Goal: Task Accomplishment & Management: Use online tool/utility

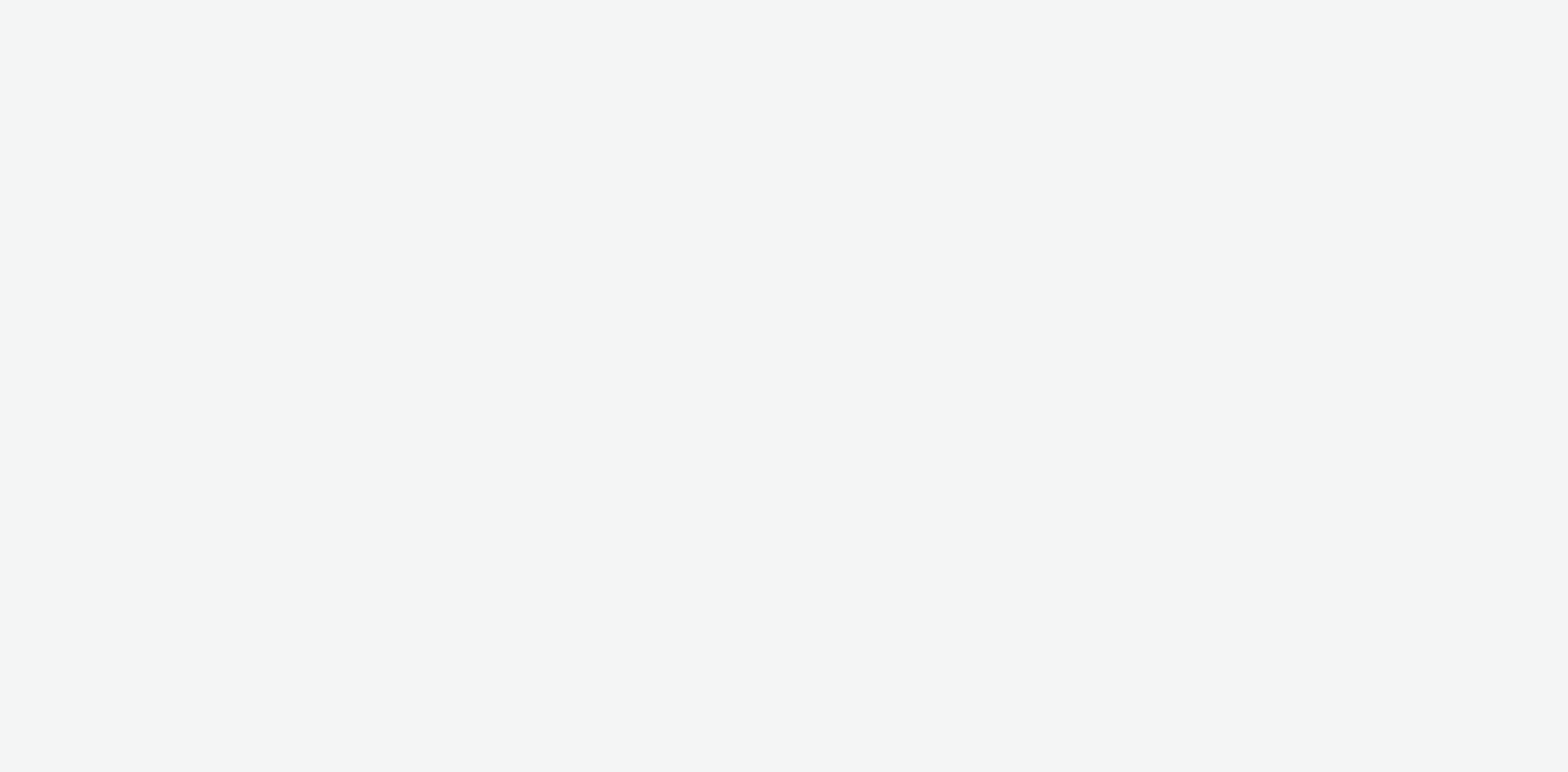
select select "440da4fd-3060-4a41-ba81-8784f925740e"
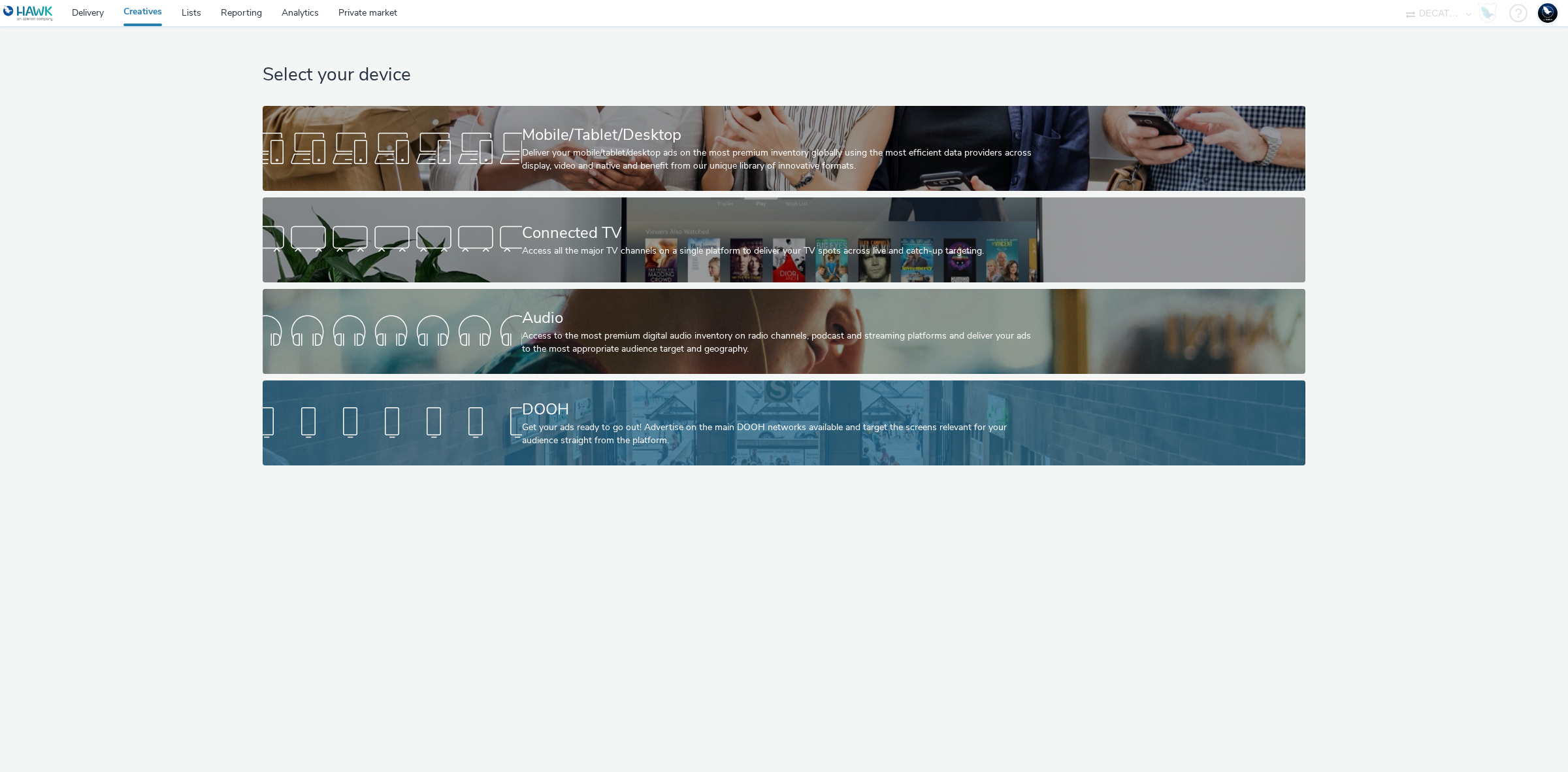
click at [667, 438] on div "Get your ads ready to go out! Advertise on the main DOOH networks available and…" at bounding box center [781, 433] width 519 height 27
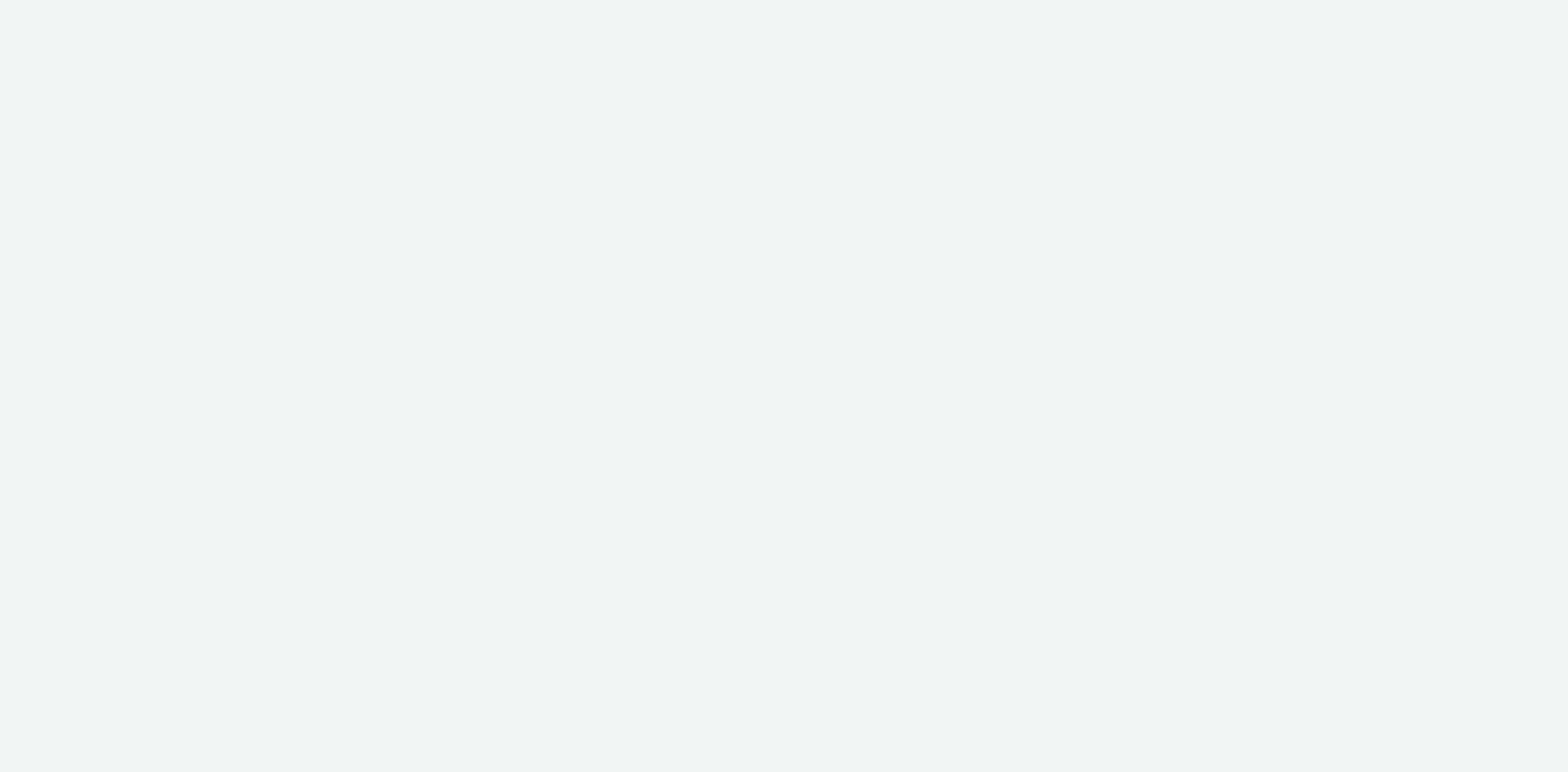
select select "440da4fd-3060-4a41-ba81-8784f925740e"
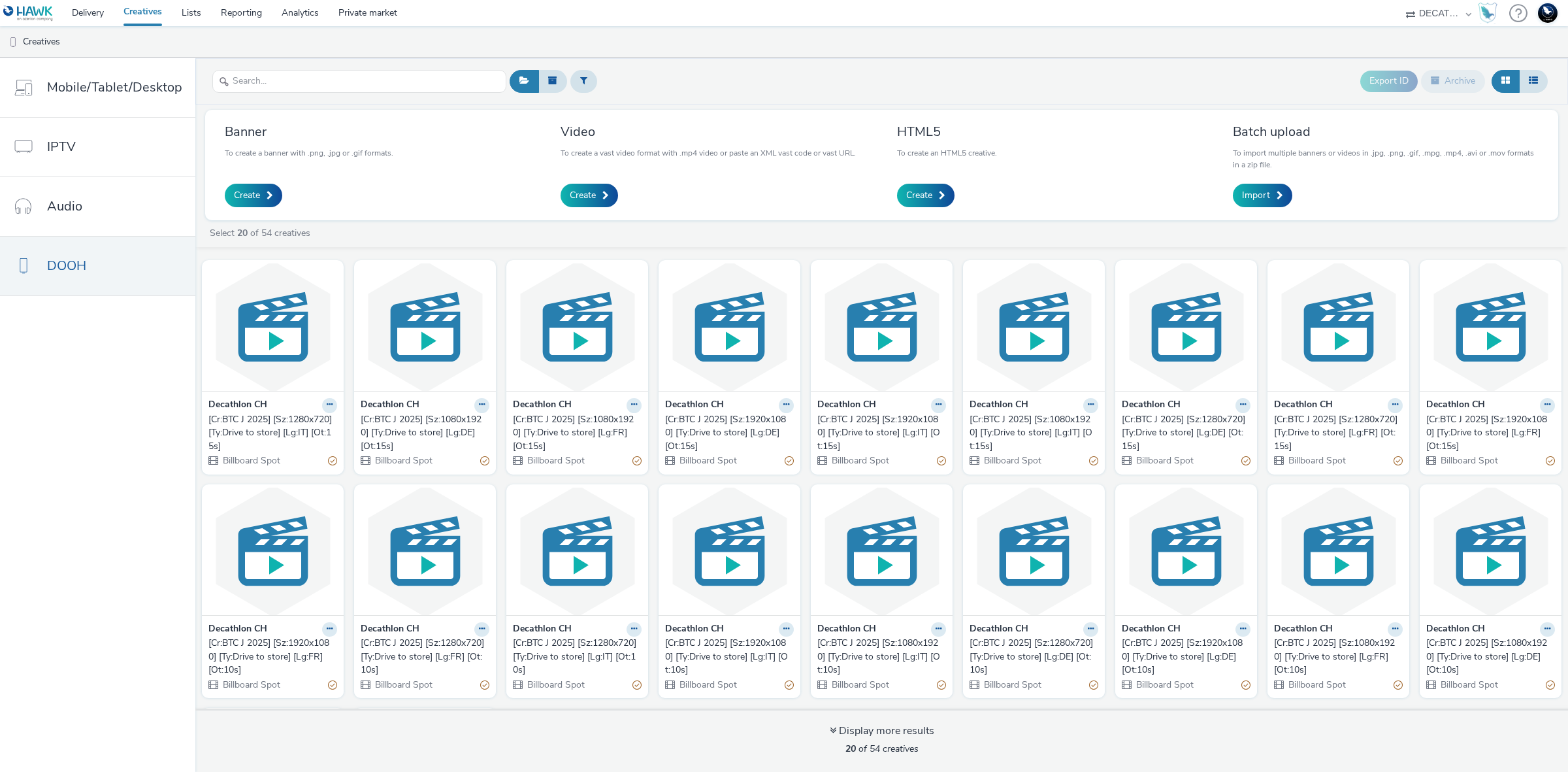
click at [408, 244] on div "Select 20 of 54 creatives" at bounding box center [881, 236] width 1372 height 20
click at [916, 187] on link "Create" at bounding box center [925, 195] width 57 height 24
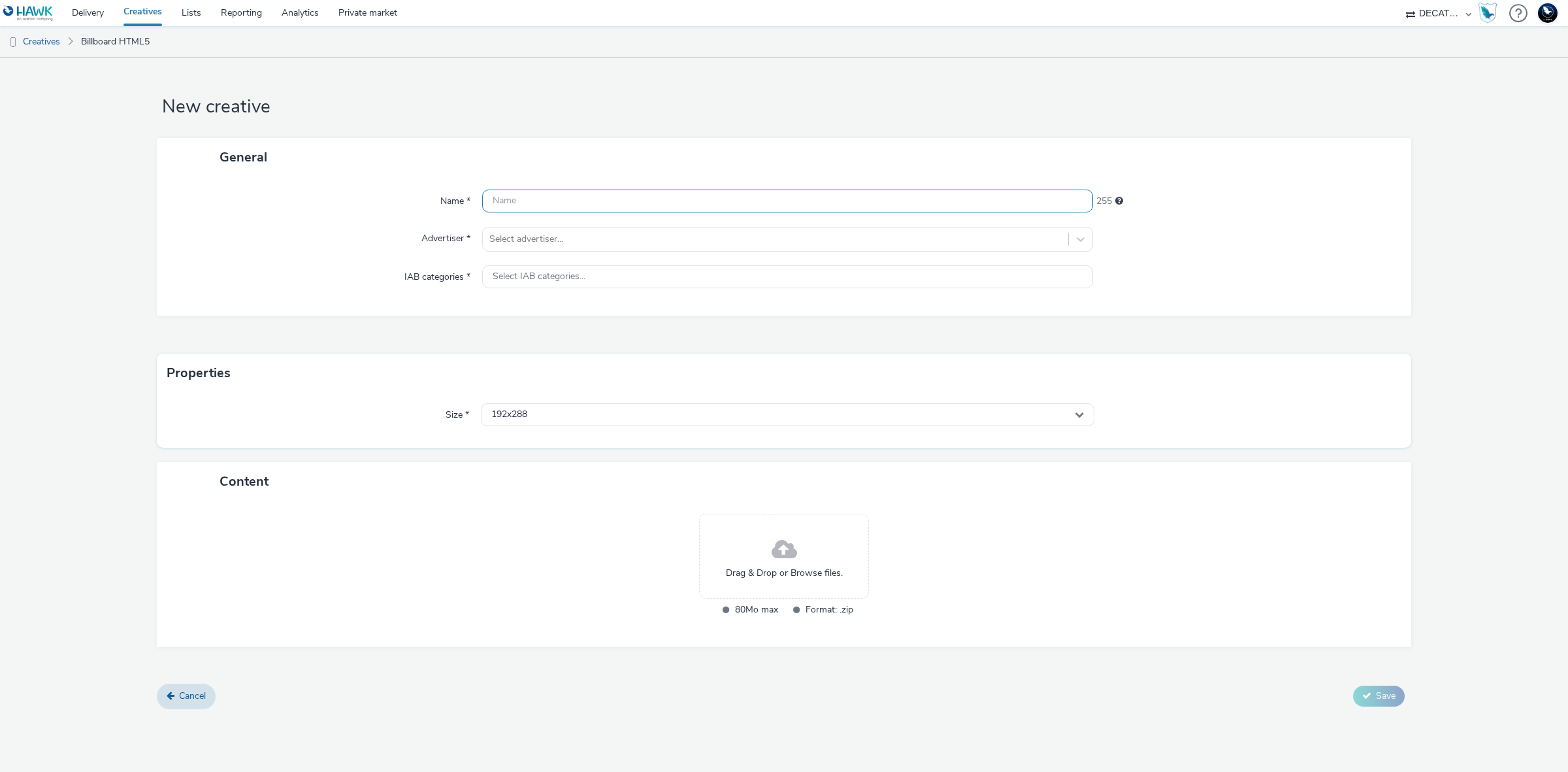
click at [991, 200] on input "text" at bounding box center [787, 200] width 611 height 23
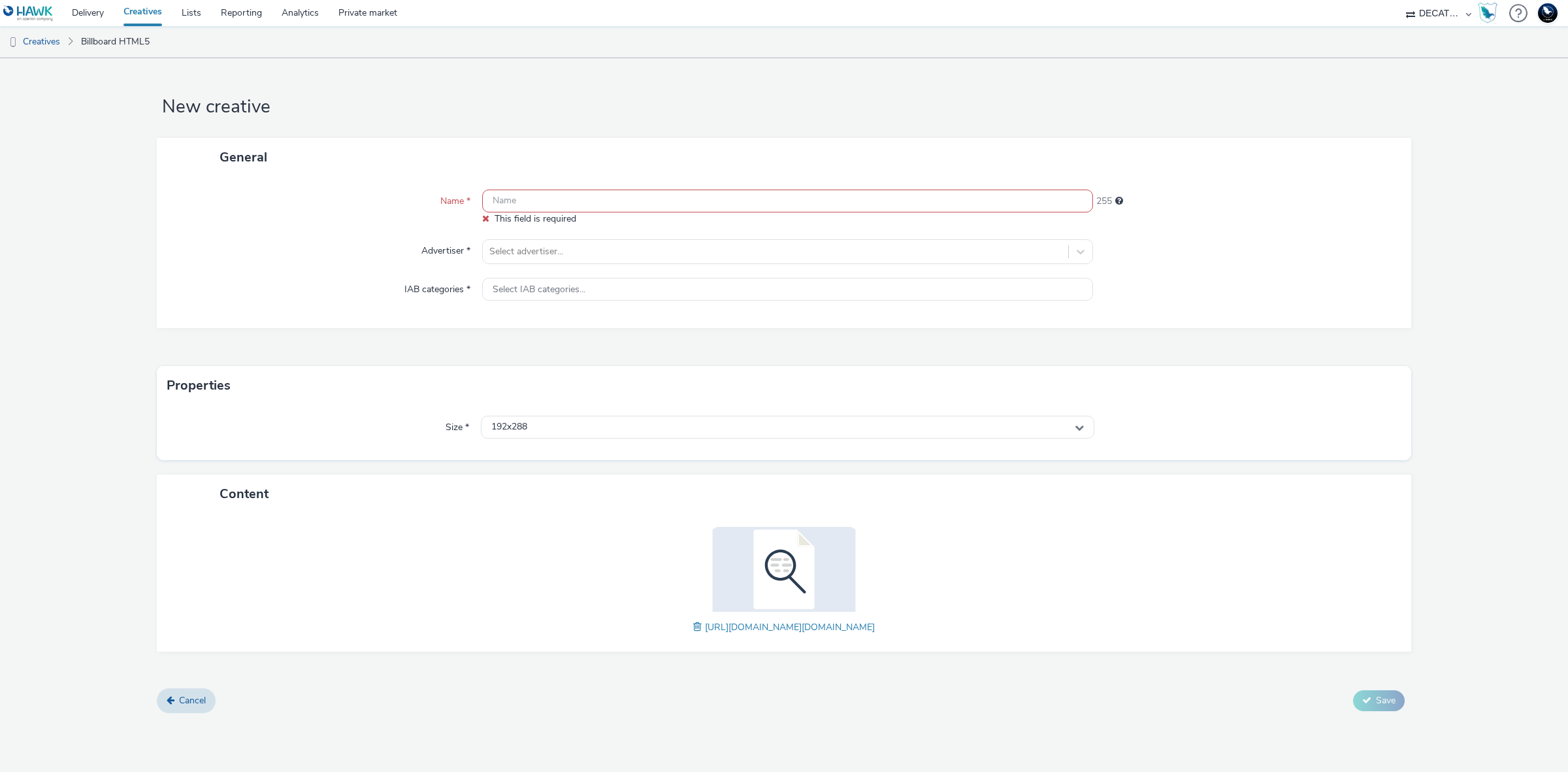
paste input "1080 x 1920 (BTC-A_10s_portrait)"
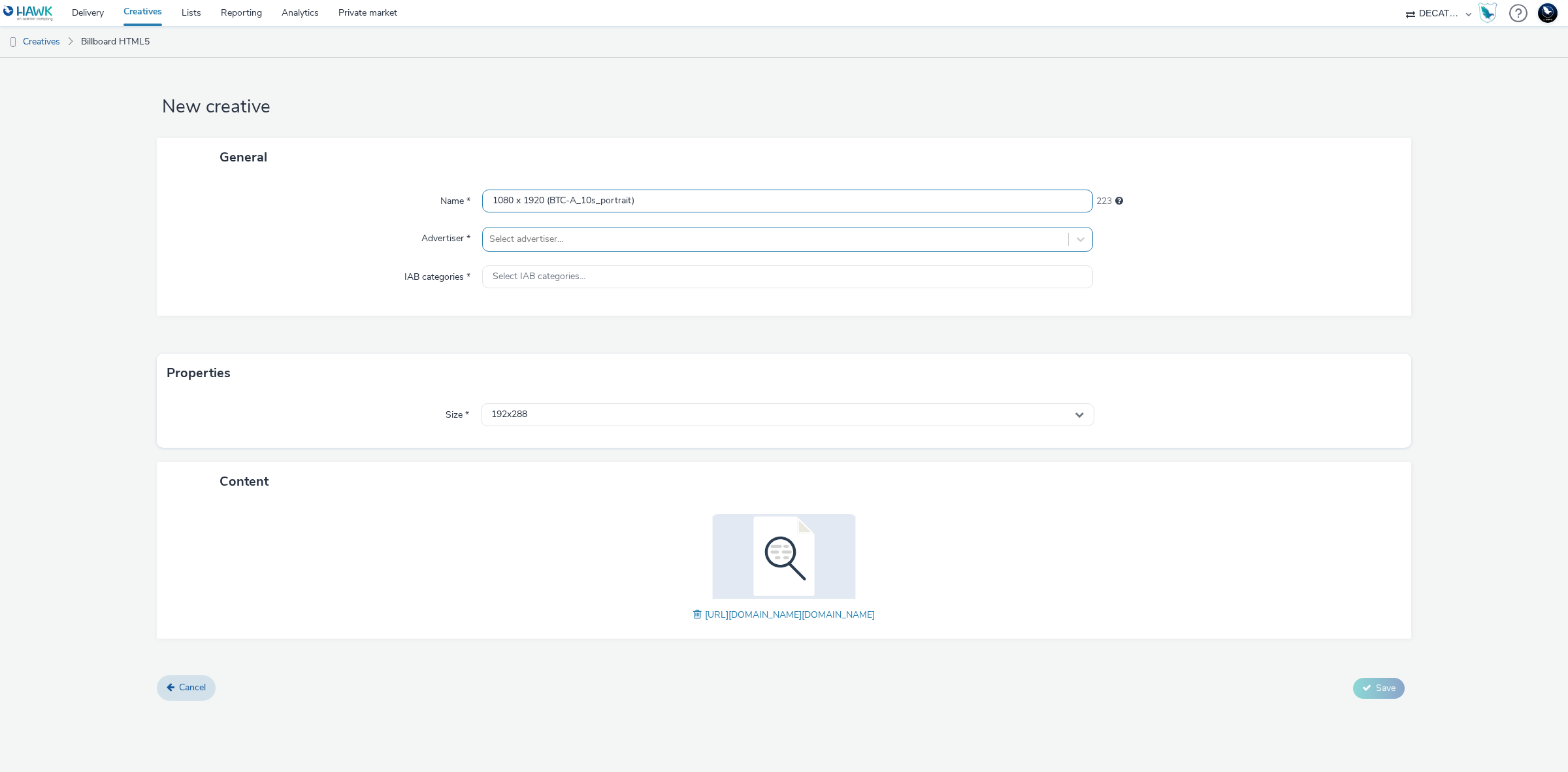
type input "1080 x 1920 (BTC-A_10s_portrait)"
click at [861, 238] on div at bounding box center [775, 239] width 572 height 16
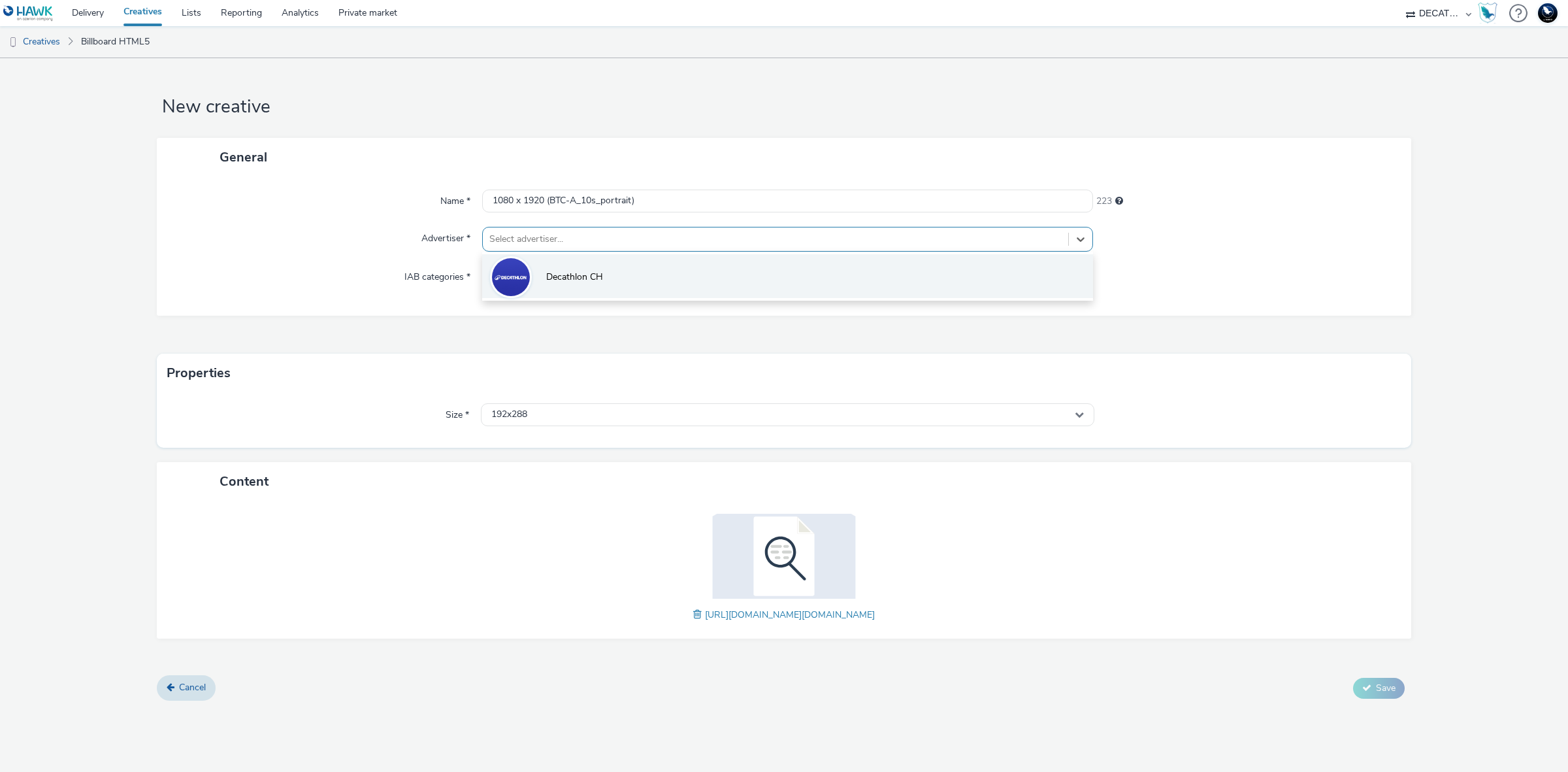
click at [851, 270] on li "Decathlon CH" at bounding box center [787, 276] width 611 height 43
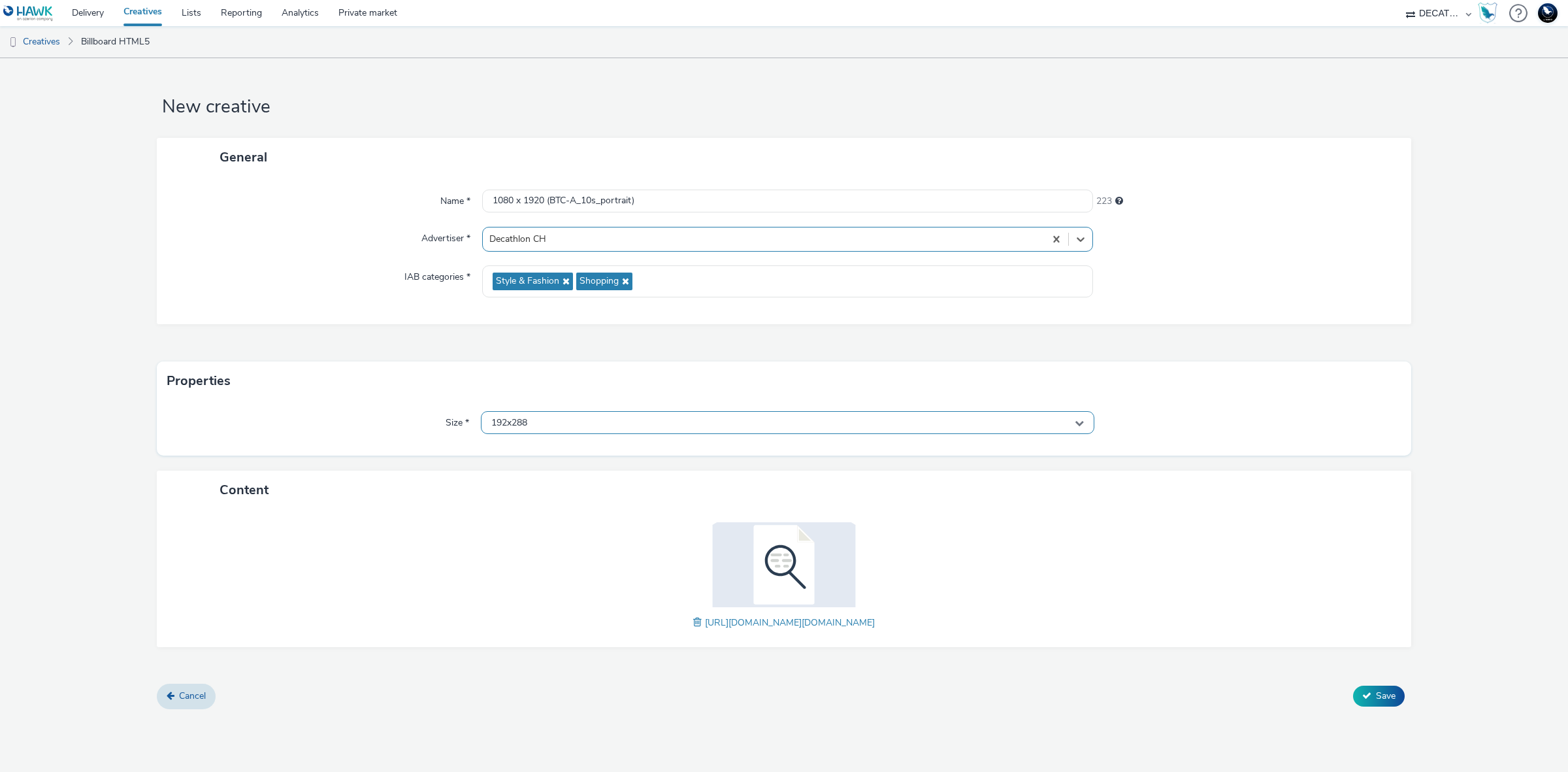
click at [1080, 429] on div "192x288" at bounding box center [786, 421] width 613 height 23
click at [1031, 445] on input "text" at bounding box center [787, 449] width 612 height 23
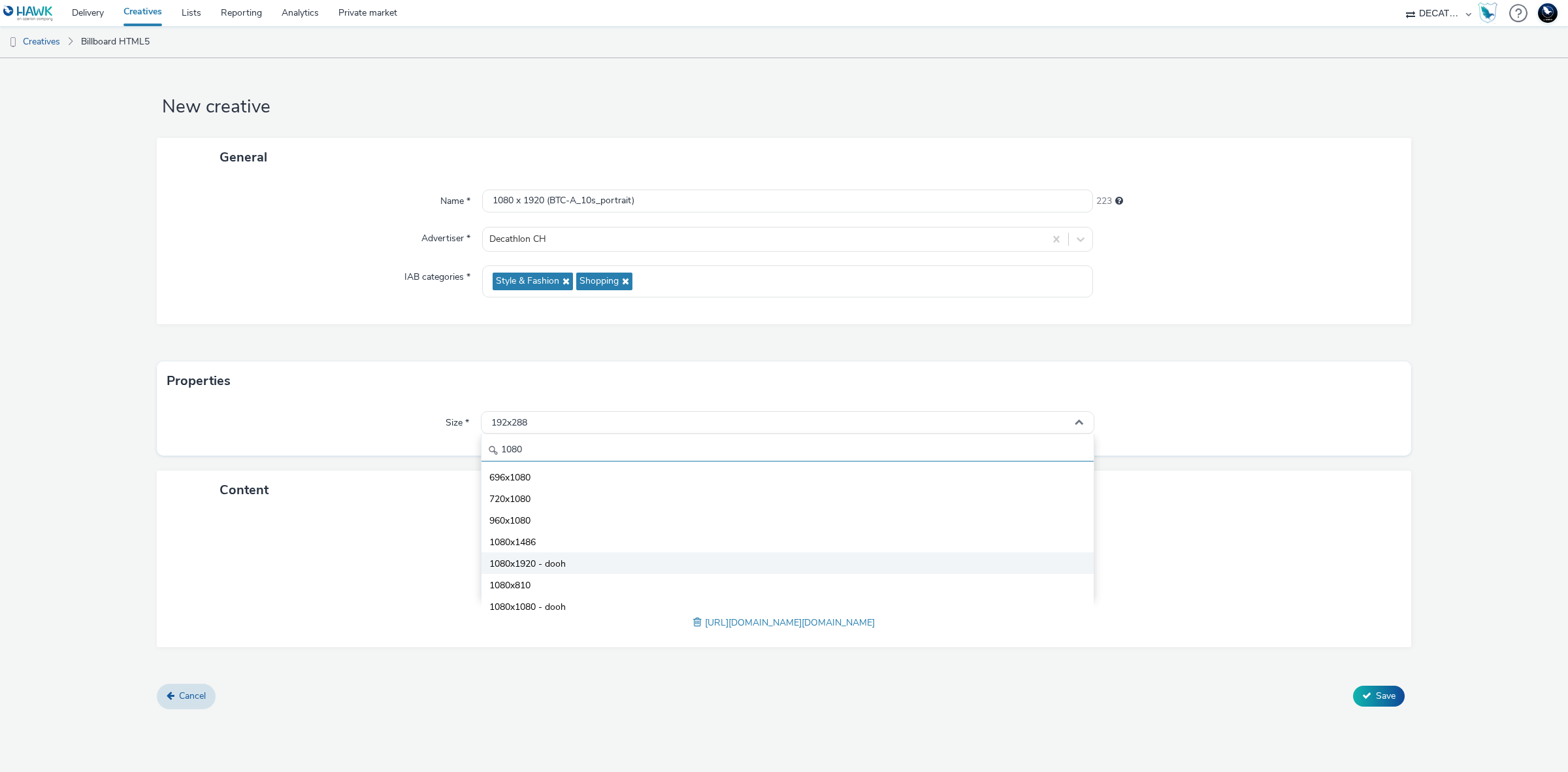
type input "1080"
click at [773, 558] on li "1080x1920 - dooh" at bounding box center [787, 563] width 612 height 22
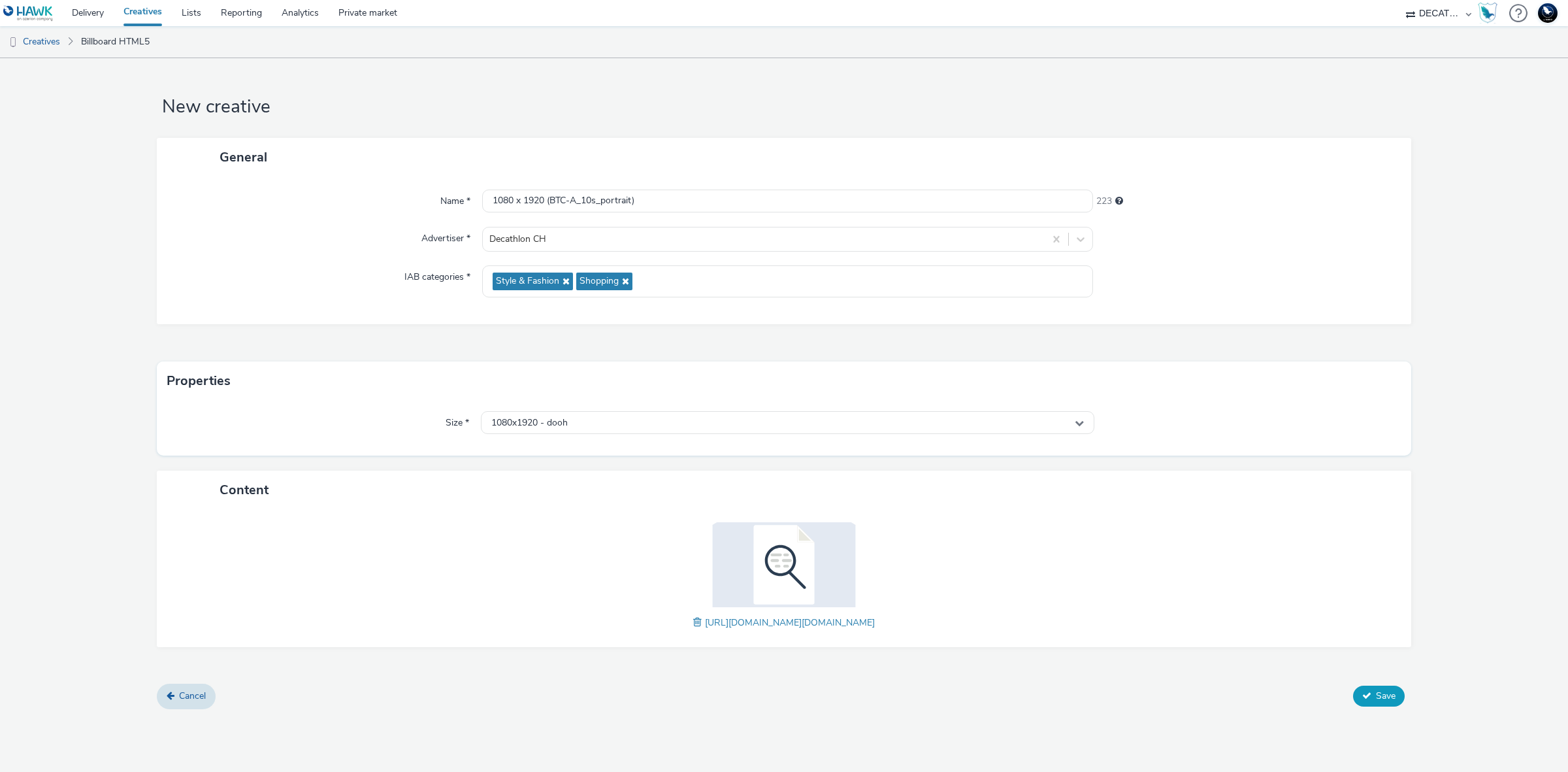
click at [1376, 696] on span "Save" at bounding box center [1386, 695] width 20 height 13
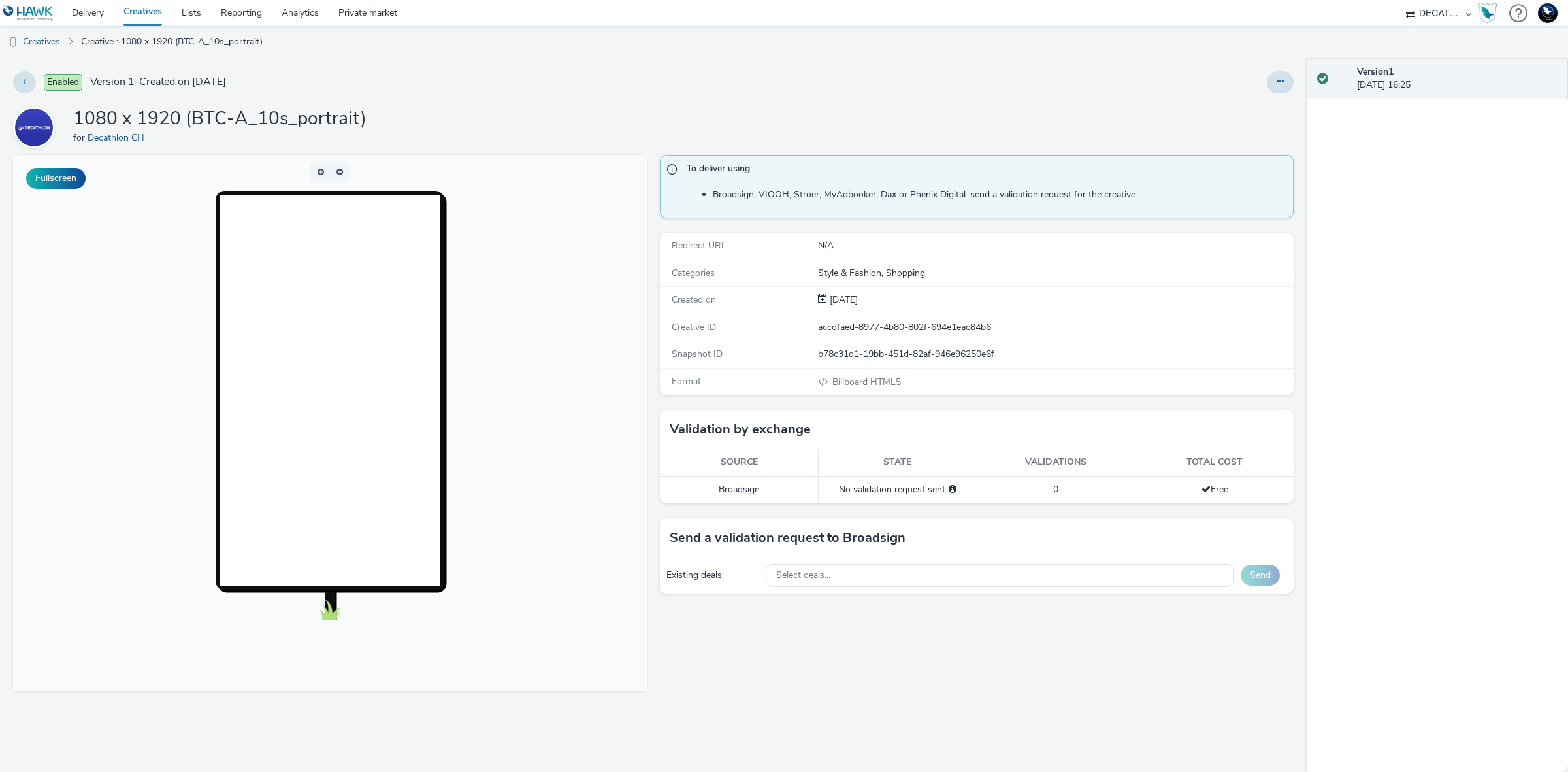
click at [142, 488] on body at bounding box center [330, 422] width 634 height 536
click at [1286, 89] on button at bounding box center [1280, 82] width 27 height 23
click at [1254, 135] on link "Duplicate" at bounding box center [1245, 134] width 98 height 27
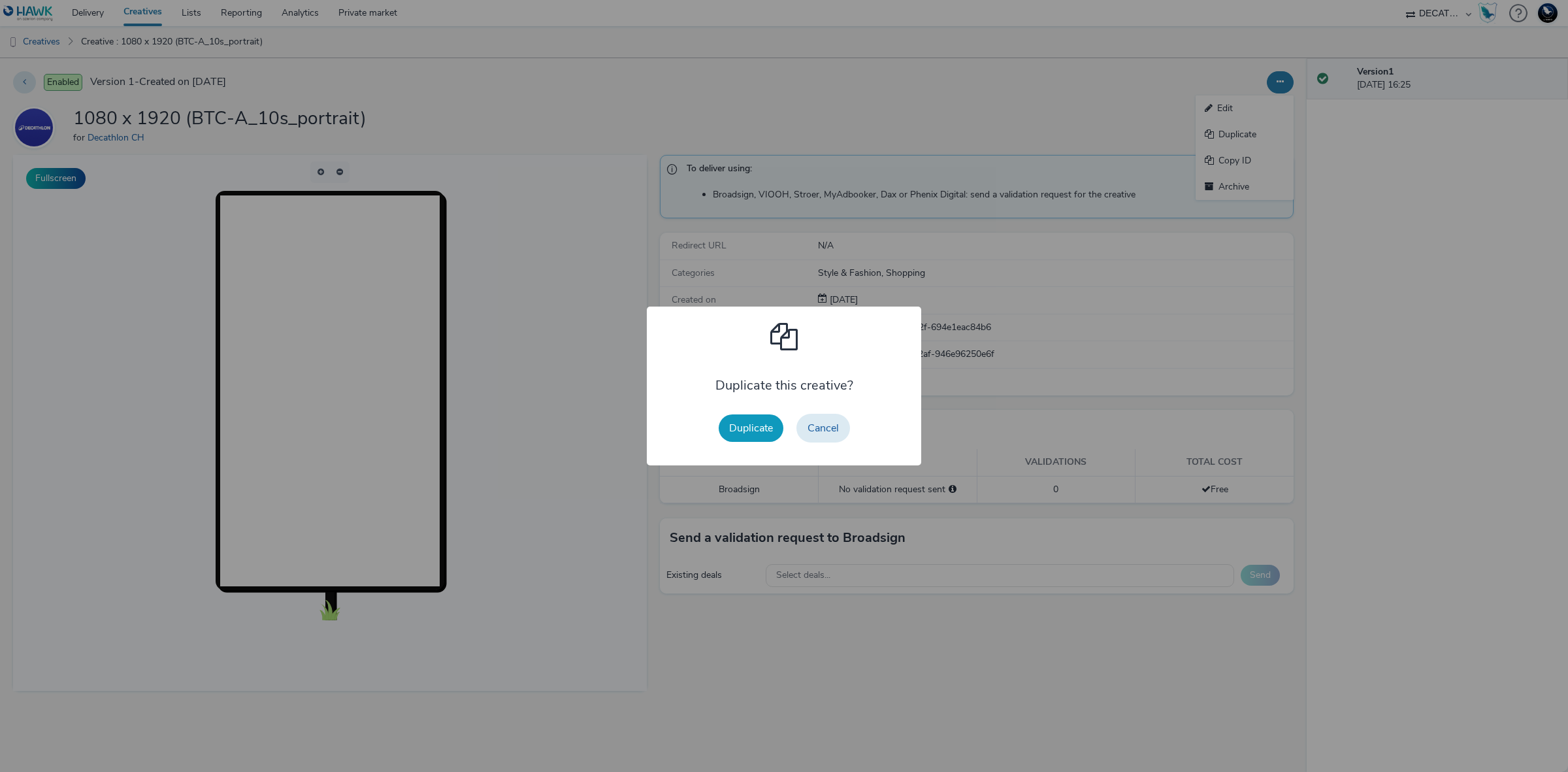
click at [755, 428] on button "Duplicate" at bounding box center [751, 428] width 65 height 28
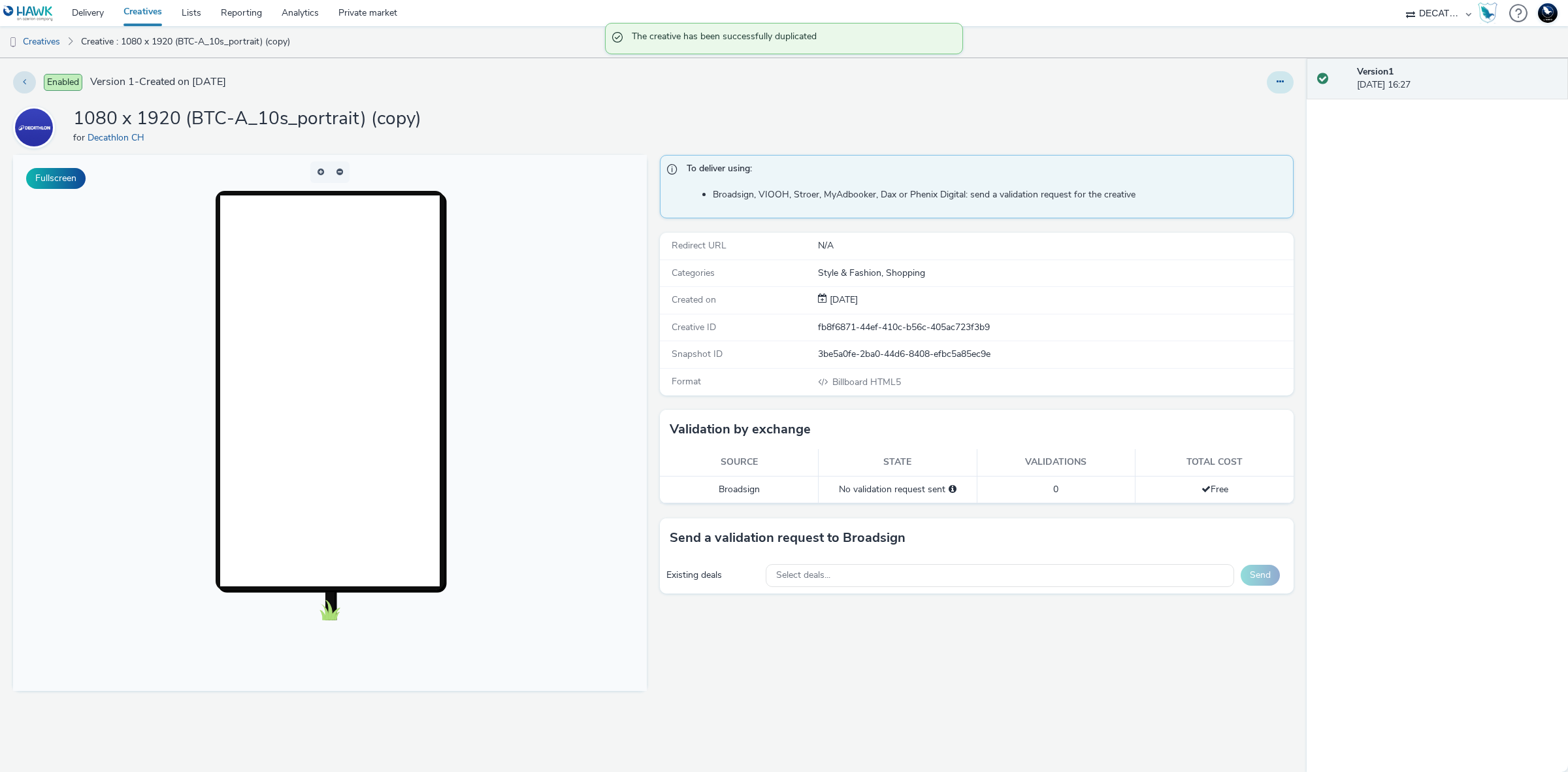
click at [1287, 89] on button at bounding box center [1280, 82] width 27 height 23
click at [1260, 108] on link "Edit" at bounding box center [1245, 108] width 98 height 27
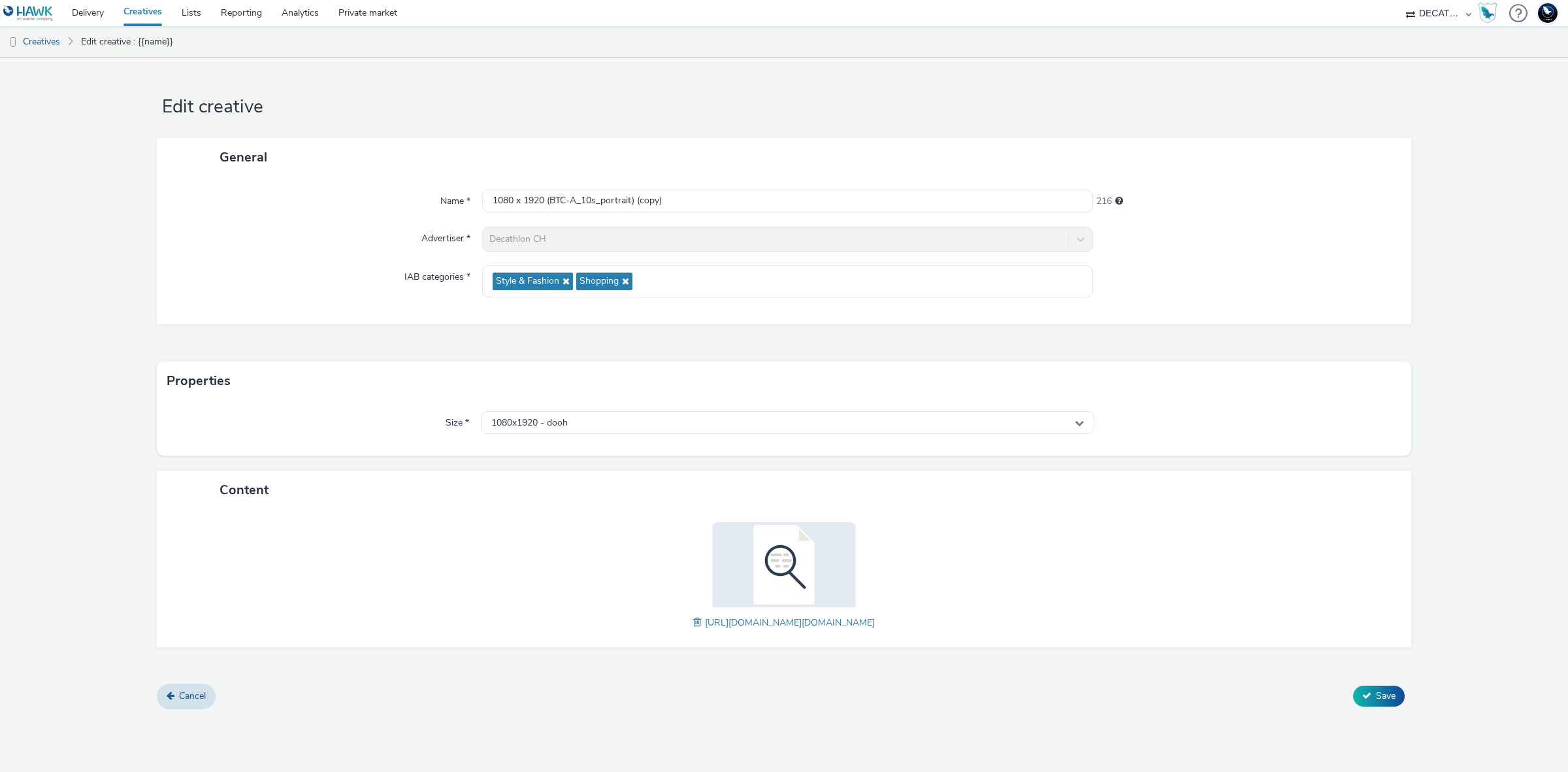
click at [693, 624] on span at bounding box center [699, 622] width 12 height 15
click at [721, 193] on input "1080 x 1920 (BTC-A_10s_portrait) (copy)" at bounding box center [787, 200] width 611 height 23
paste input "5s_portrait"
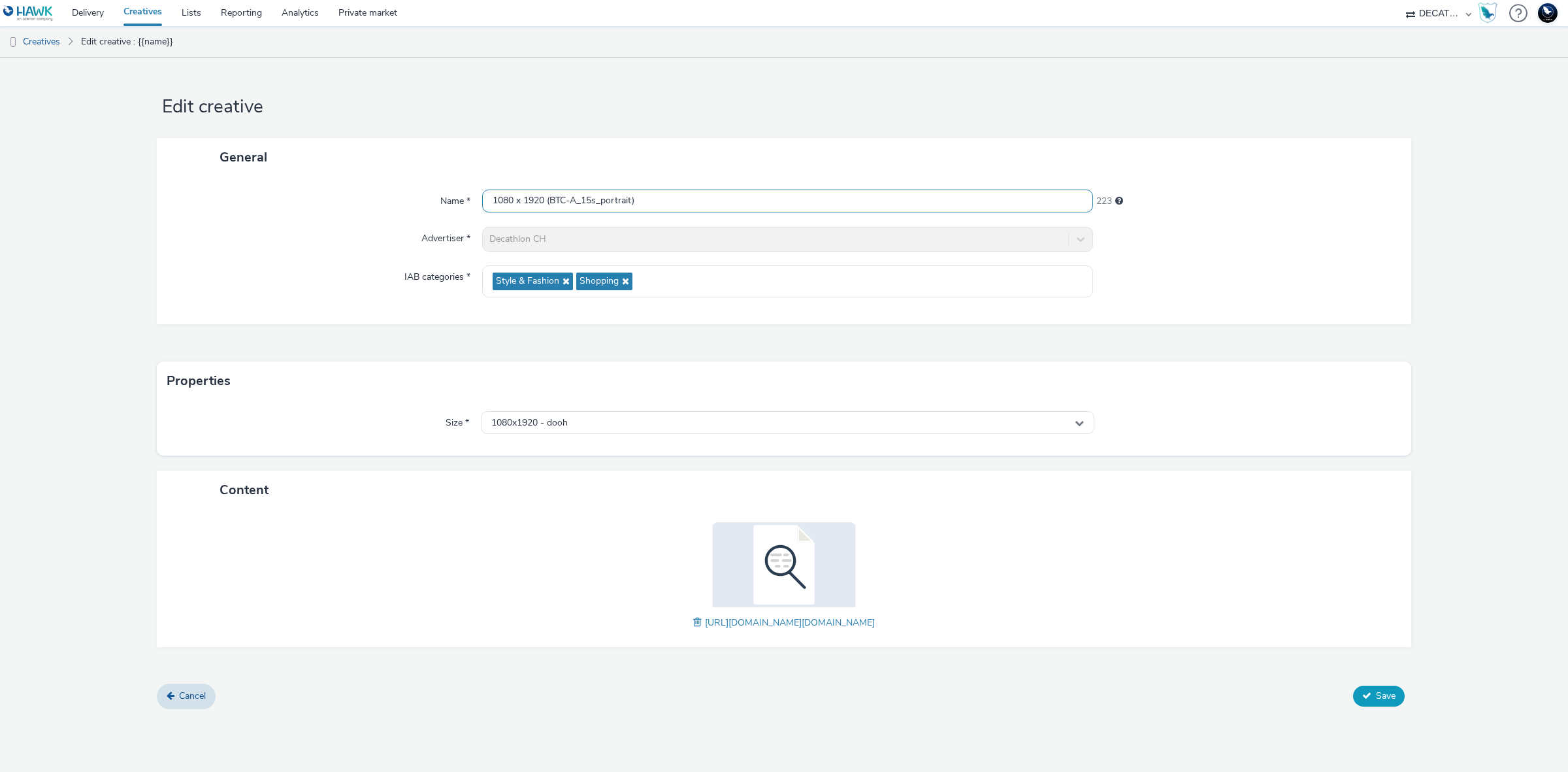
type input "1080 x 1920 (BTC-A_15s_portrait)"
click at [1377, 696] on span "Save" at bounding box center [1386, 695] width 20 height 13
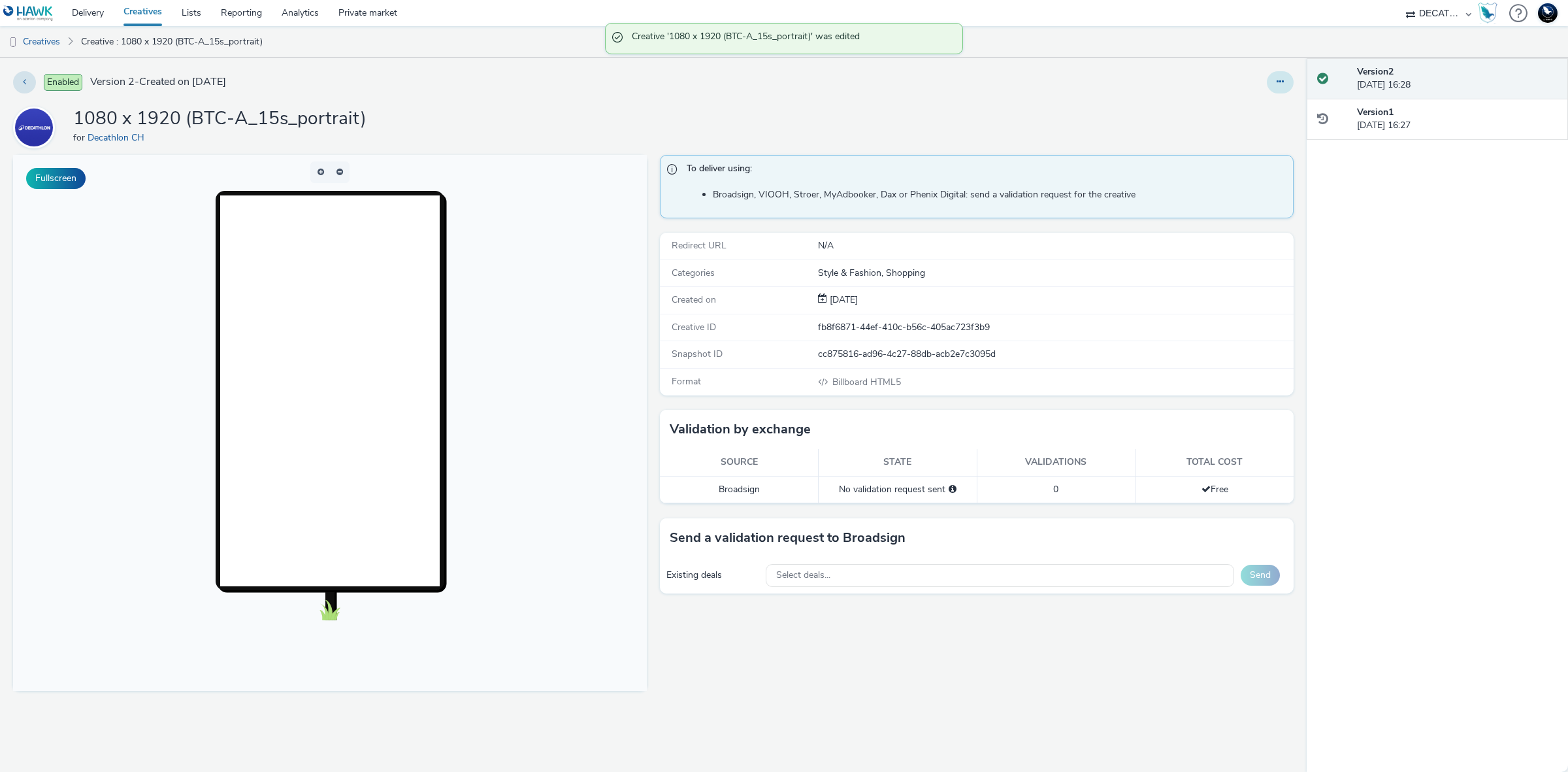
click at [1284, 84] on button at bounding box center [1280, 82] width 27 height 23
click at [1269, 131] on link "Duplicate" at bounding box center [1245, 134] width 98 height 27
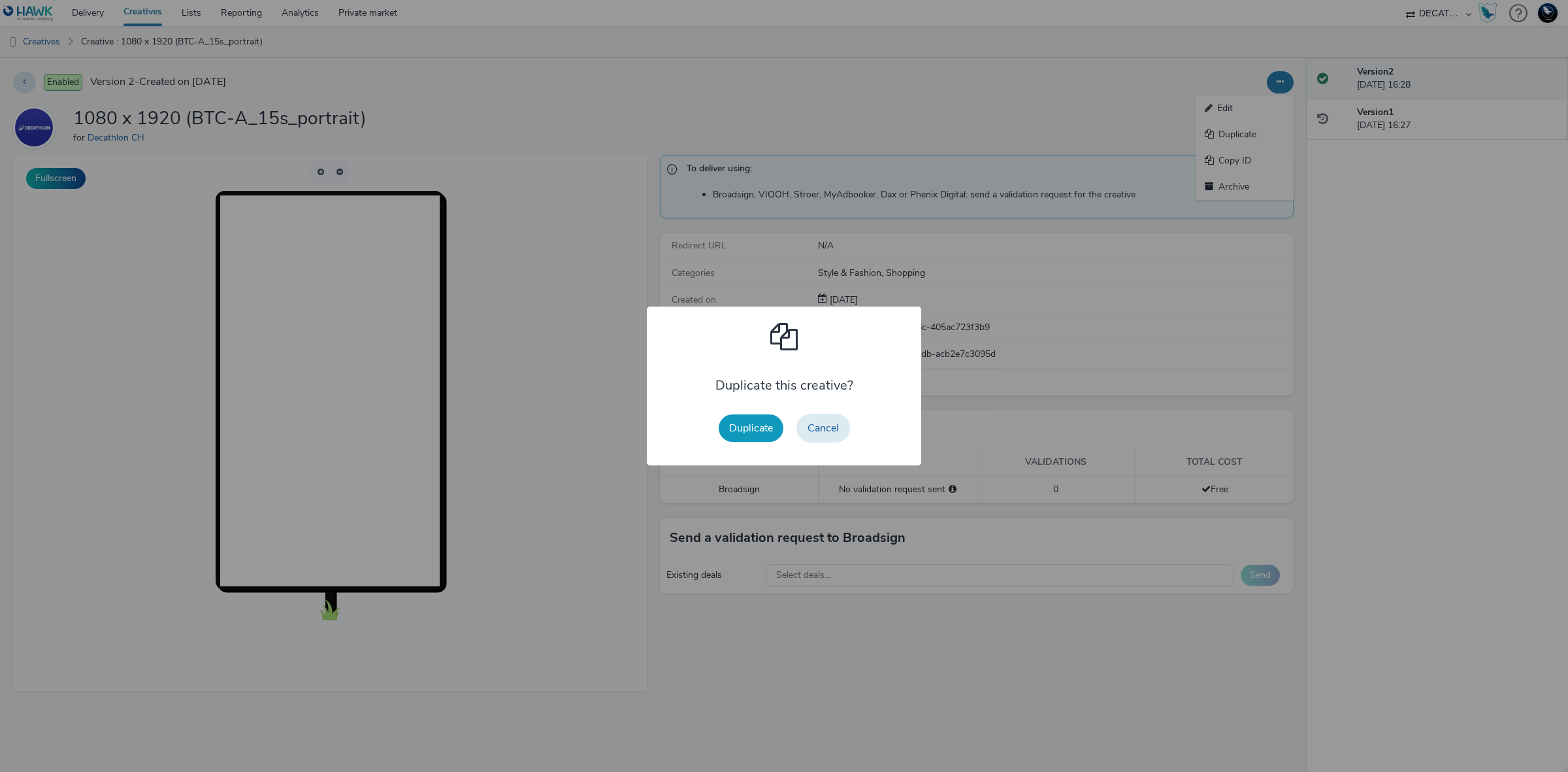
click at [752, 430] on button "Duplicate" at bounding box center [751, 428] width 65 height 28
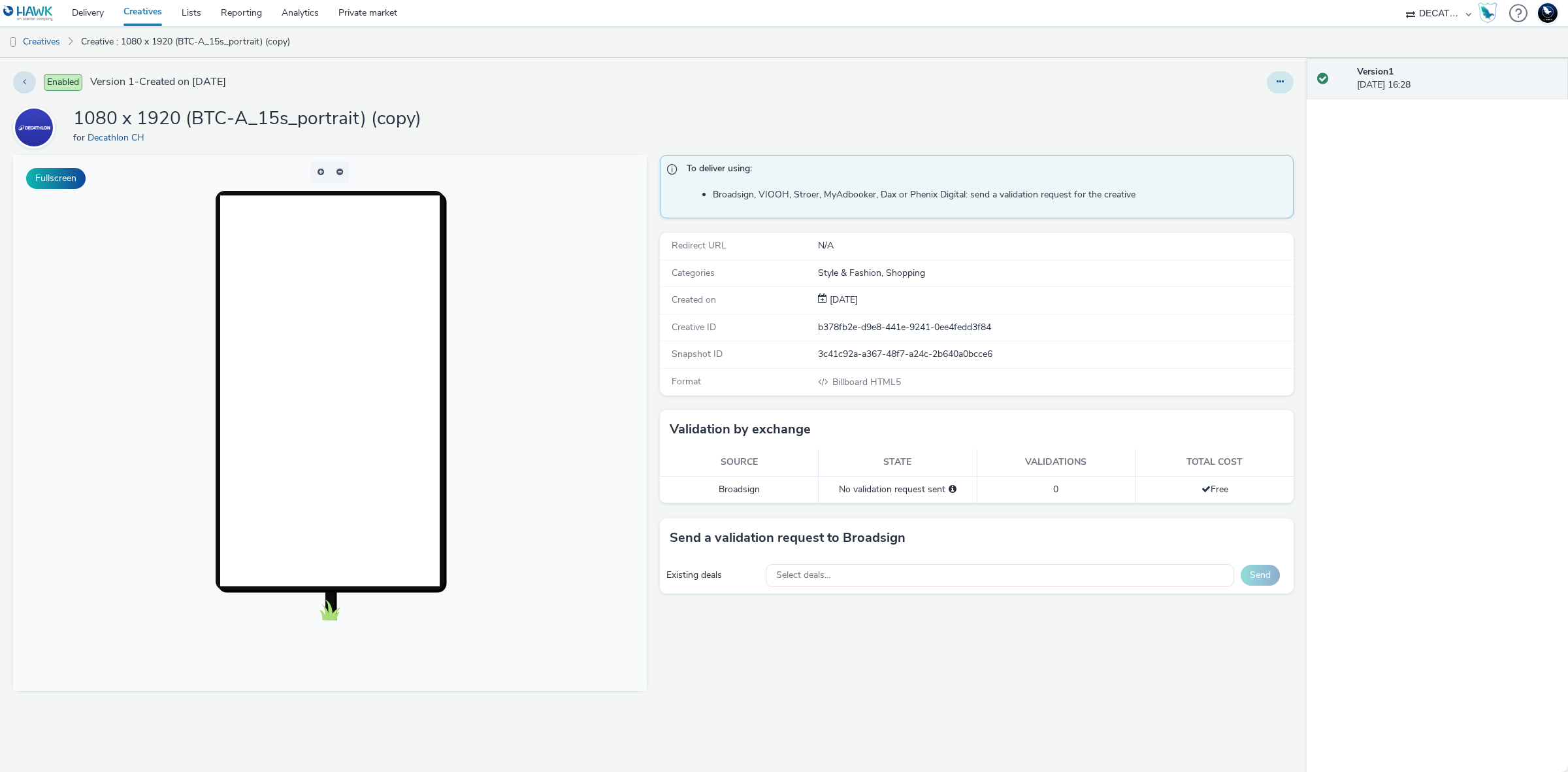
click at [1282, 80] on icon at bounding box center [1280, 81] width 7 height 9
click at [1240, 109] on link "Edit" at bounding box center [1245, 108] width 98 height 27
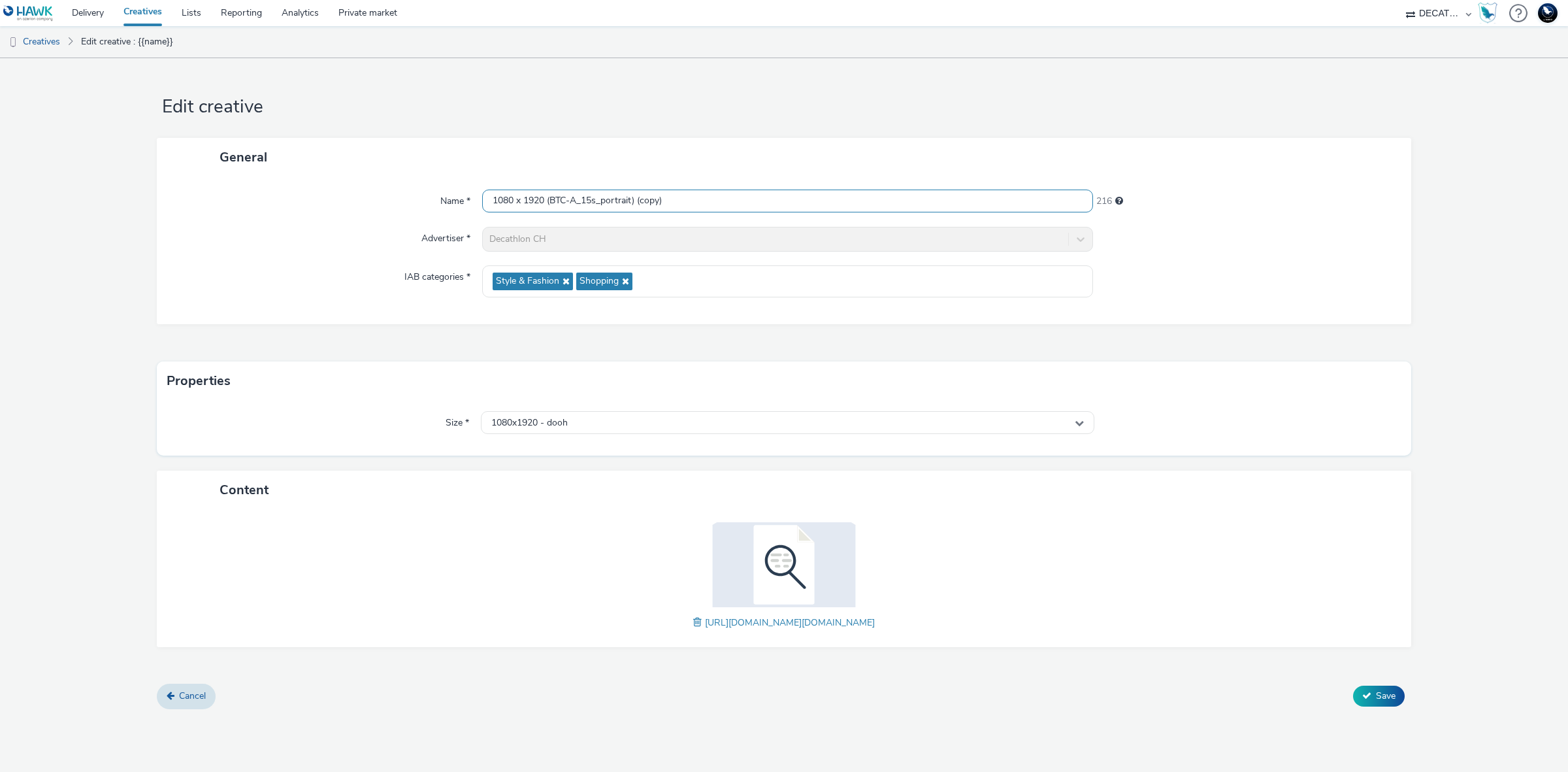
click at [740, 197] on input "1080 x 1920 (BTC-A_15s_portrait) (copy)" at bounding box center [787, 200] width 611 height 23
paste input "920 x 1080 (BTC-A_10s_landscape"
type input "1920 x 1080 (BTC-A_10s_landscape)"
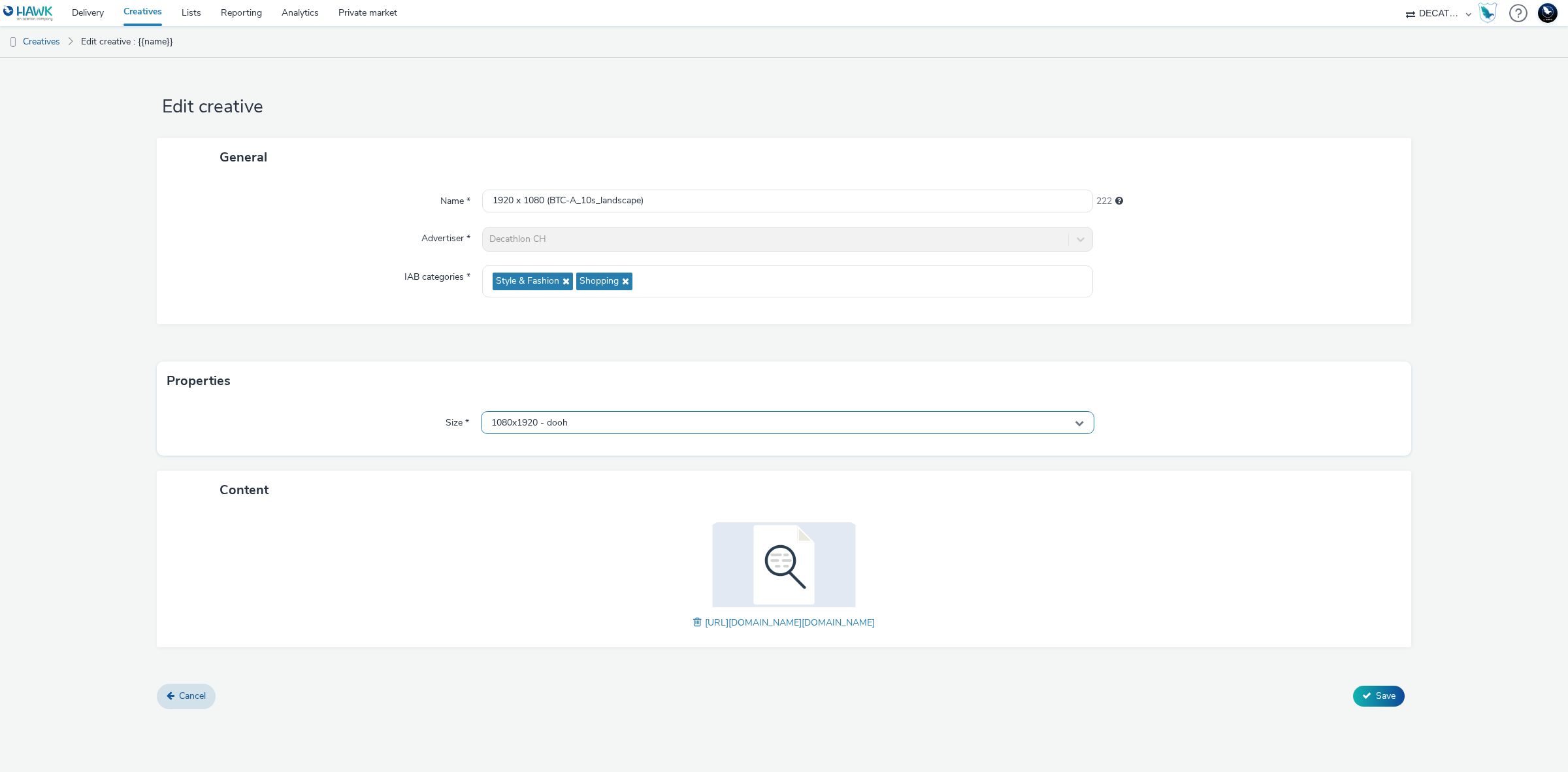
click at [835, 423] on div "1080x1920 - dooh" at bounding box center [786, 421] width 613 height 23
click at [833, 449] on input "text" at bounding box center [787, 449] width 612 height 23
type input "1920"
click at [815, 512] on li "1920x1080 - dooh" at bounding box center [787, 520] width 612 height 22
click at [1367, 689] on button "Save" at bounding box center [1378, 695] width 51 height 21
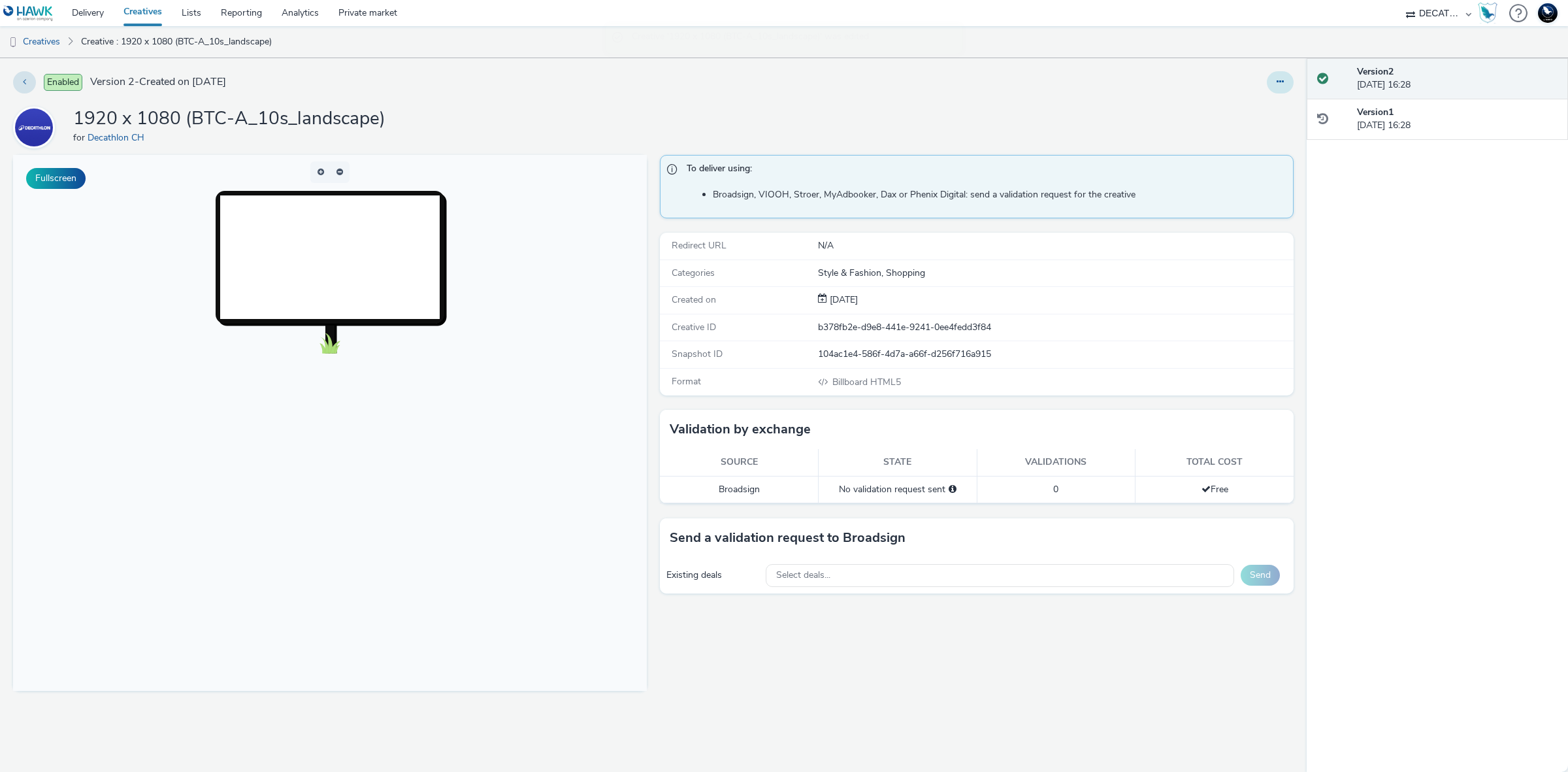
click at [1285, 86] on button at bounding box center [1280, 82] width 27 height 23
click at [1268, 136] on link "Duplicate" at bounding box center [1245, 134] width 98 height 27
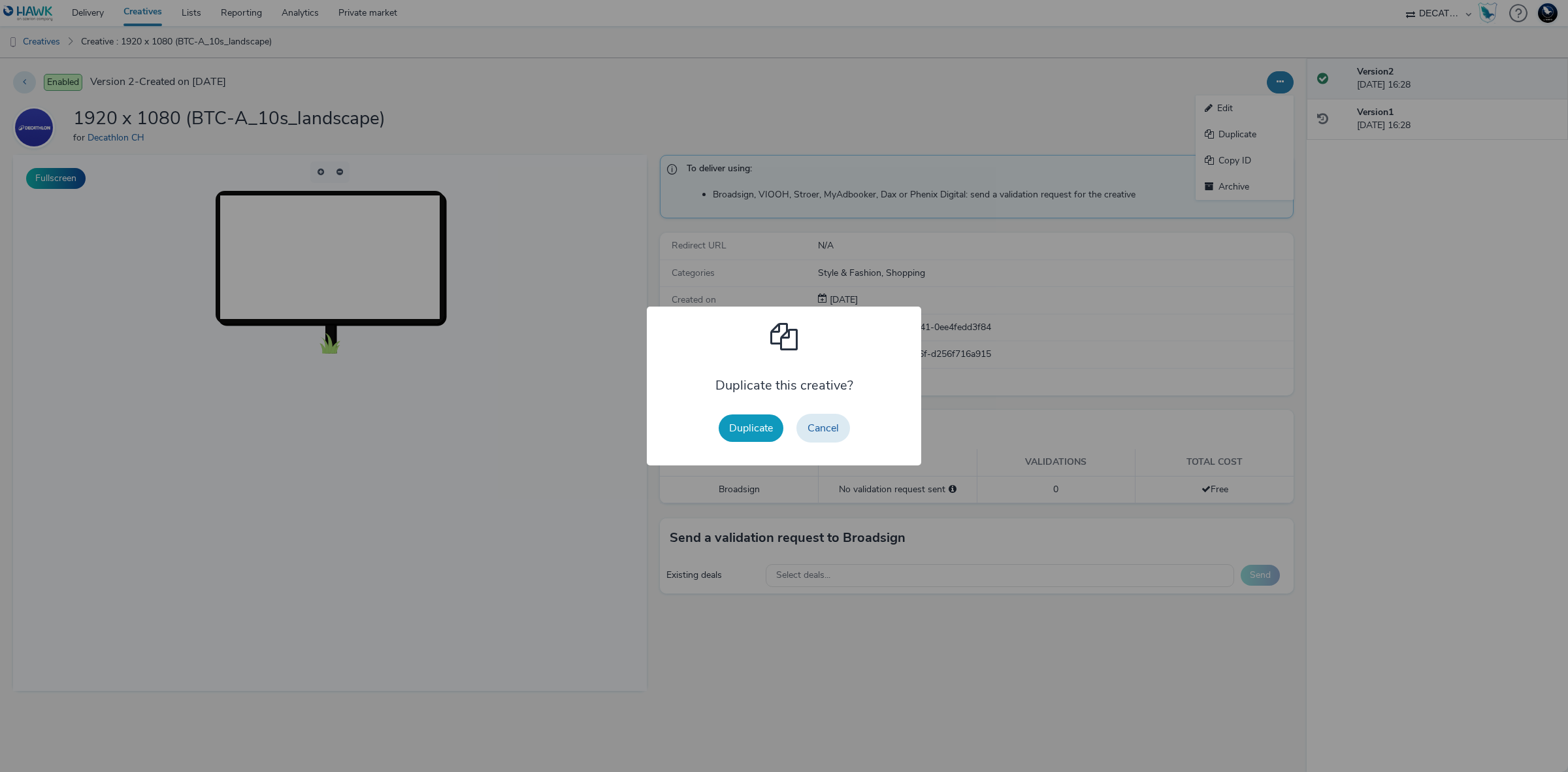
click at [749, 429] on button "Duplicate" at bounding box center [751, 428] width 65 height 28
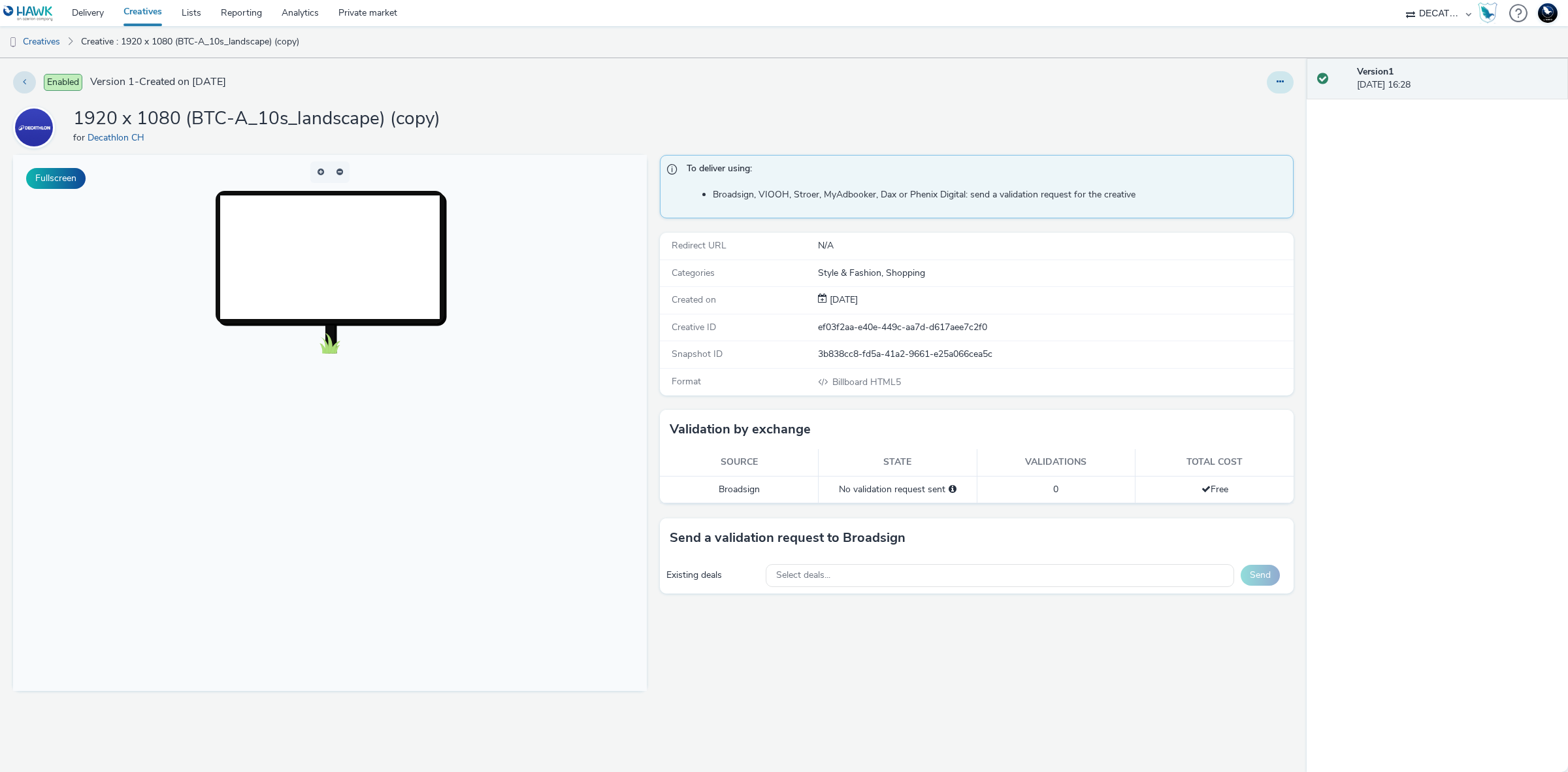
click at [1288, 83] on button at bounding box center [1280, 82] width 27 height 23
click at [1223, 109] on link "Edit" at bounding box center [1245, 108] width 98 height 27
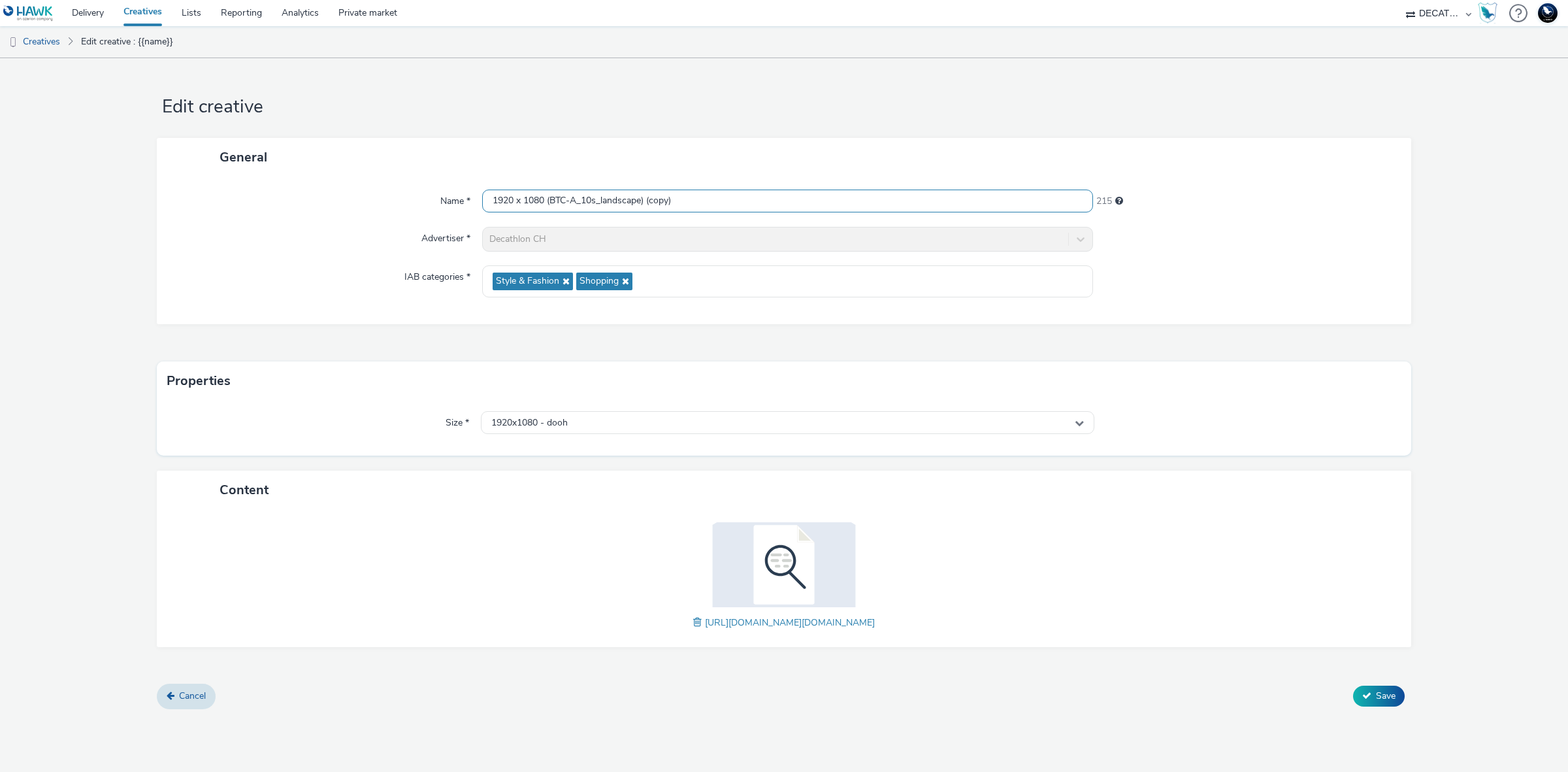
click at [887, 208] on input "1920 x 1080 (BTC-A_10s_landscape) (copy)" at bounding box center [787, 200] width 611 height 23
paste input "5s_landscape"
type input "1920 x 1080 (BTC-A_15s_landscape)"
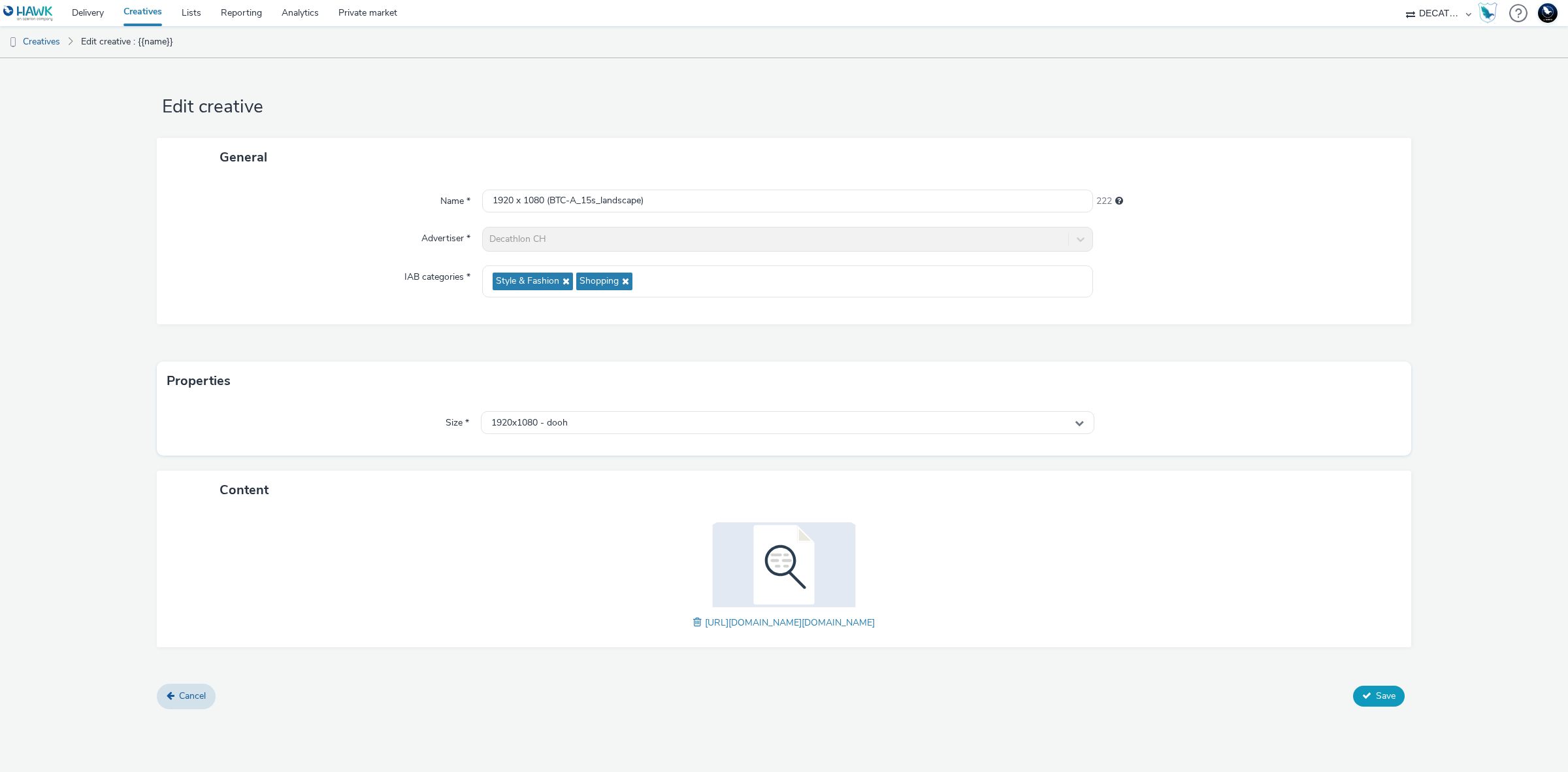
click at [1380, 697] on span "Save" at bounding box center [1386, 695] width 20 height 13
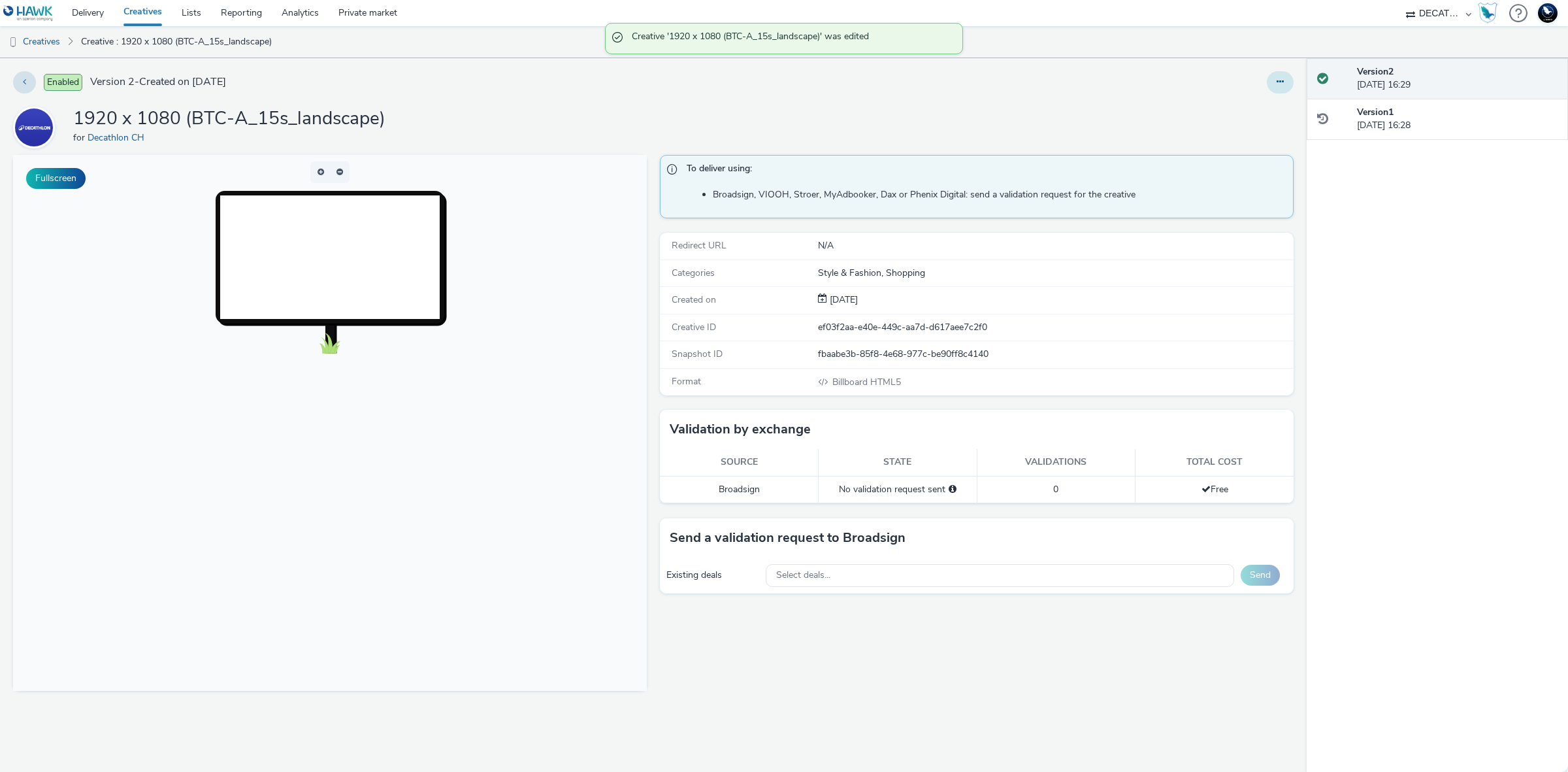
click at [1279, 84] on icon at bounding box center [1280, 81] width 7 height 9
click at [1261, 138] on link "Duplicate" at bounding box center [1245, 134] width 98 height 27
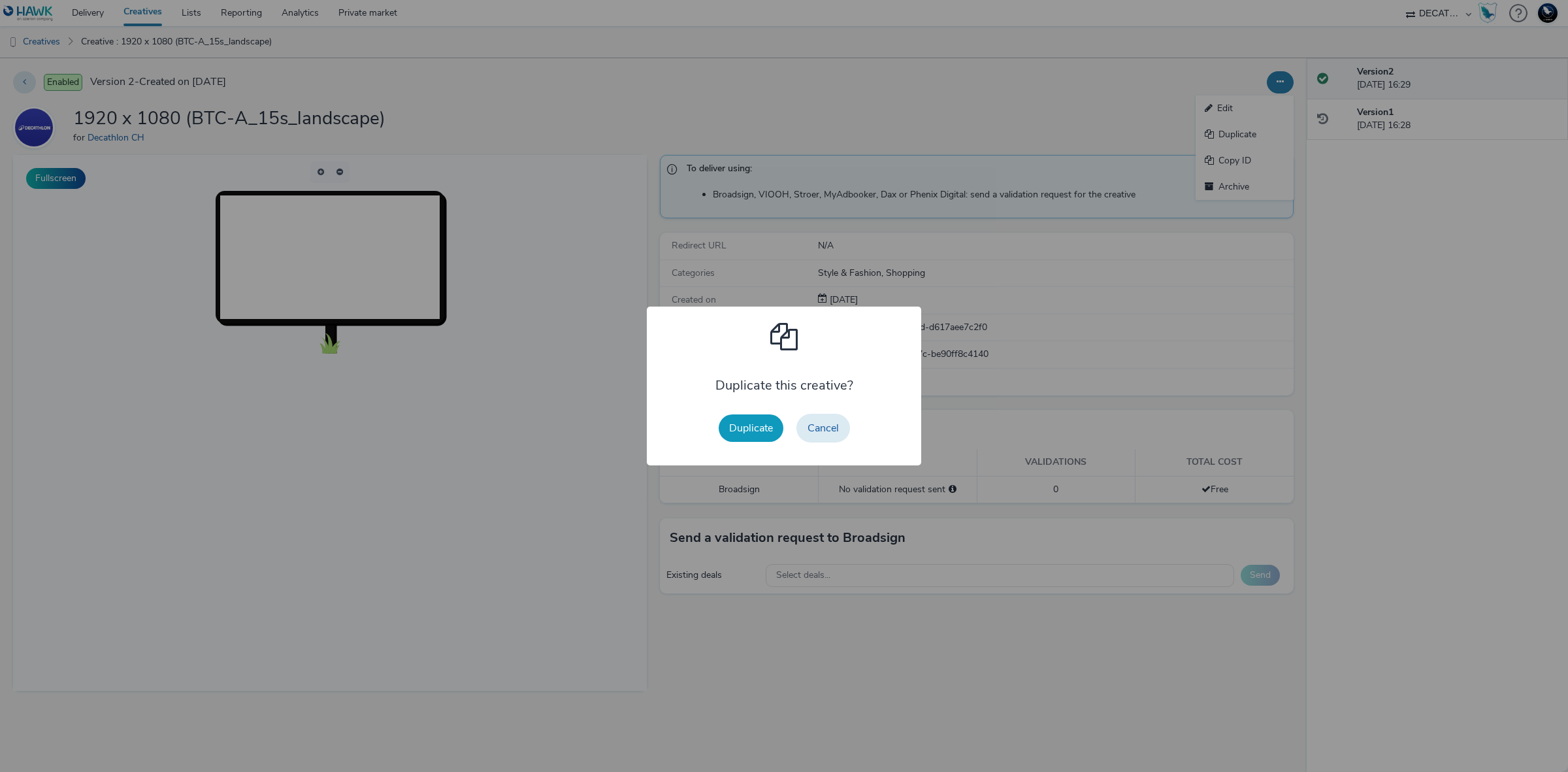
click at [751, 424] on button "Duplicate" at bounding box center [751, 428] width 65 height 28
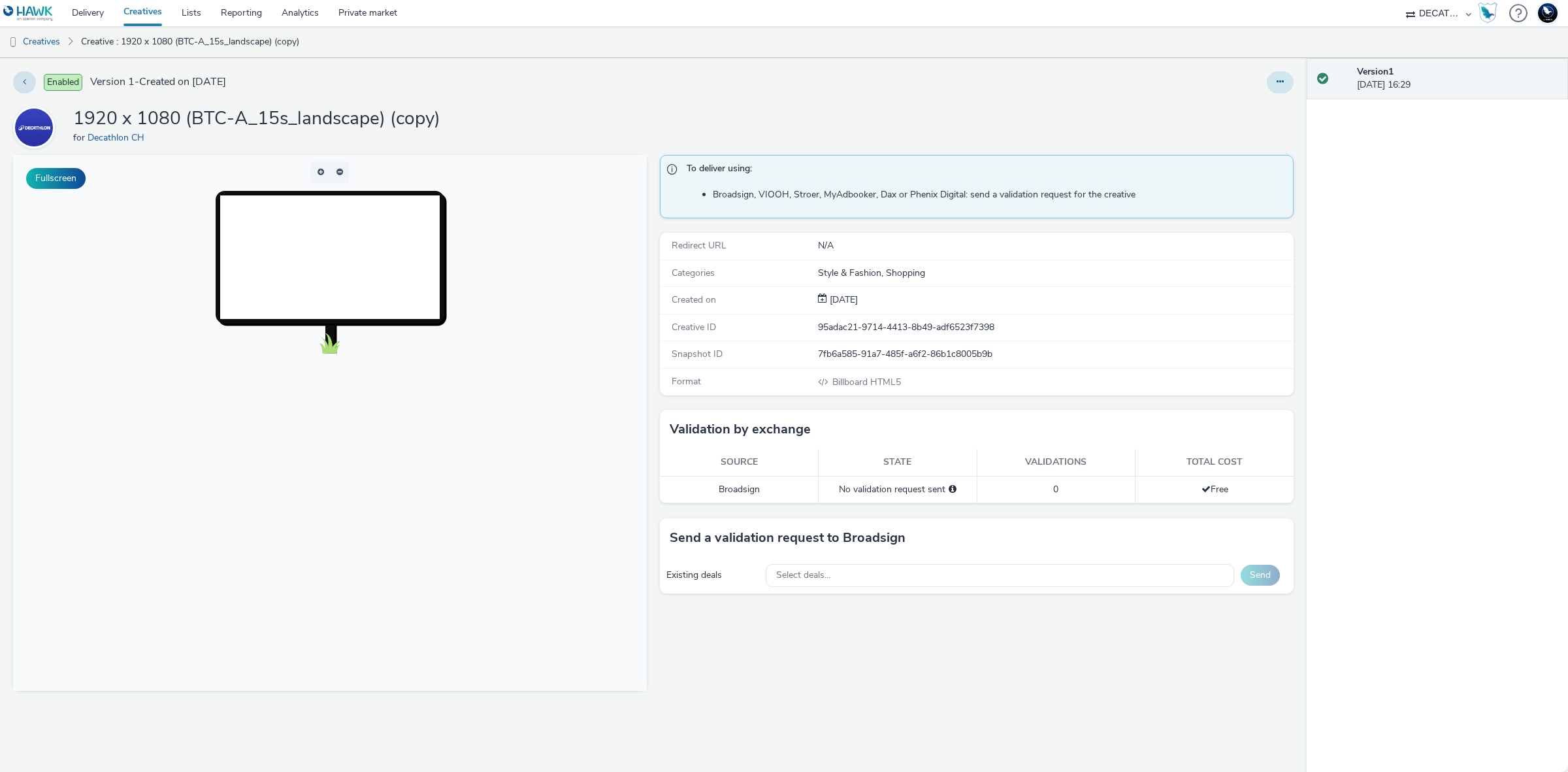
click at [1274, 91] on button at bounding box center [1280, 82] width 27 height 23
click at [1260, 108] on link "Edit" at bounding box center [1245, 108] width 98 height 27
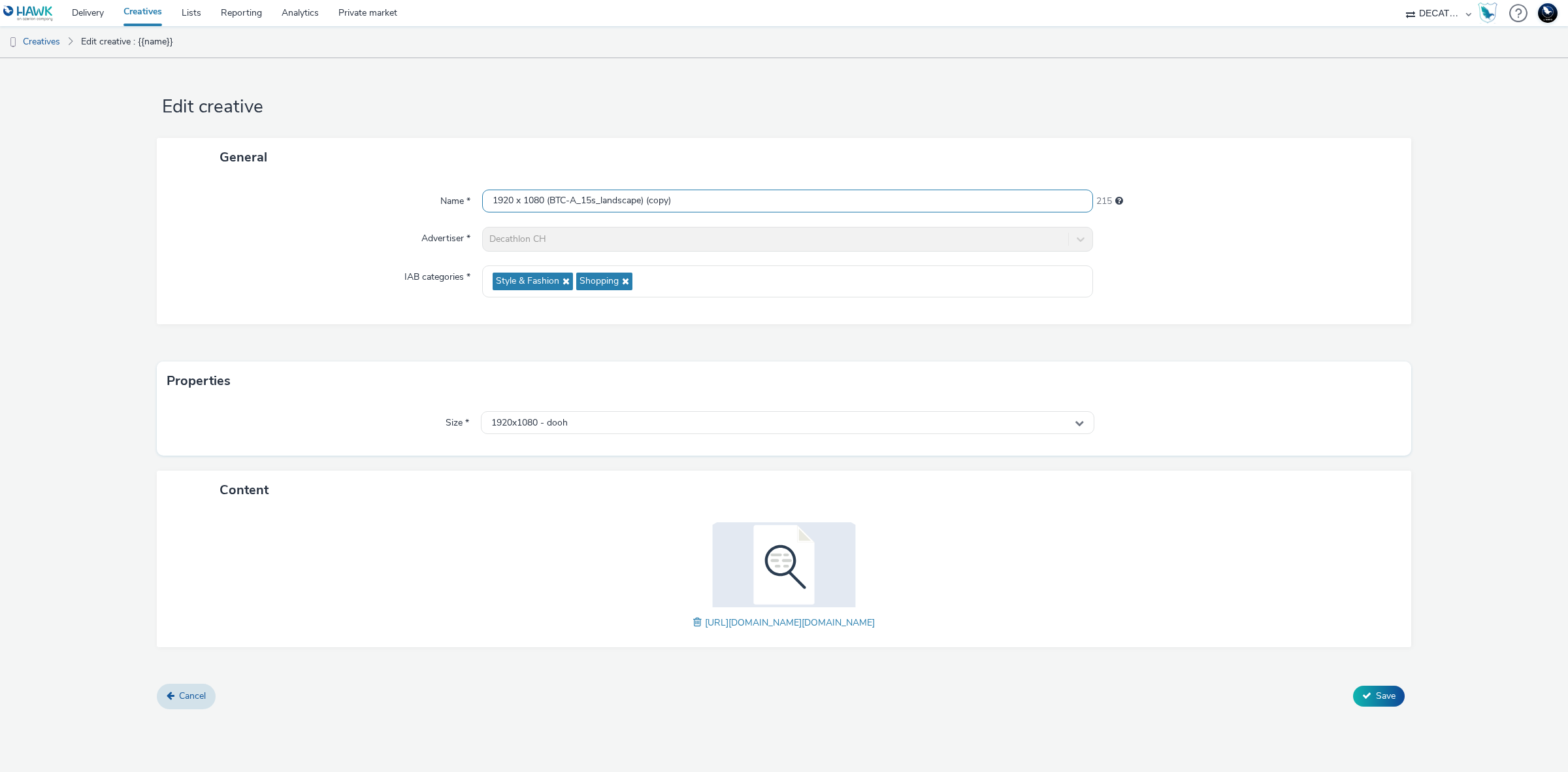
click at [760, 193] on input "1920 x 1080 (BTC-A_15s_landscape) (copy)" at bounding box center [787, 200] width 611 height 23
paste input "080 x 1920 (BTC-J_10s_portrait"
type input "1080 x 1920 (BTC-J_10s_portrait)"
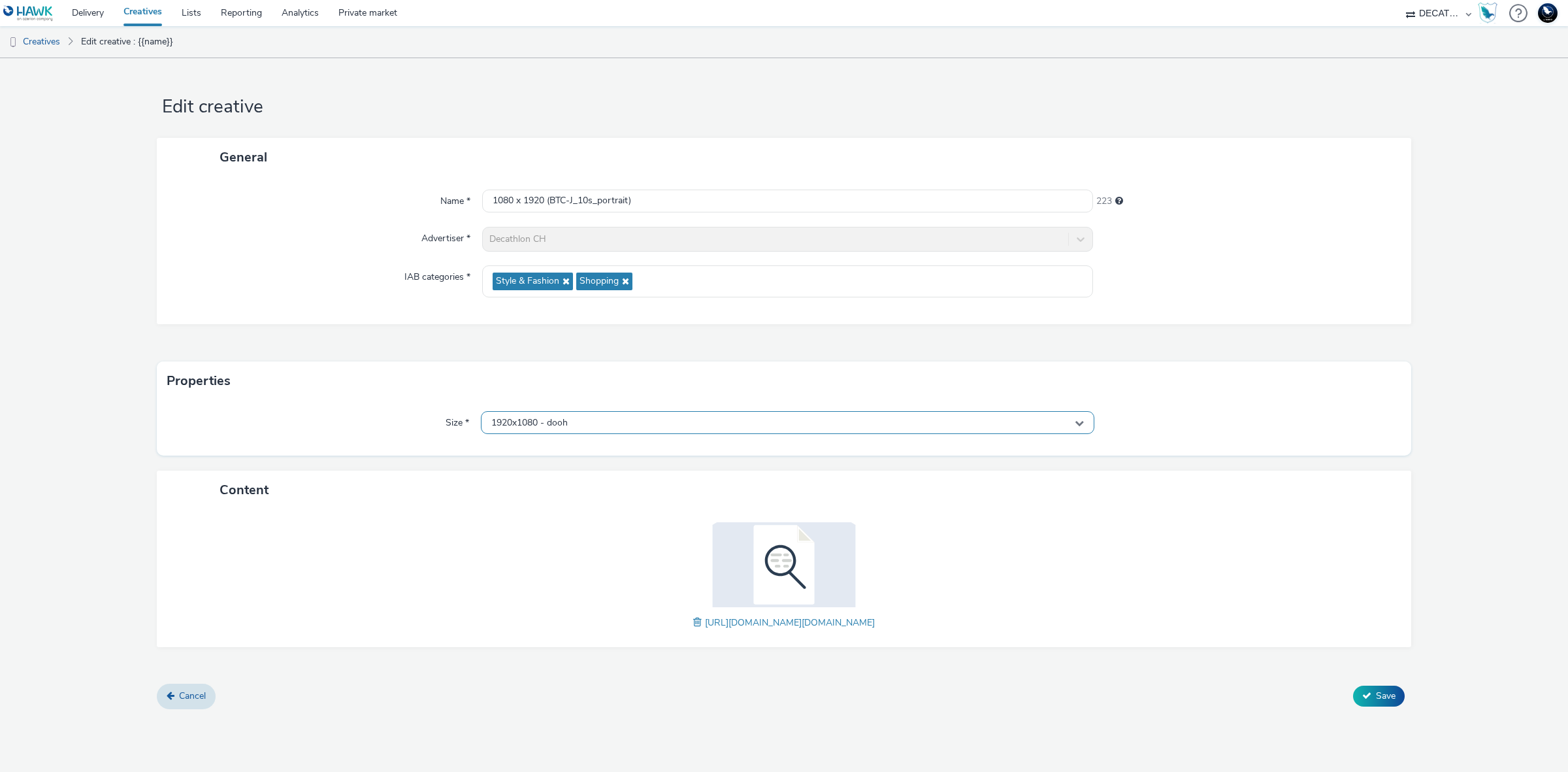
click at [911, 425] on div "1920x1080 - dooh" at bounding box center [786, 421] width 613 height 23
click at [907, 446] on input "text" at bounding box center [787, 449] width 612 height 23
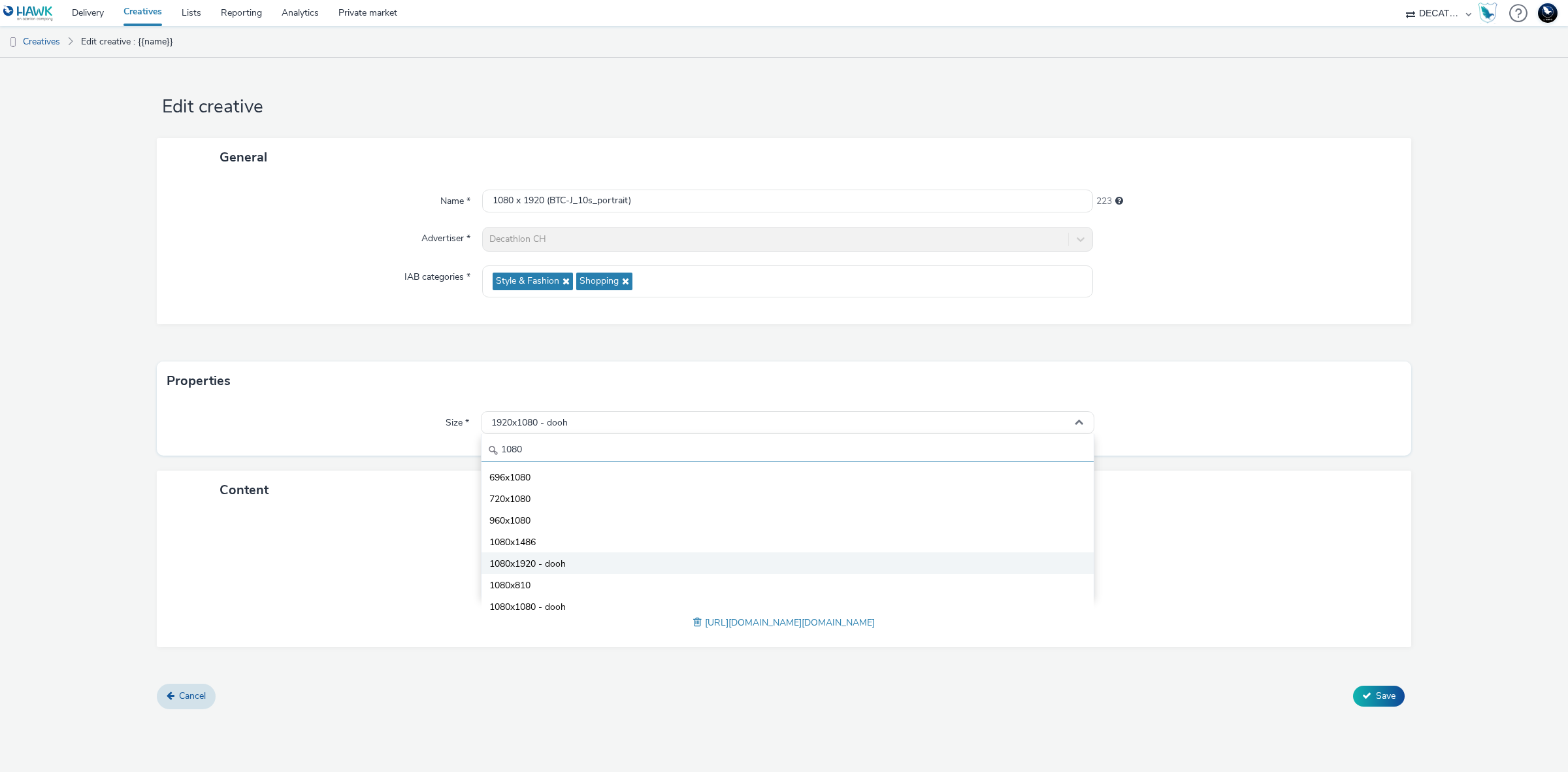
type input "1080"
click at [617, 562] on li "1080x1920 - dooh" at bounding box center [787, 563] width 612 height 22
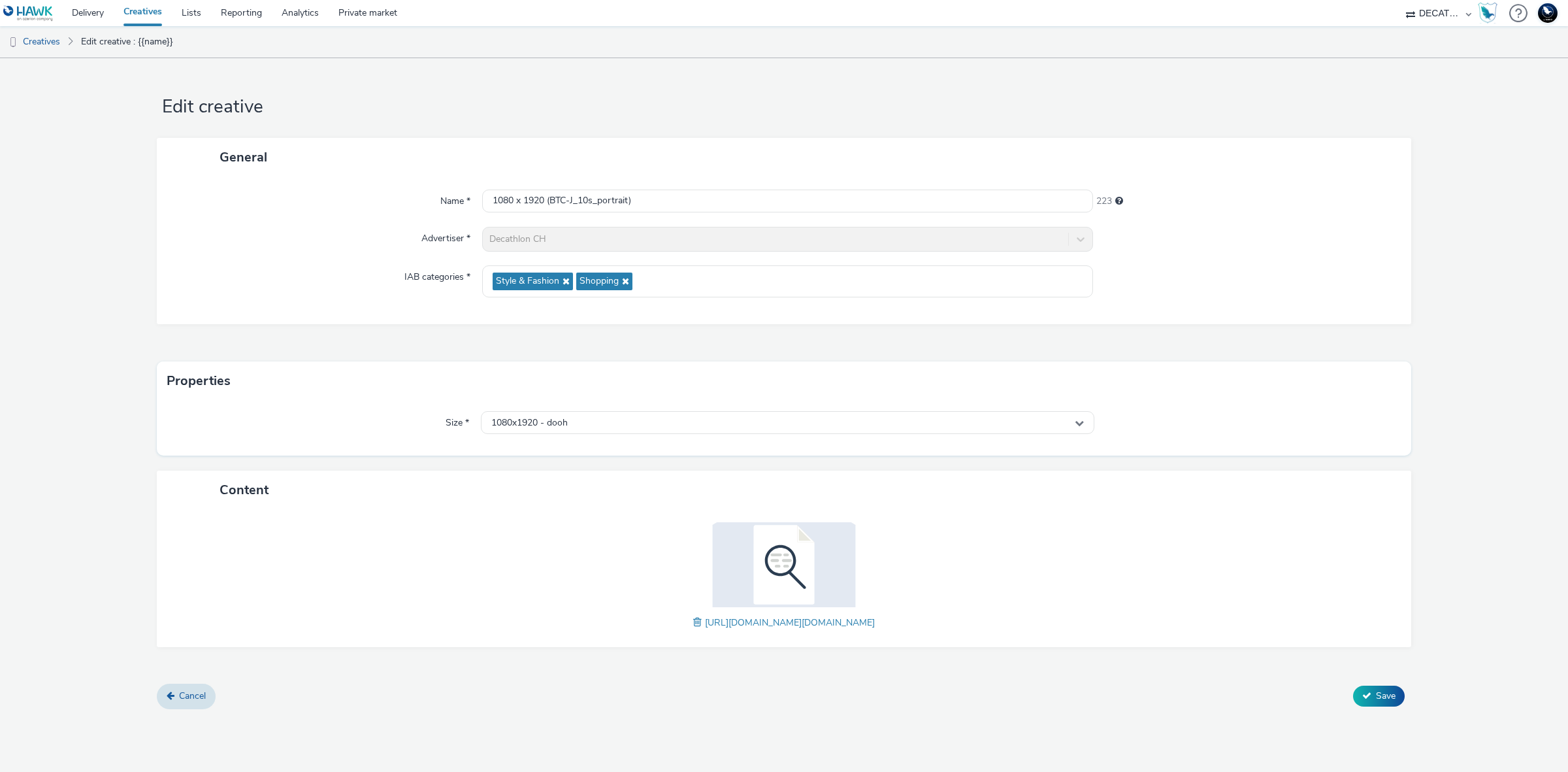
click at [693, 618] on span at bounding box center [699, 622] width 12 height 15
click at [1395, 706] on button "Save" at bounding box center [1378, 695] width 51 height 21
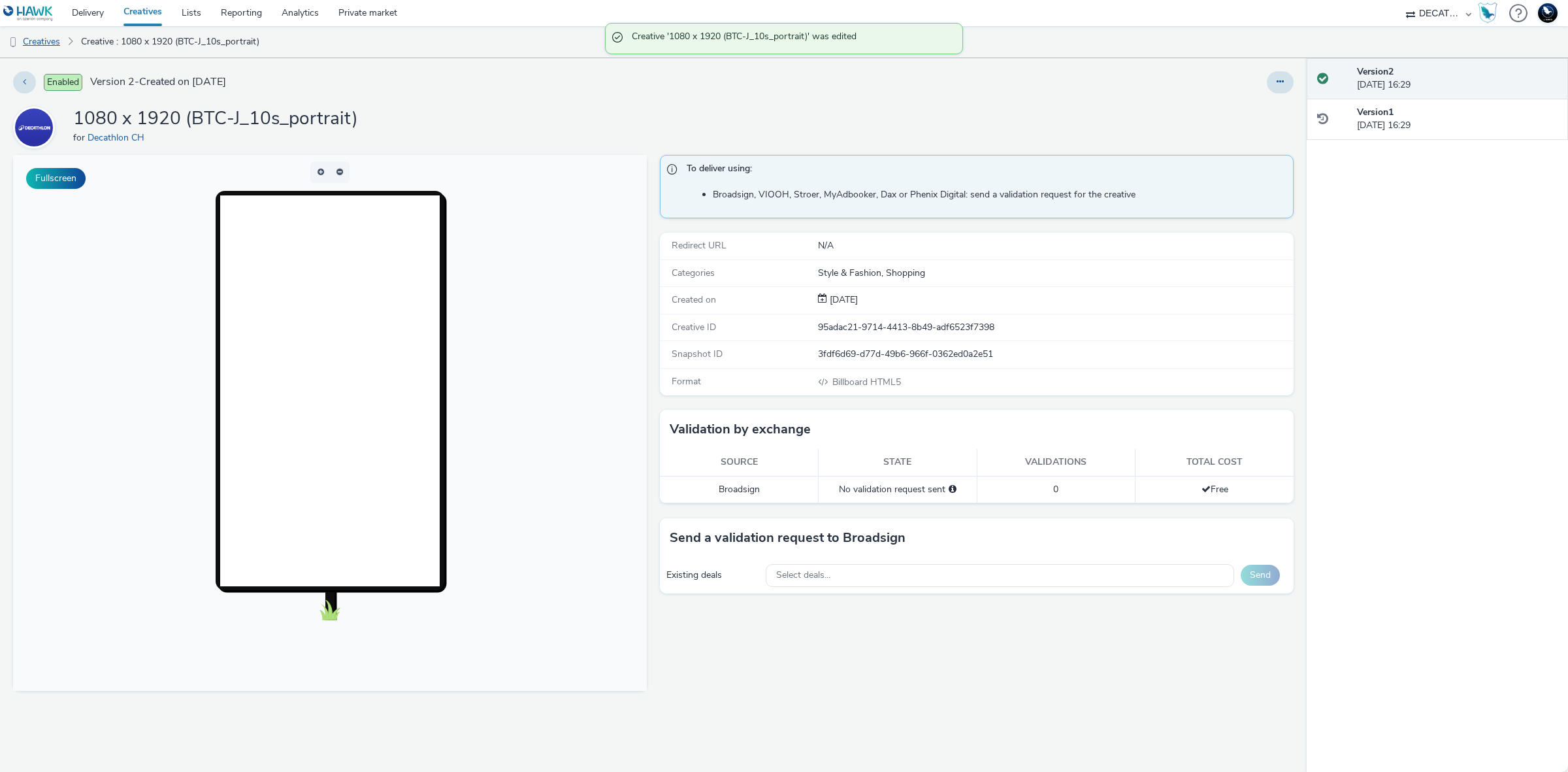
click at [53, 43] on link "Creatives" at bounding box center [33, 42] width 67 height 32
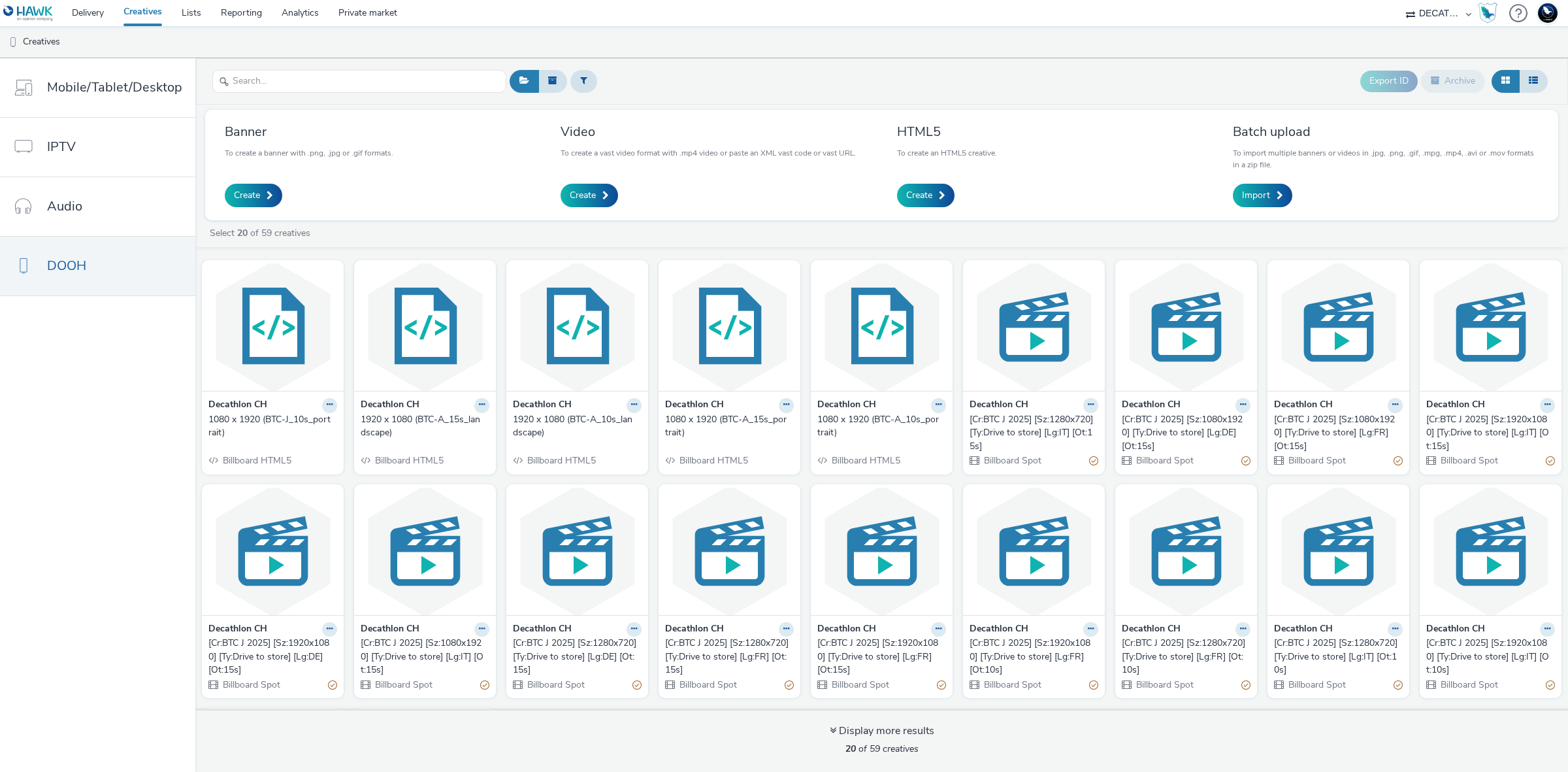
click at [456, 422] on div "1920 x 1080 (BTC-A_15s_landscape)" at bounding box center [421, 425] width 123 height 27
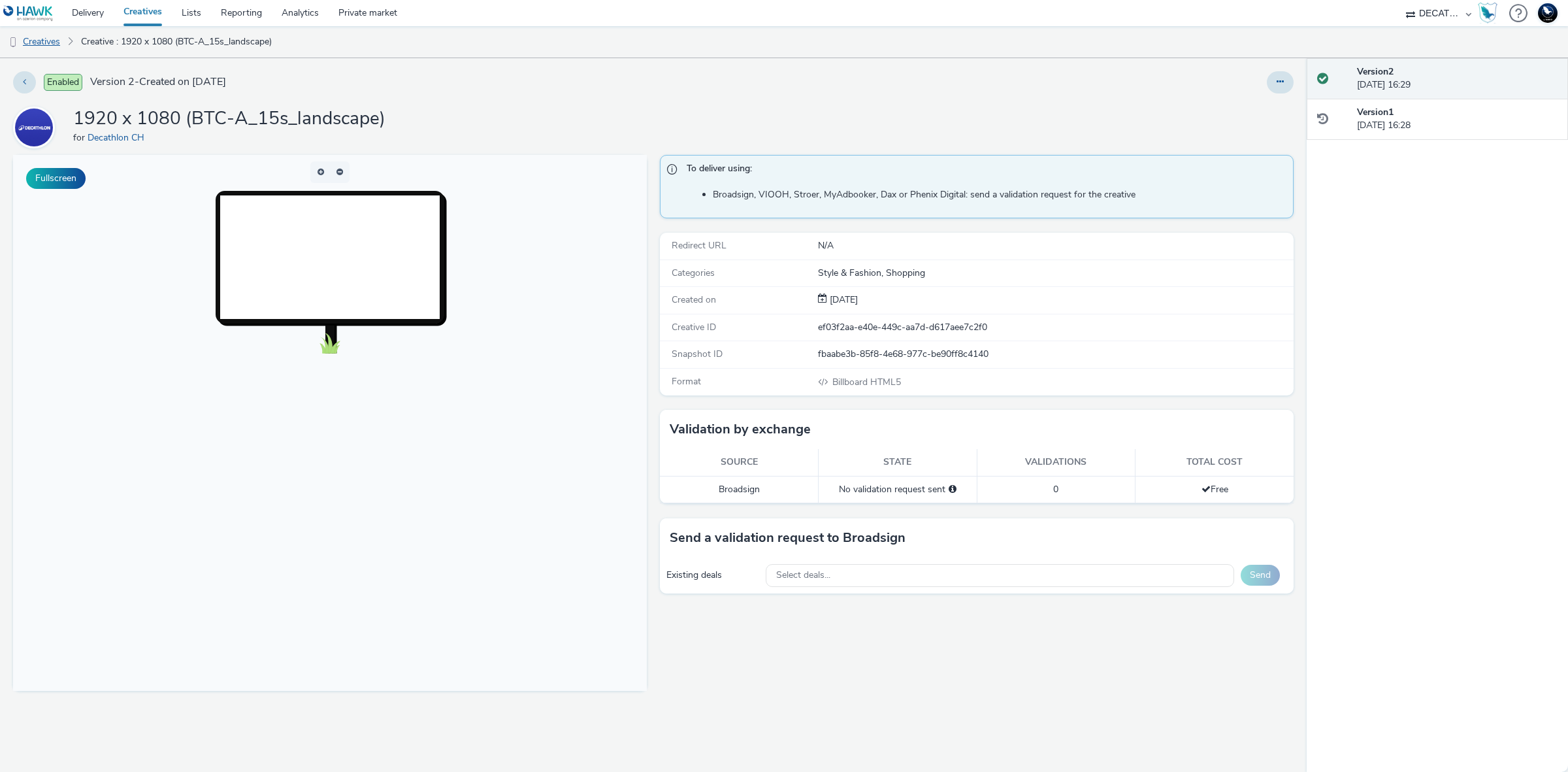
click at [64, 42] on link "Creatives" at bounding box center [33, 42] width 67 height 32
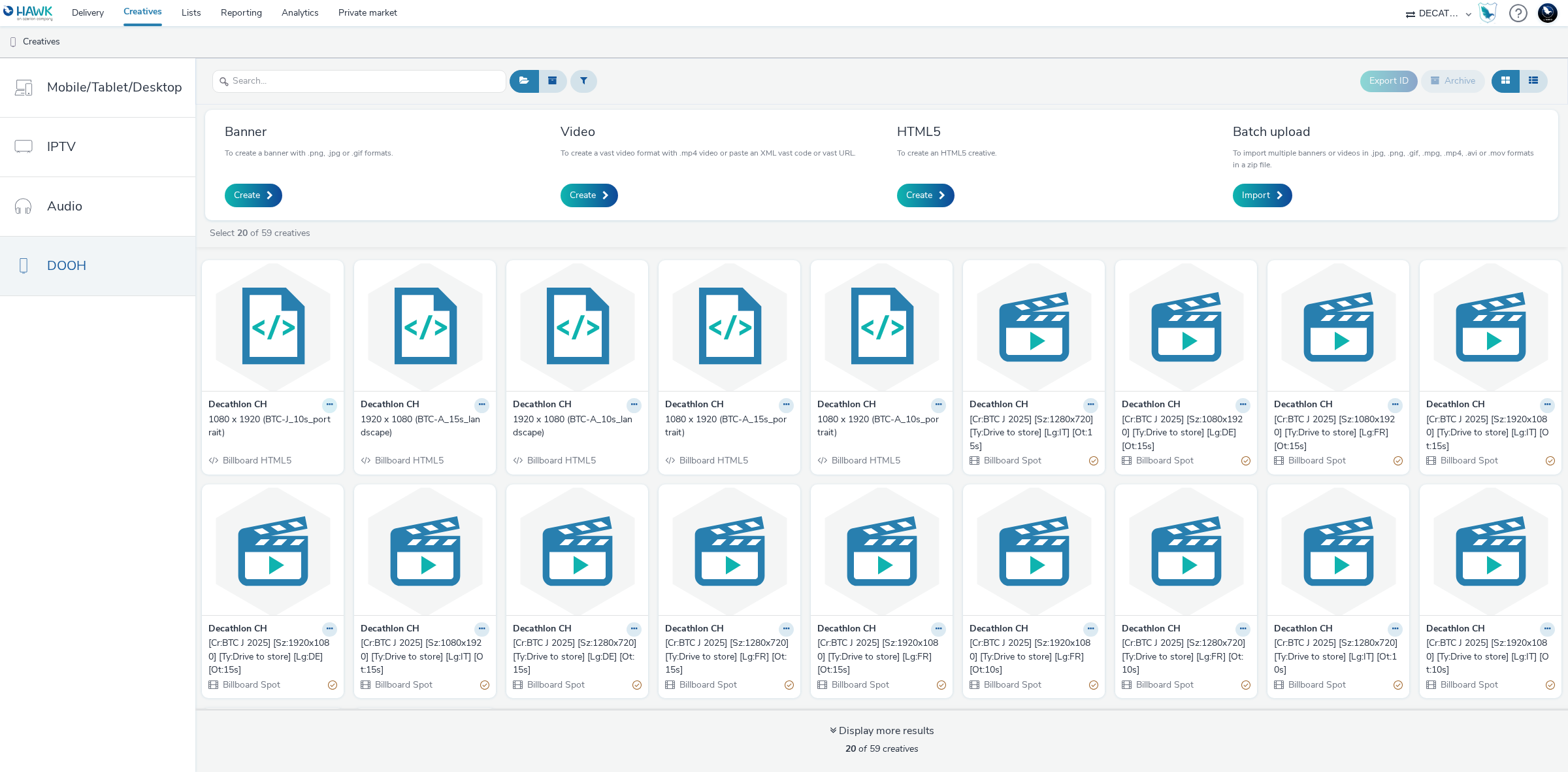
click at [327, 406] on icon at bounding box center [330, 405] width 6 height 8
click at [294, 451] on link "Duplicate" at bounding box center [288, 454] width 98 height 27
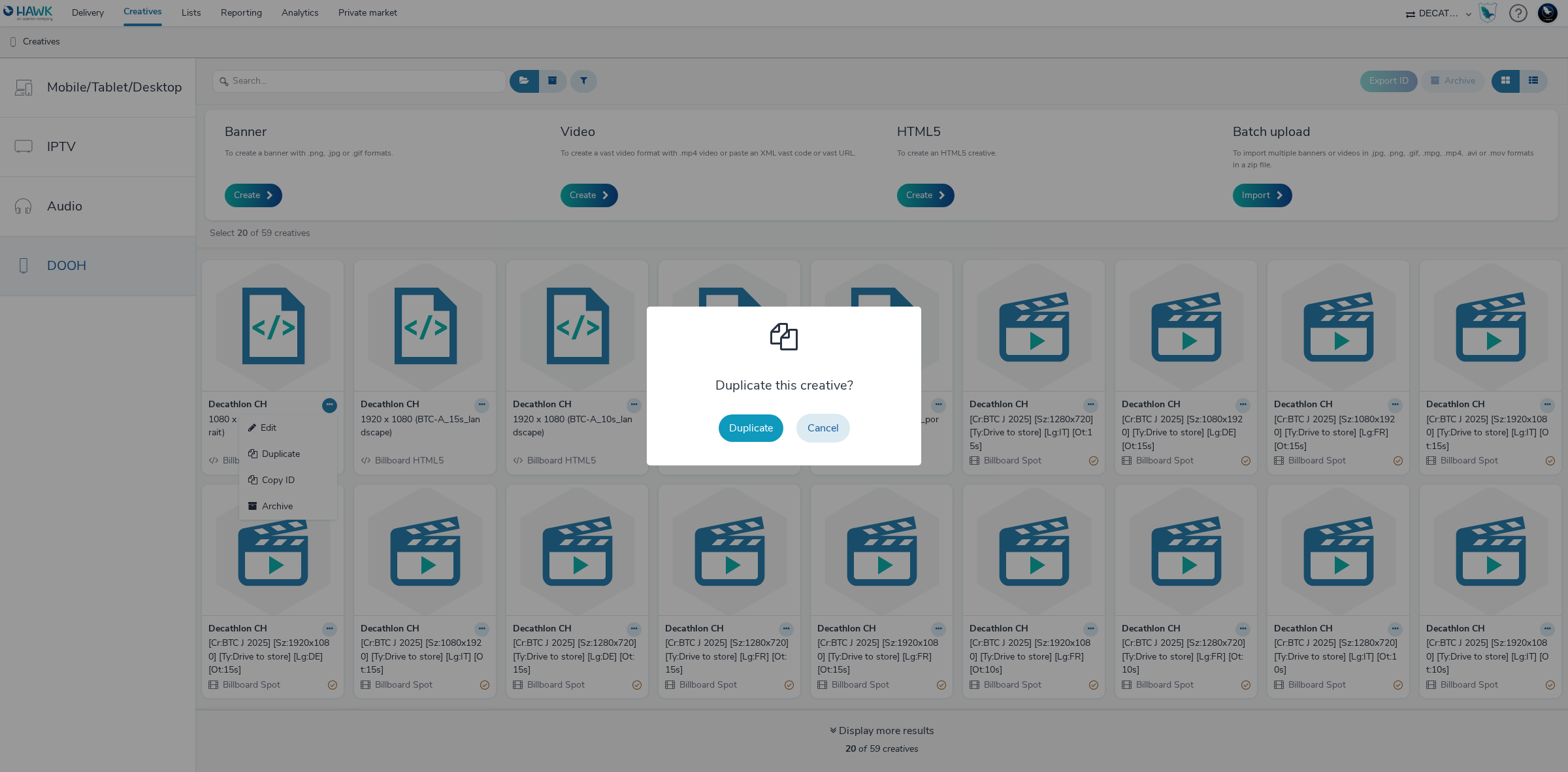
click at [747, 431] on button "Duplicate" at bounding box center [751, 428] width 65 height 28
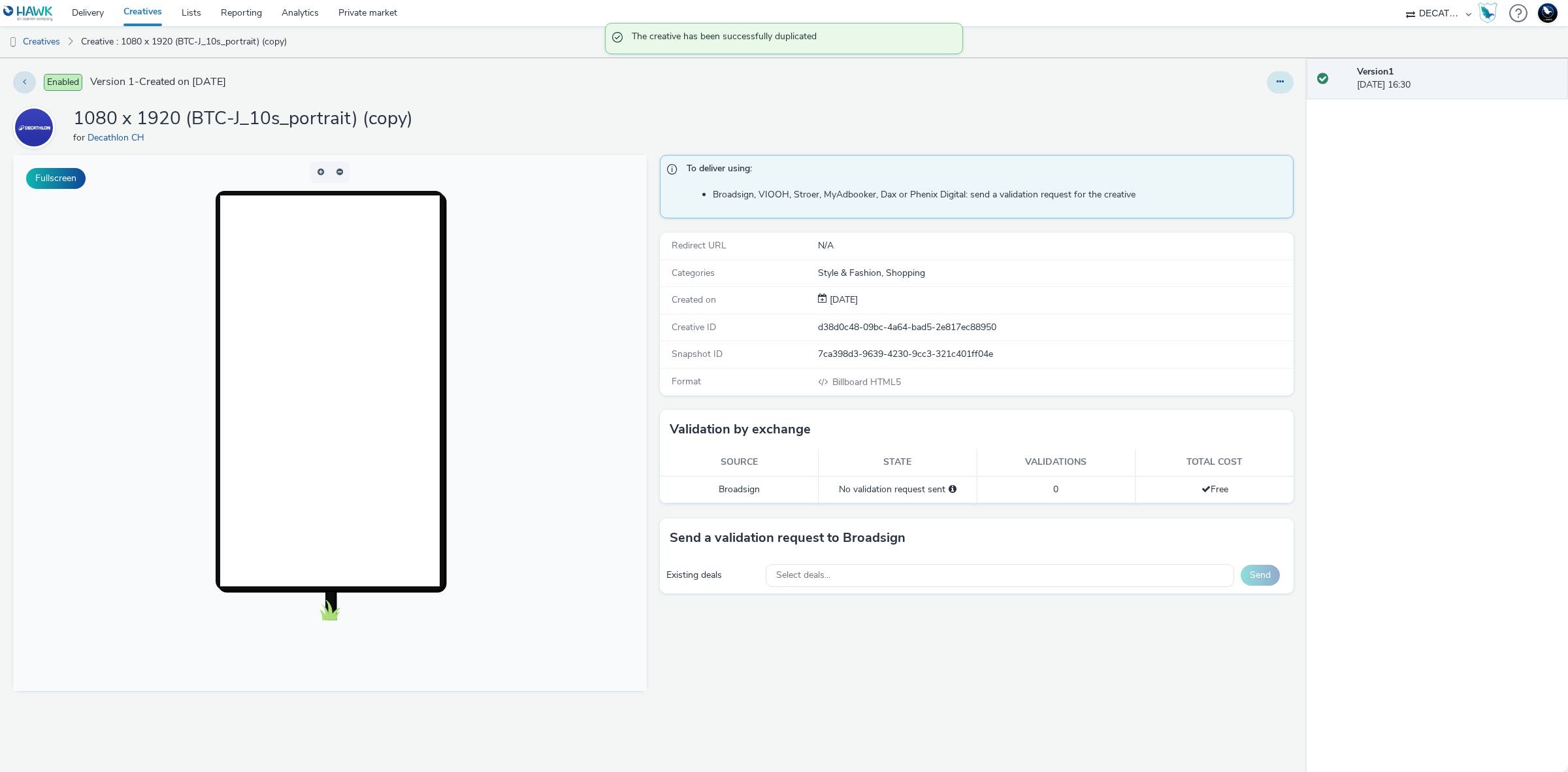
click at [1278, 83] on icon at bounding box center [1280, 81] width 7 height 9
click at [1251, 105] on link "Edit" at bounding box center [1245, 108] width 98 height 27
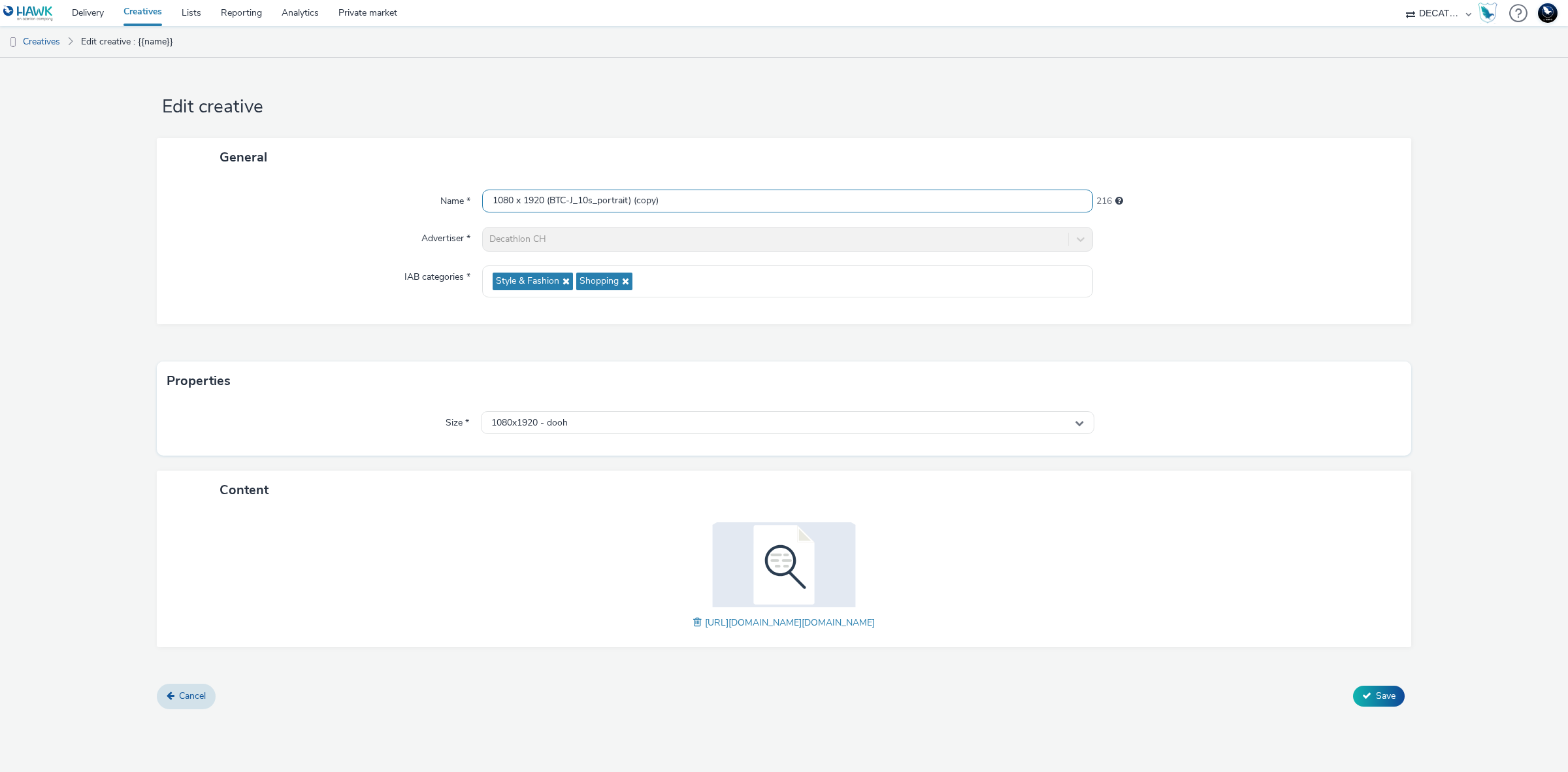
click at [799, 203] on input "1080 x 1920 (BTC-J_10s_portrait) (copy)" at bounding box center [787, 200] width 611 height 23
paste input "5s_portrait"
type input "1080 x 1920 (BTC-J_15s_portrait)"
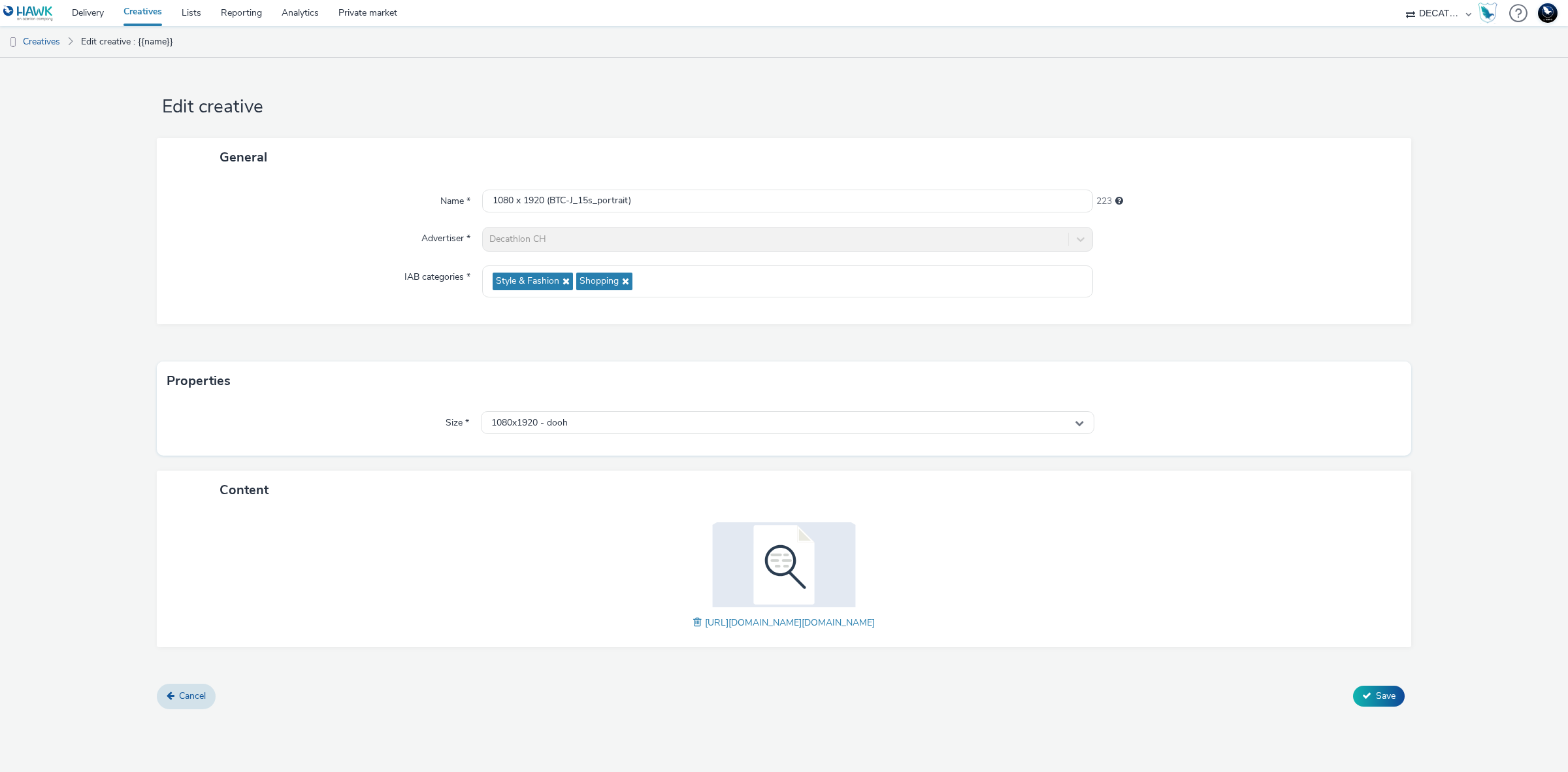
click at [693, 622] on span at bounding box center [699, 622] width 12 height 15
click at [1386, 698] on span "Save" at bounding box center [1386, 695] width 20 height 13
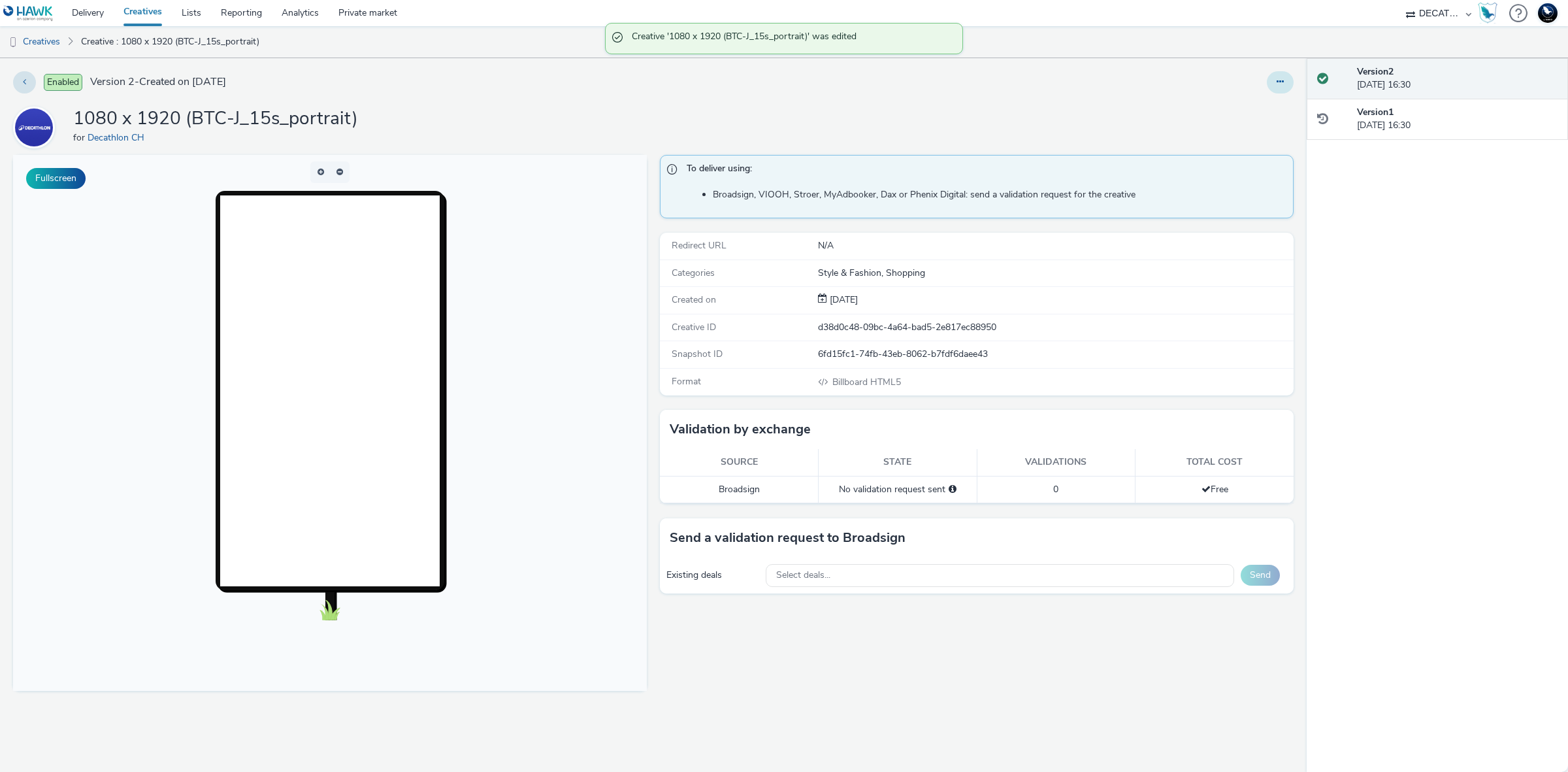
click at [1285, 81] on button at bounding box center [1280, 82] width 27 height 23
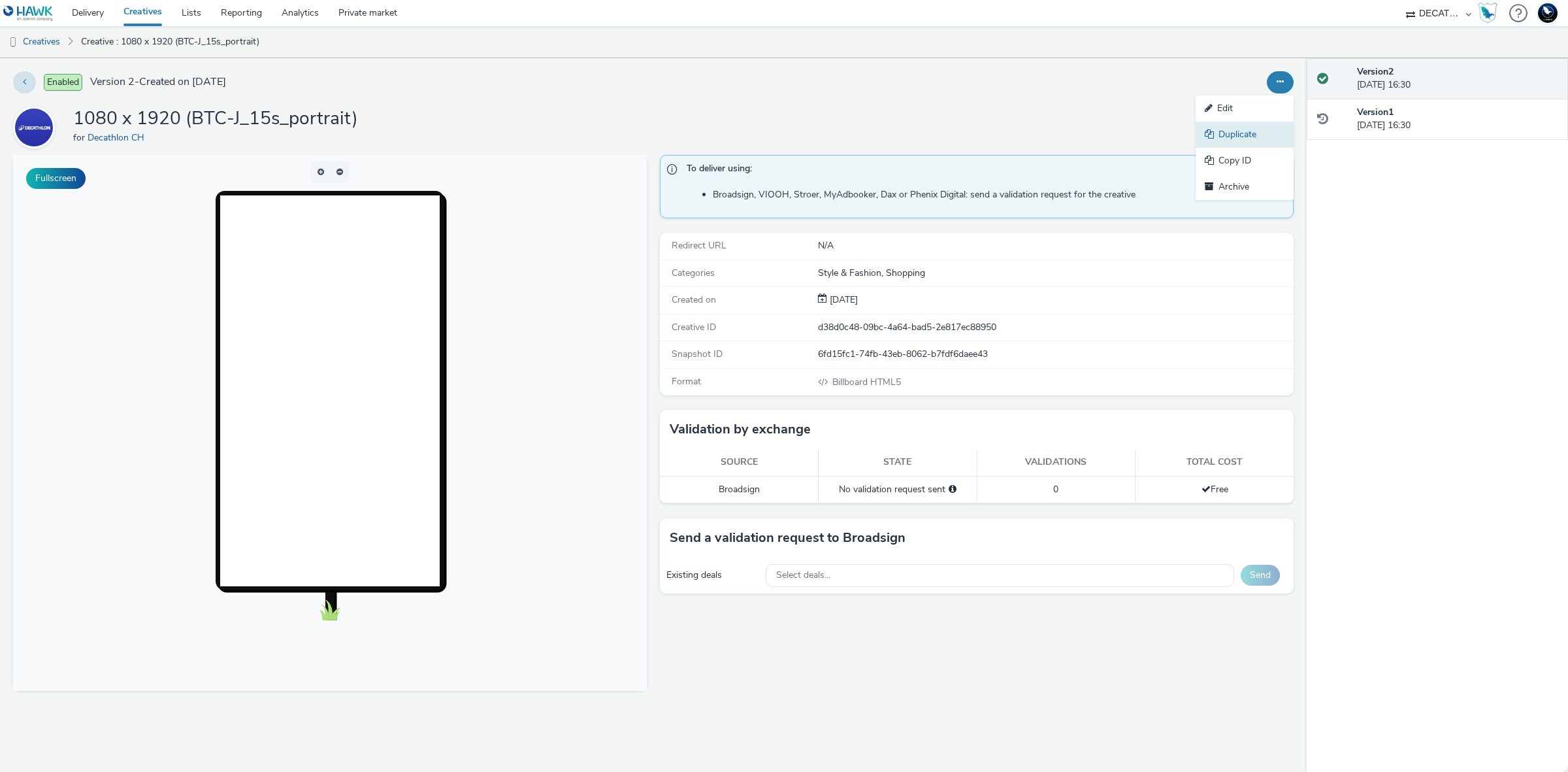
click at [1260, 126] on link "Duplicate" at bounding box center [1245, 134] width 98 height 27
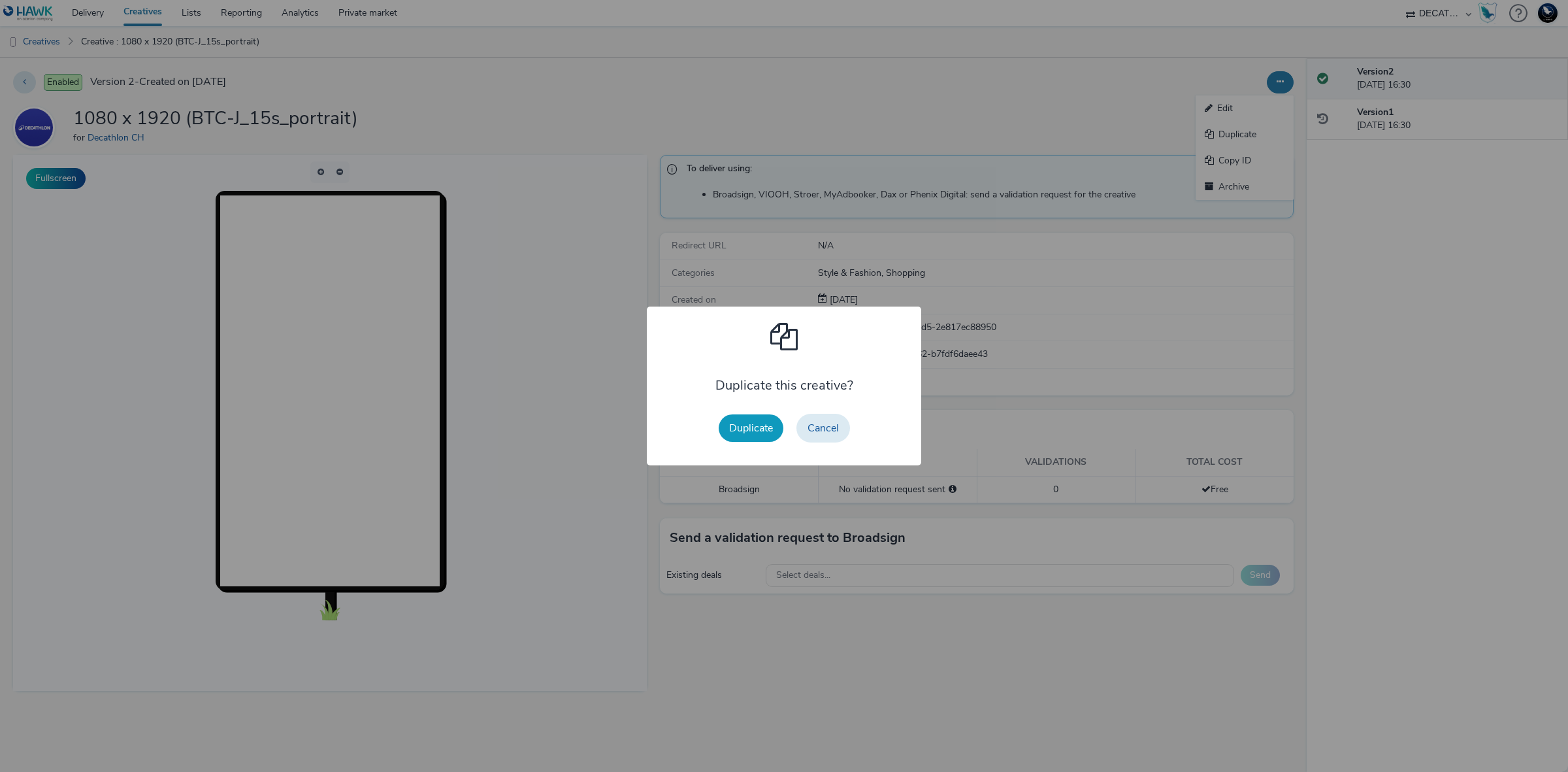
click at [741, 434] on button "Duplicate" at bounding box center [751, 428] width 65 height 28
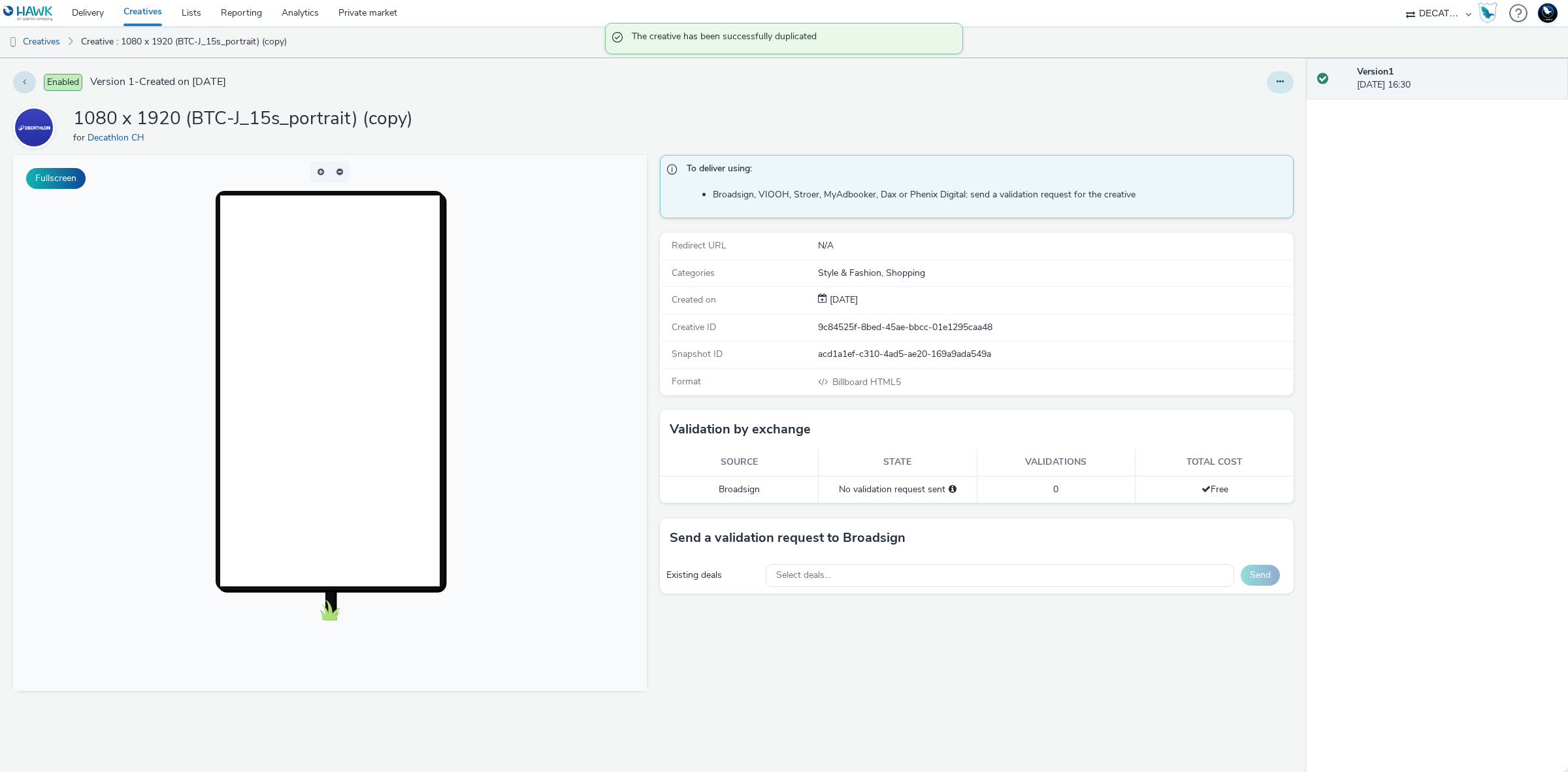
click at [1277, 83] on icon at bounding box center [1280, 81] width 7 height 9
click at [1223, 111] on link "Edit" at bounding box center [1245, 108] width 98 height 27
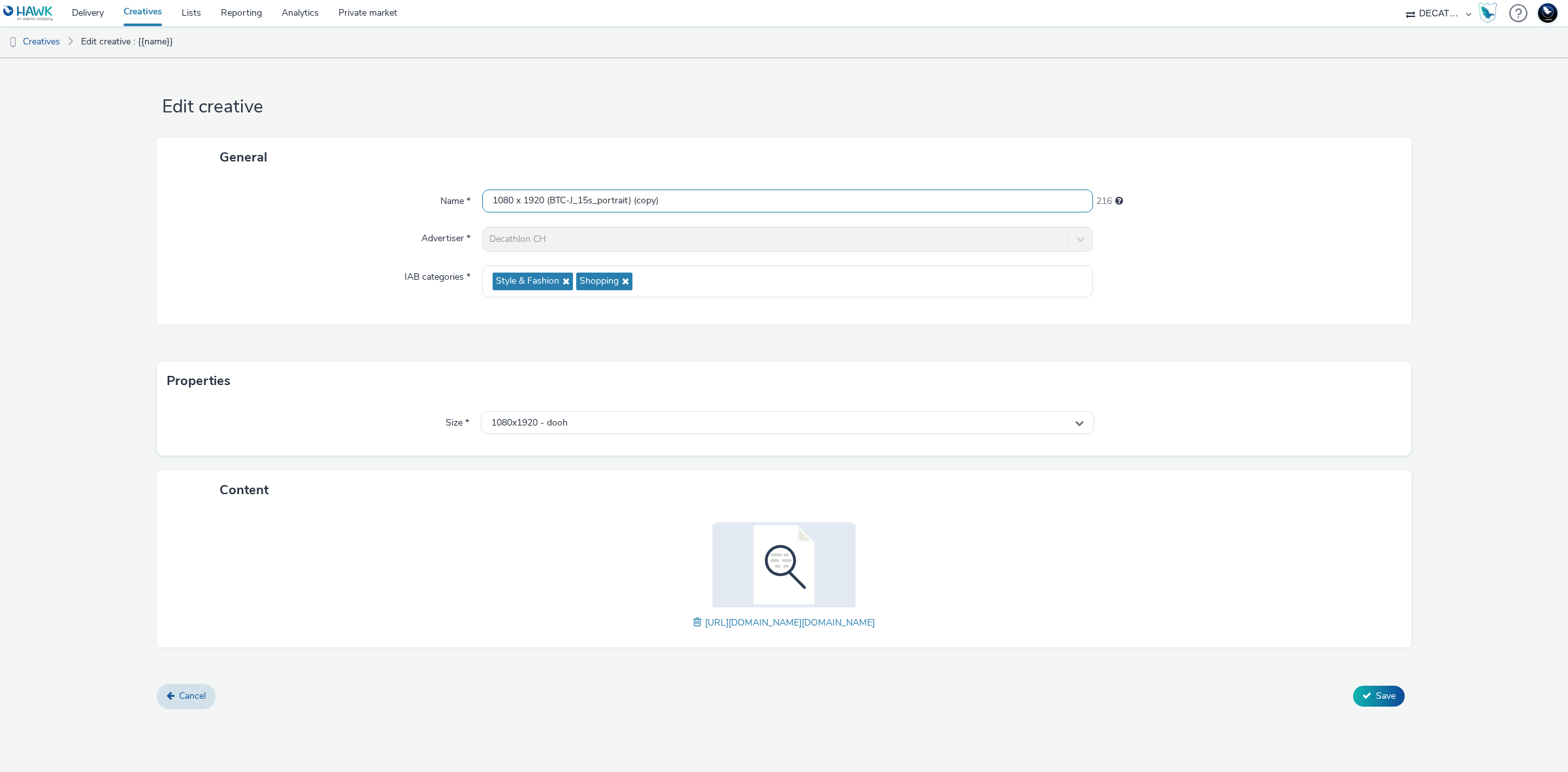
click at [736, 199] on input "1080 x 1920 (BTC-J_15s_portrait) (copy)" at bounding box center [787, 200] width 611 height 23
paste input "920 x 1080 (BTC-J_10s_landscape"
type input "1920 x 1080 (BTC-J_10s_landscape)"
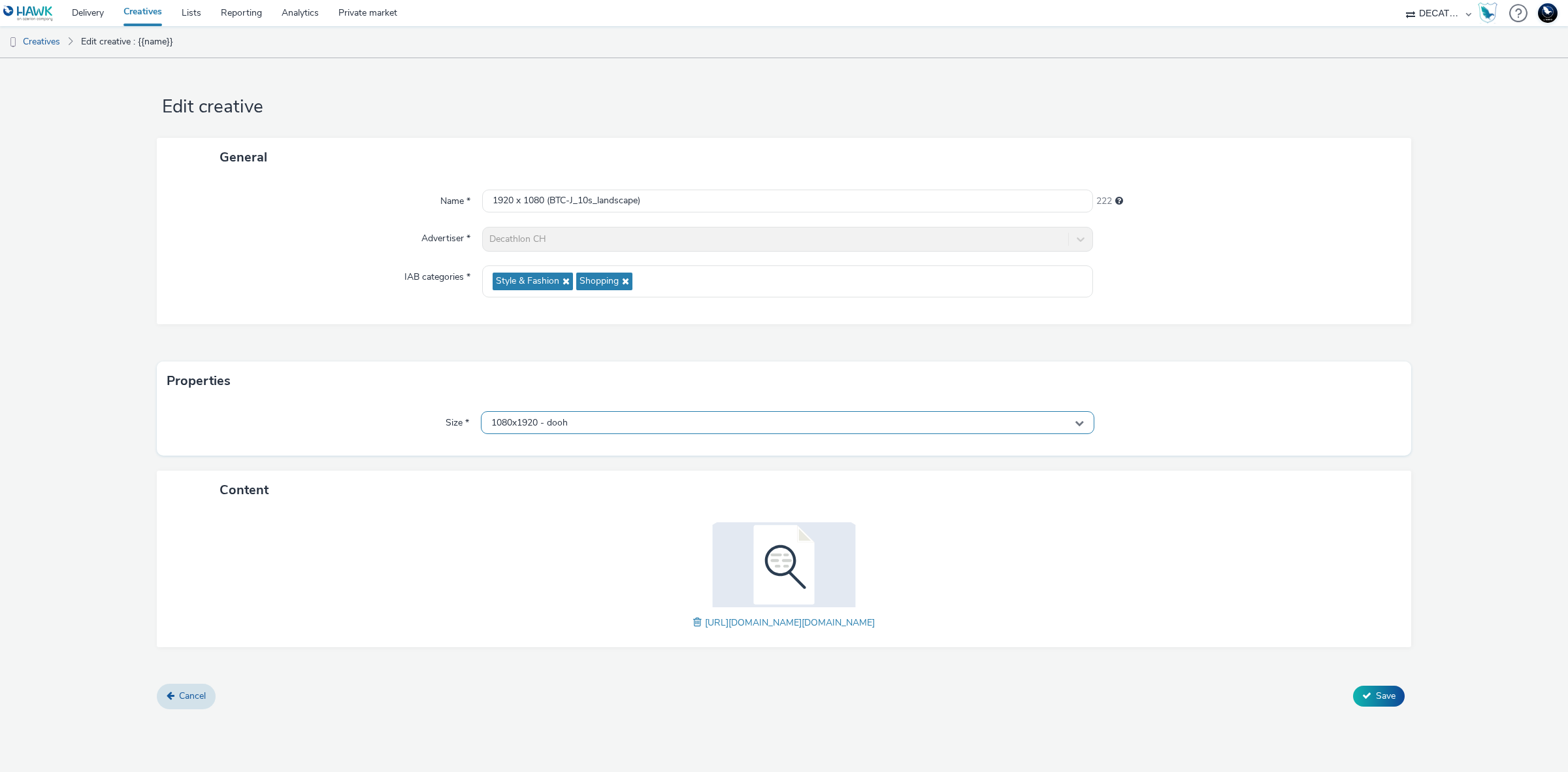
click at [842, 422] on div "1080x1920 - dooh" at bounding box center [786, 421] width 613 height 23
click at [834, 444] on input "text" at bounding box center [787, 449] width 612 height 23
type input "1920"
click at [784, 520] on li "1920x1080 - dooh" at bounding box center [787, 520] width 612 height 22
click at [693, 626] on span at bounding box center [699, 622] width 12 height 15
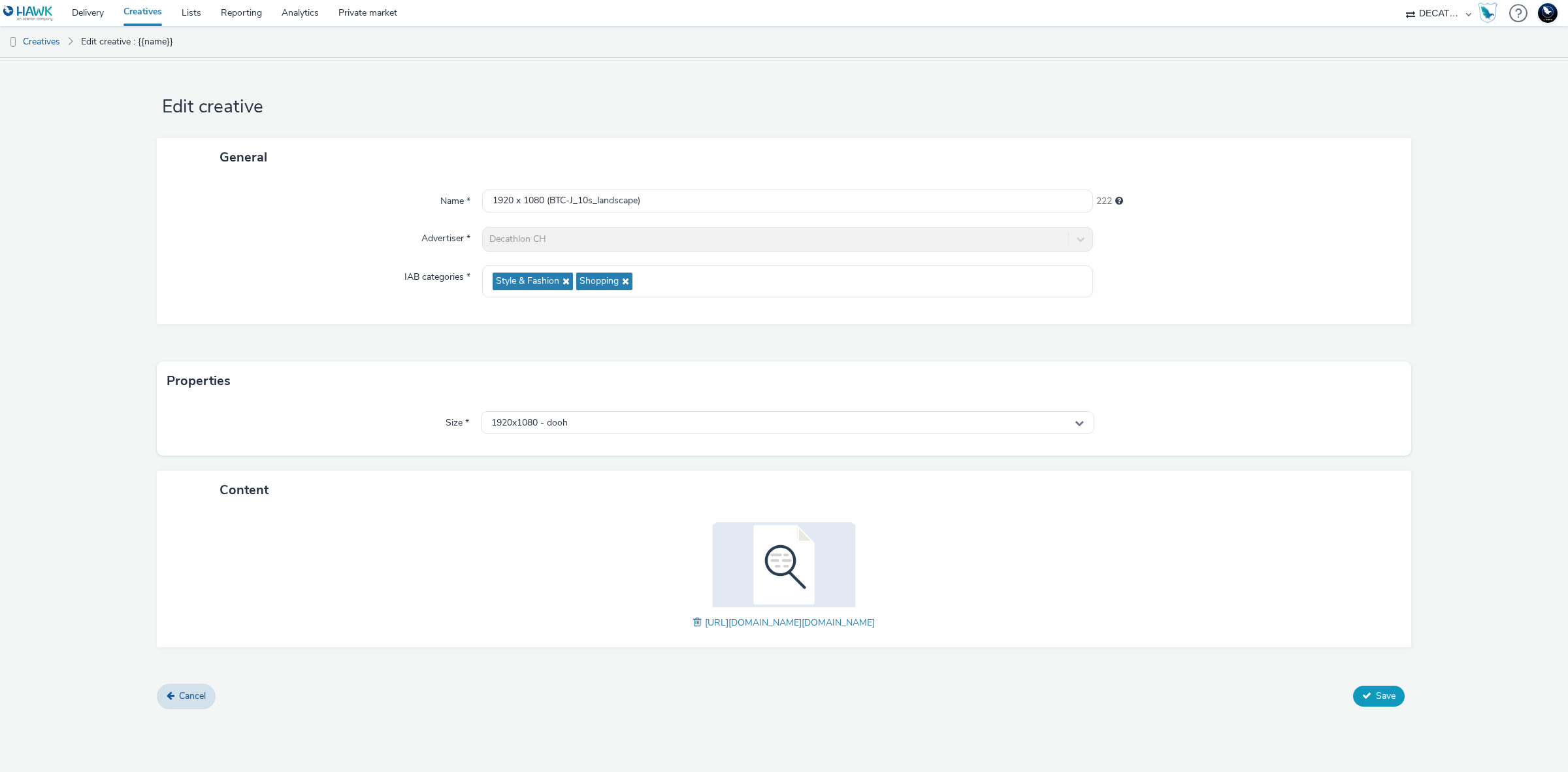
click at [1389, 696] on span "Save" at bounding box center [1386, 695] width 20 height 13
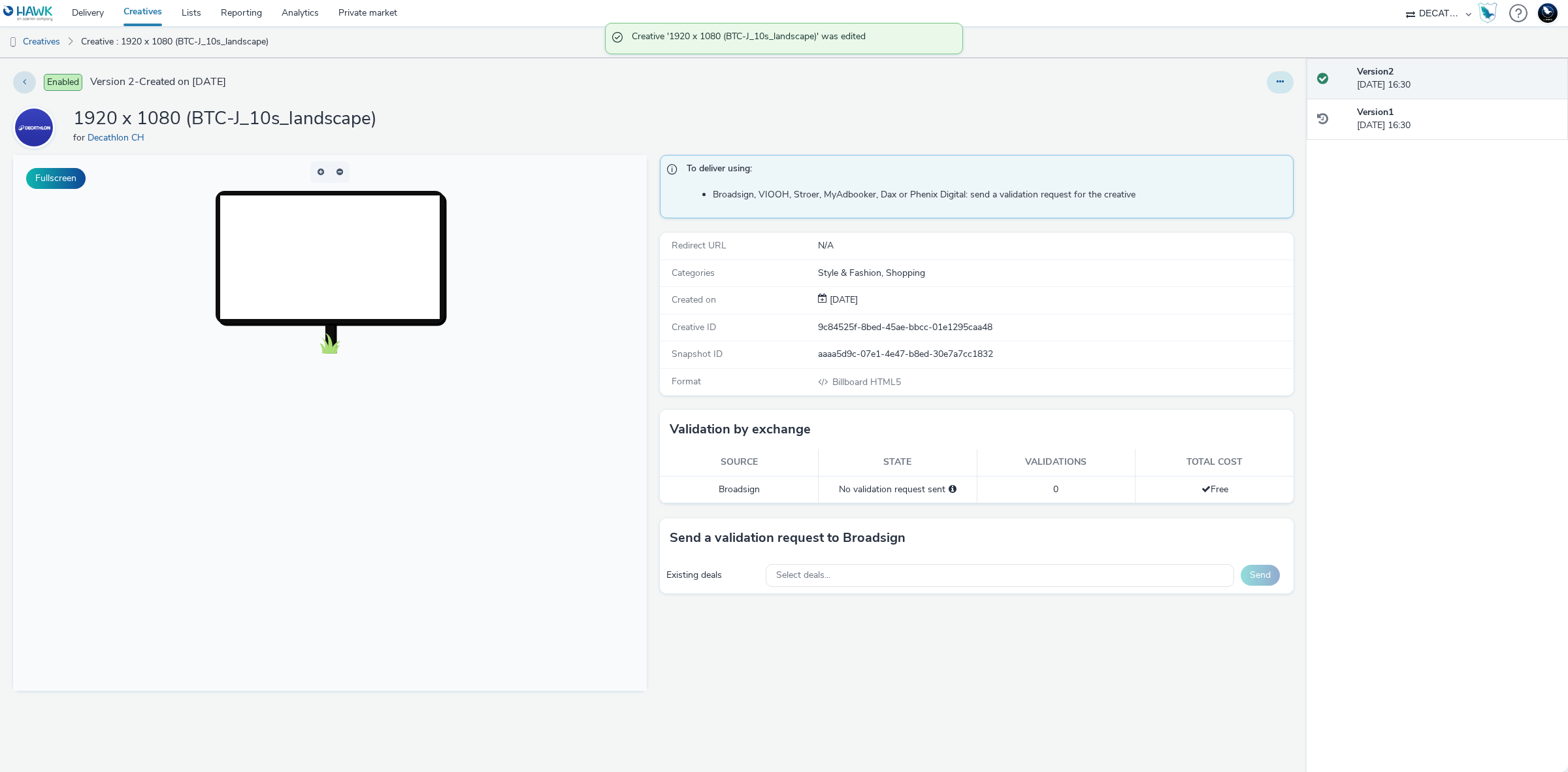
click at [1286, 87] on button at bounding box center [1280, 82] width 27 height 23
click at [1268, 132] on link "Duplicate" at bounding box center [1245, 134] width 98 height 27
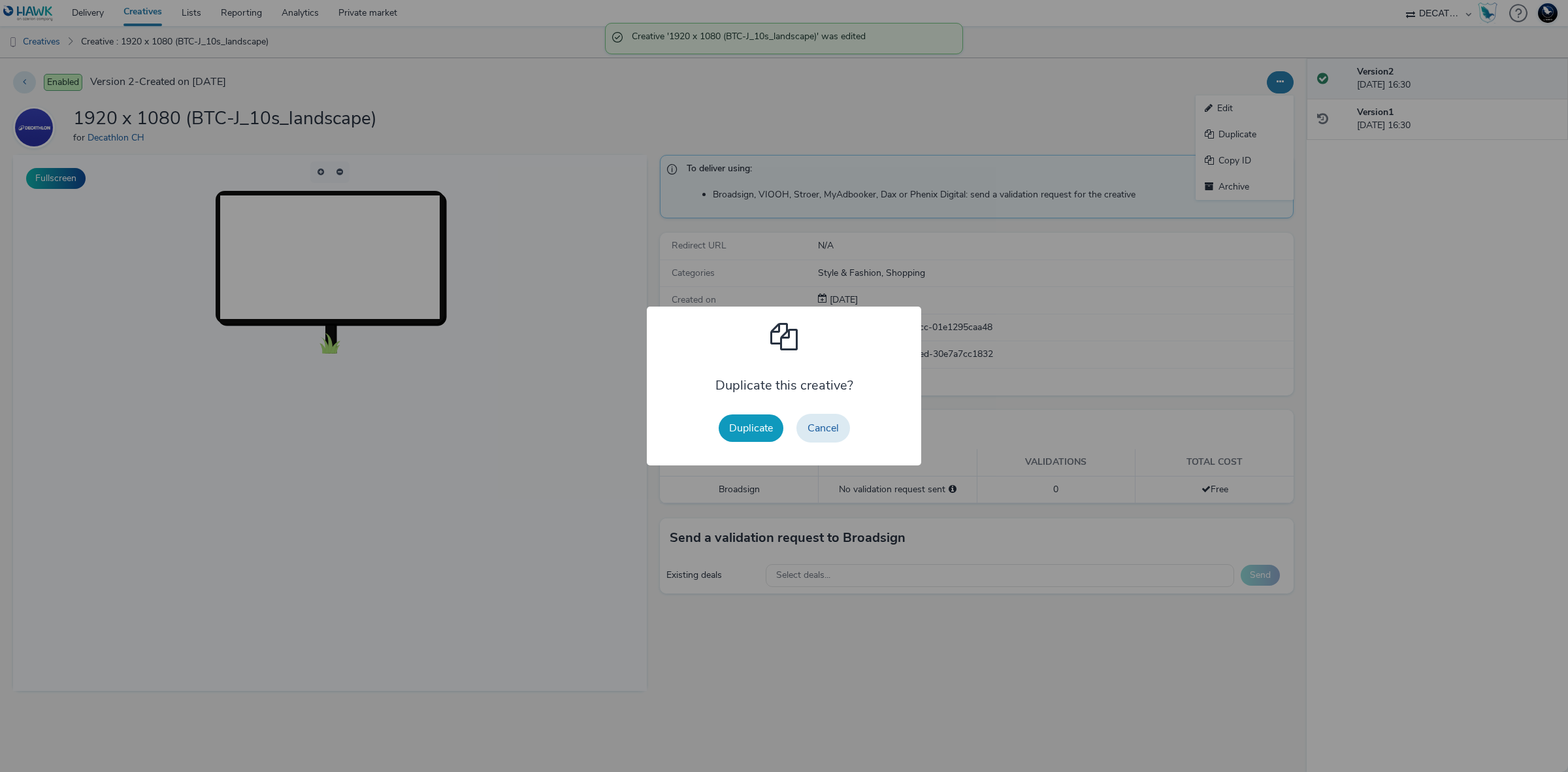
click at [755, 431] on button "Duplicate" at bounding box center [751, 428] width 65 height 28
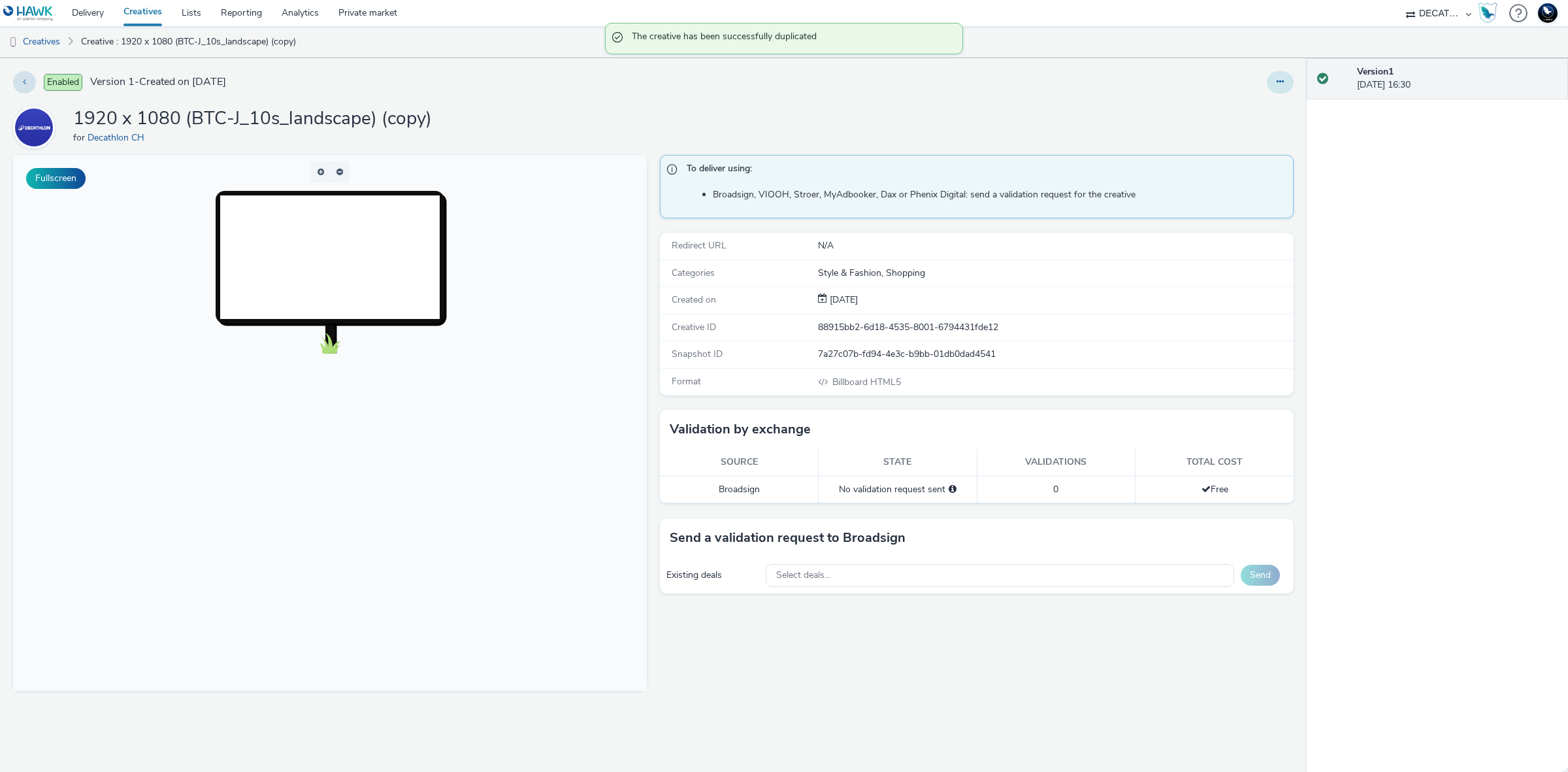
click at [1279, 90] on button at bounding box center [1280, 82] width 27 height 23
click at [1250, 102] on link "Edit" at bounding box center [1245, 108] width 98 height 27
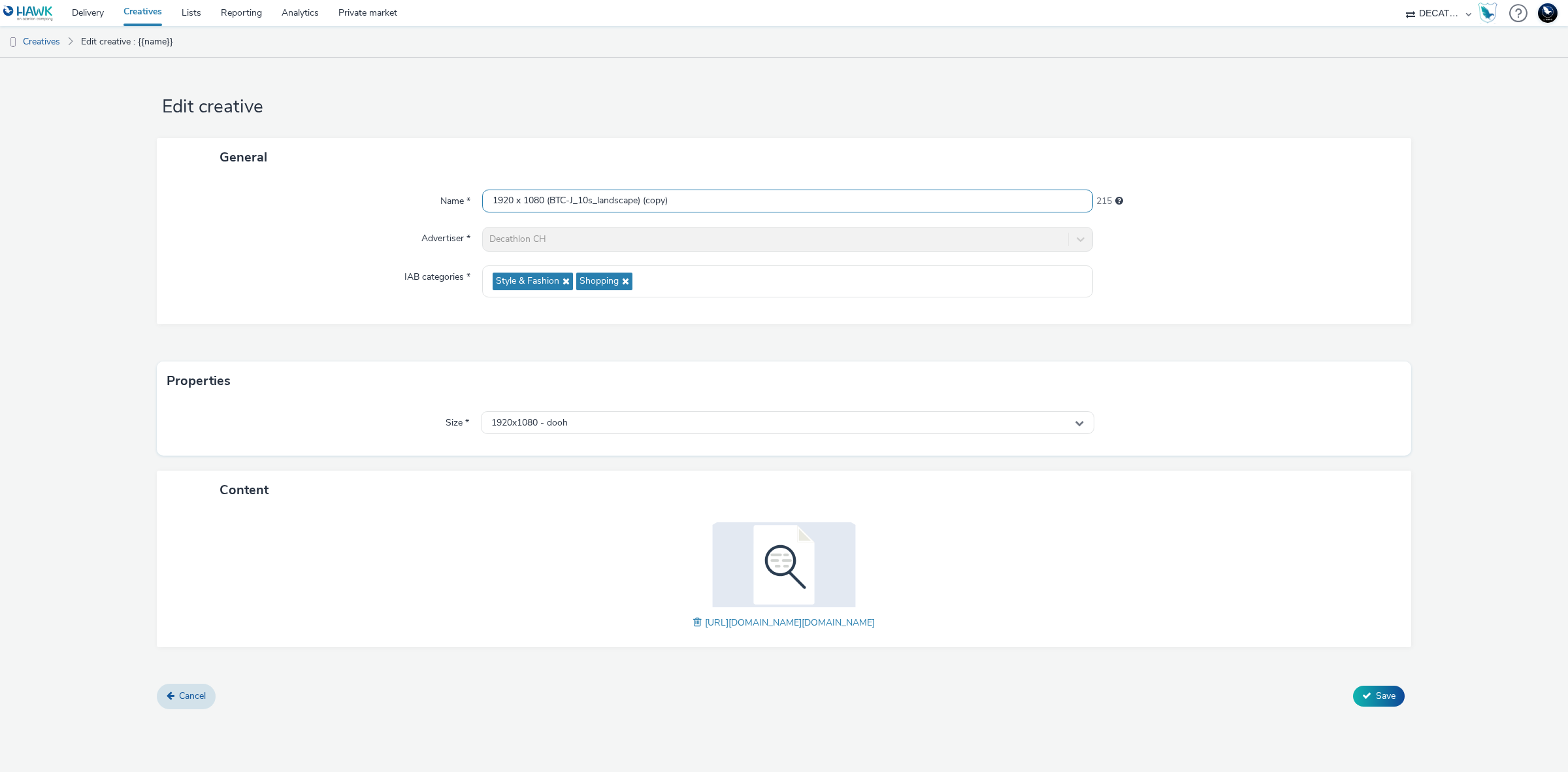
click at [713, 189] on input "1920 x 1080 (BTC-J_10s_landscape) (copy)" at bounding box center [787, 200] width 611 height 23
paste input "5s_landscape"
type input "1920 x 1080 (BTC-J_15s_landscape)"
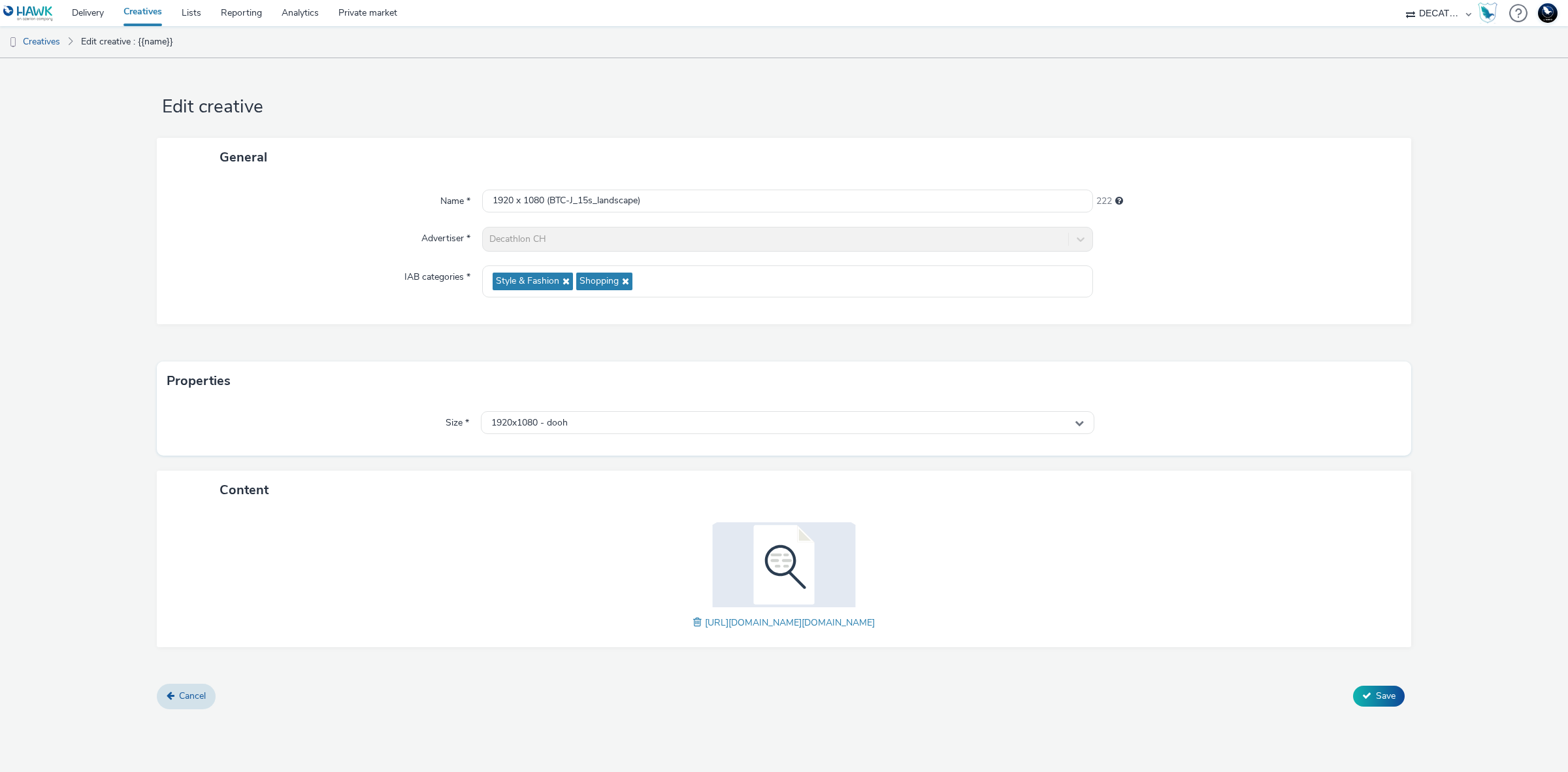
click at [693, 621] on span at bounding box center [699, 622] width 12 height 15
click at [1386, 696] on span "Save" at bounding box center [1386, 695] width 20 height 13
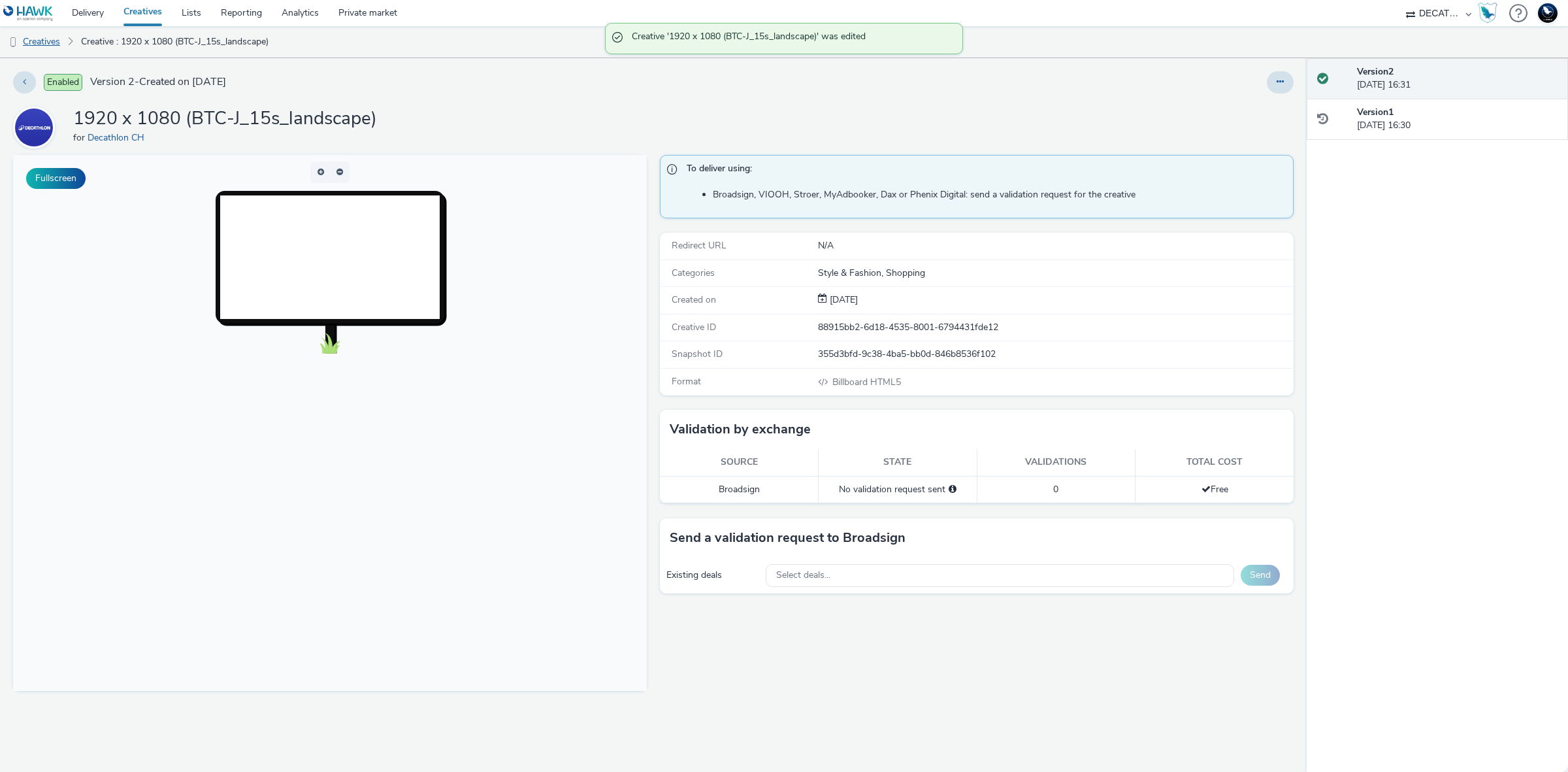
click at [47, 40] on link "Creatives" at bounding box center [33, 42] width 67 height 32
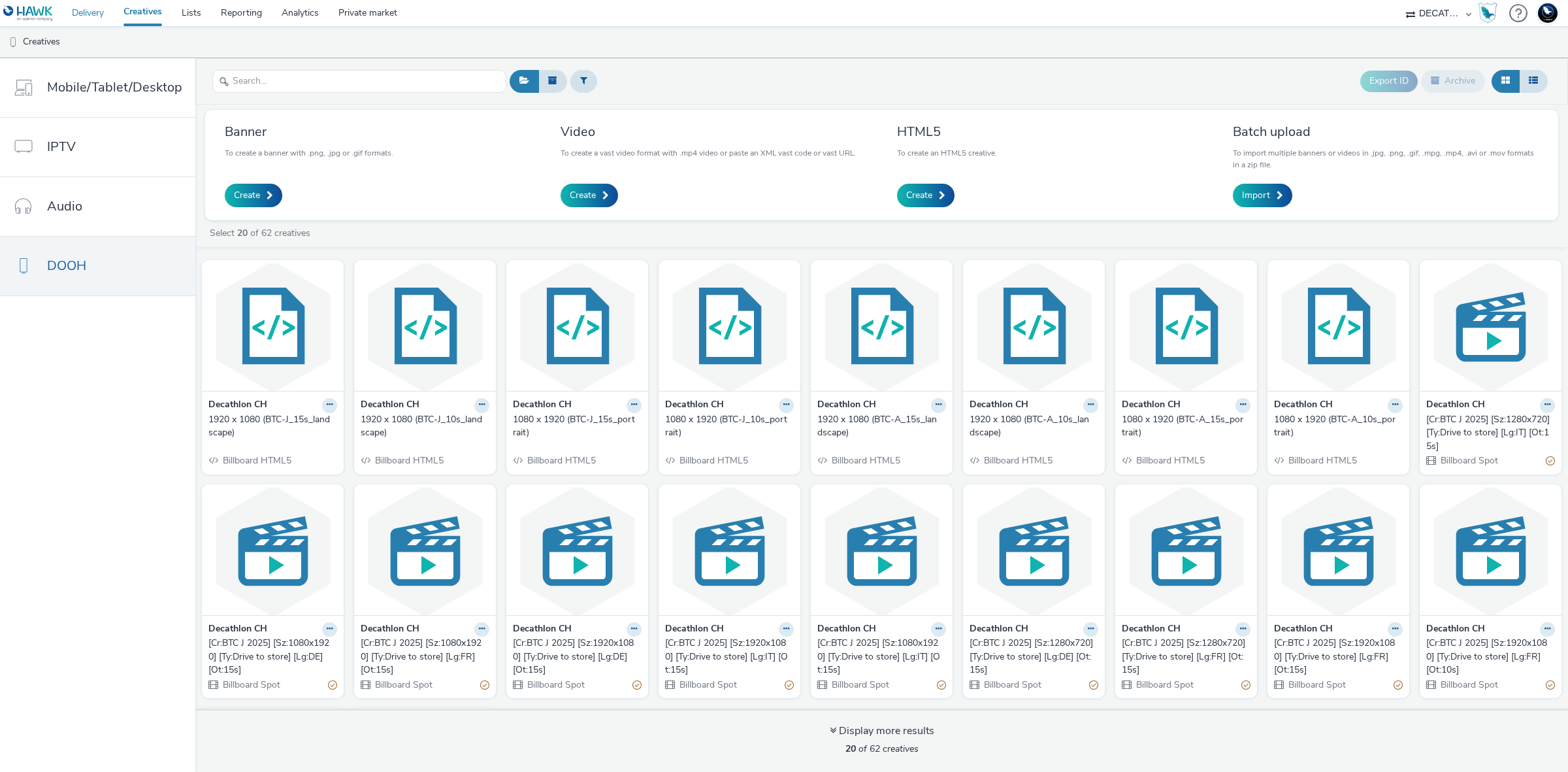
click at [92, 15] on link "Delivery" at bounding box center [88, 13] width 51 height 27
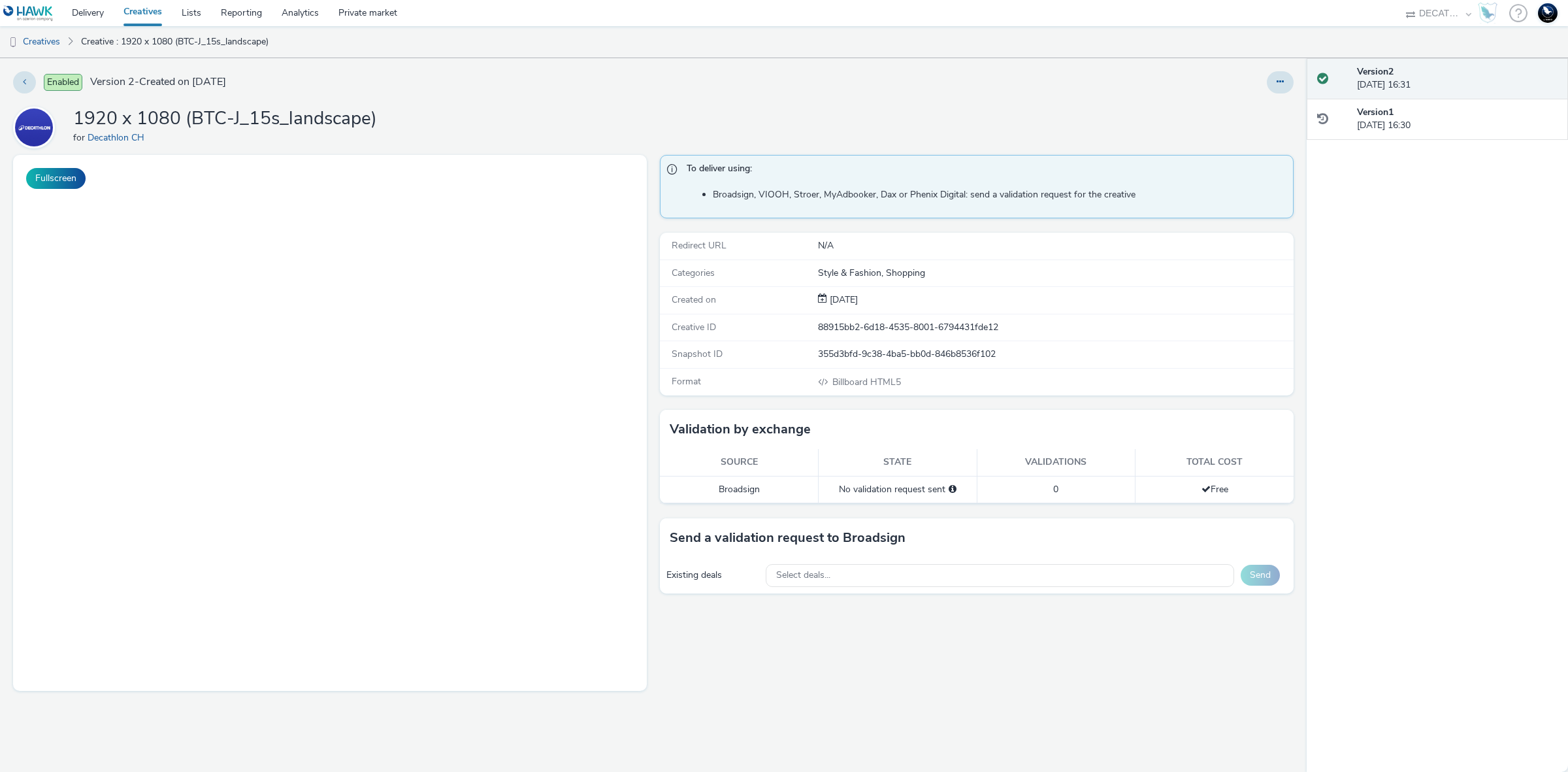
select select "440da4fd-3060-4a41-ba81-8784f925740e"
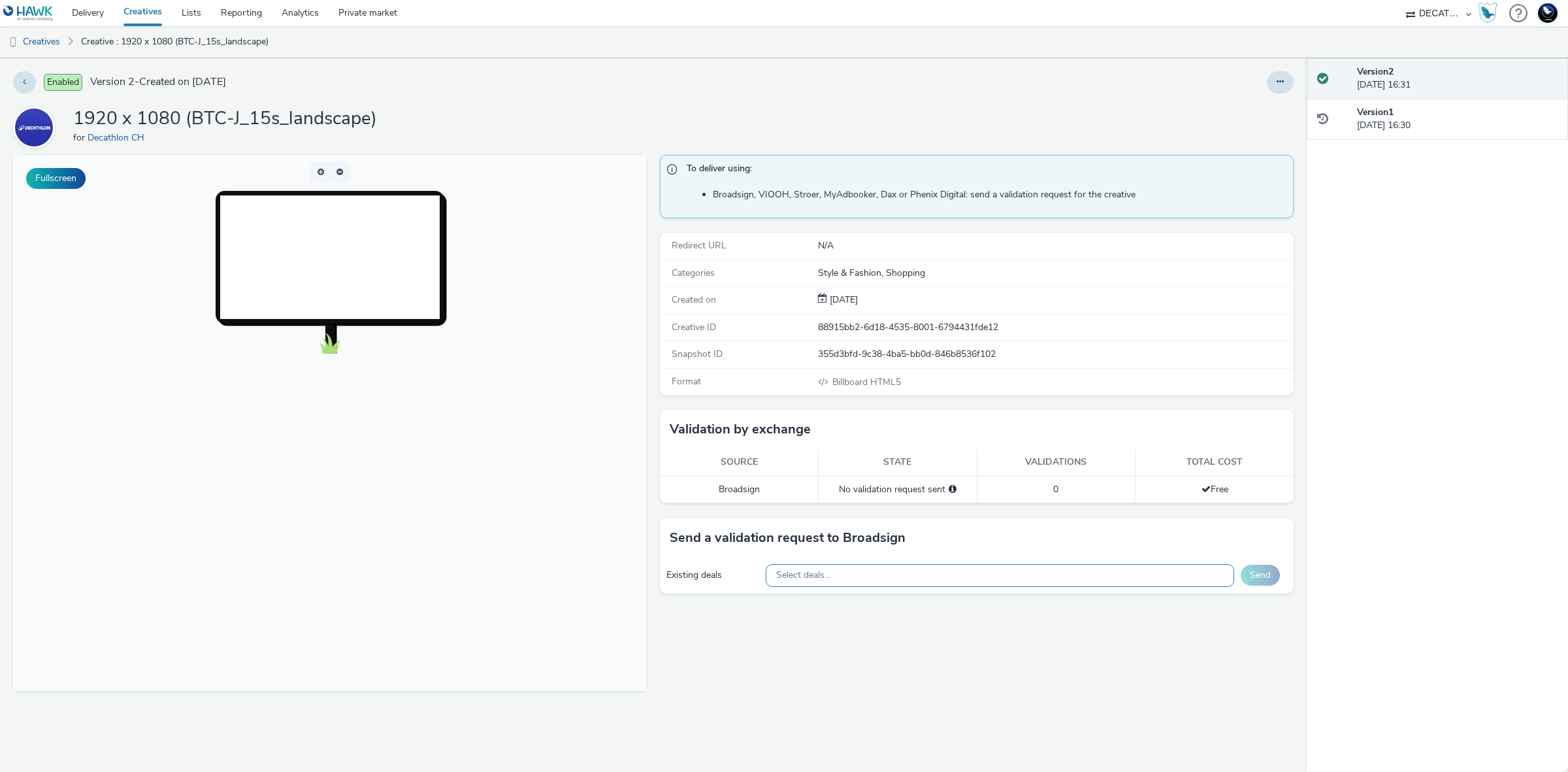
click at [875, 576] on div "Select deals..." at bounding box center [1000, 575] width 470 height 23
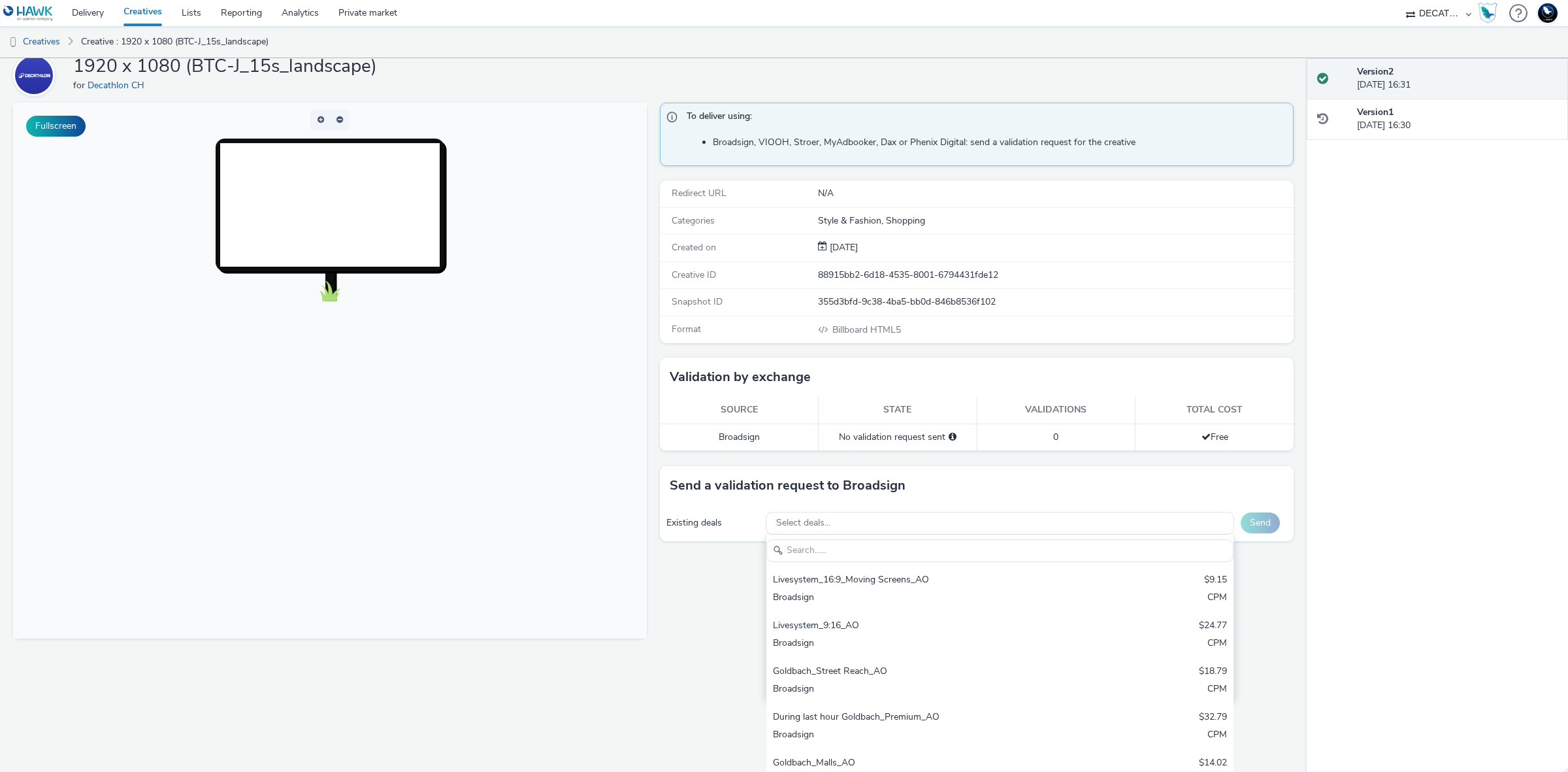
scroll to position [57, 0]
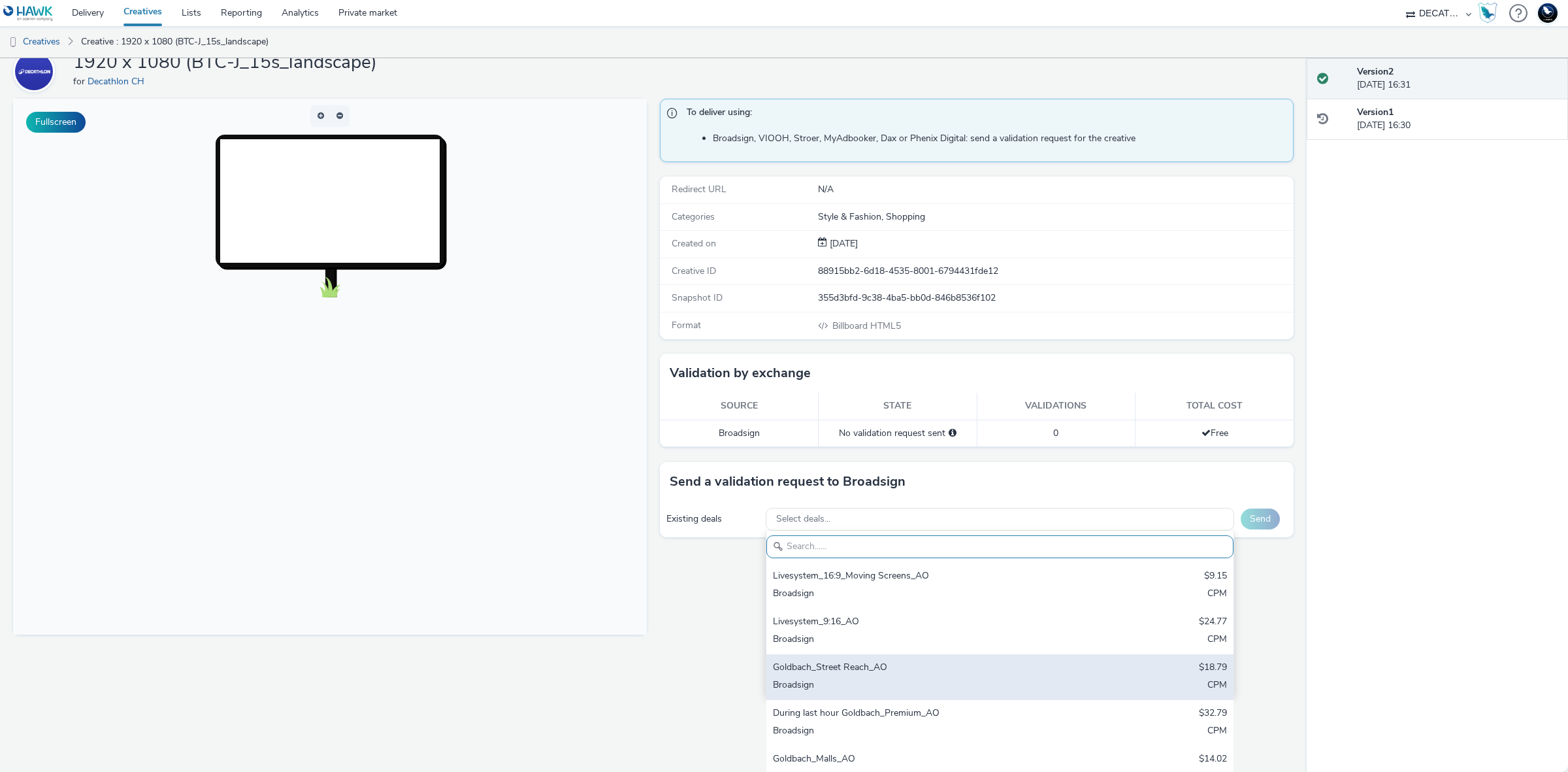
click at [885, 672] on div "Goldbach_Street Reach_AO" at bounding box center [922, 668] width 300 height 15
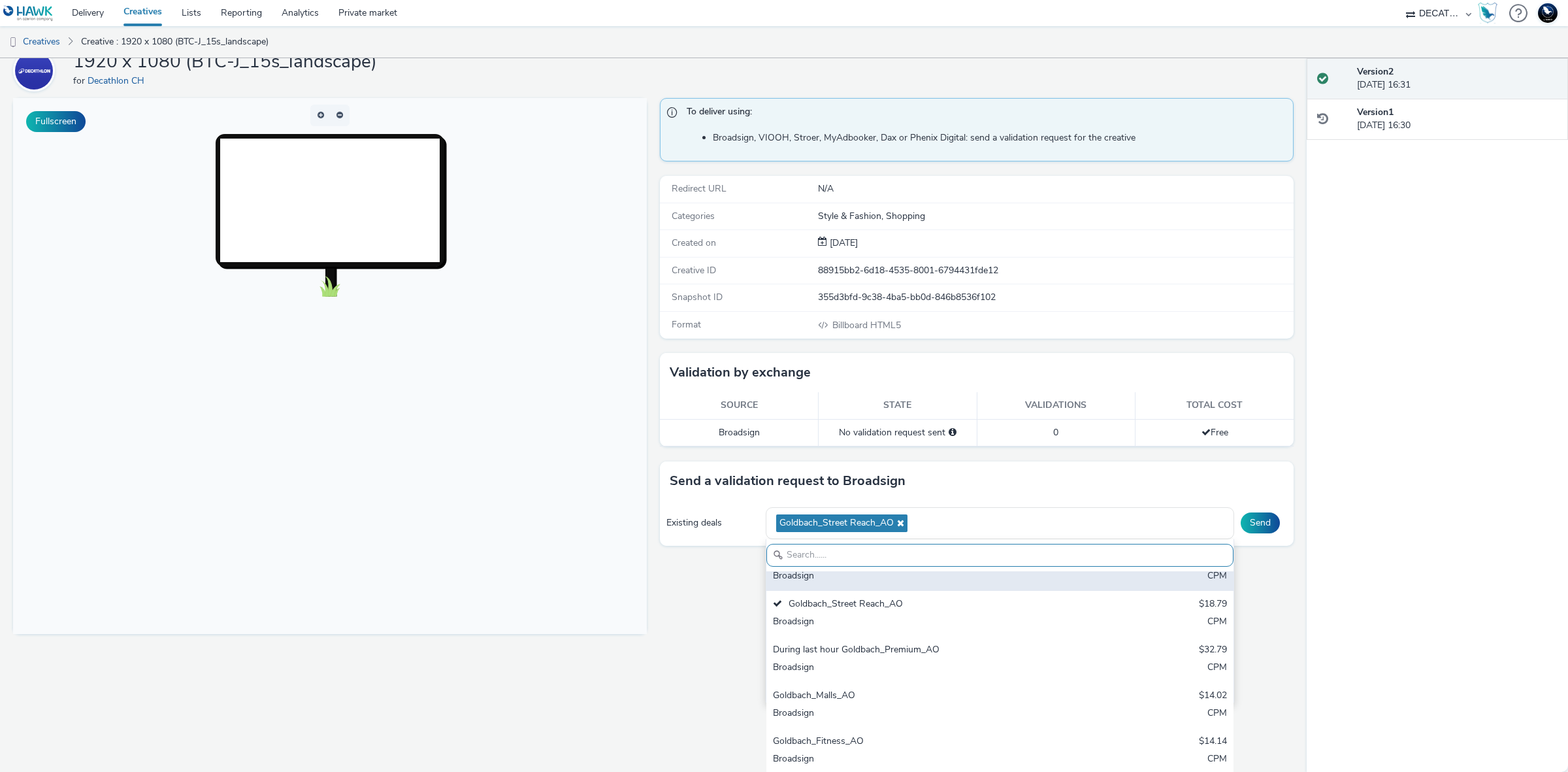
scroll to position [82, 0]
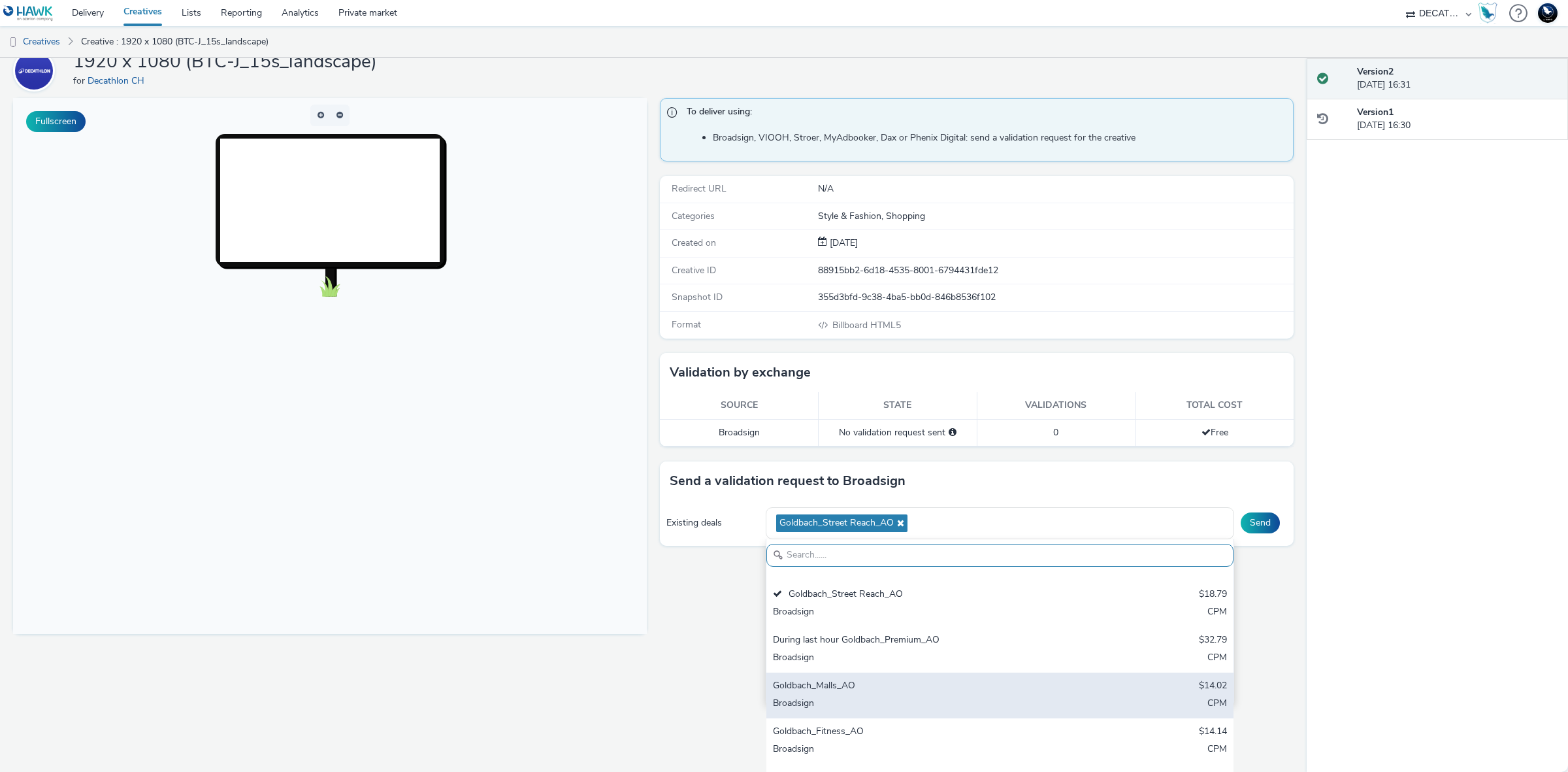
click at [922, 684] on div "Goldbach_Malls_AO" at bounding box center [922, 686] width 300 height 15
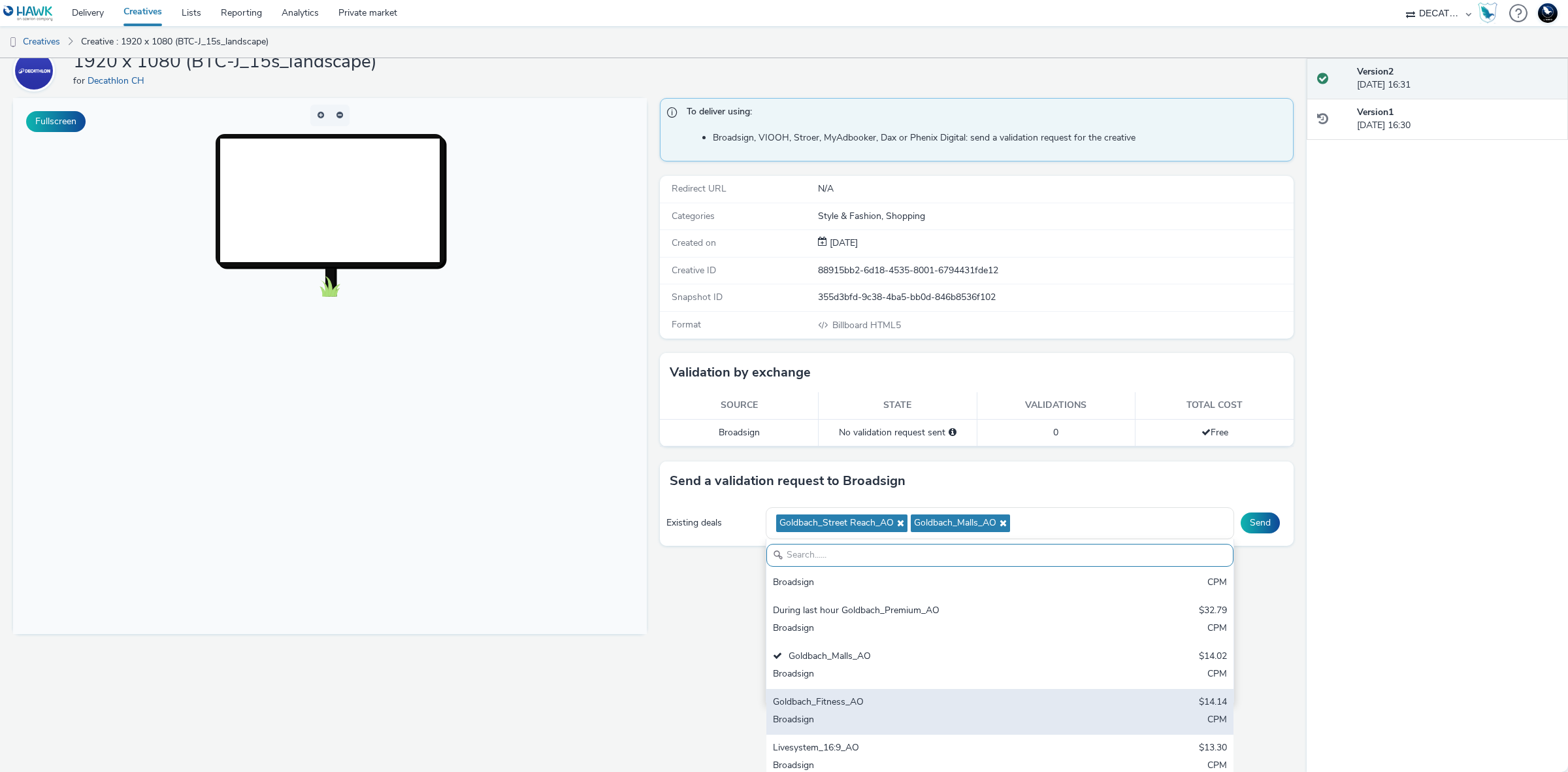
click at [893, 702] on div "Goldbach_Fitness_AO" at bounding box center [922, 702] width 300 height 15
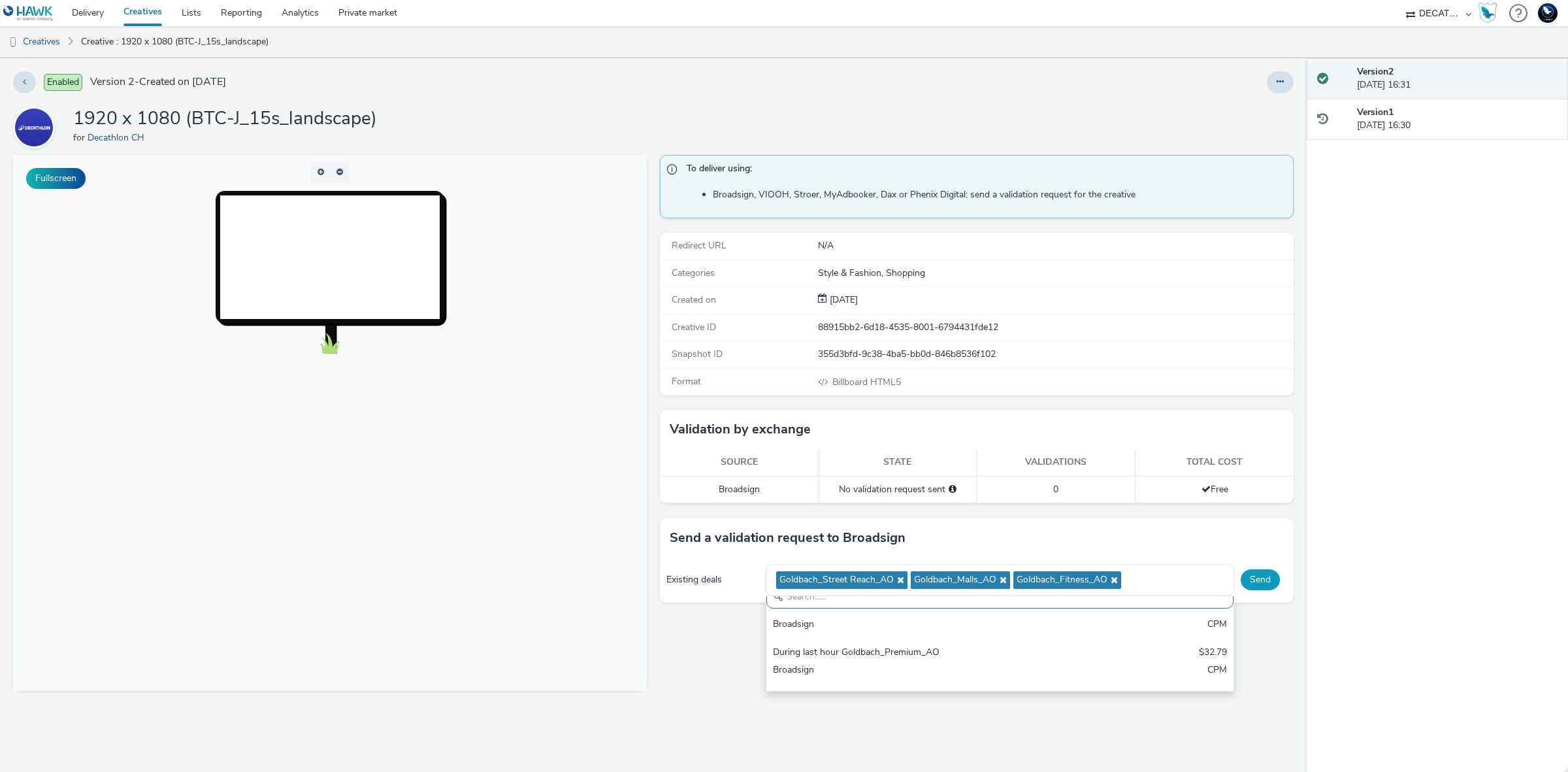
scroll to position [0, 0]
click at [1248, 526] on div "Send a validation request to Broadsign Existing deals Goldbach_Street Reach_AO …" at bounding box center [976, 560] width 634 height 85
click at [1262, 584] on button "Send" at bounding box center [1260, 579] width 39 height 21
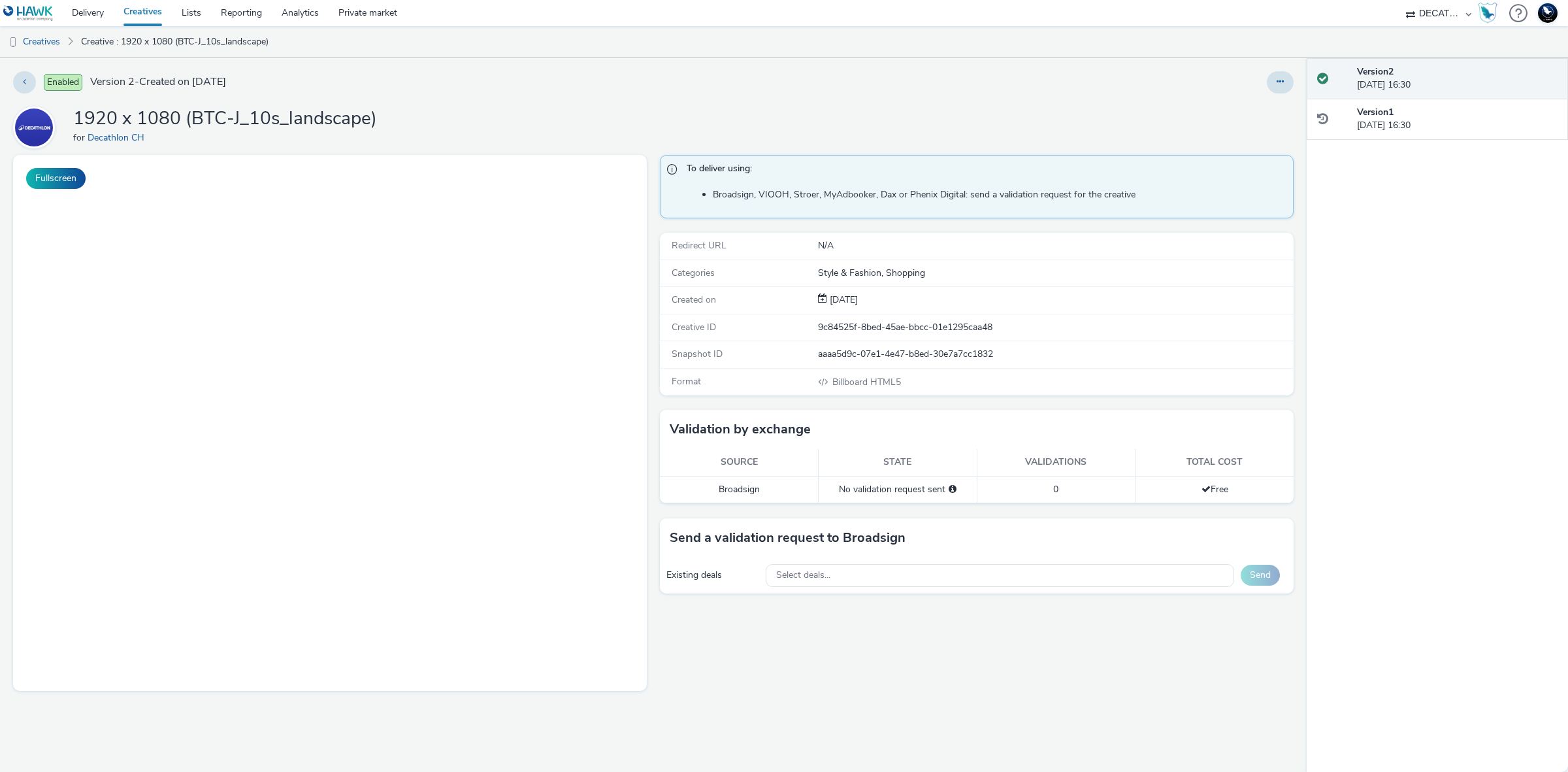
select select "440da4fd-3060-4a41-ba81-8784f925740e"
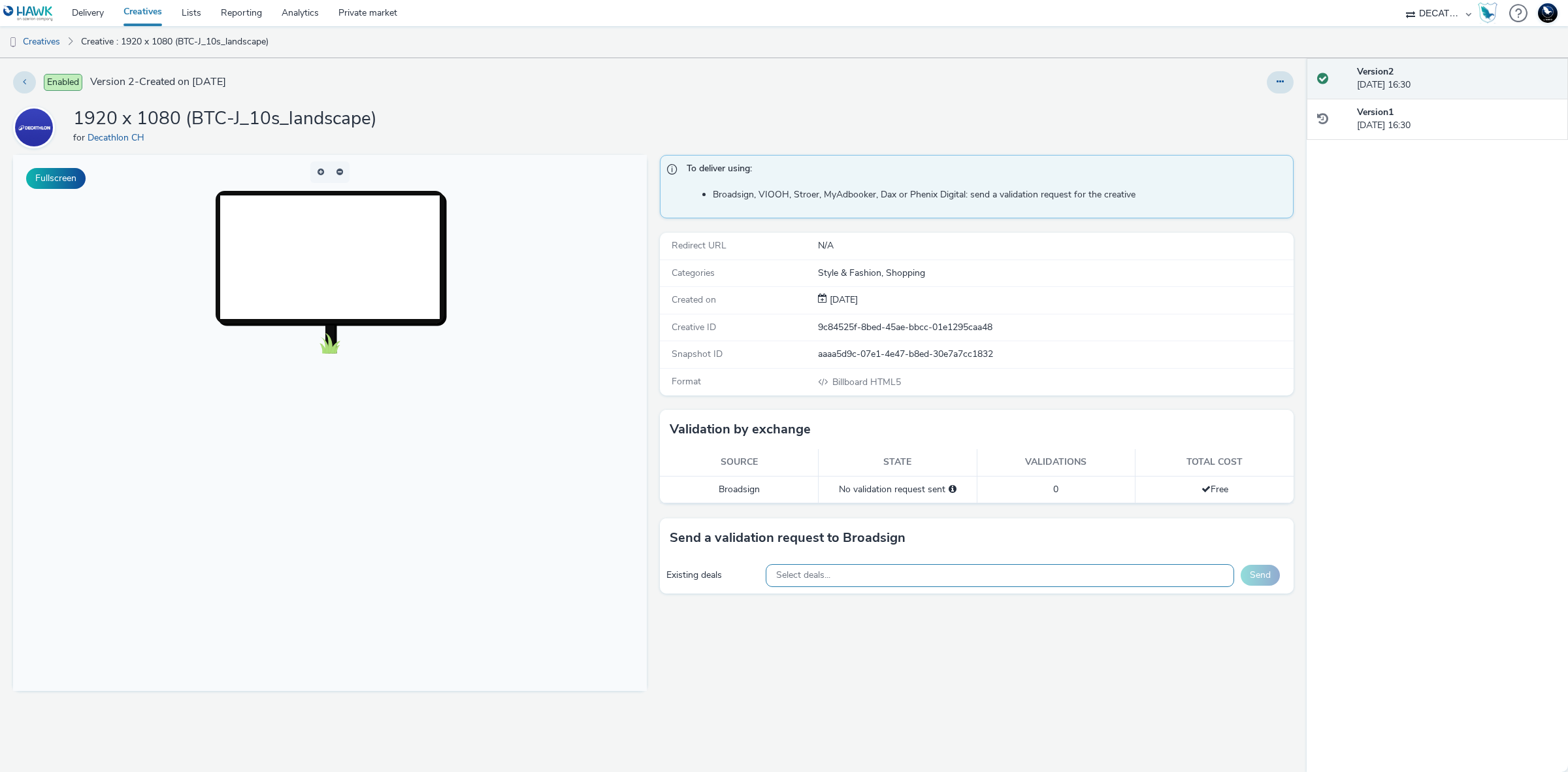
click at [1011, 579] on div "Select deals..." at bounding box center [1000, 575] width 470 height 23
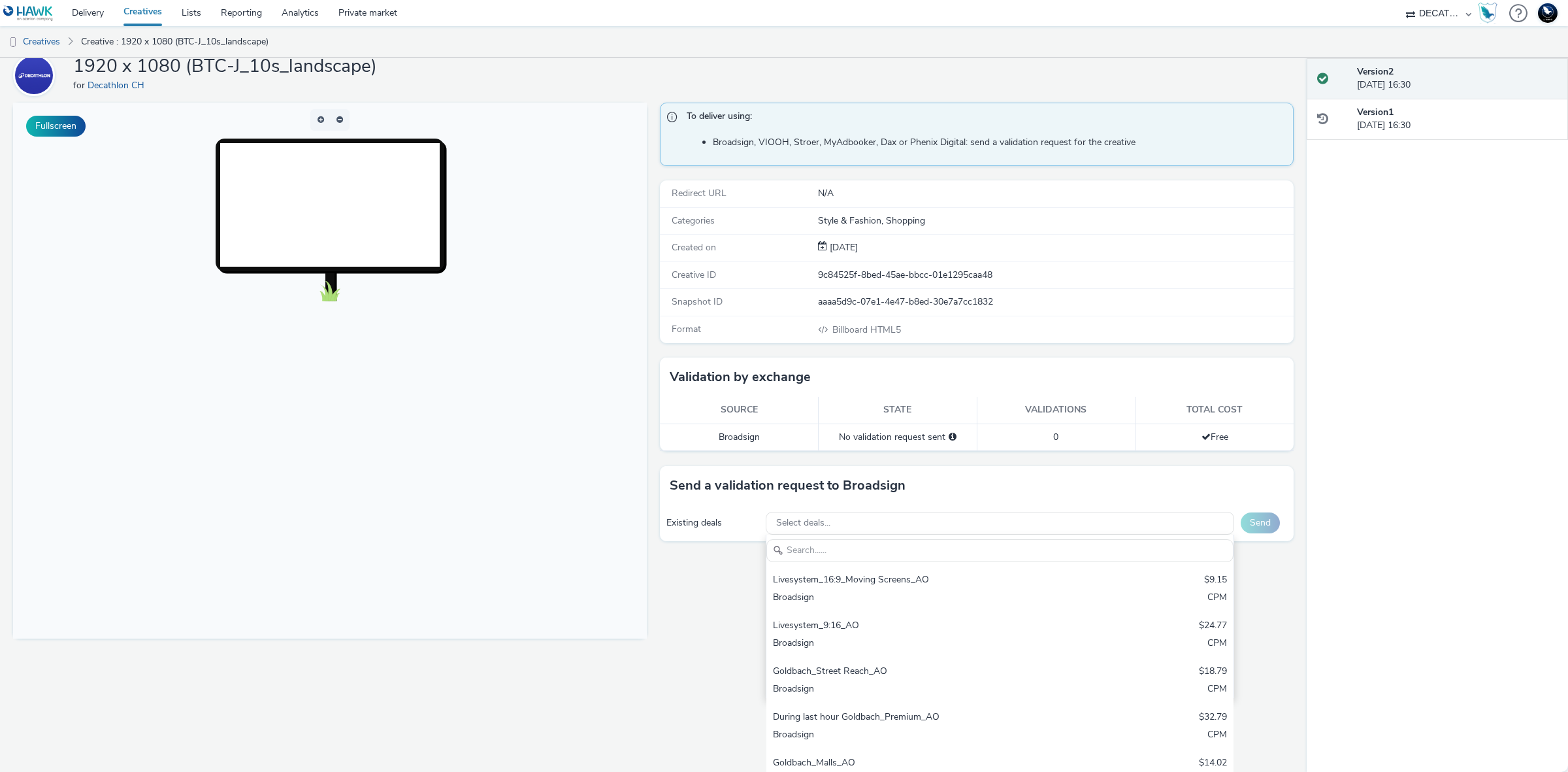
scroll to position [57, 0]
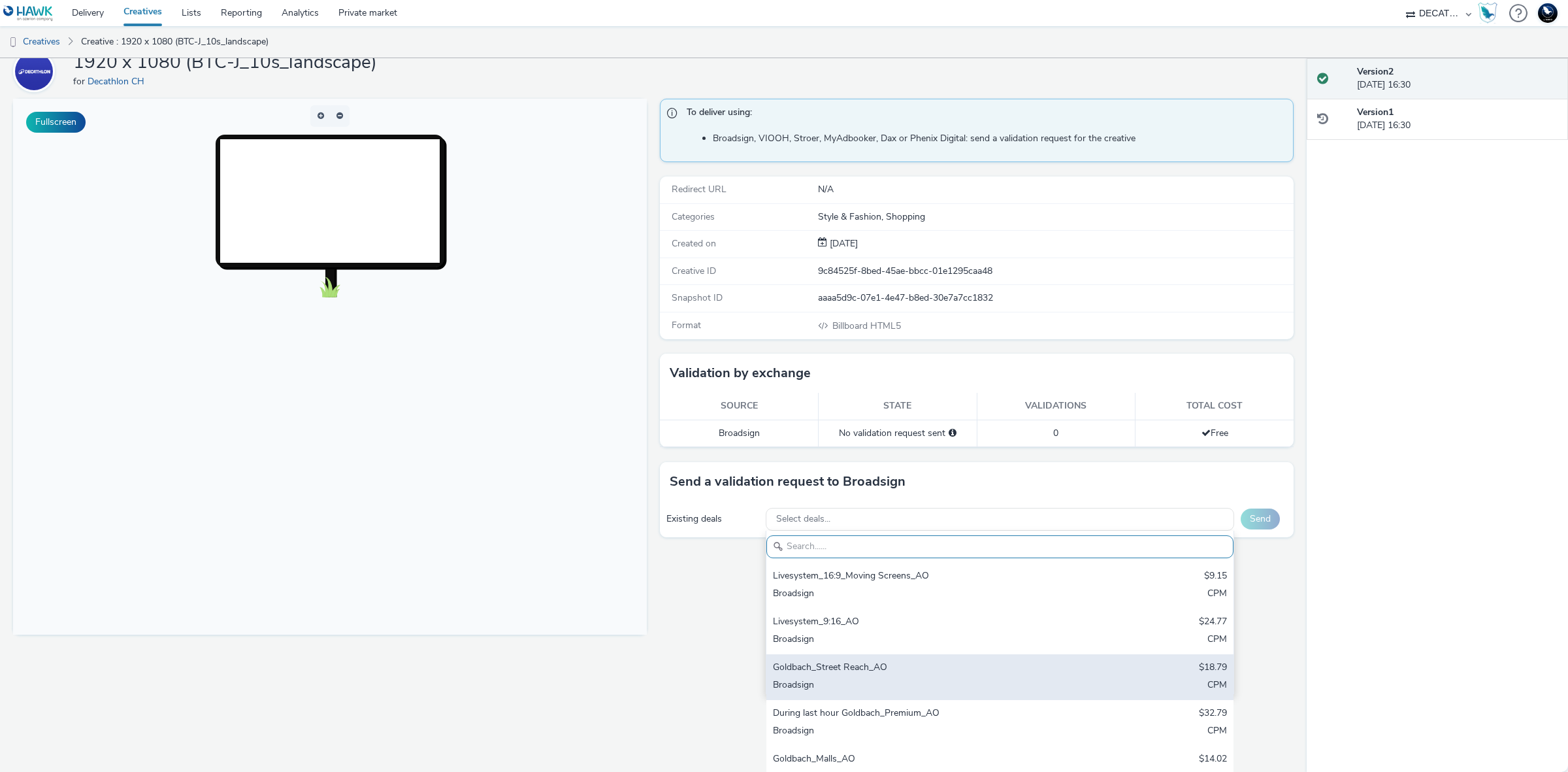
click at [993, 671] on div "Goldbach_Street Reach_AO" at bounding box center [922, 668] width 300 height 15
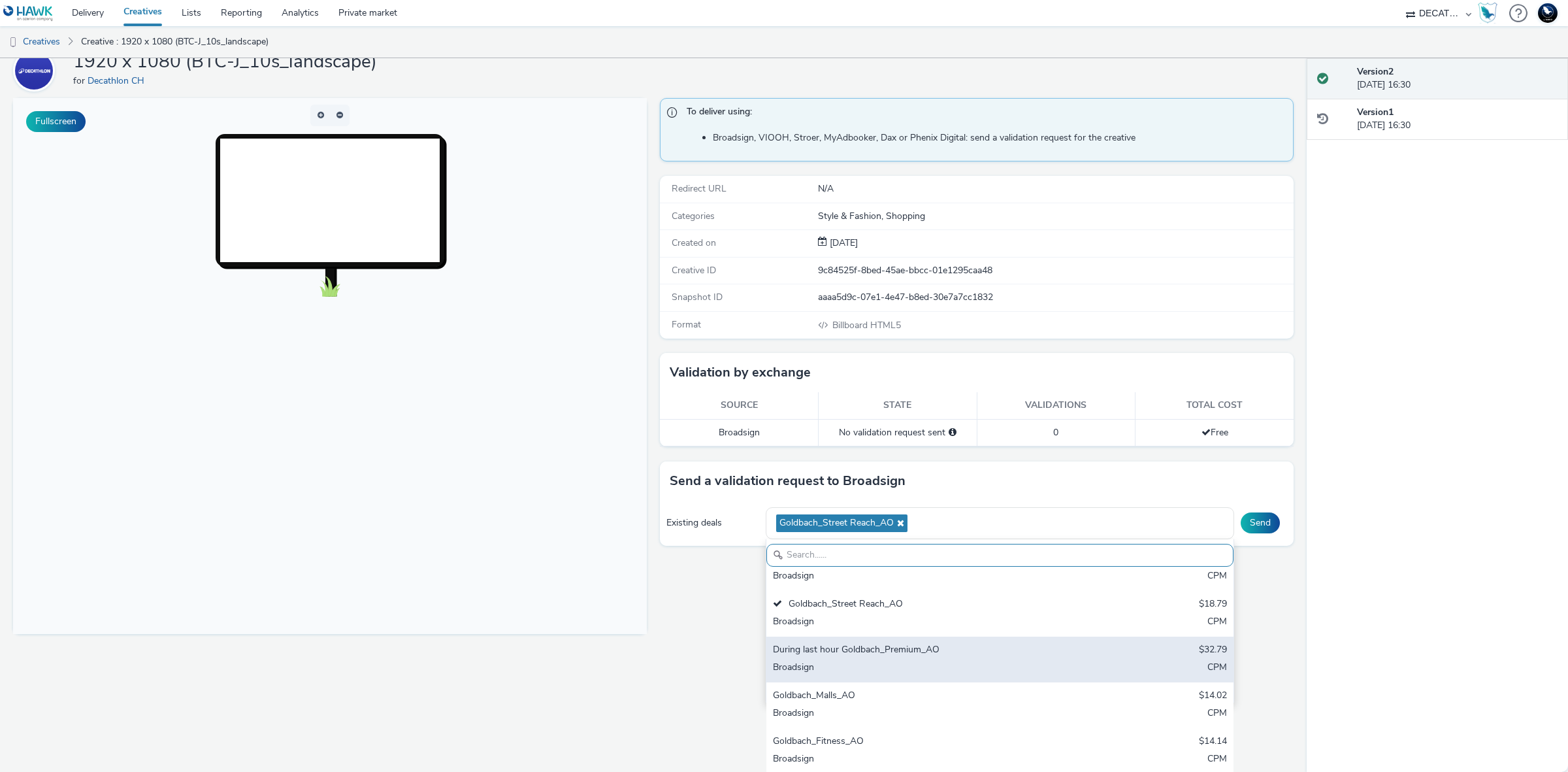
scroll to position [82, 0]
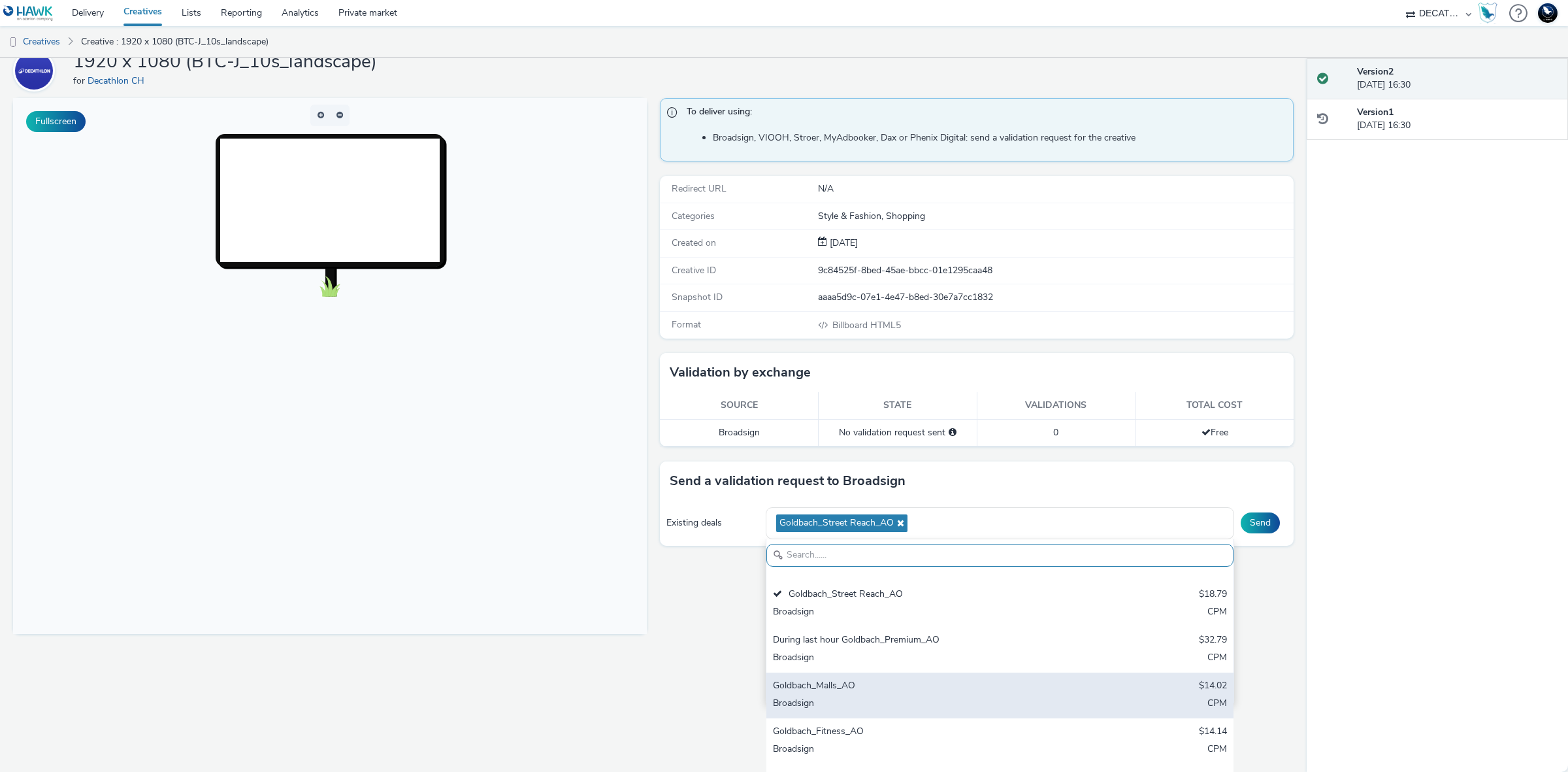
click at [974, 689] on div "Goldbach_Malls_AO" at bounding box center [922, 686] width 300 height 15
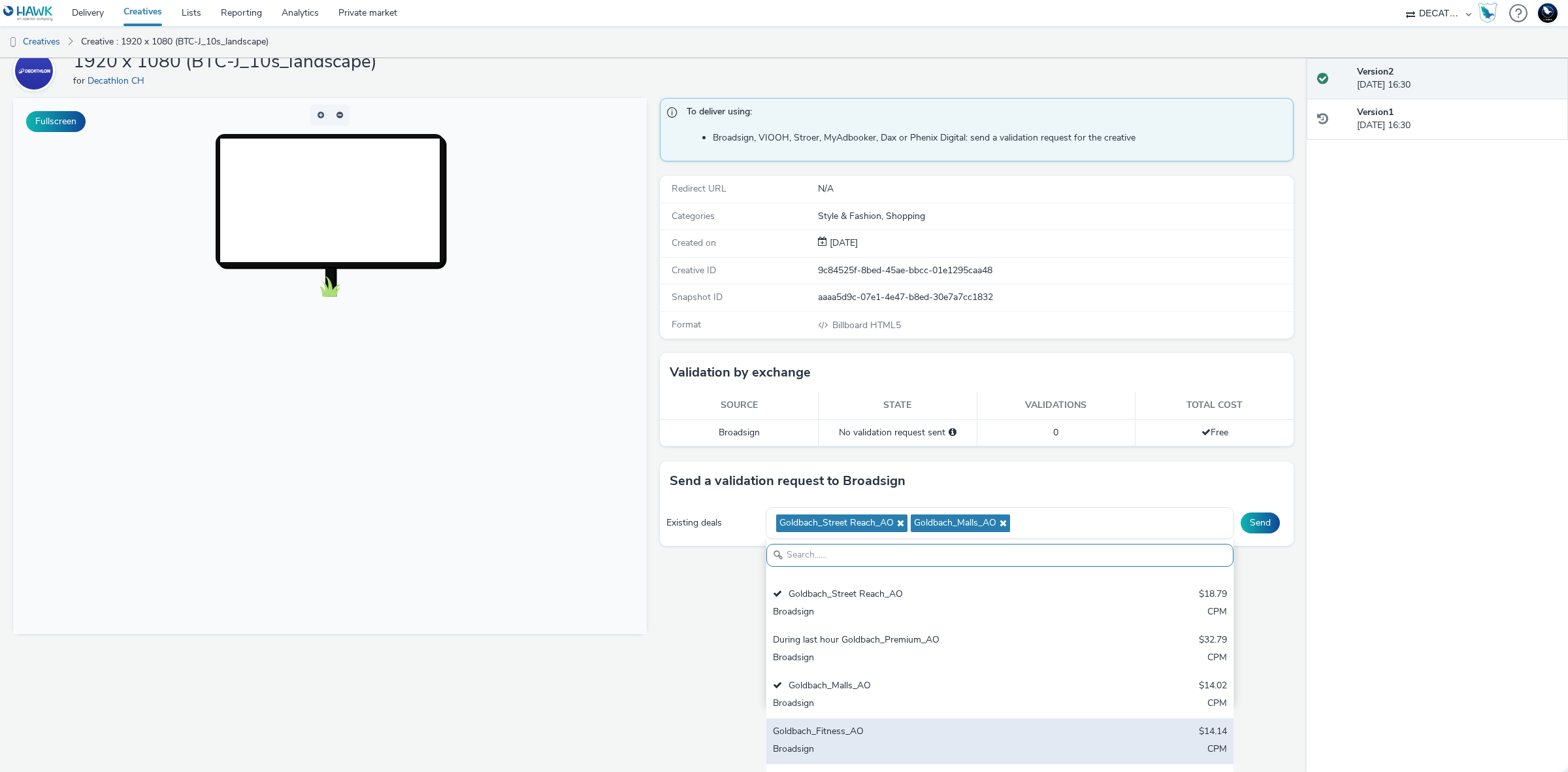
click at [927, 732] on div "Goldbach_Fitness_AO" at bounding box center [922, 732] width 300 height 15
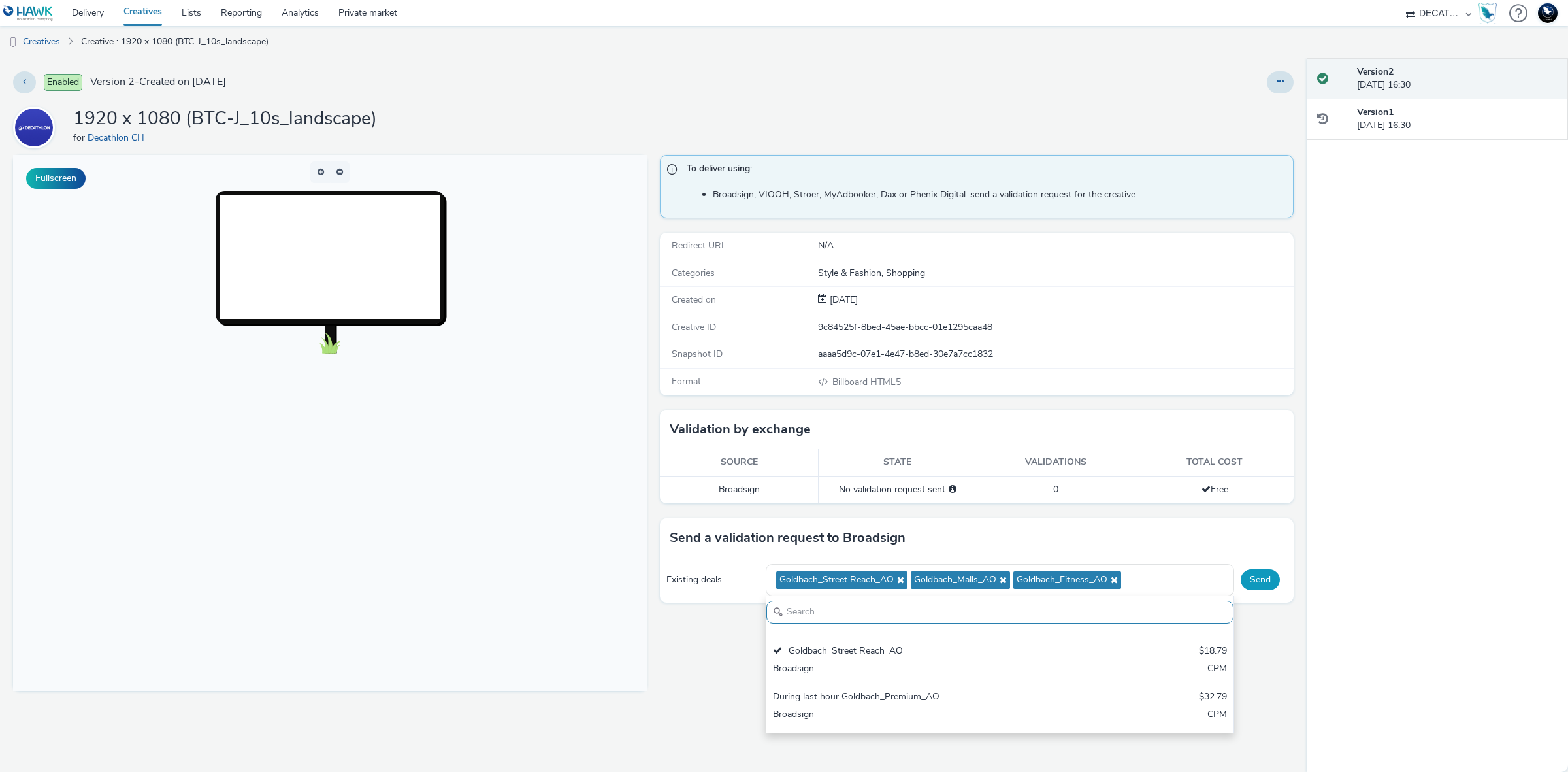
scroll to position [0, 0]
click at [1252, 524] on div "Send a validation request to Broadsign Existing deals Goldbach_Street Reach_AO …" at bounding box center [976, 560] width 634 height 85
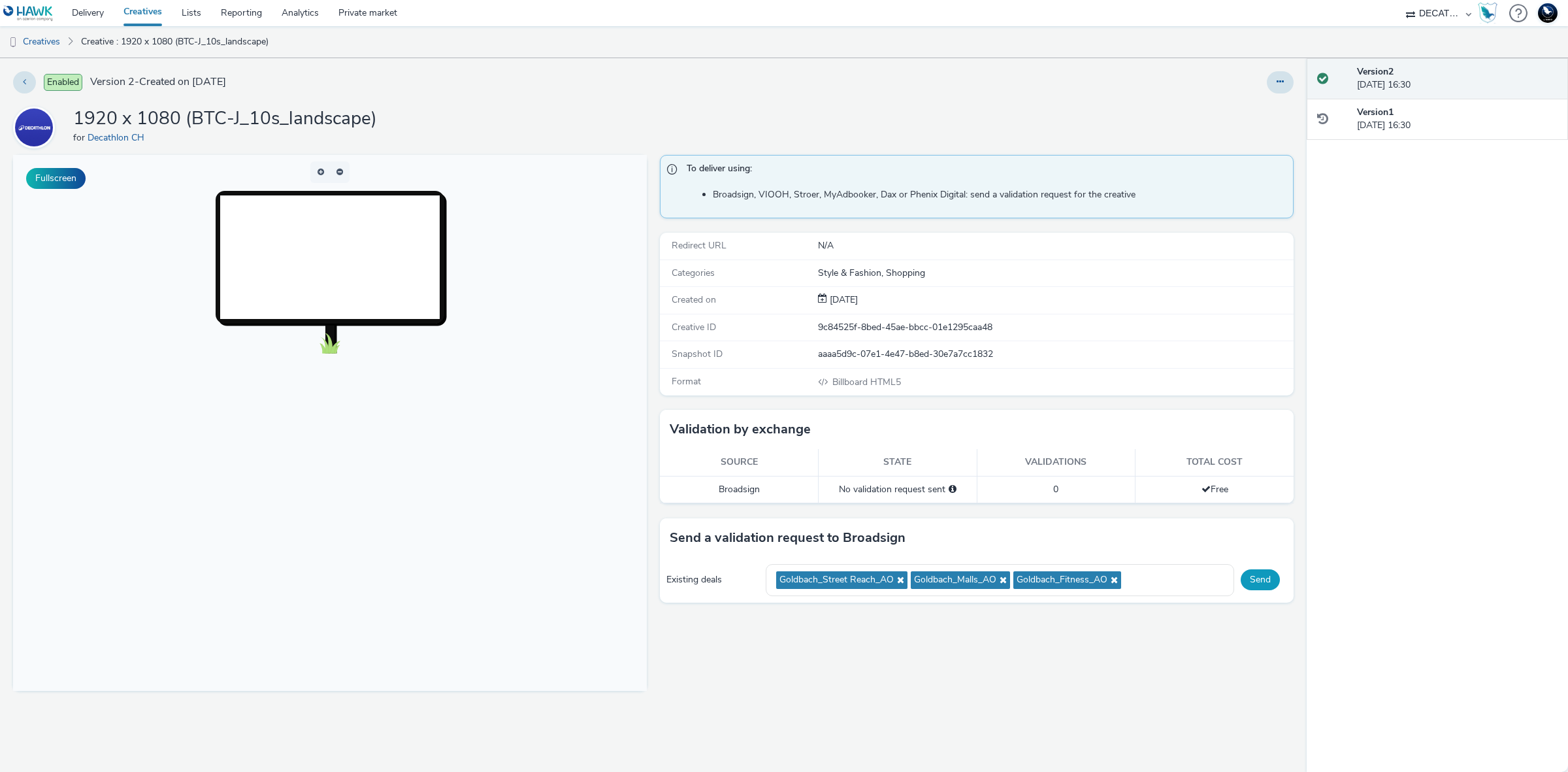
click at [1260, 576] on button "Send" at bounding box center [1260, 579] width 39 height 21
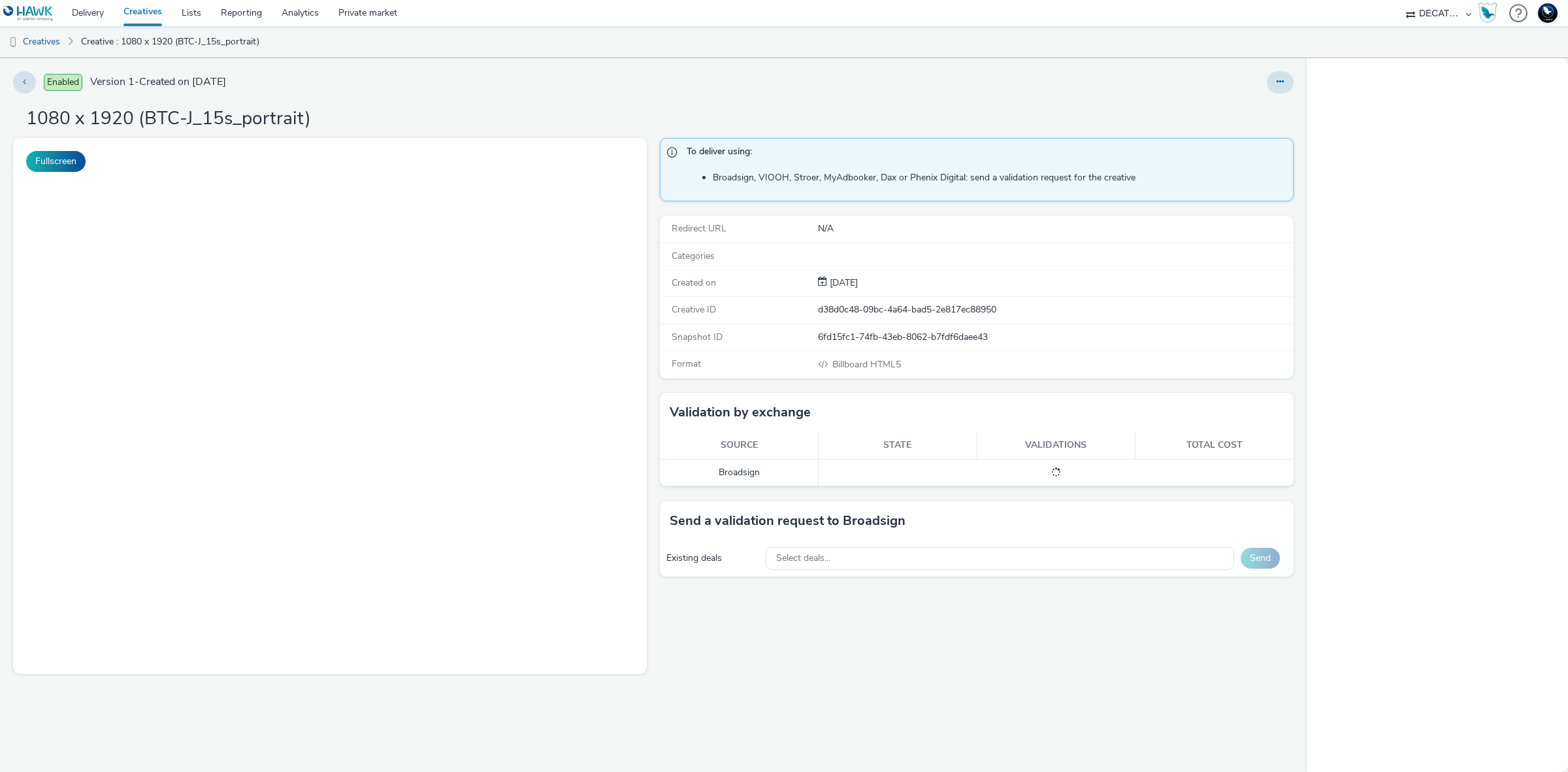
select select "440da4fd-3060-4a41-ba81-8784f925740e"
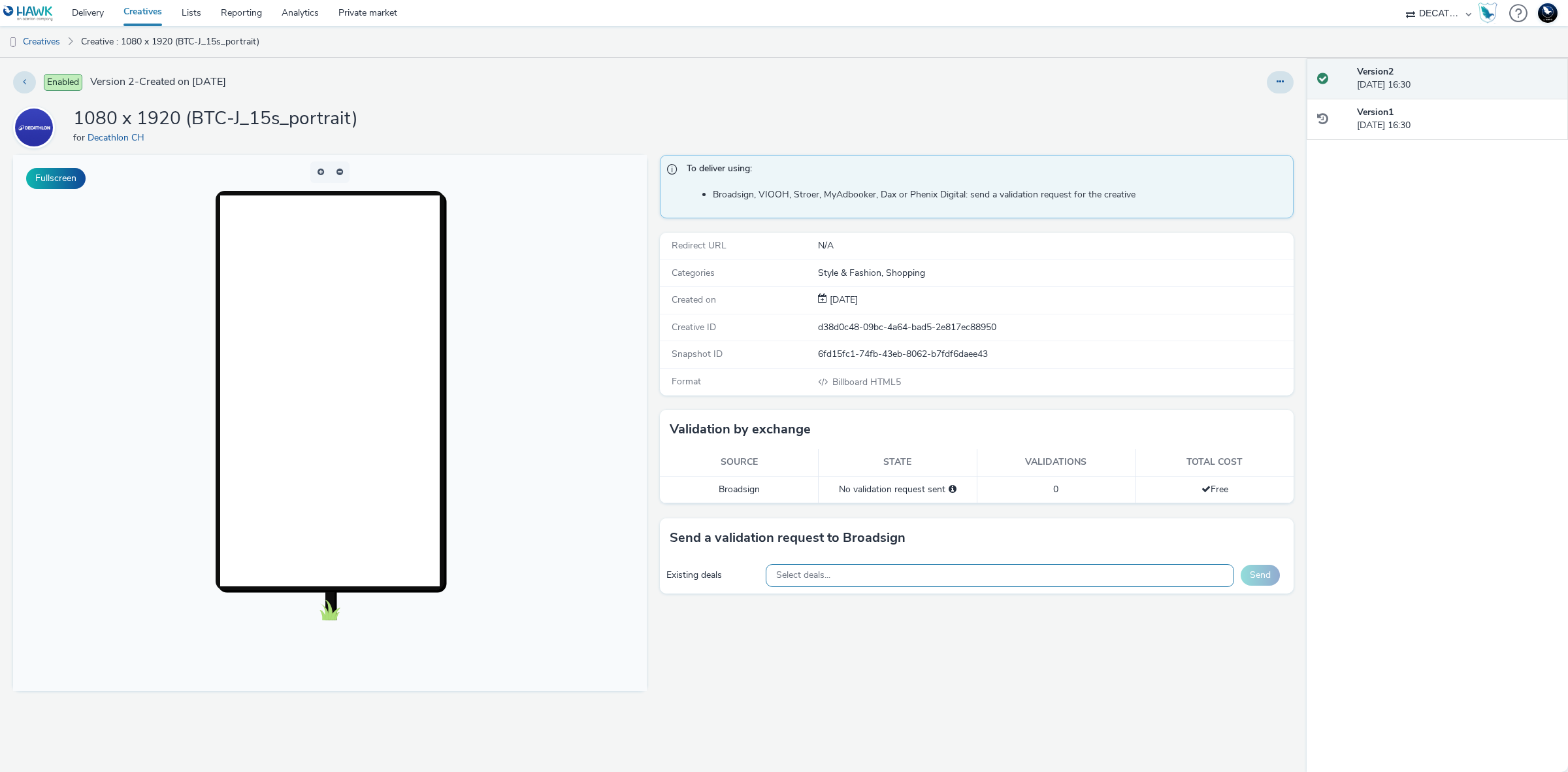
click at [1019, 575] on div "Select deals..." at bounding box center [1000, 575] width 470 height 23
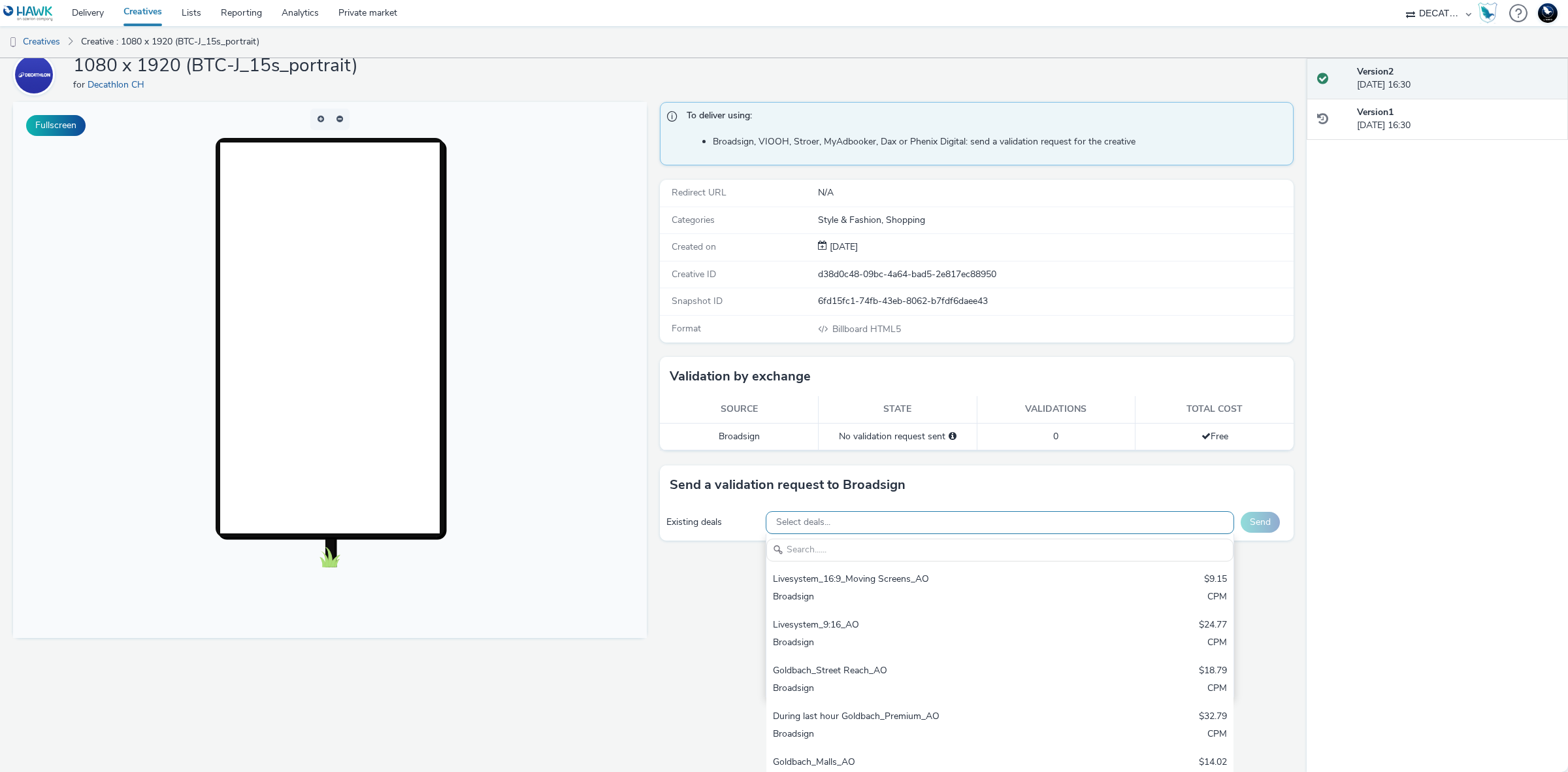
scroll to position [57, 0]
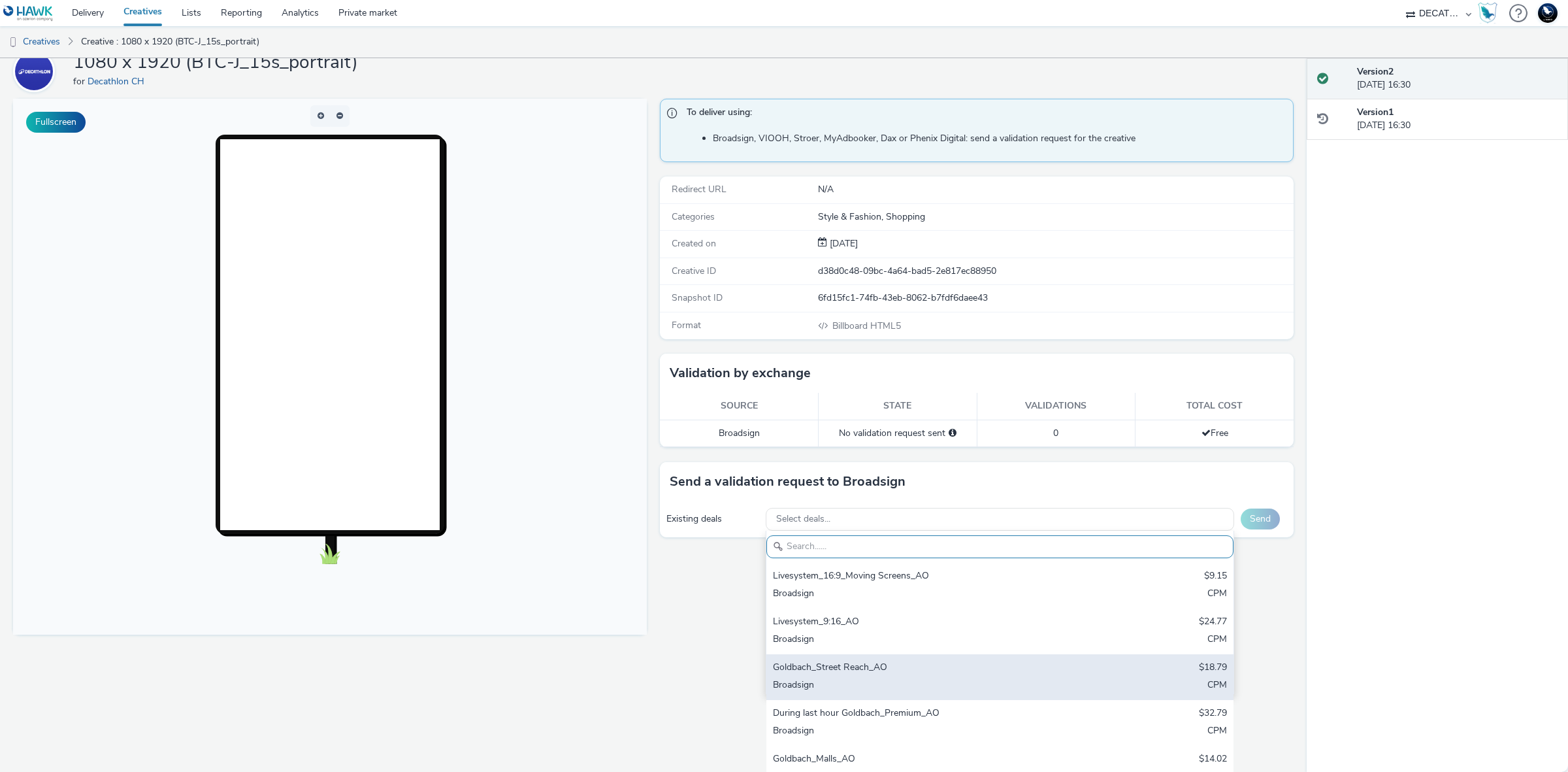
click at [988, 669] on div "Goldbach_Street Reach_AO" at bounding box center [922, 668] width 300 height 15
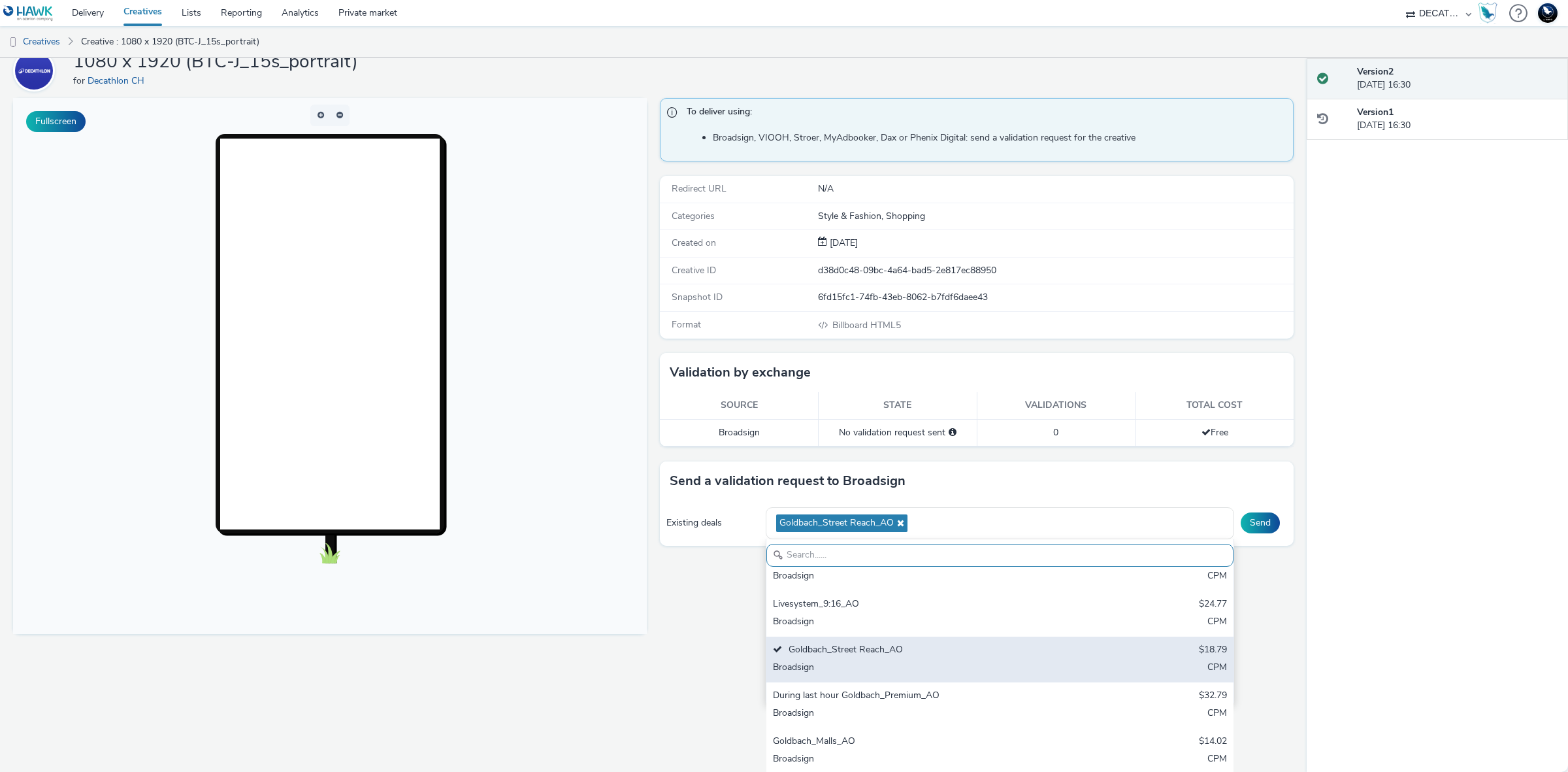
scroll to position [82, 0]
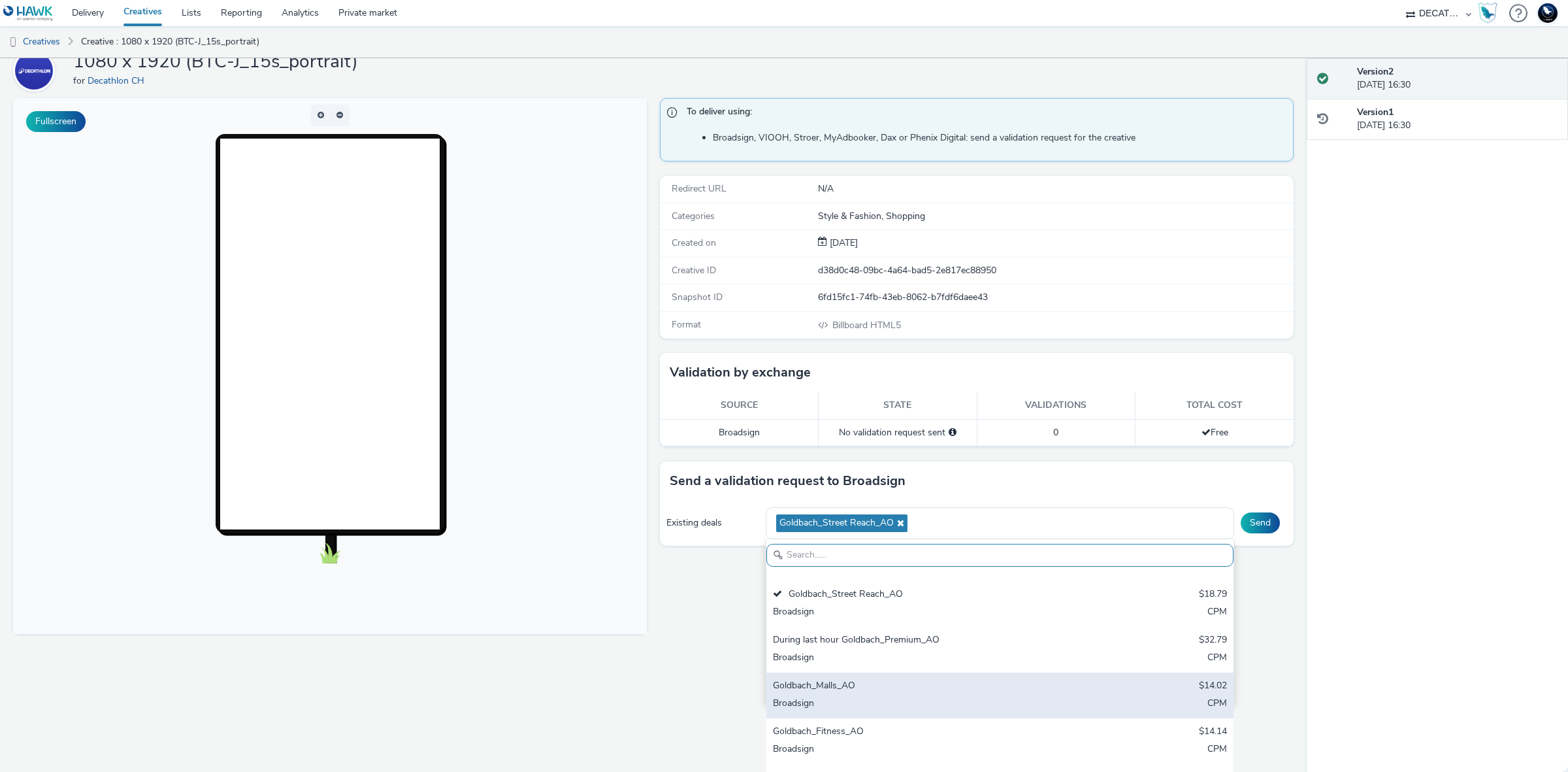
click at [979, 683] on div "Goldbach_Malls_AO" at bounding box center [922, 686] width 300 height 15
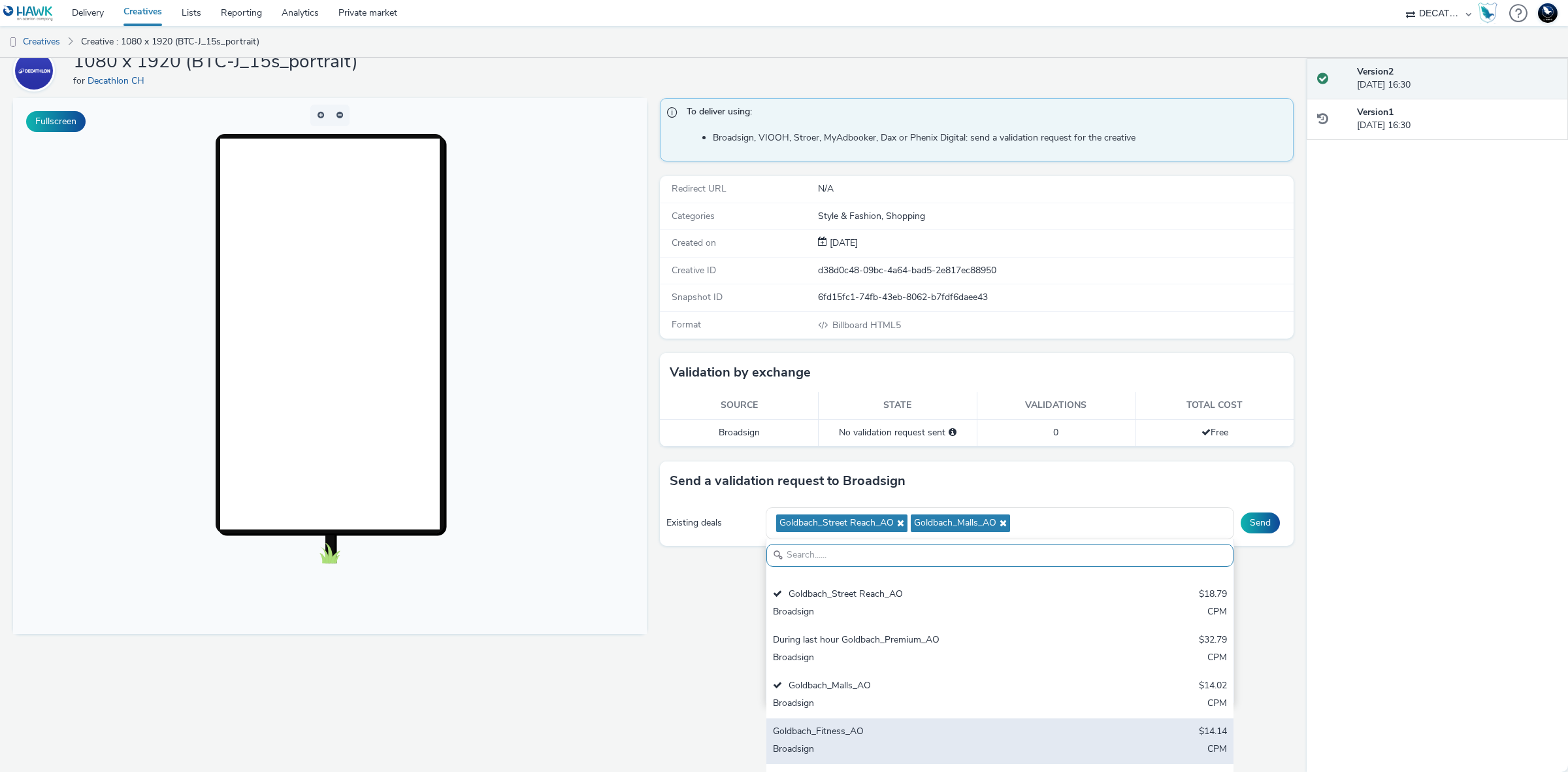
click at [959, 724] on div "Goldbach_Fitness_AO $14.14 Broadsign CPM" at bounding box center [999, 740] width 468 height 45
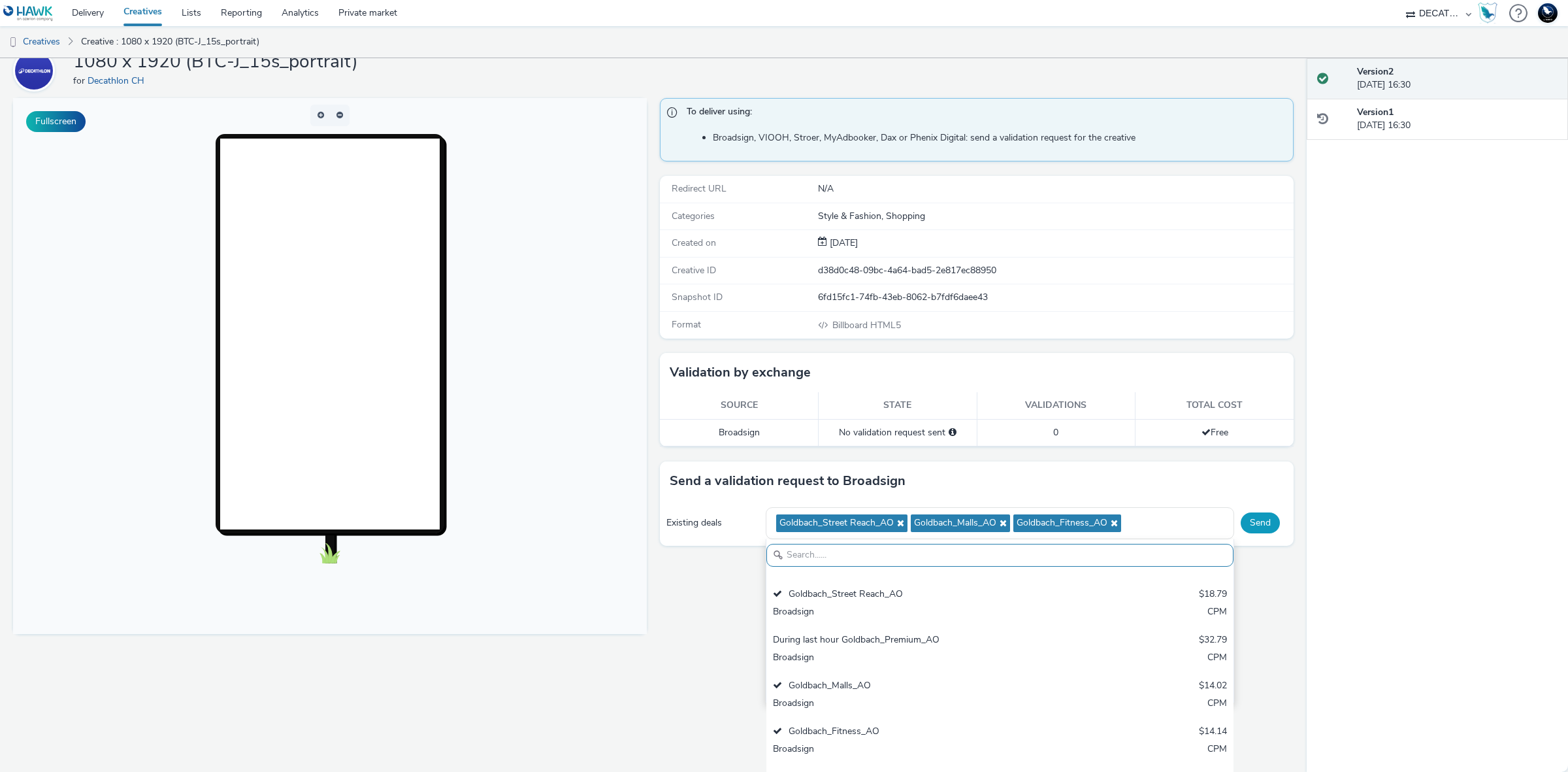
click at [1250, 528] on div "Send a validation request to Broadsign Existing deals Goldbach_Street Reach_AO …" at bounding box center [976, 504] width 634 height 85
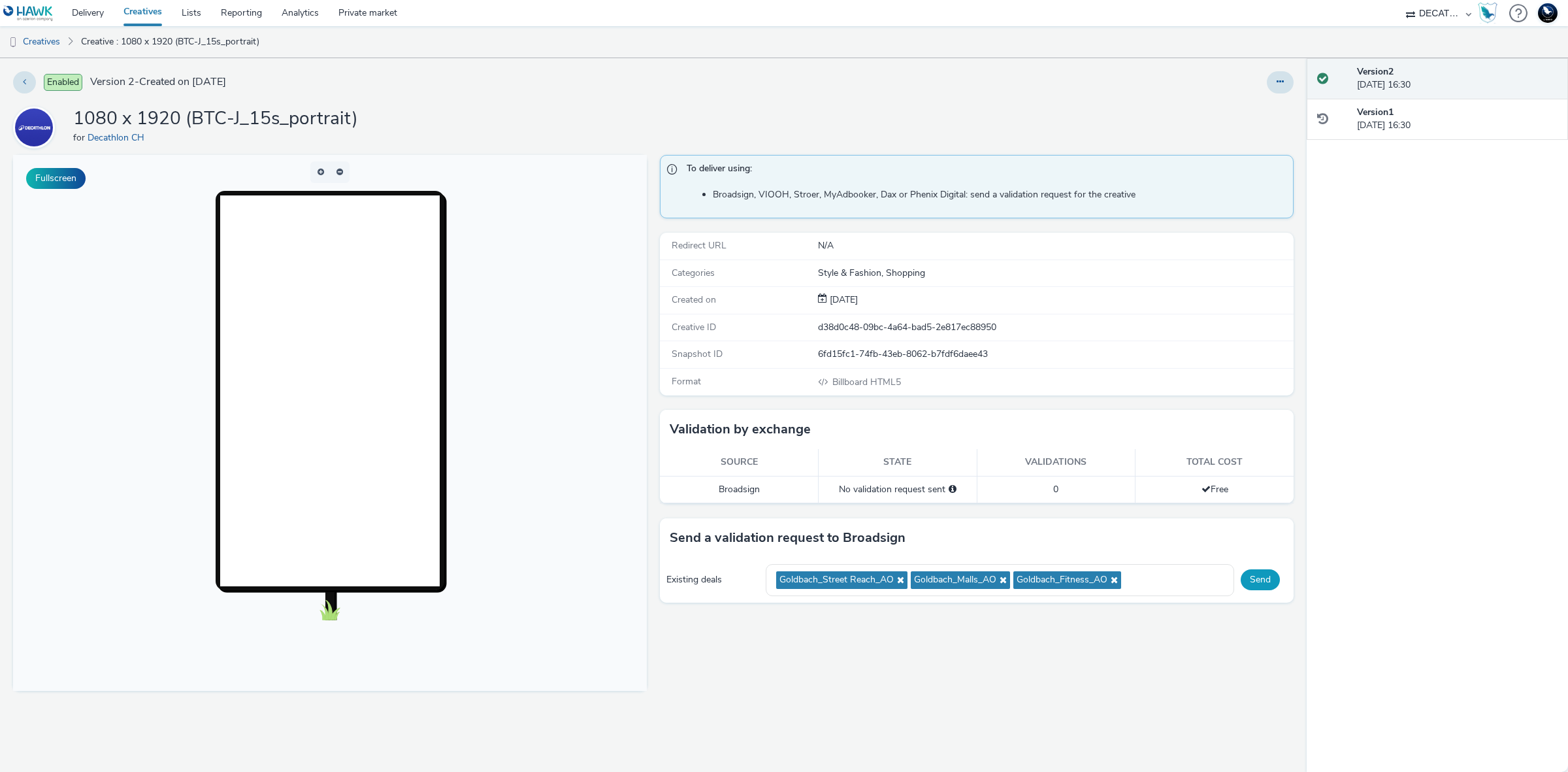
click at [1252, 586] on button "Send" at bounding box center [1260, 579] width 39 height 21
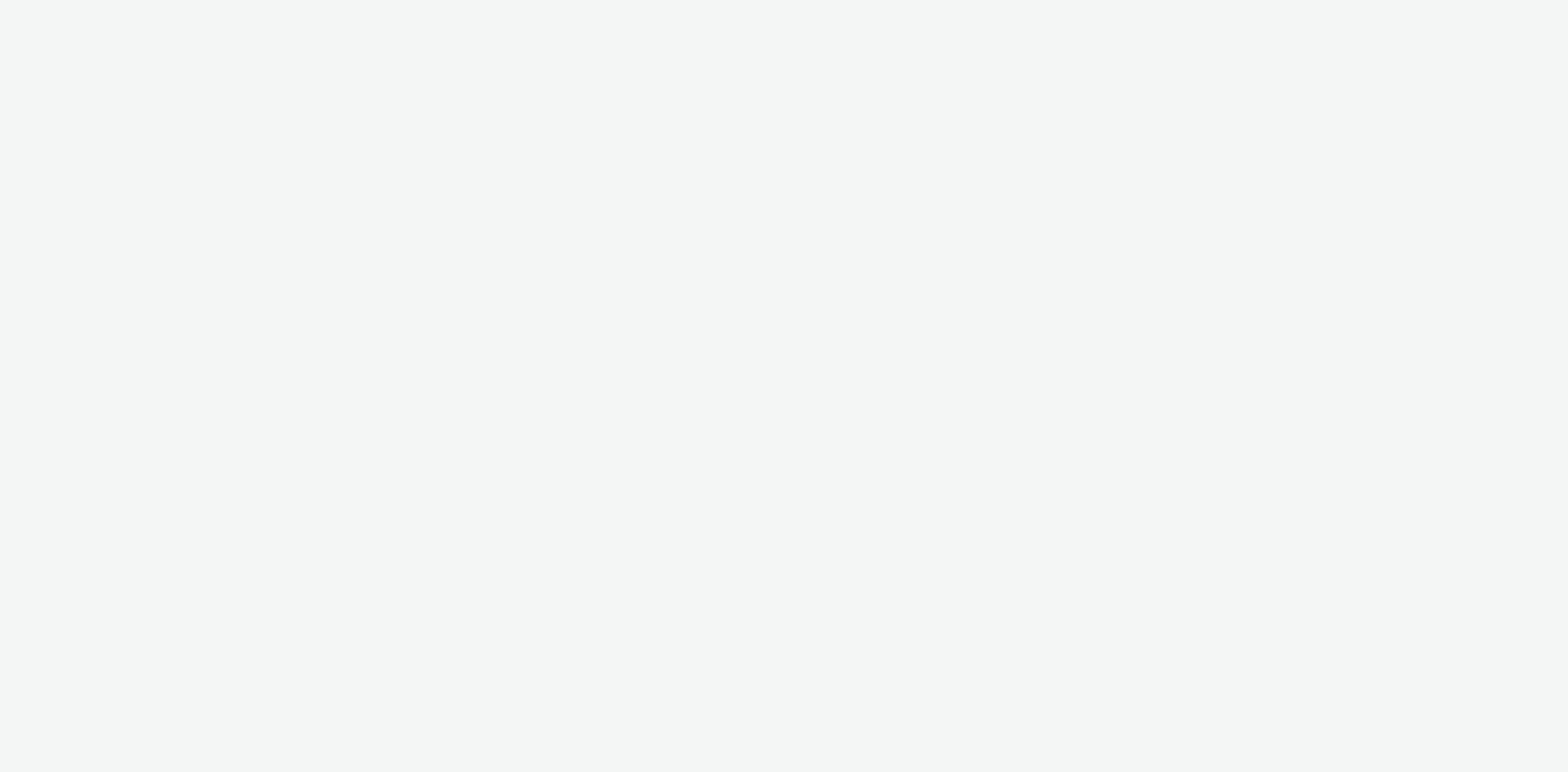
select select "440da4fd-3060-4a41-ba81-8784f925740e"
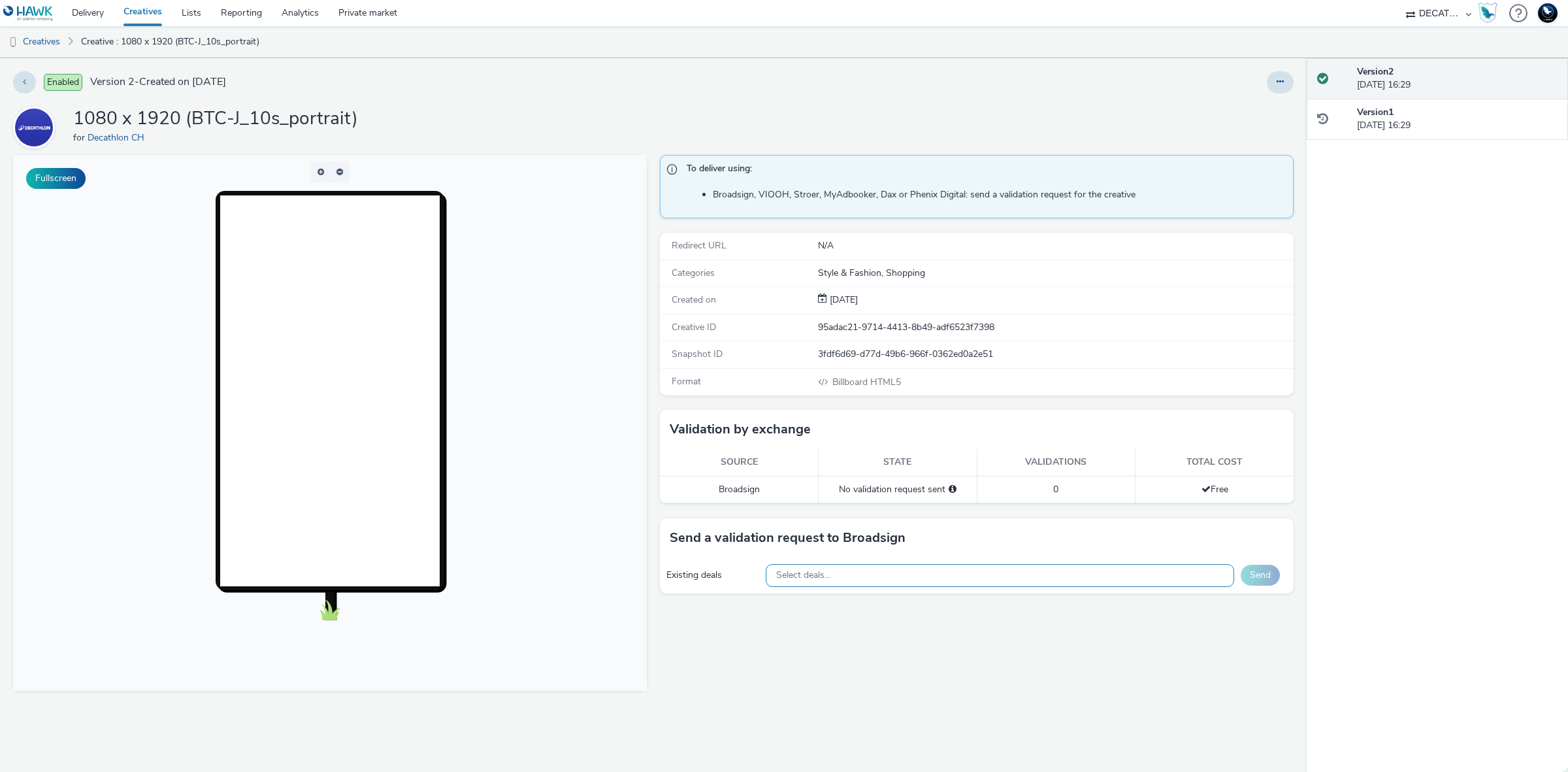
click at [1047, 587] on div "Select deals..." at bounding box center [1000, 575] width 470 height 23
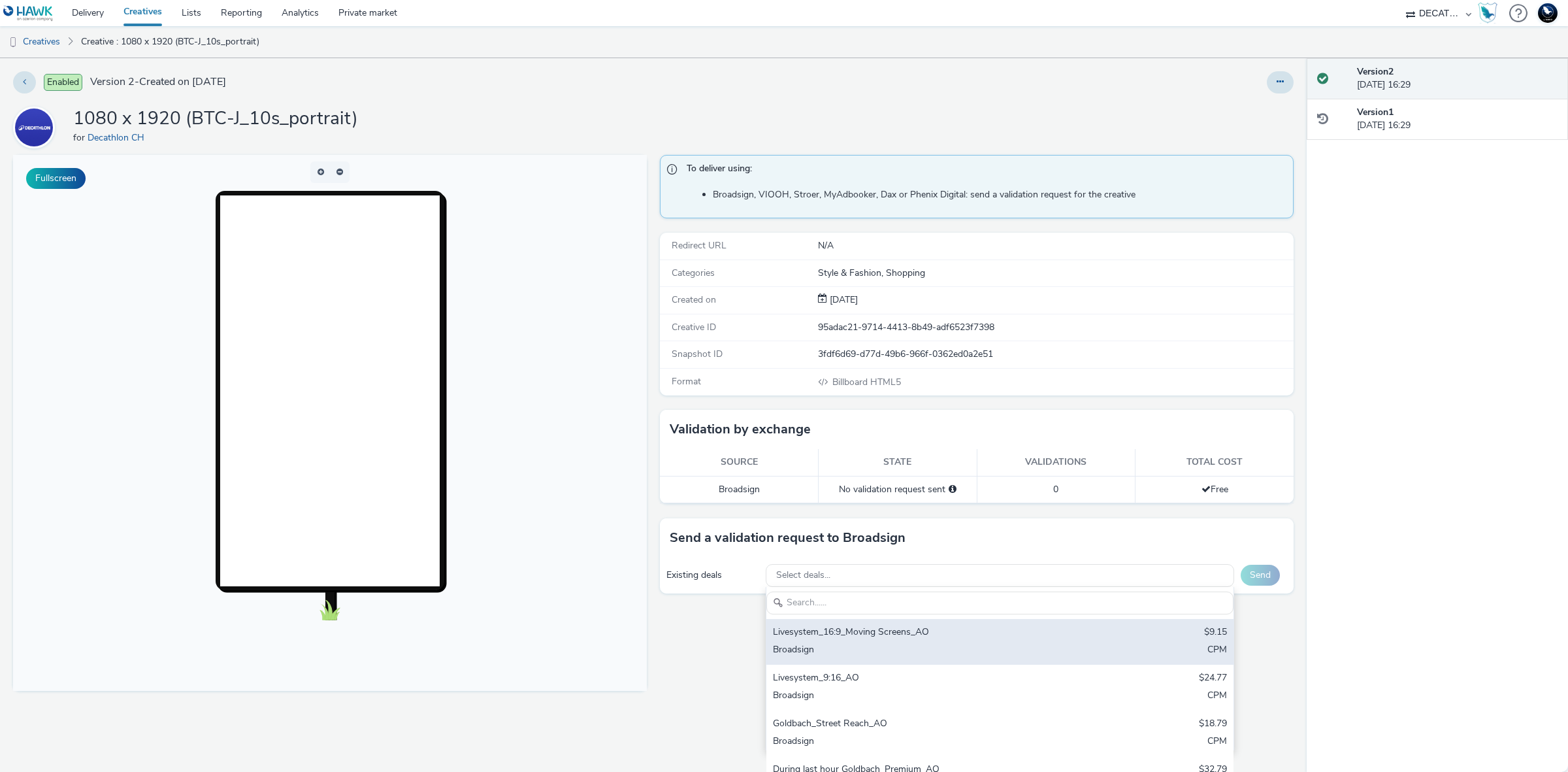
scroll to position [82, 0]
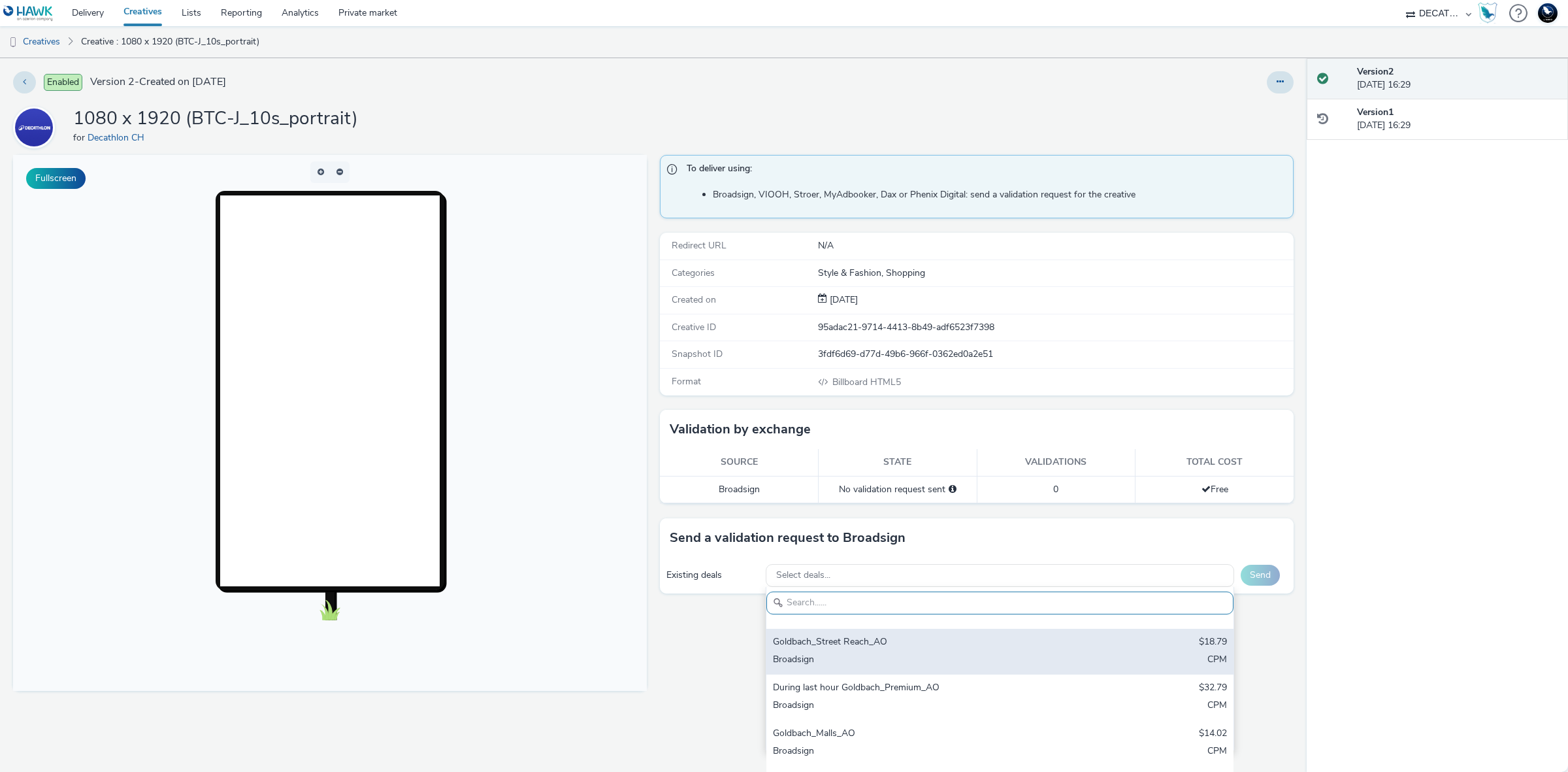
click at [997, 649] on div "Goldbach_Street Reach_AO" at bounding box center [922, 642] width 300 height 15
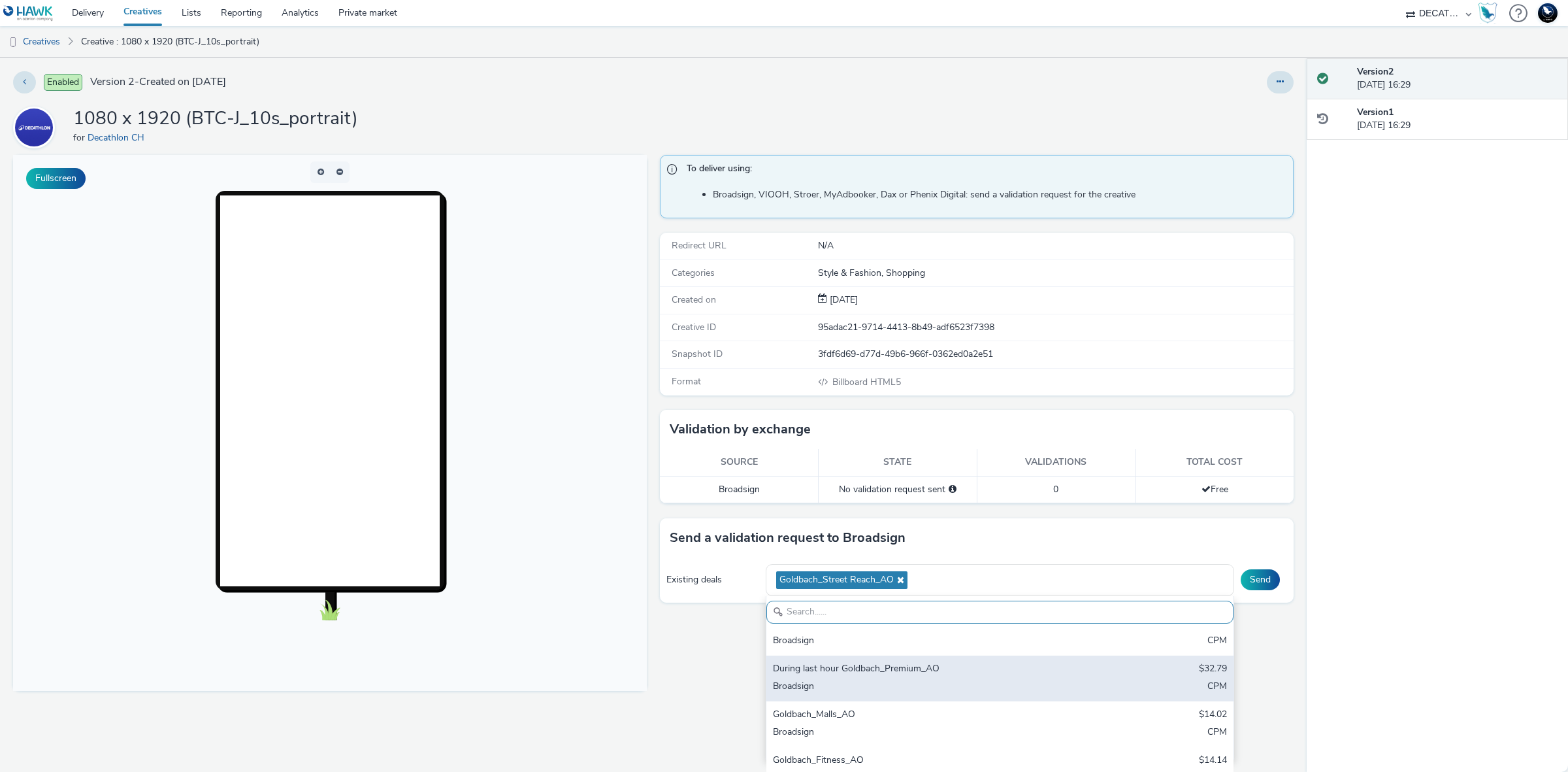
scroll to position [111, 0]
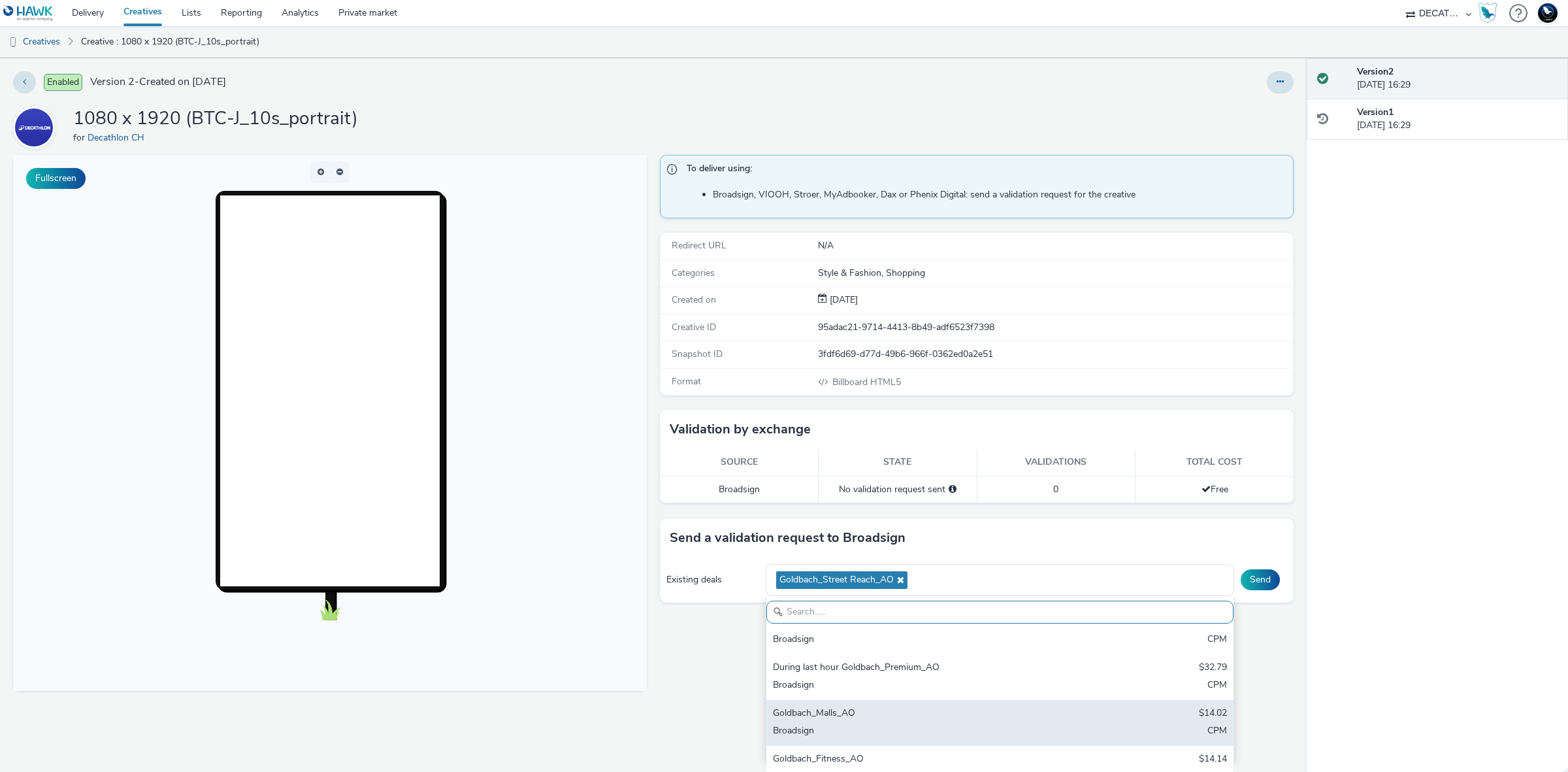
click at [931, 720] on div "Goldbach_Malls_AO" at bounding box center [922, 713] width 300 height 15
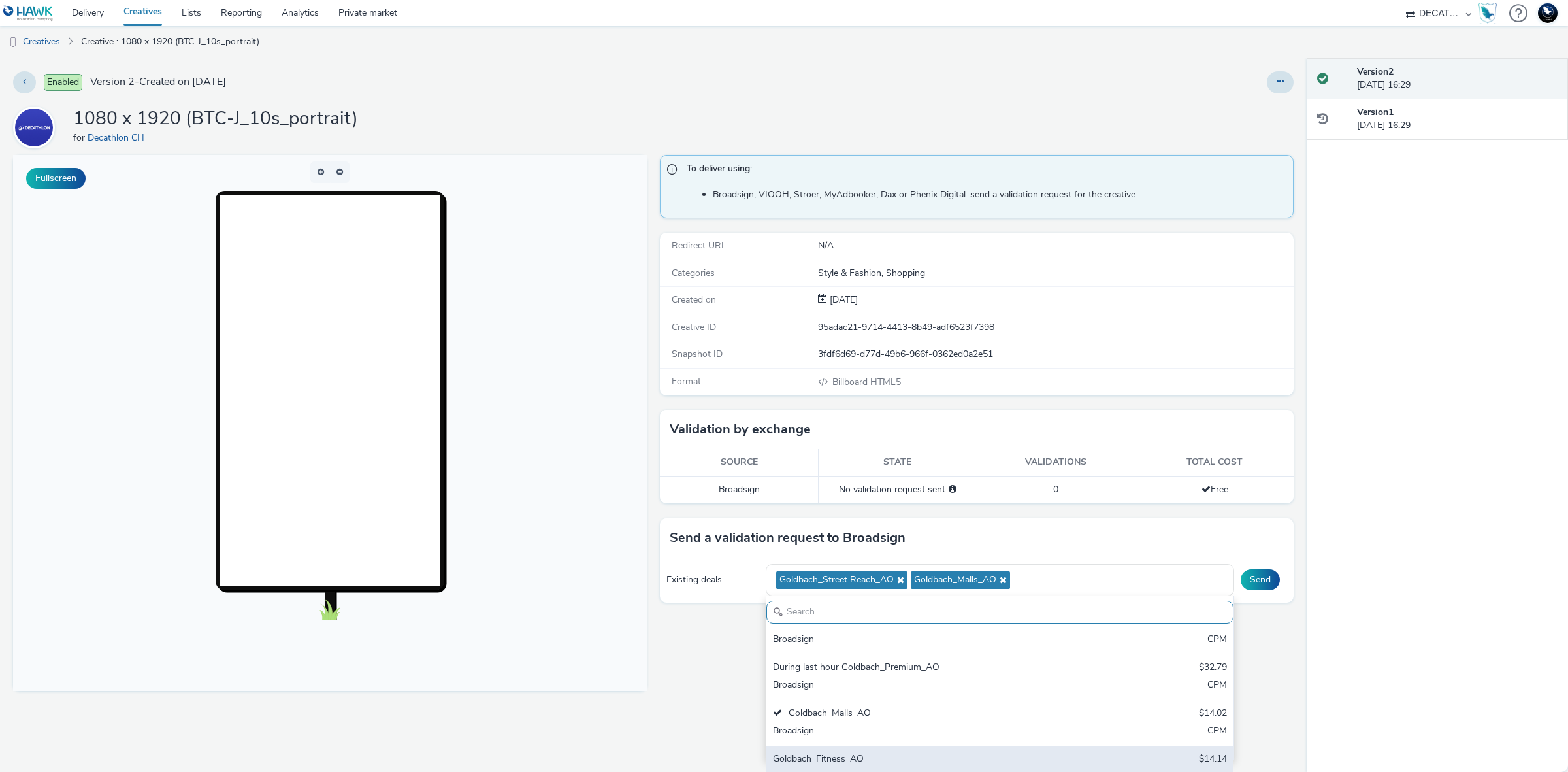
click at [919, 753] on div "Goldbach_Fitness_AO" at bounding box center [922, 759] width 300 height 15
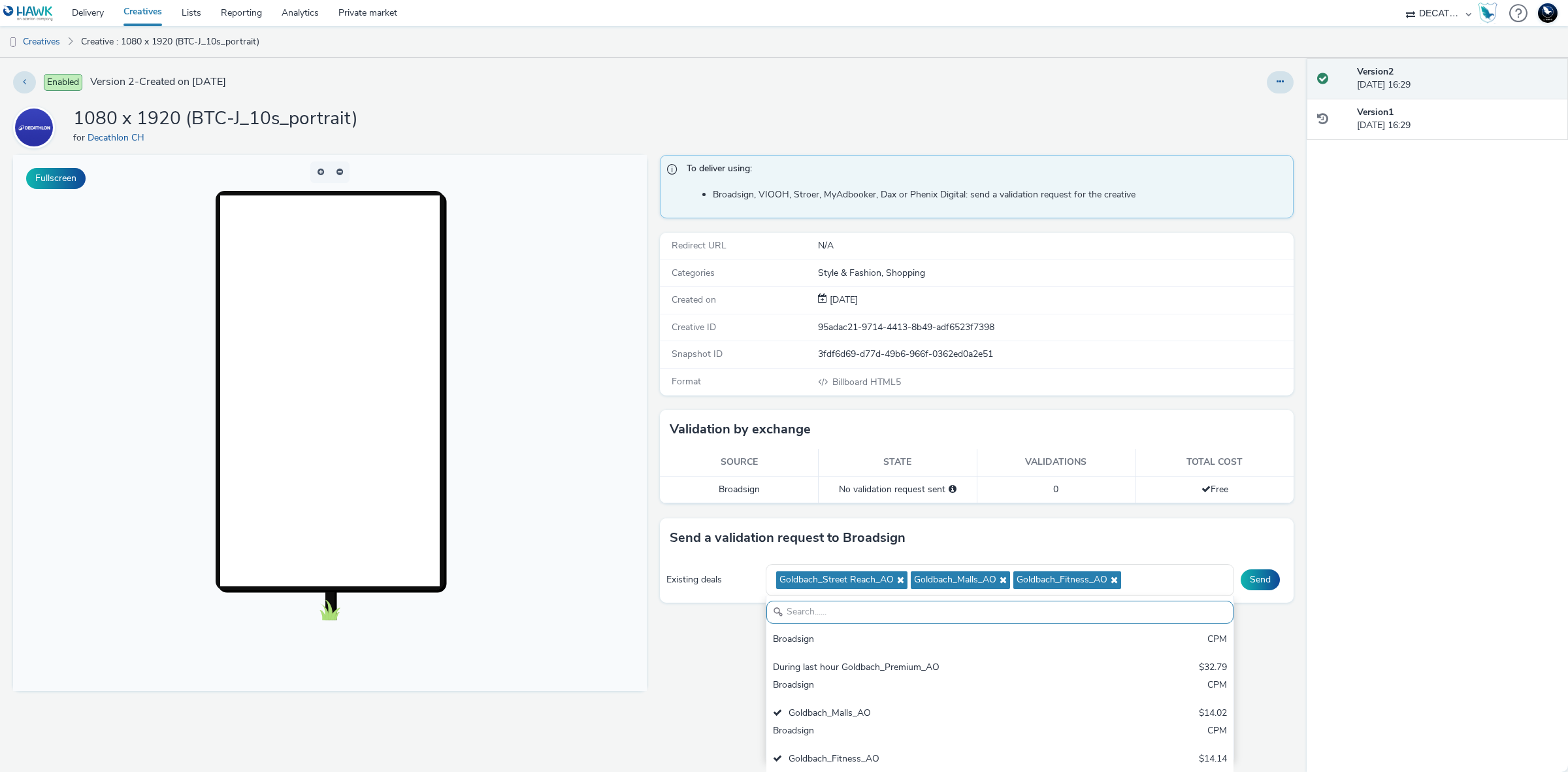
click at [1298, 592] on div "Enabled Version 2 - Created on 29 August 2025 1080 x 1920 (BTC-J_10s_portrait) …" at bounding box center [653, 415] width 1306 height 714
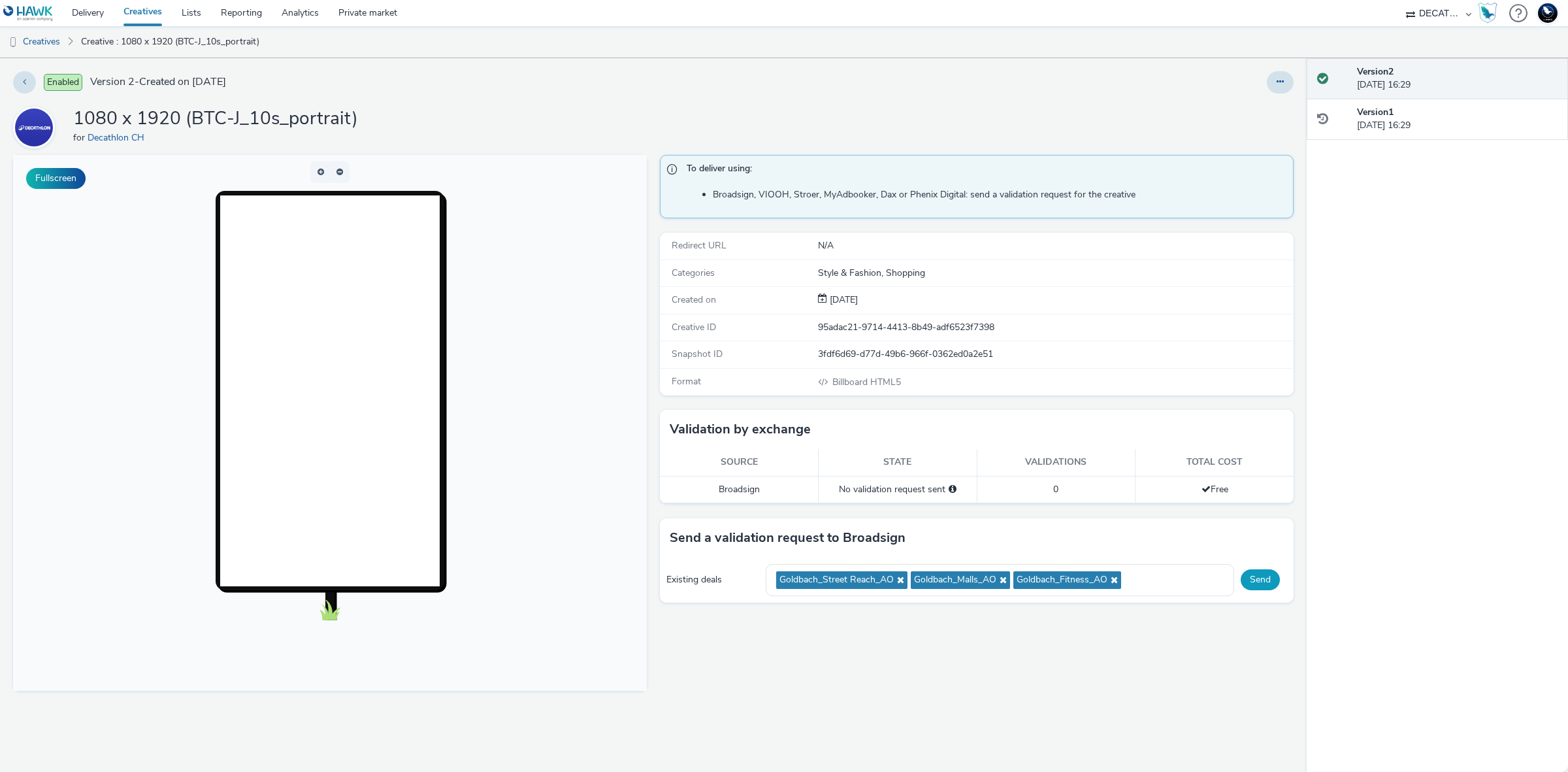
click at [1262, 582] on button "Send" at bounding box center [1260, 579] width 39 height 21
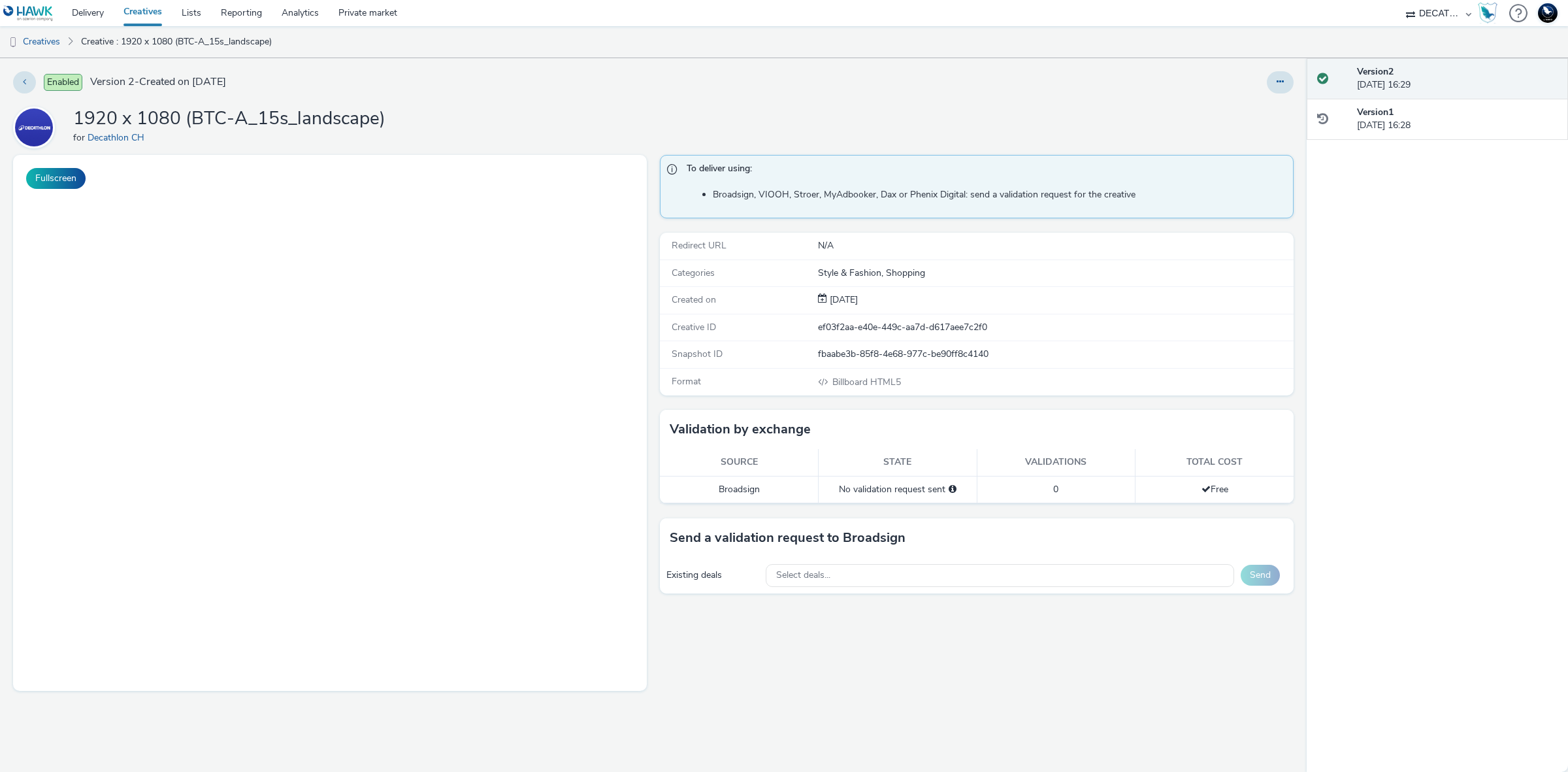
select select "440da4fd-3060-4a41-ba81-8784f925740e"
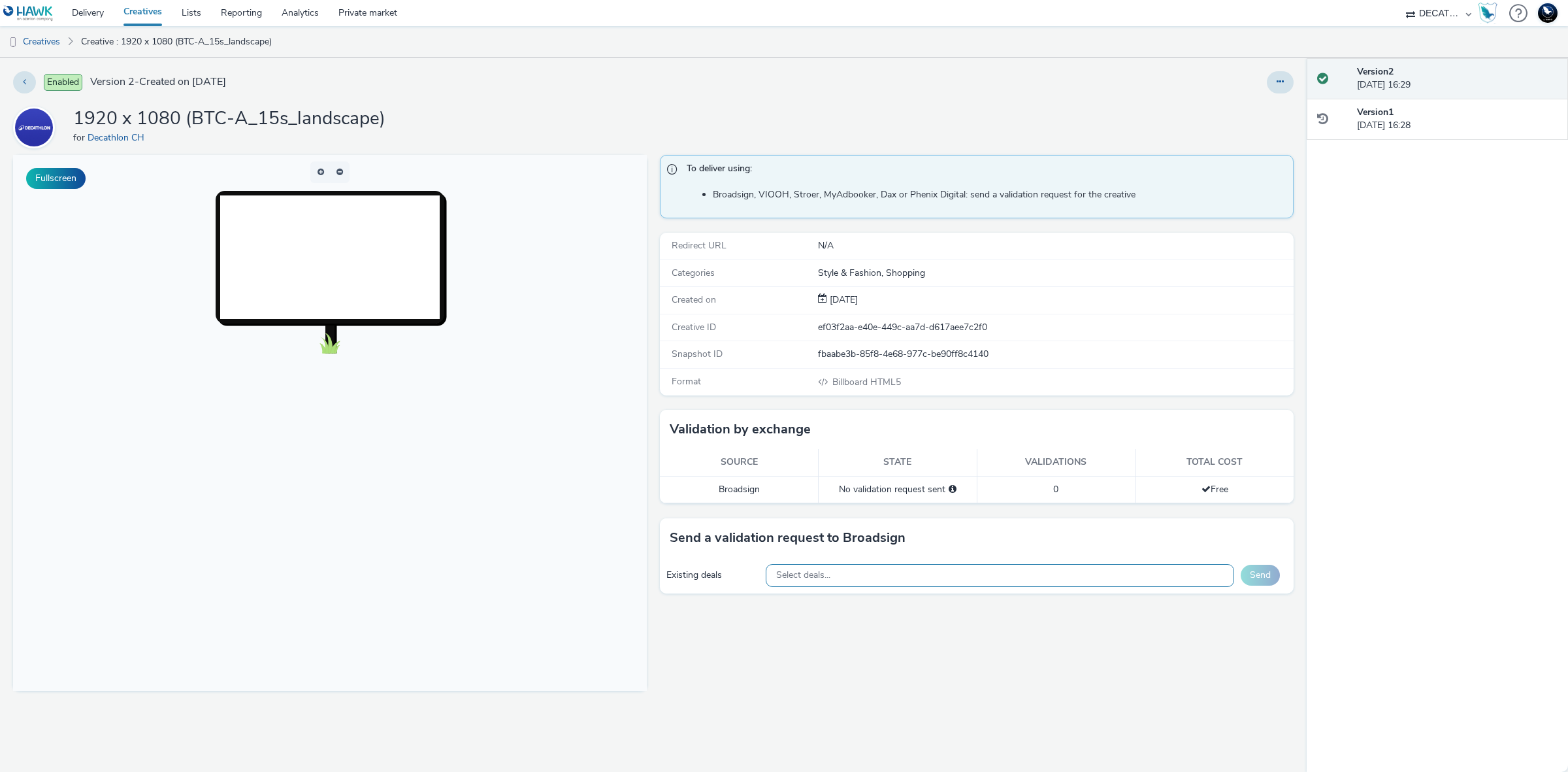
click at [980, 576] on div "Select deals..." at bounding box center [1000, 575] width 470 height 23
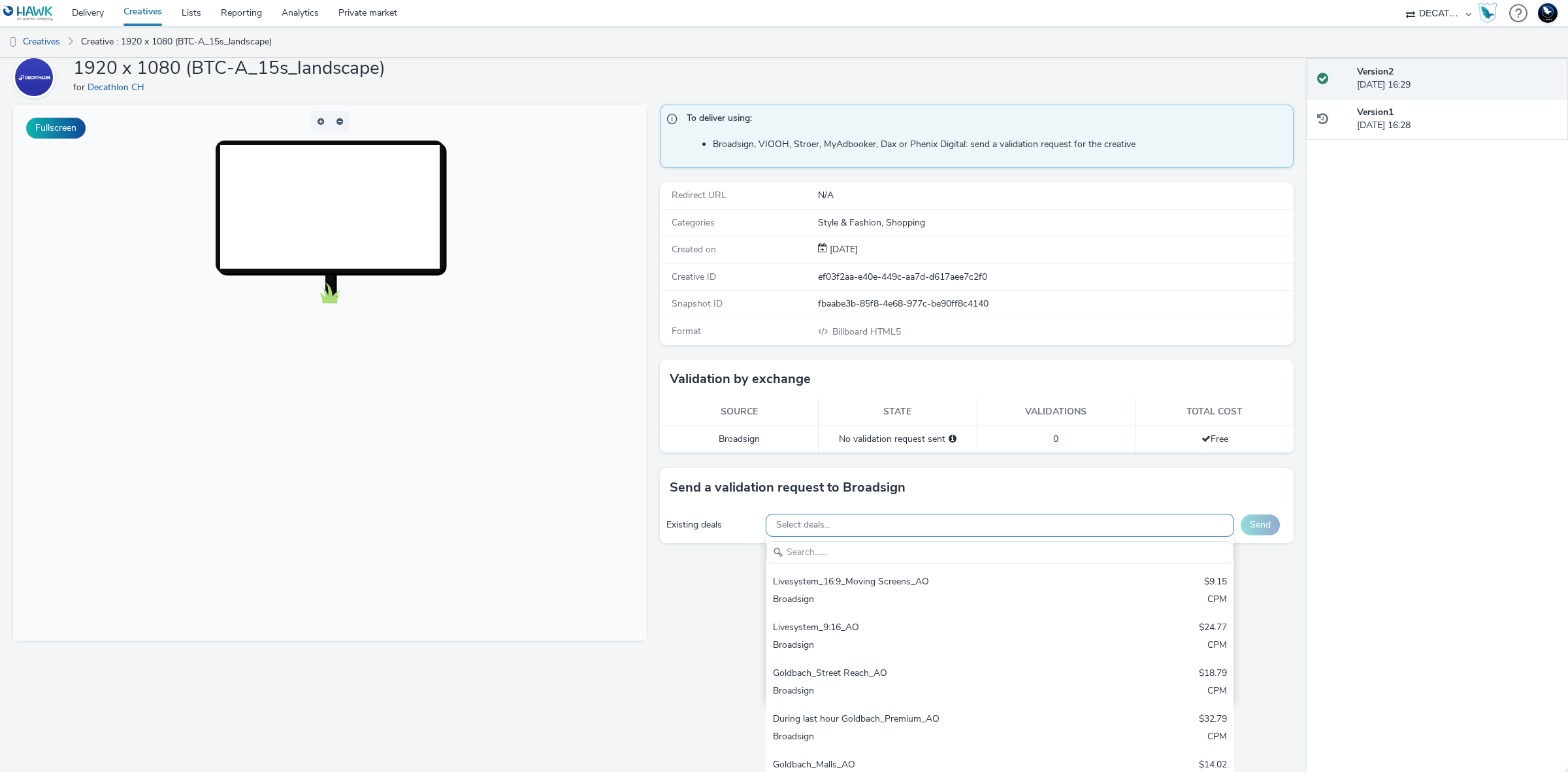
scroll to position [57, 0]
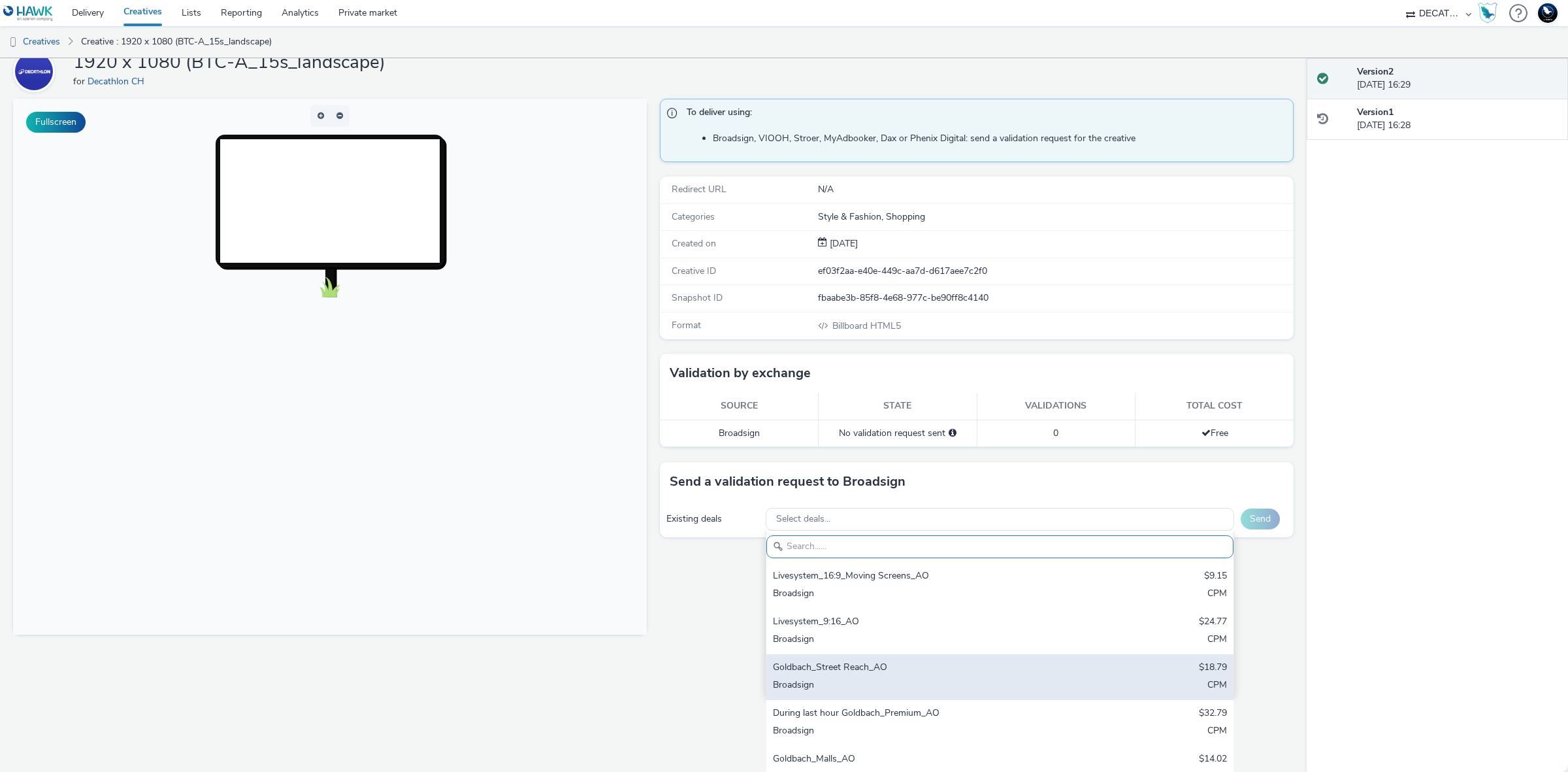
click at [988, 668] on div "Goldbach_Street Reach_AO" at bounding box center [922, 668] width 300 height 15
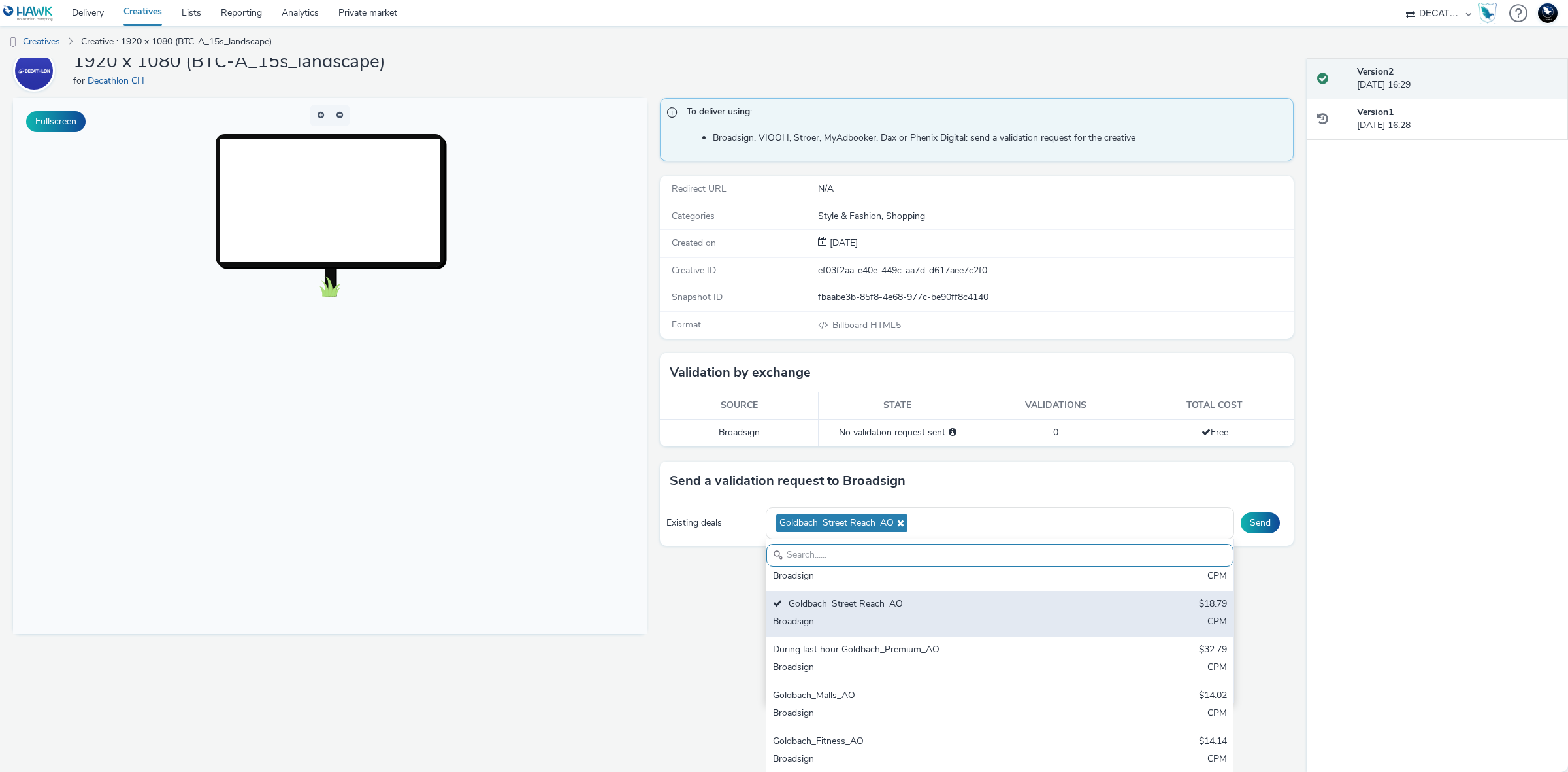
scroll to position [82, 0]
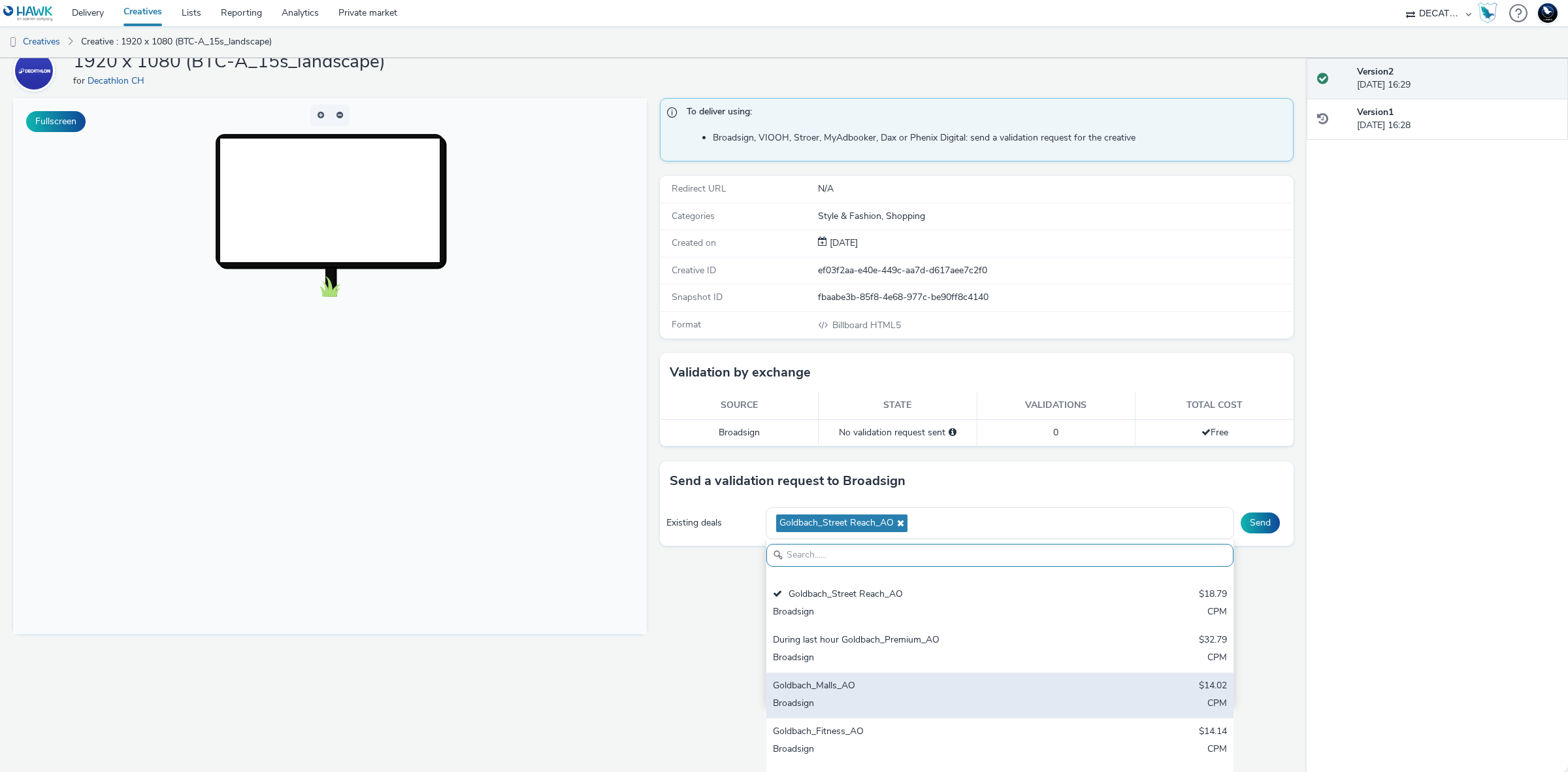
click at [978, 690] on div "Goldbach_Malls_AO" at bounding box center [922, 686] width 300 height 15
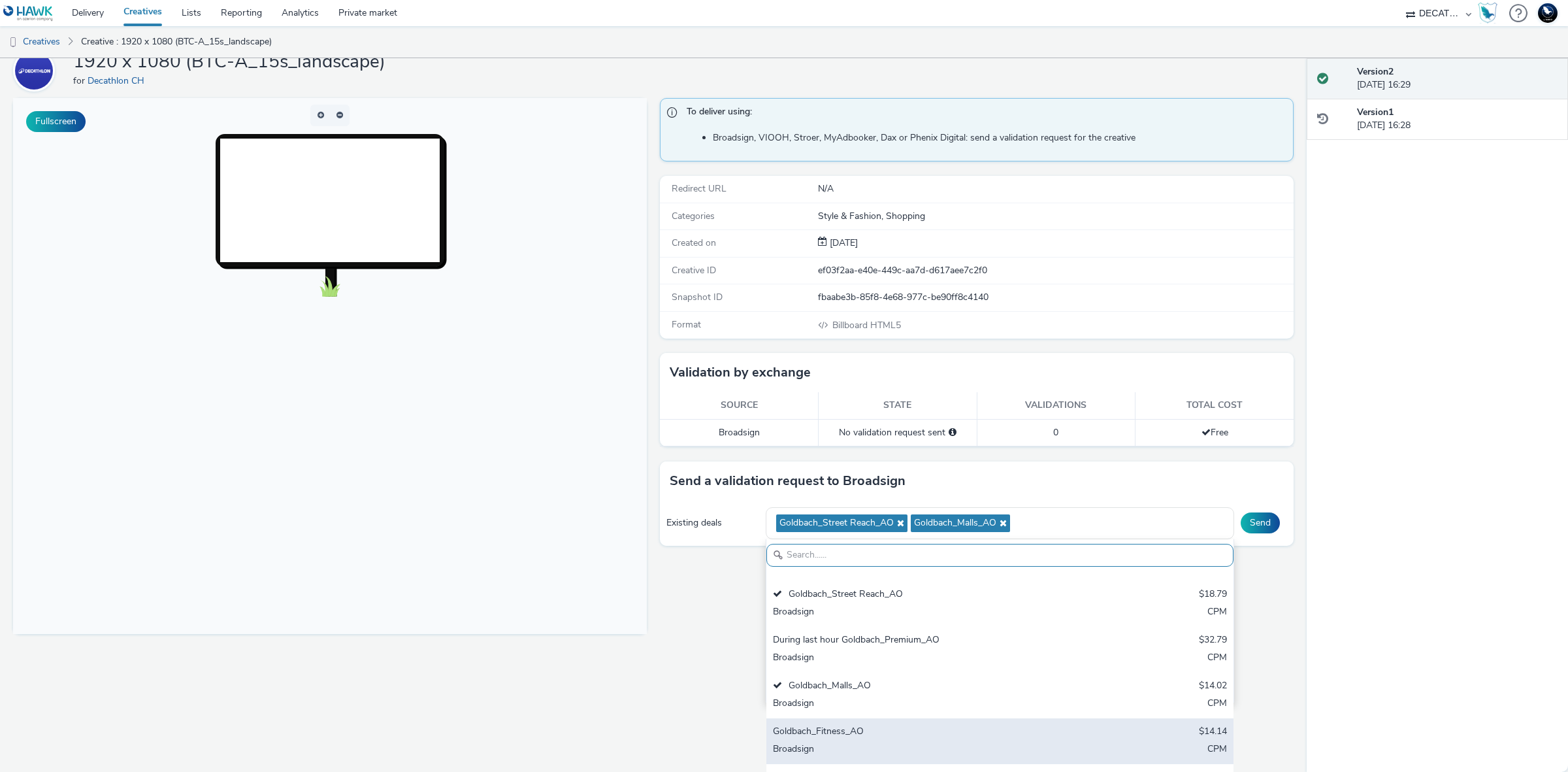
click at [972, 727] on div "Goldbach_Fitness_AO" at bounding box center [922, 732] width 300 height 15
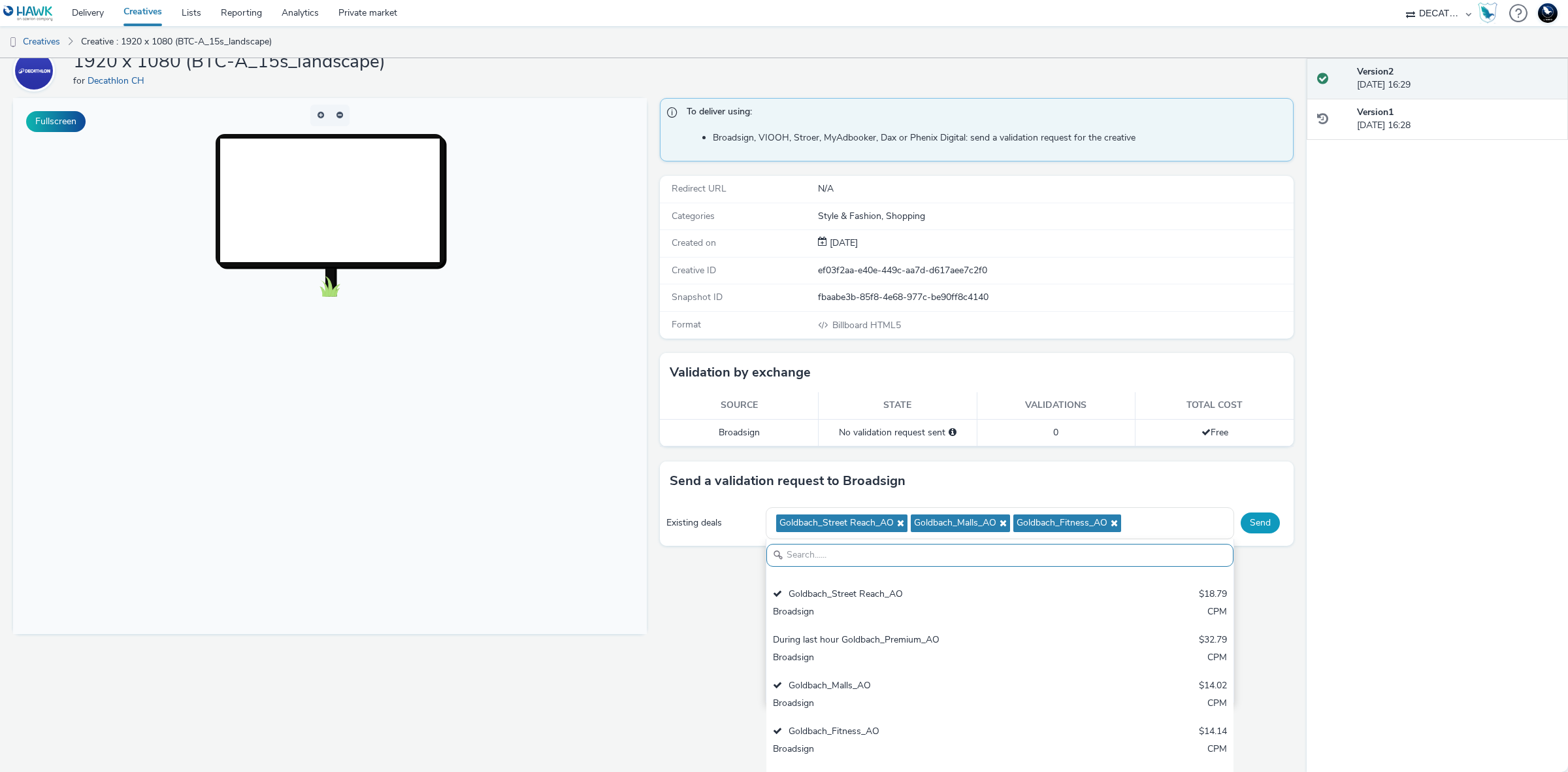
click at [1250, 523] on div "Send a validation request to Broadsign Existing deals Goldbach_Street Reach_AO …" at bounding box center [976, 504] width 634 height 85
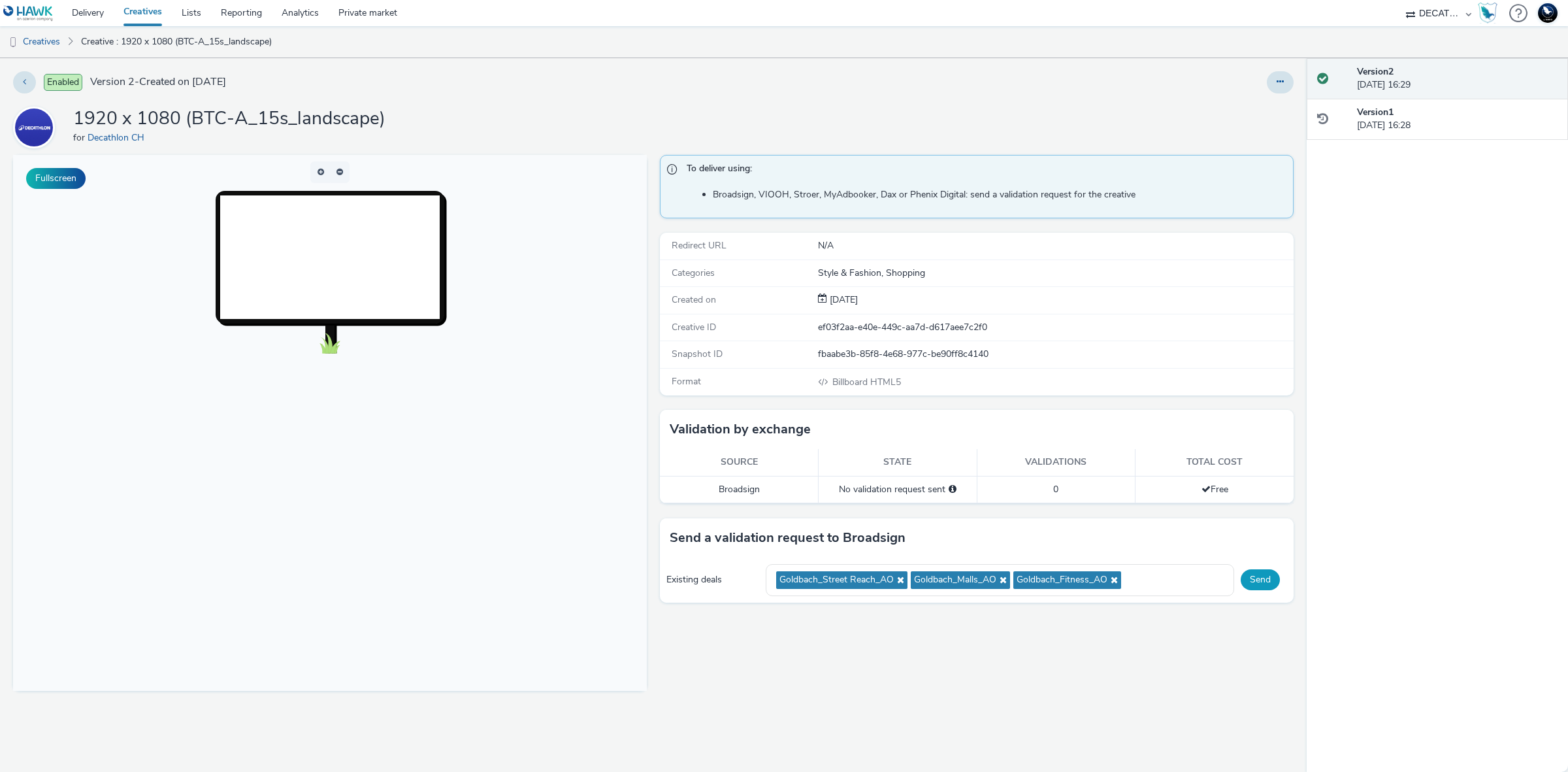
click at [1259, 584] on button "Send" at bounding box center [1260, 579] width 39 height 21
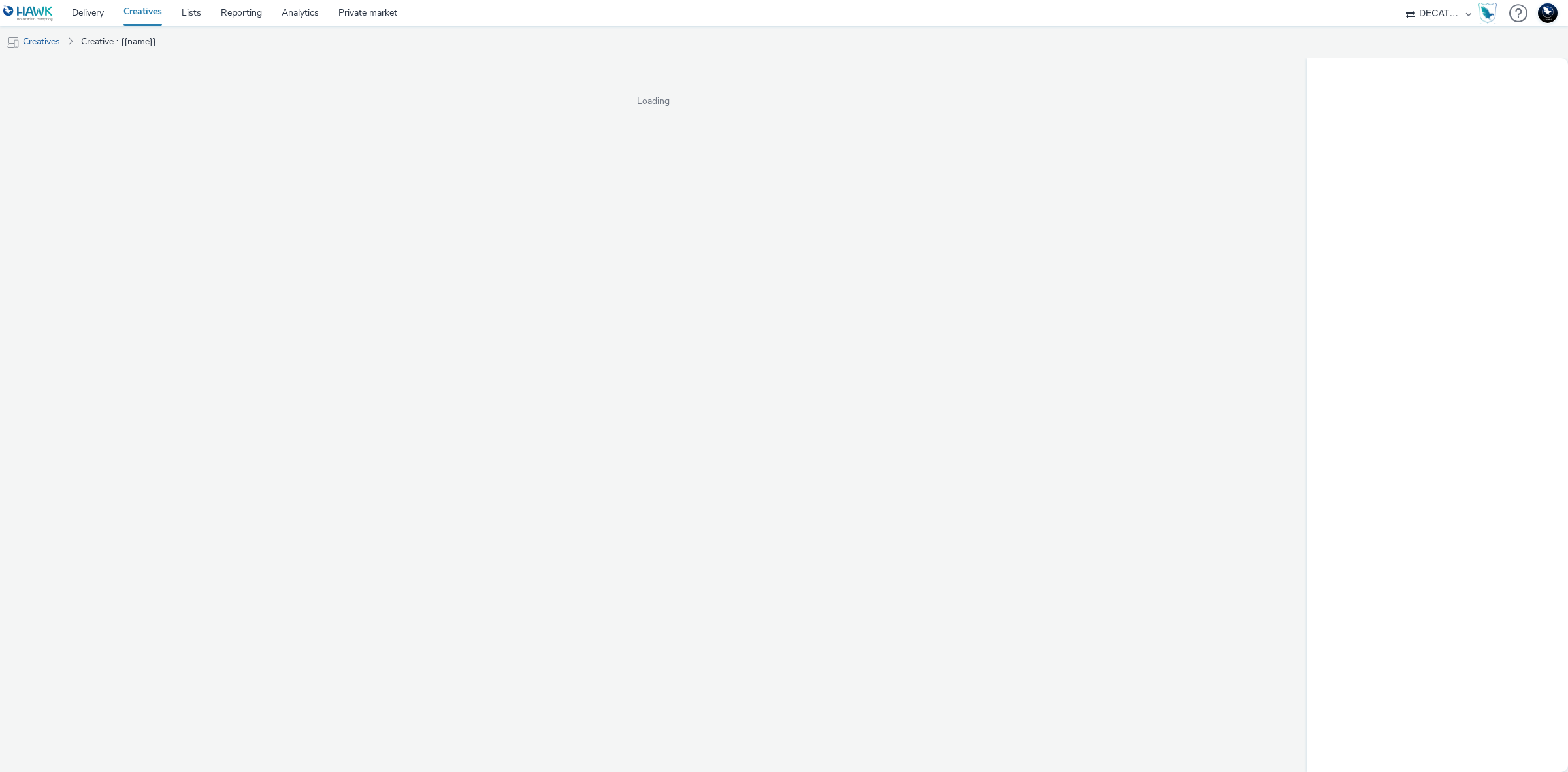
select select "440da4fd-3060-4a41-ba81-8784f925740e"
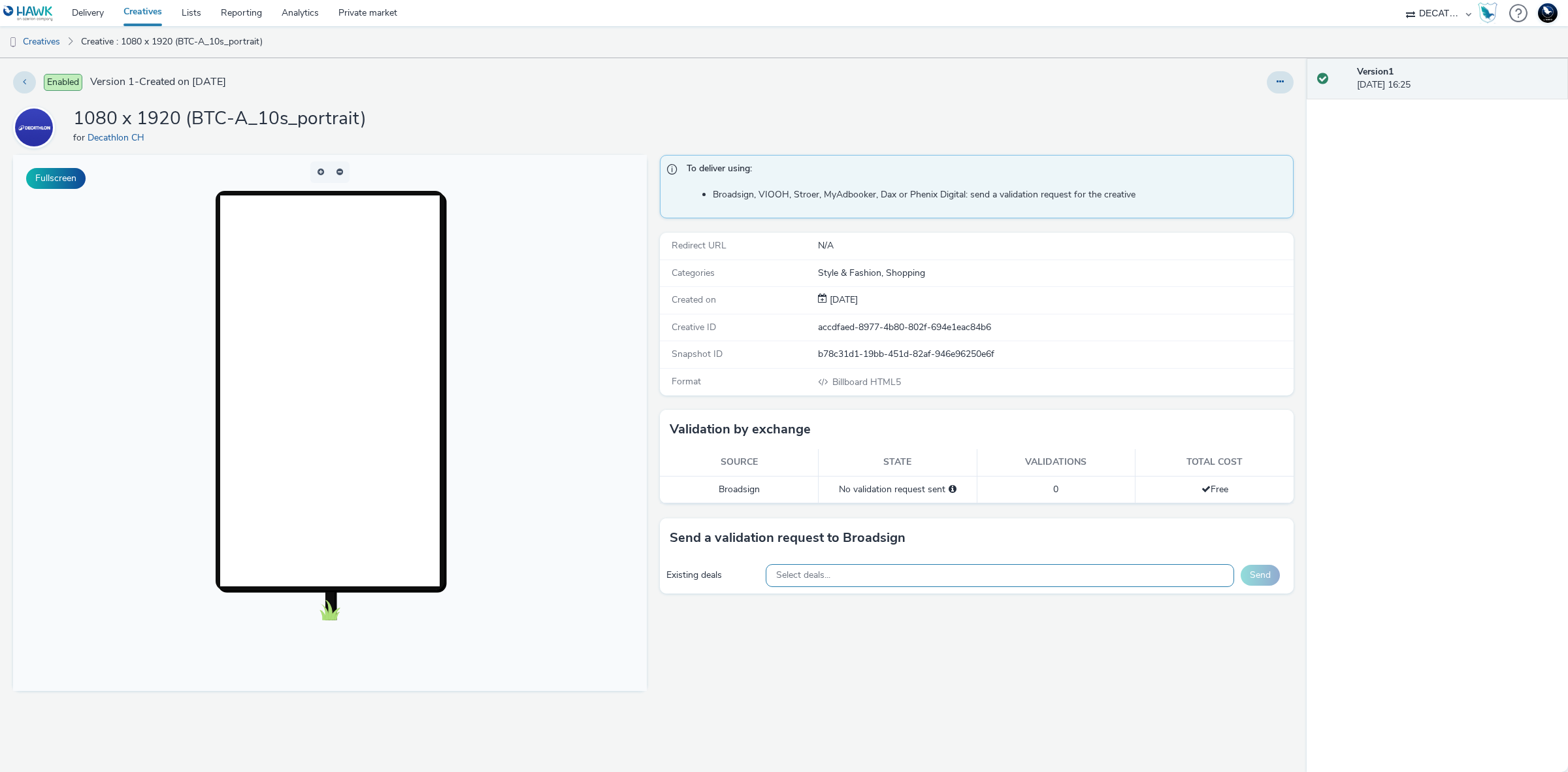
click at [990, 579] on div "Select deals..." at bounding box center [1000, 575] width 470 height 23
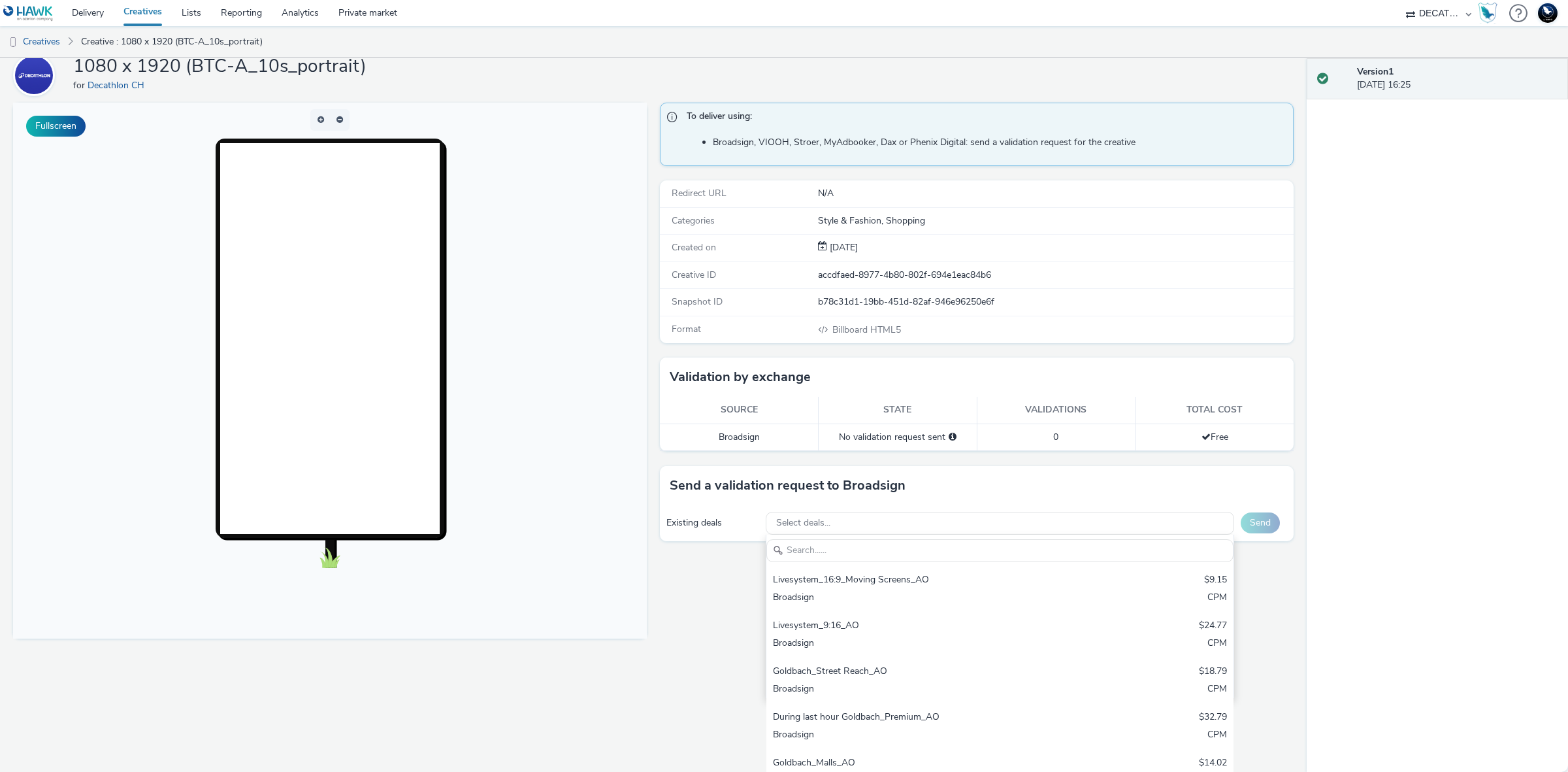
scroll to position [57, 0]
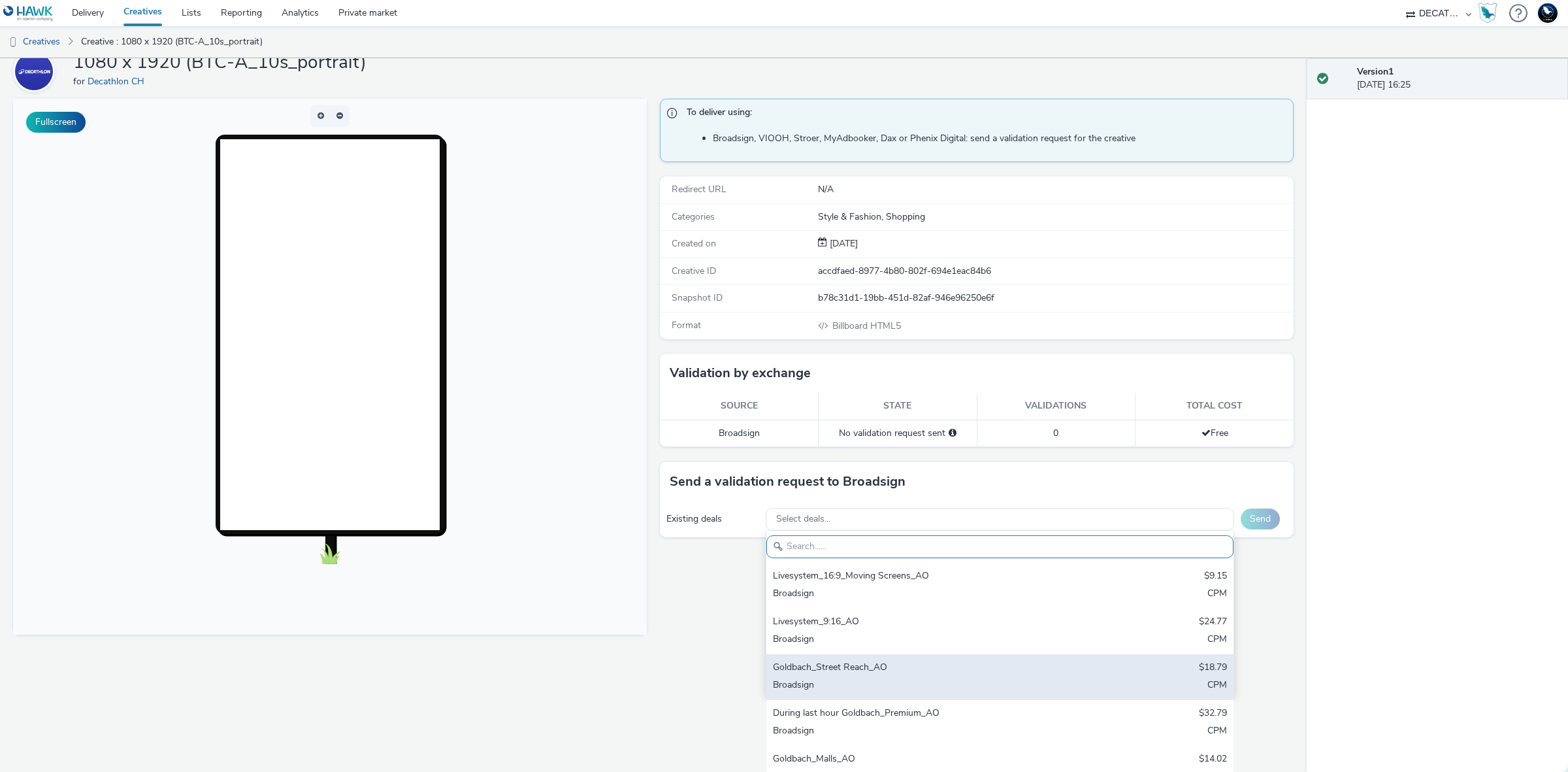
click at [974, 683] on div "Broadsign" at bounding box center [922, 685] width 300 height 15
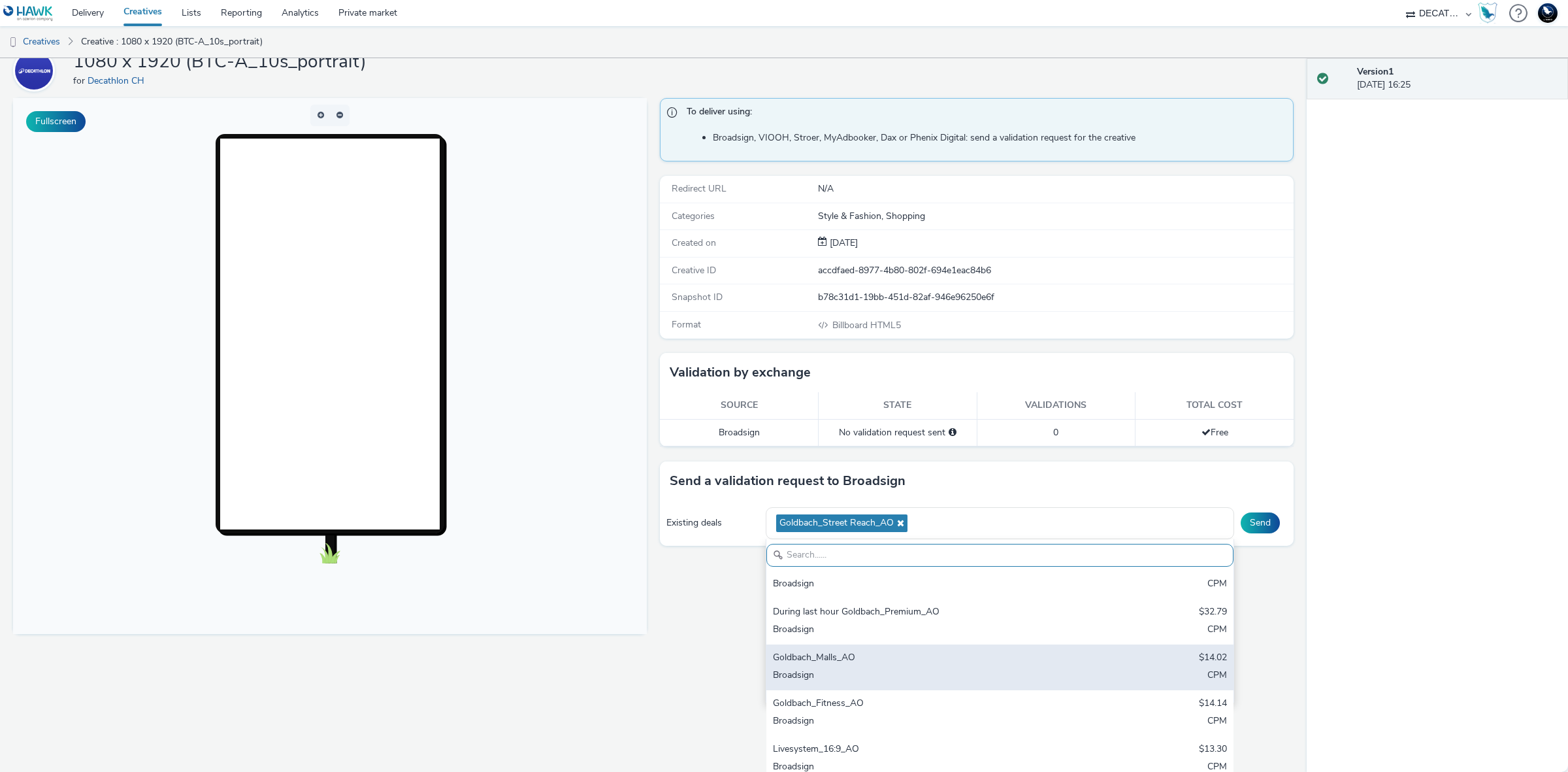
scroll to position [111, 0]
click at [972, 666] on div "Goldbach_Malls_AO $14.02 Broadsign CPM" at bounding box center [999, 666] width 468 height 45
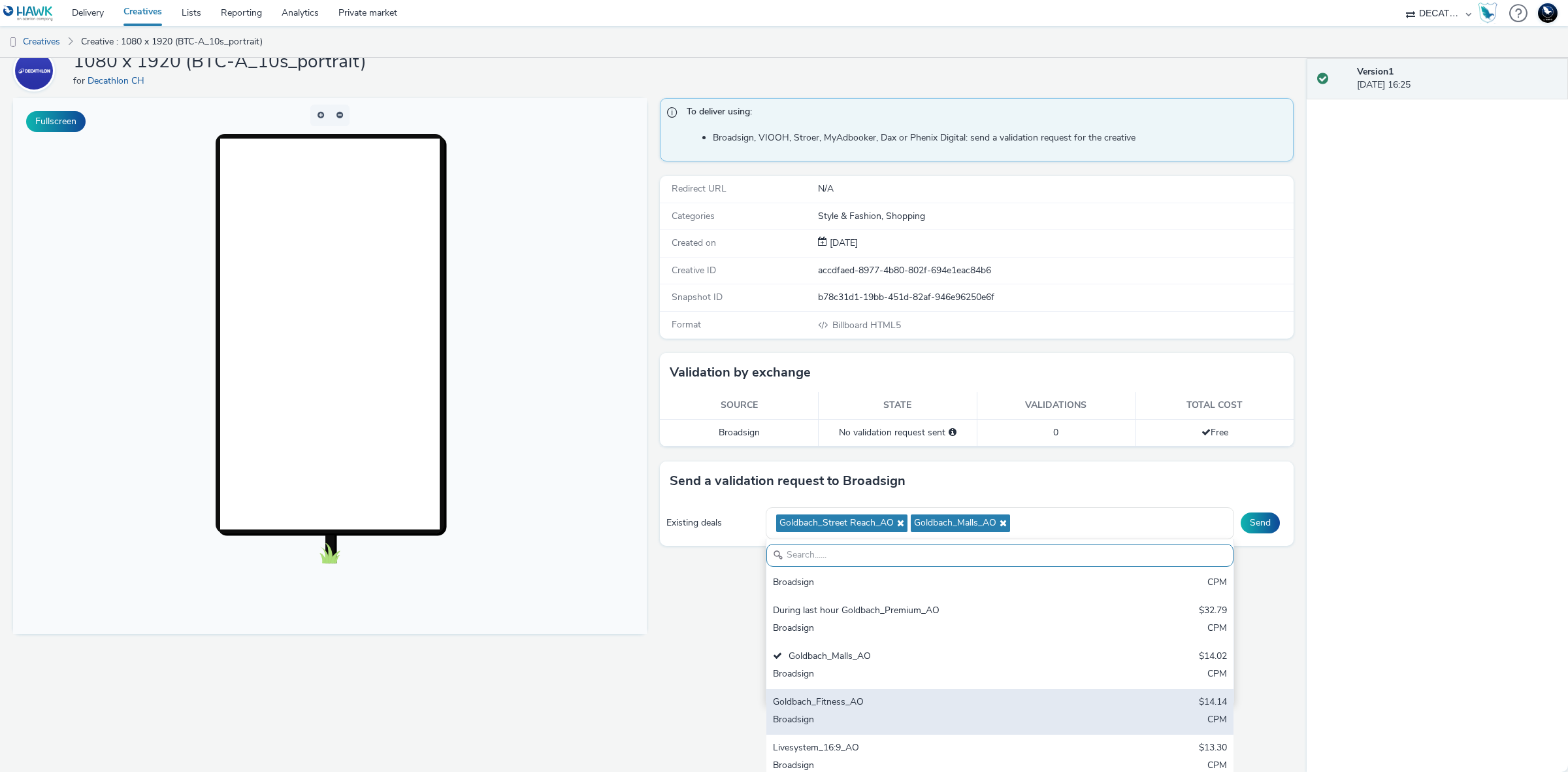
click at [949, 704] on div "Goldbach_Fitness_AO" at bounding box center [922, 702] width 300 height 15
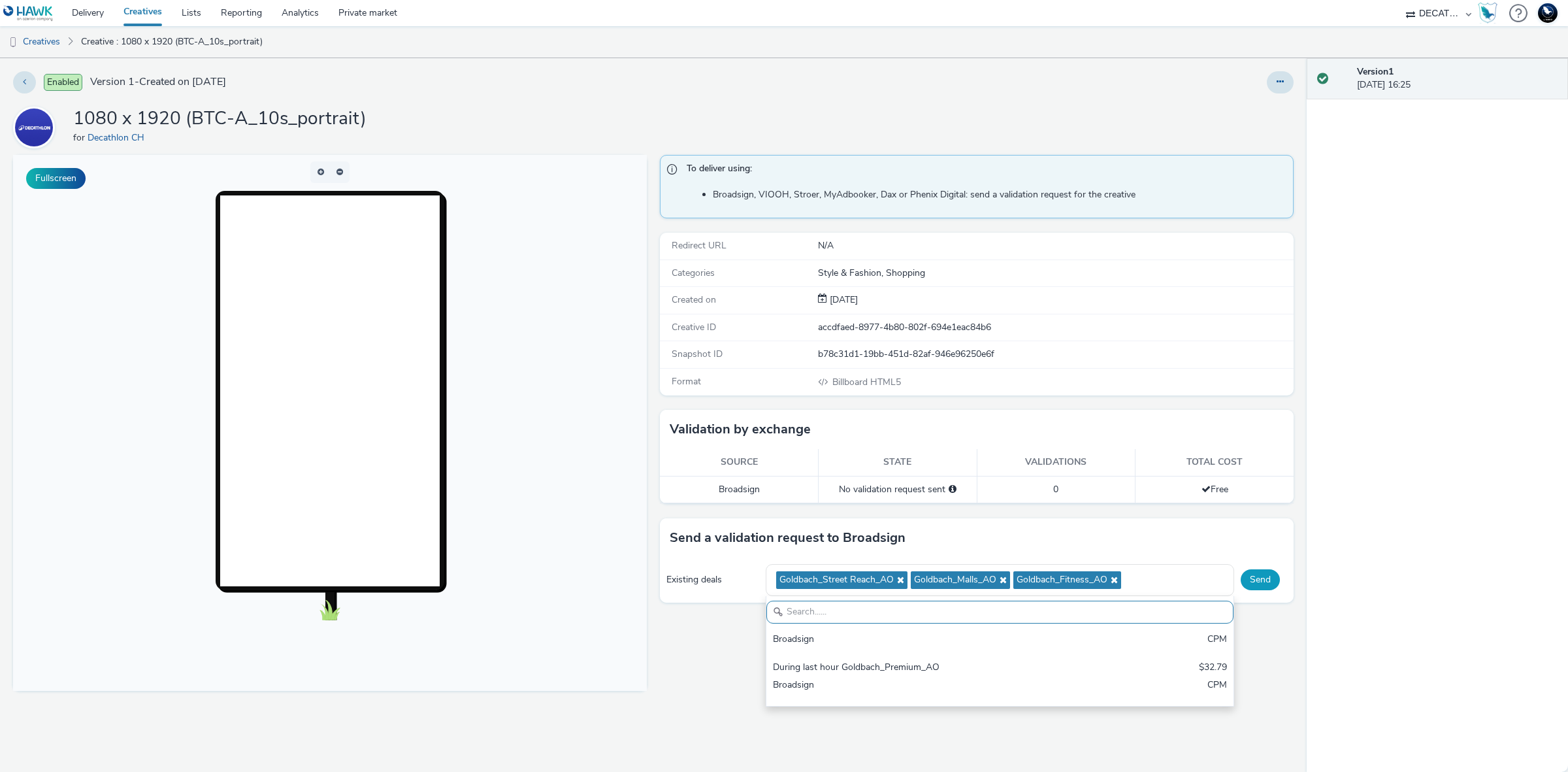
scroll to position [0, 0]
click at [1245, 530] on div "Send a validation request to Broadsign Existing deals Goldbach_Street Reach_AO …" at bounding box center [976, 560] width 634 height 85
click at [1259, 578] on button "Send" at bounding box center [1260, 579] width 39 height 21
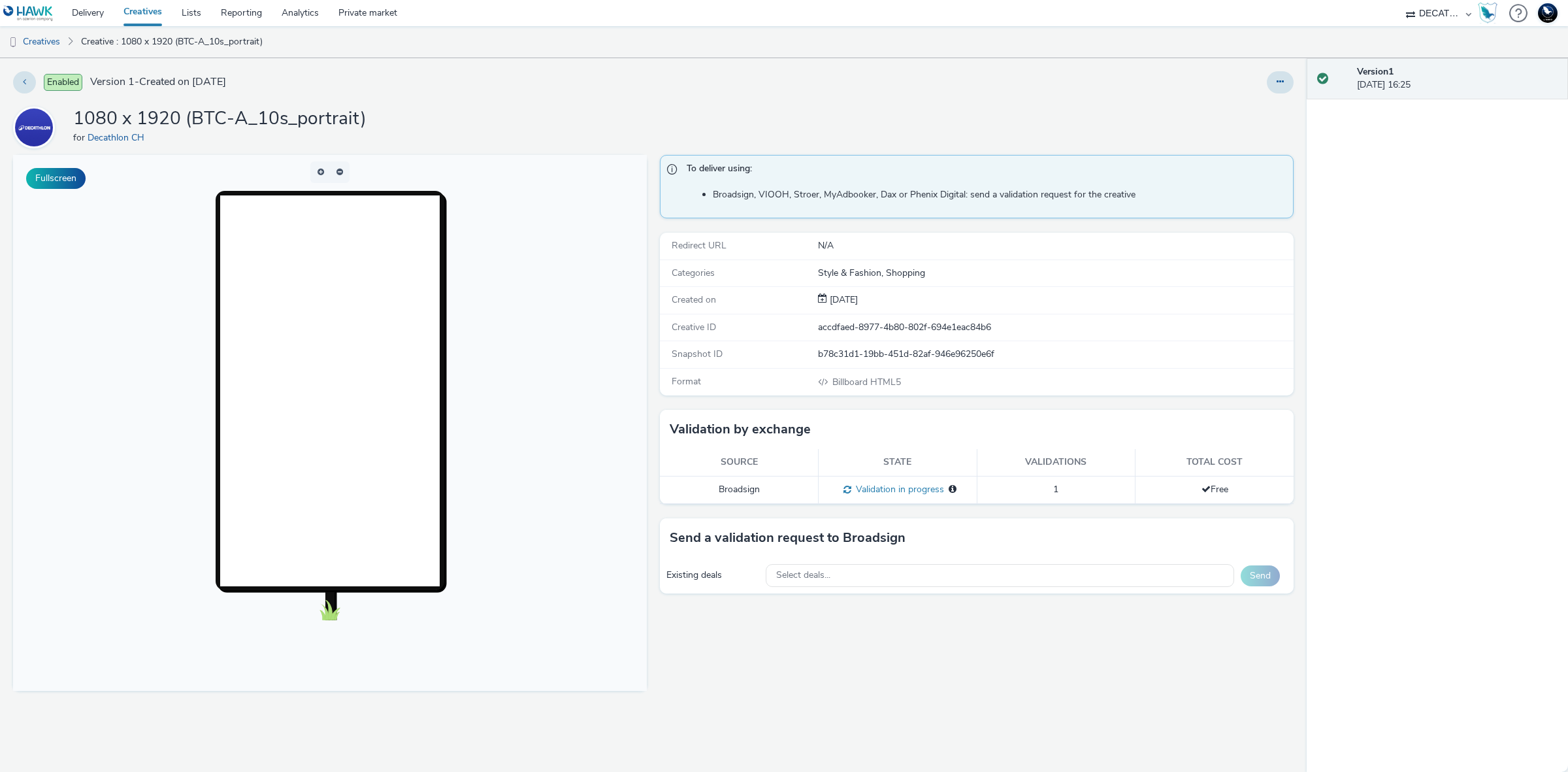
click at [174, 407] on body at bounding box center [330, 422] width 634 height 536
click at [81, 12] on link "Delivery" at bounding box center [88, 13] width 51 height 27
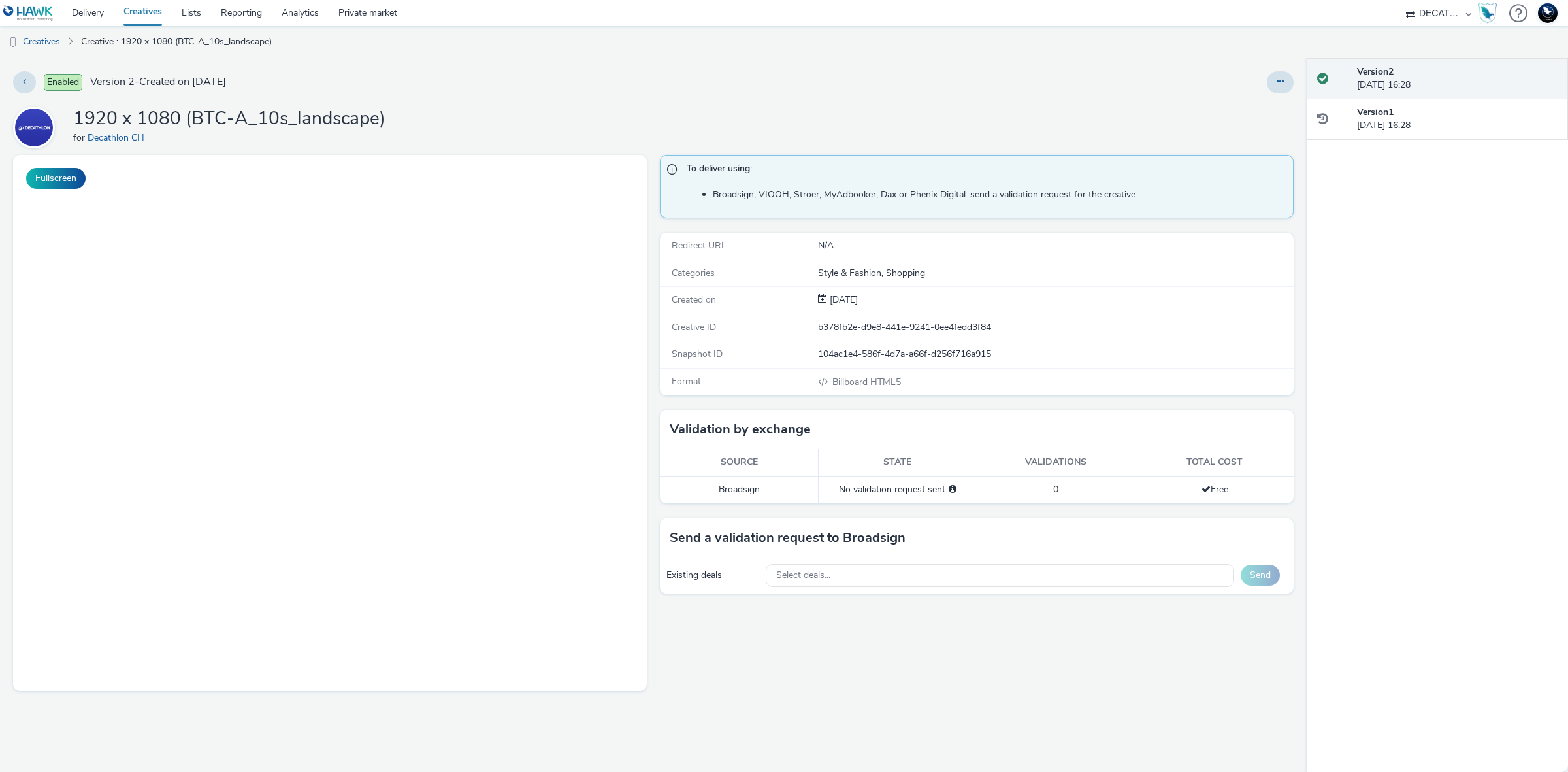
select select "440da4fd-3060-4a41-ba81-8784f925740e"
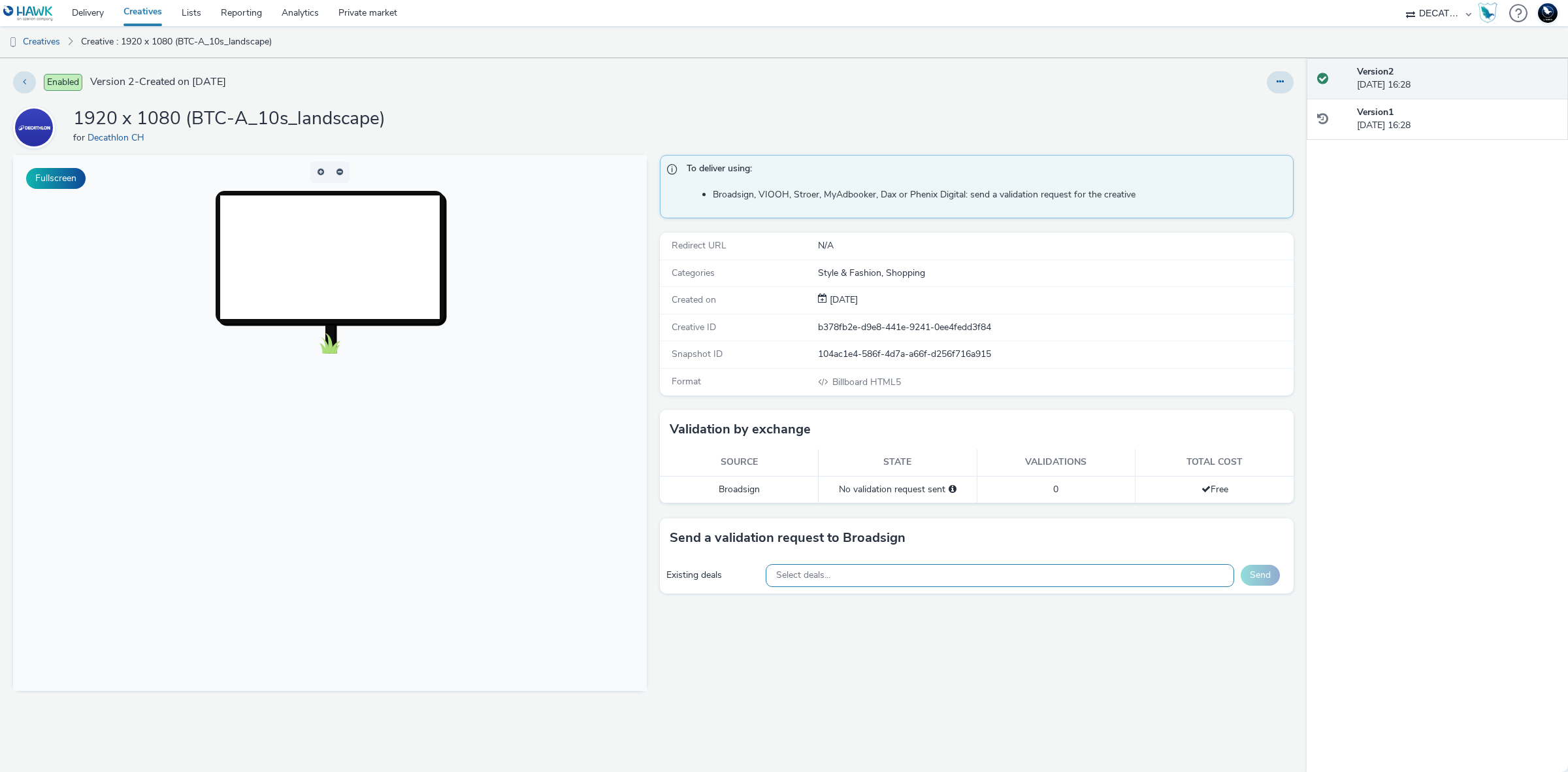
click at [1027, 569] on div "Select deals..." at bounding box center [1000, 575] width 470 height 23
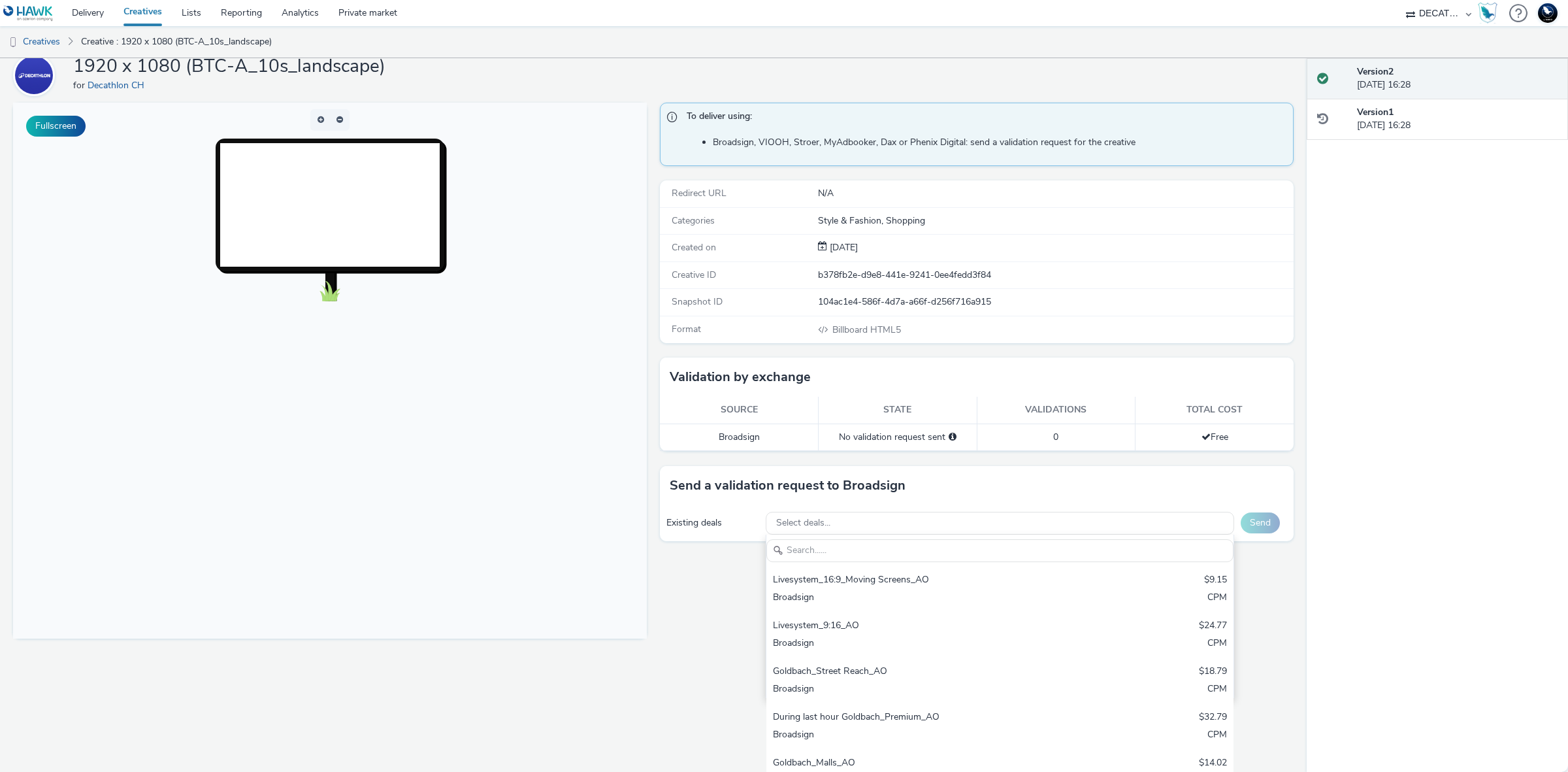
scroll to position [57, 0]
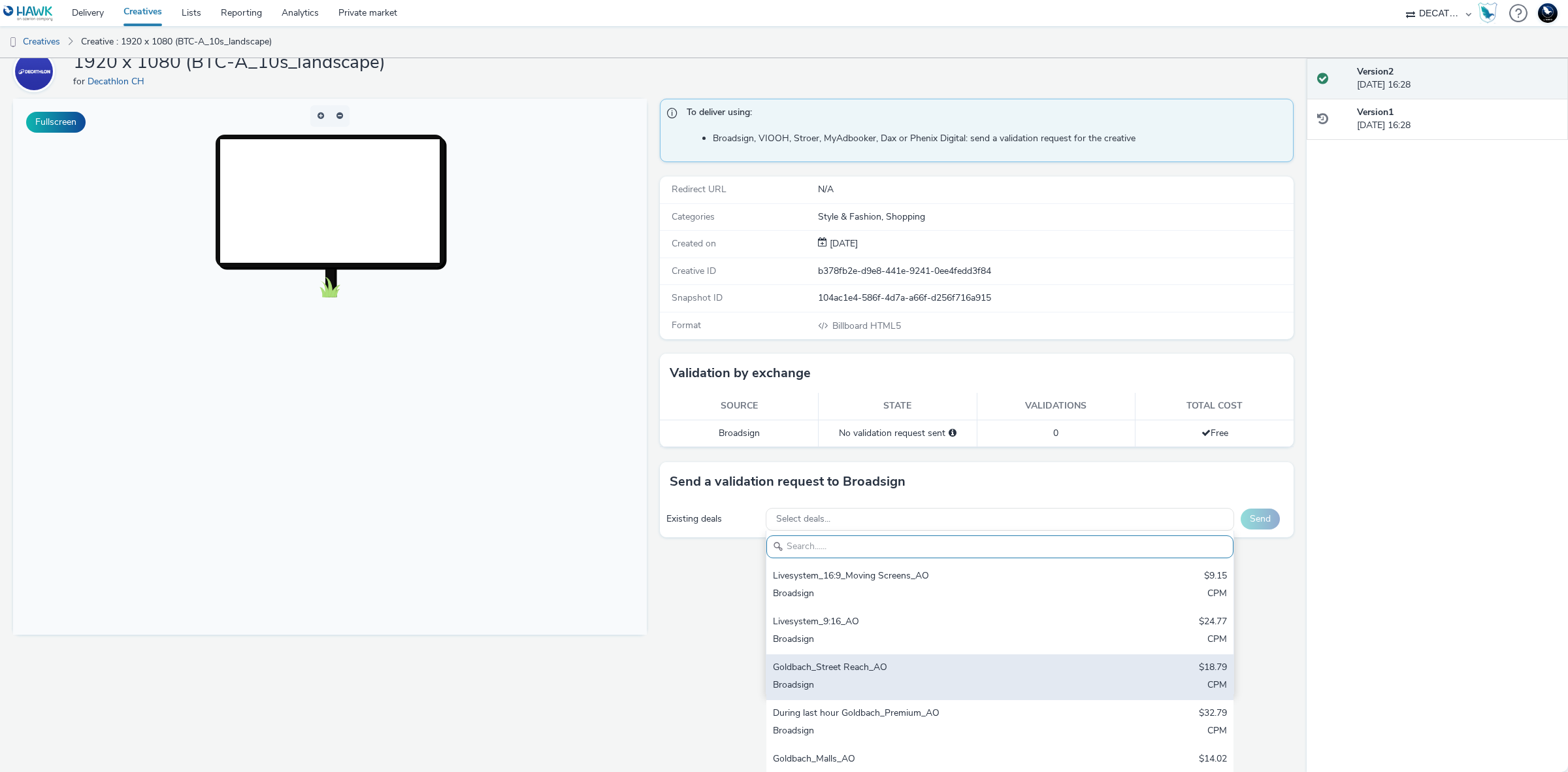
click at [902, 669] on div "Goldbach_Street Reach_AO" at bounding box center [922, 668] width 300 height 15
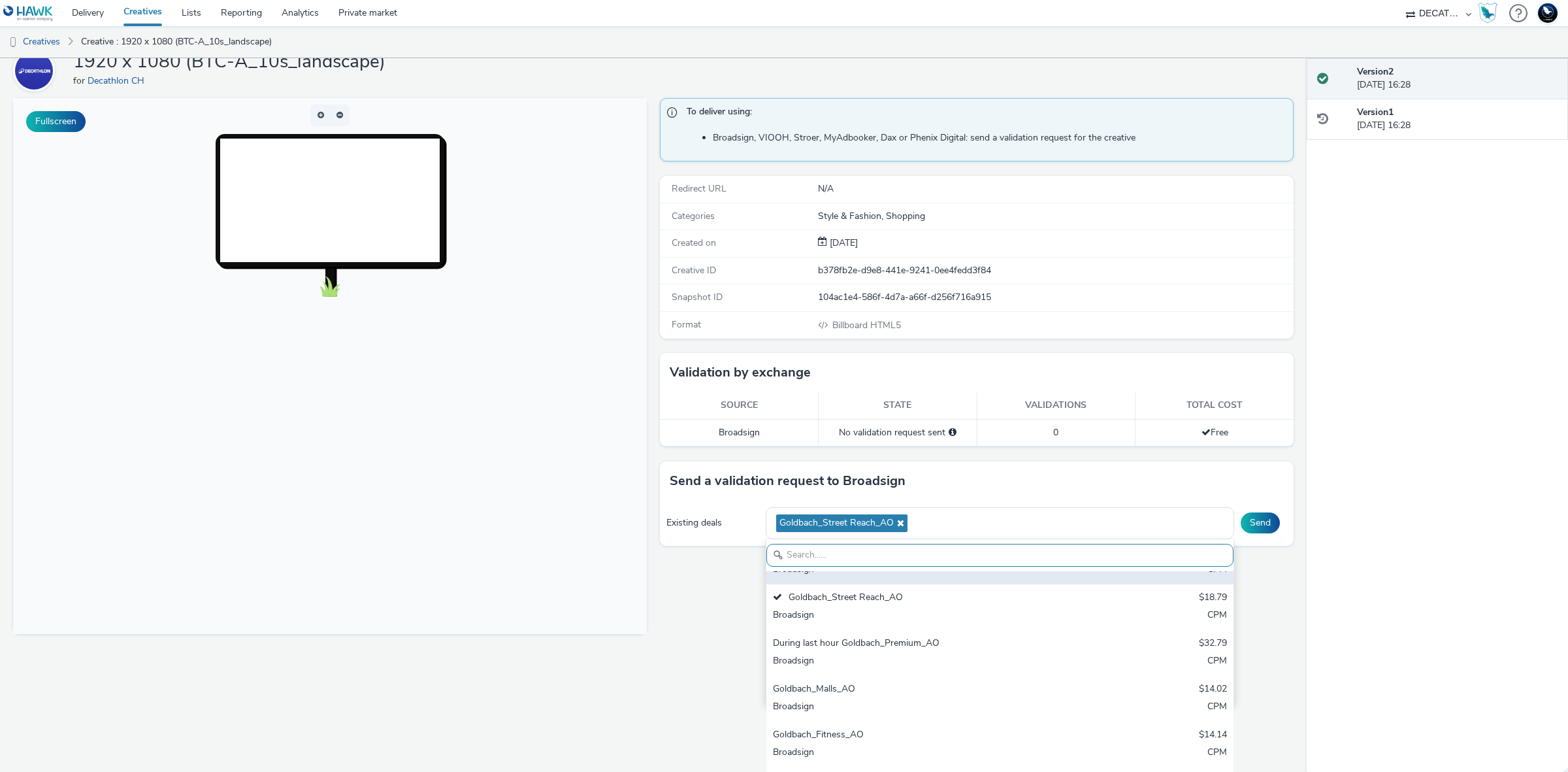
scroll to position [82, 0]
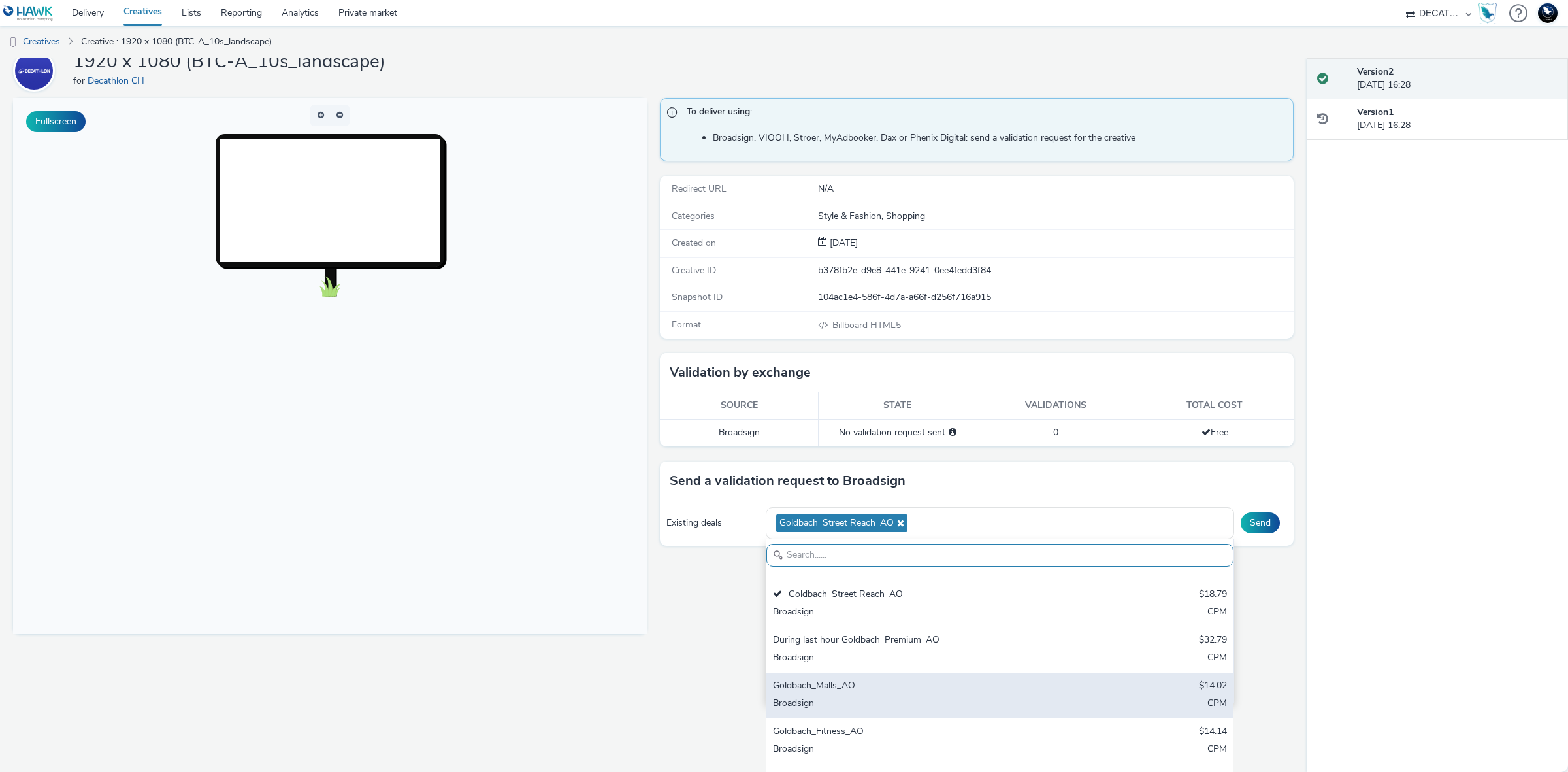
click at [913, 694] on div "Goldbach_Malls_AO $14.02 Broadsign CPM" at bounding box center [999, 695] width 468 height 45
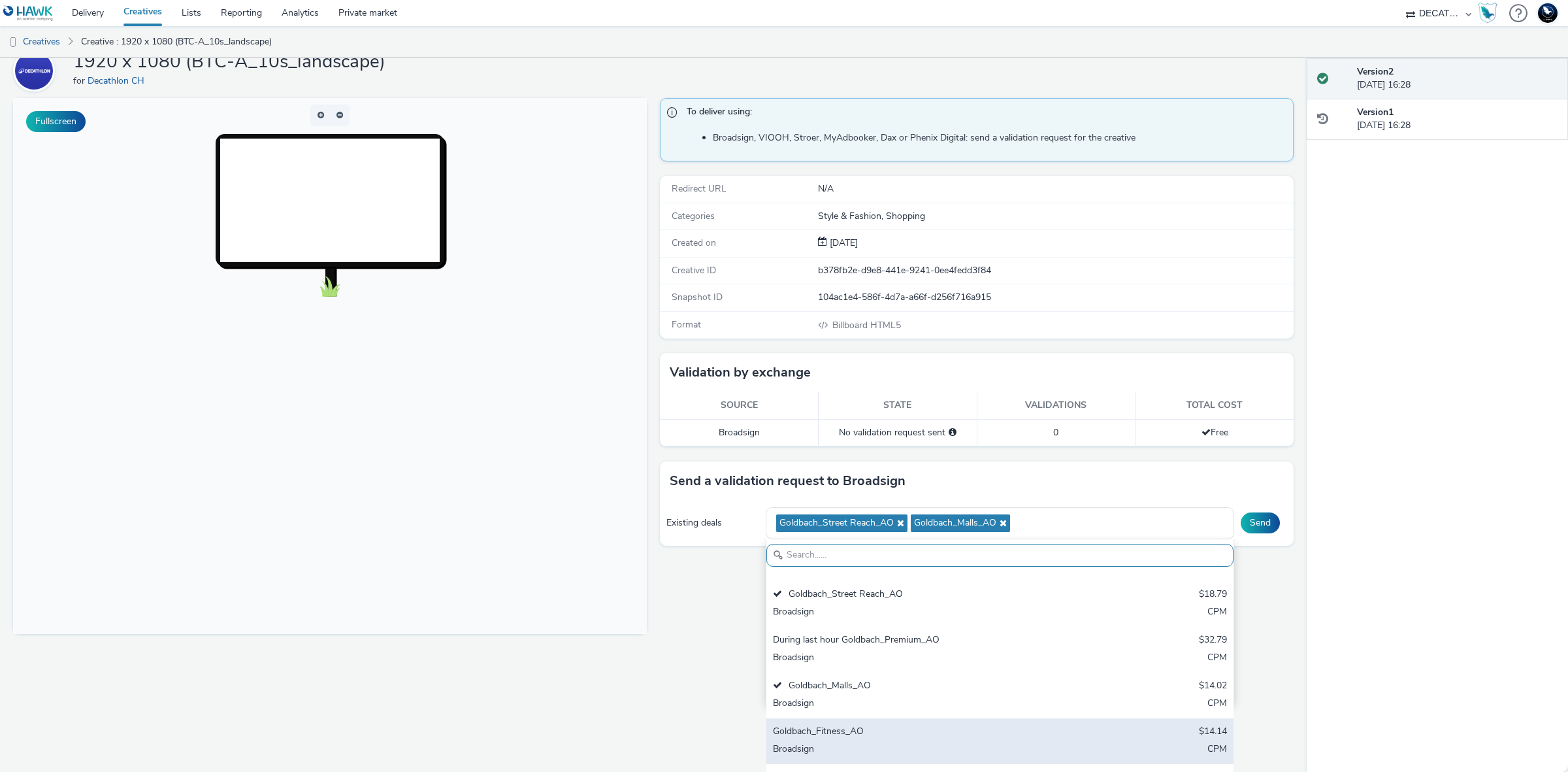
click at [895, 733] on div "Goldbach_Fitness_AO" at bounding box center [922, 732] width 300 height 15
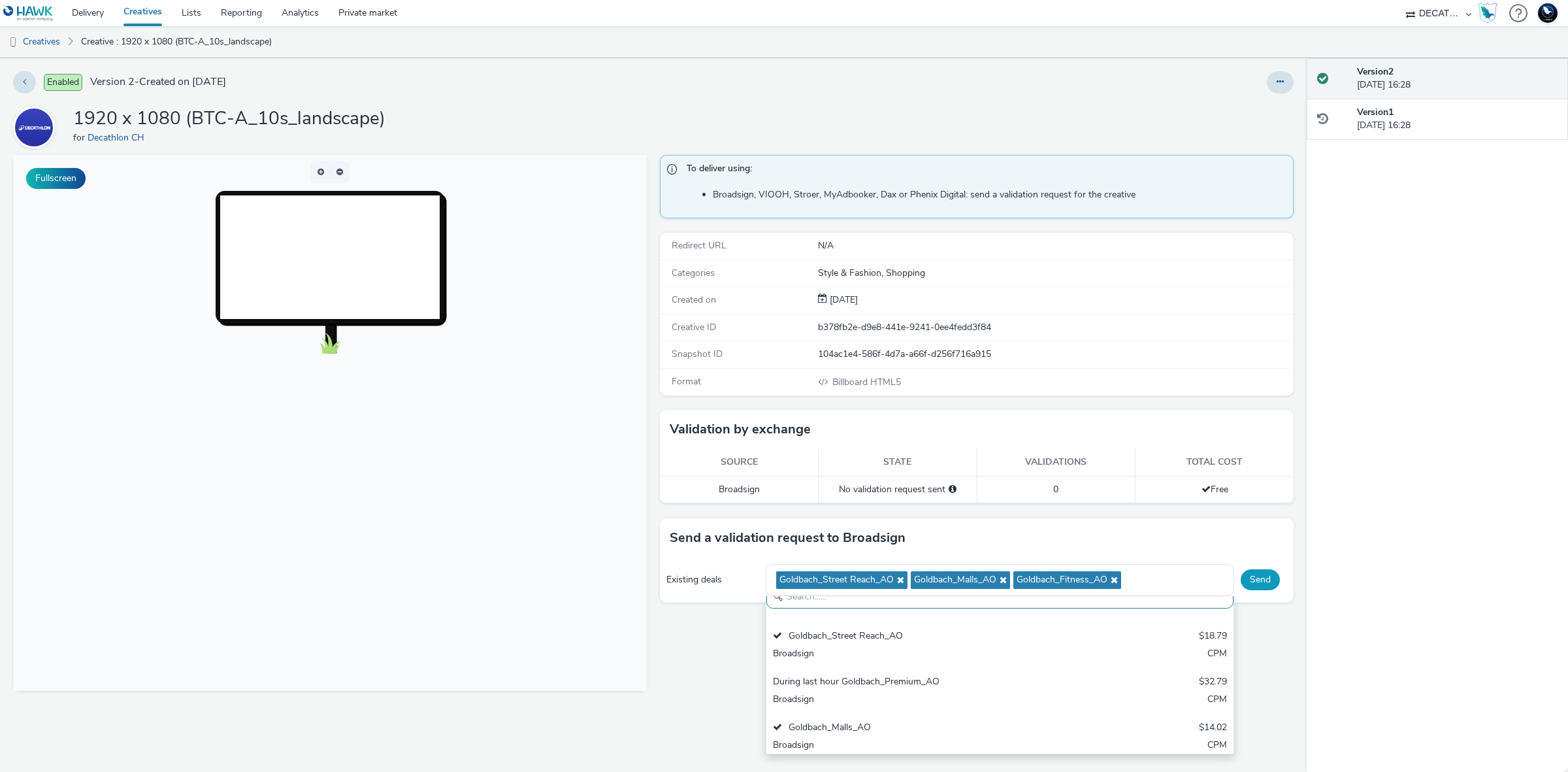
click at [1258, 528] on div "Send a validation request to Broadsign Existing deals Goldbach_Street Reach_AO …" at bounding box center [976, 560] width 634 height 85
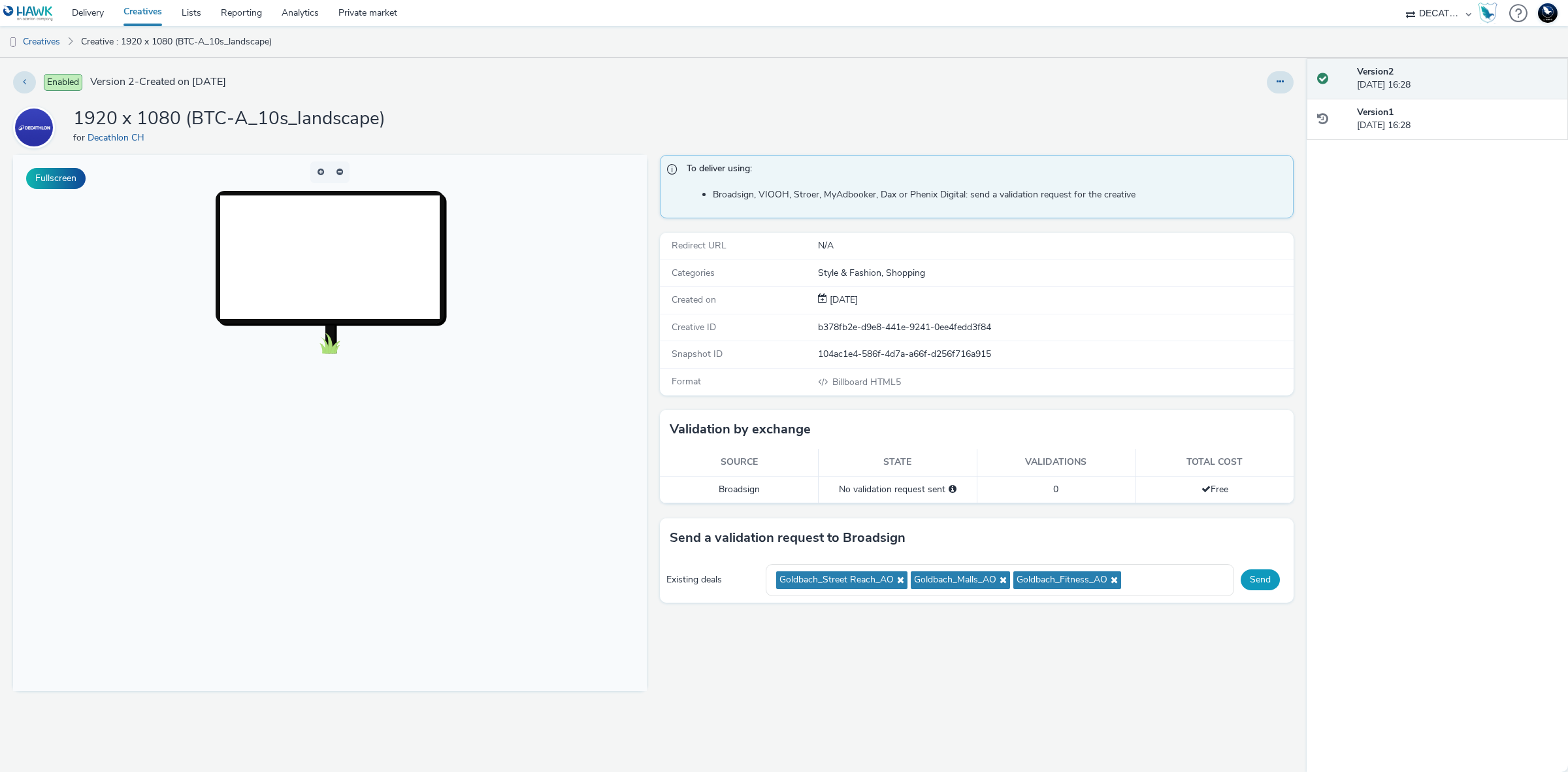
click at [1262, 587] on button "Send" at bounding box center [1260, 579] width 39 height 21
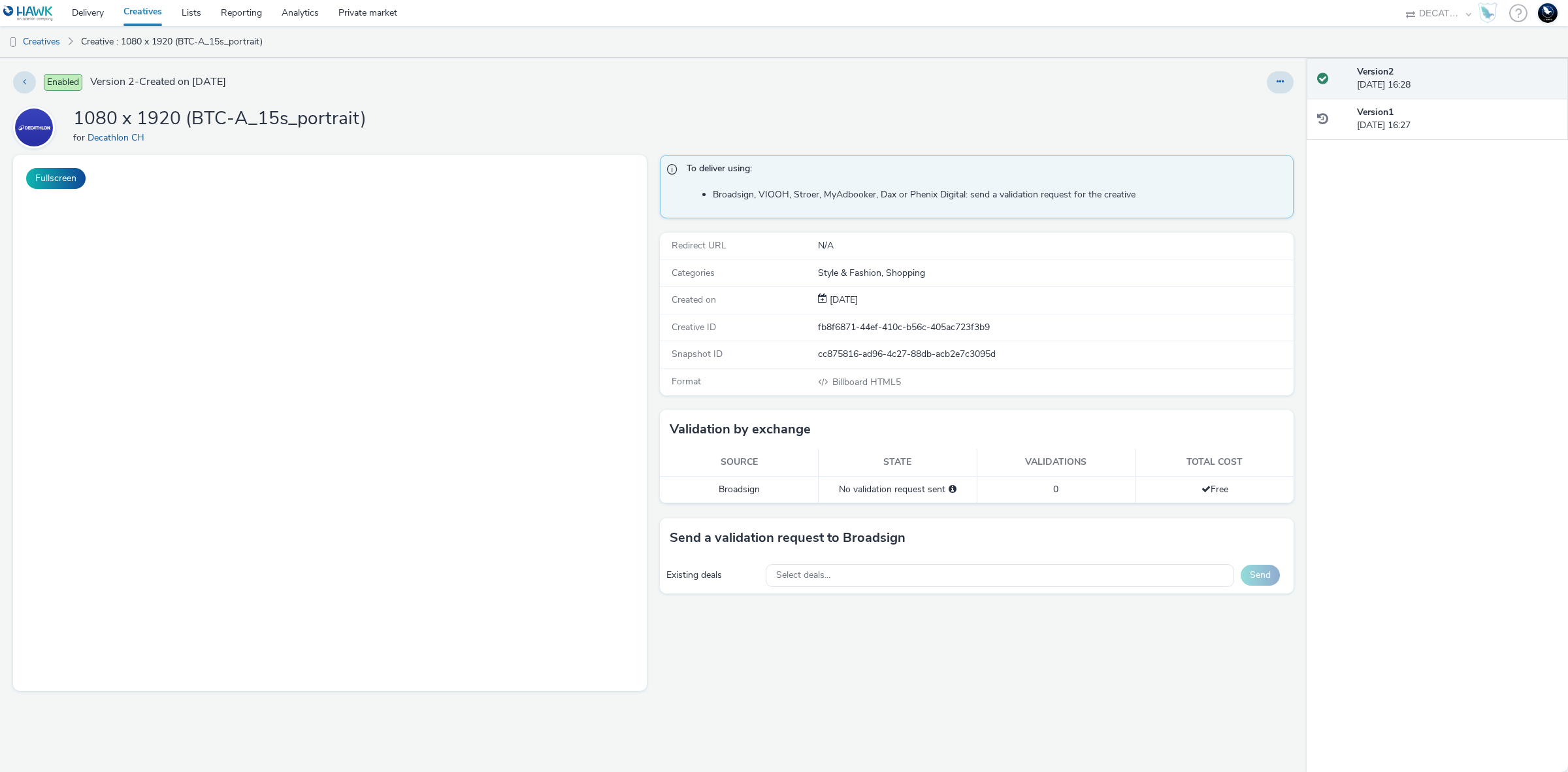
select select "440da4fd-3060-4a41-ba81-8784f925740e"
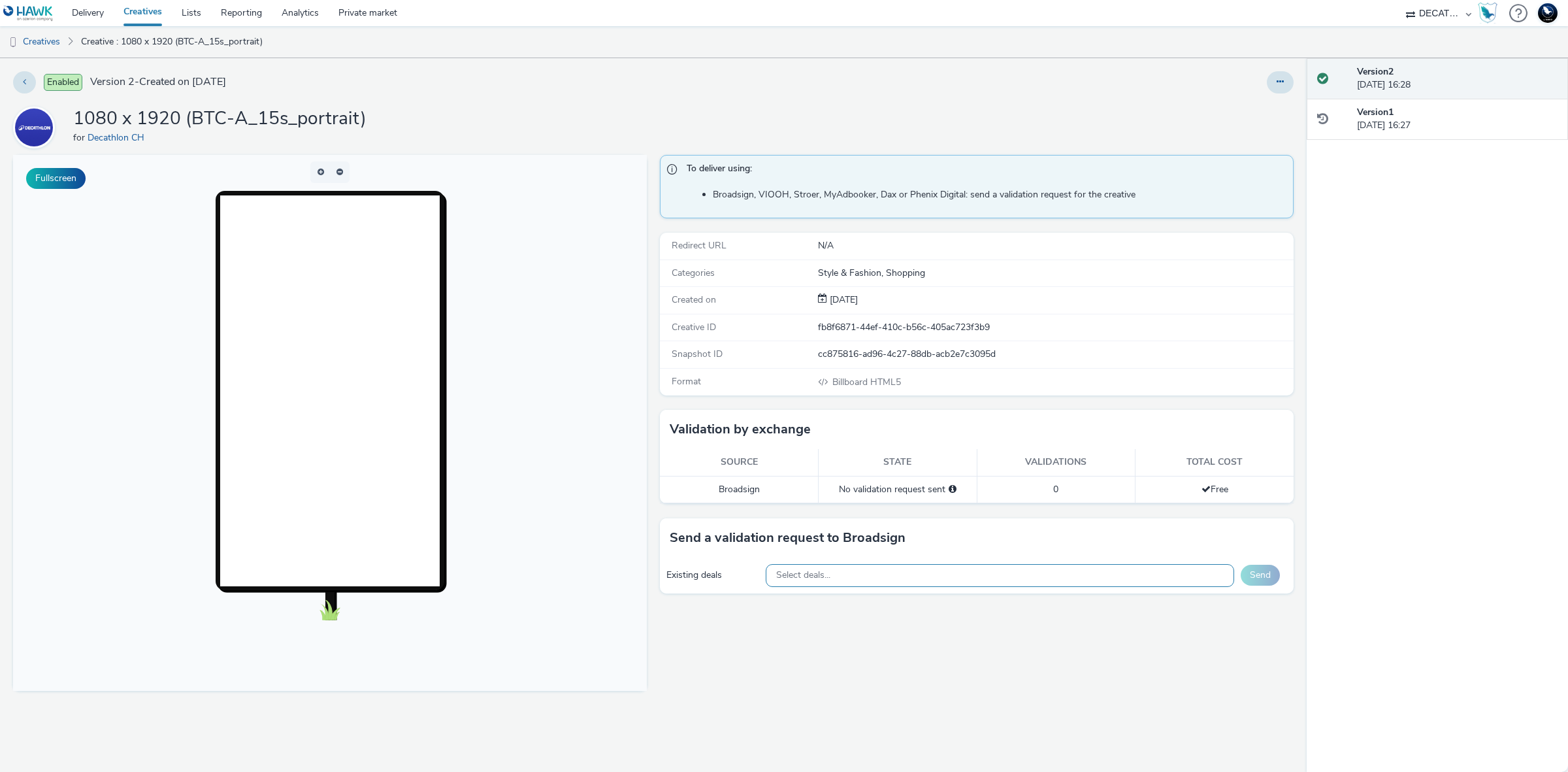
click at [1069, 573] on div "Select deals..." at bounding box center [1000, 575] width 470 height 23
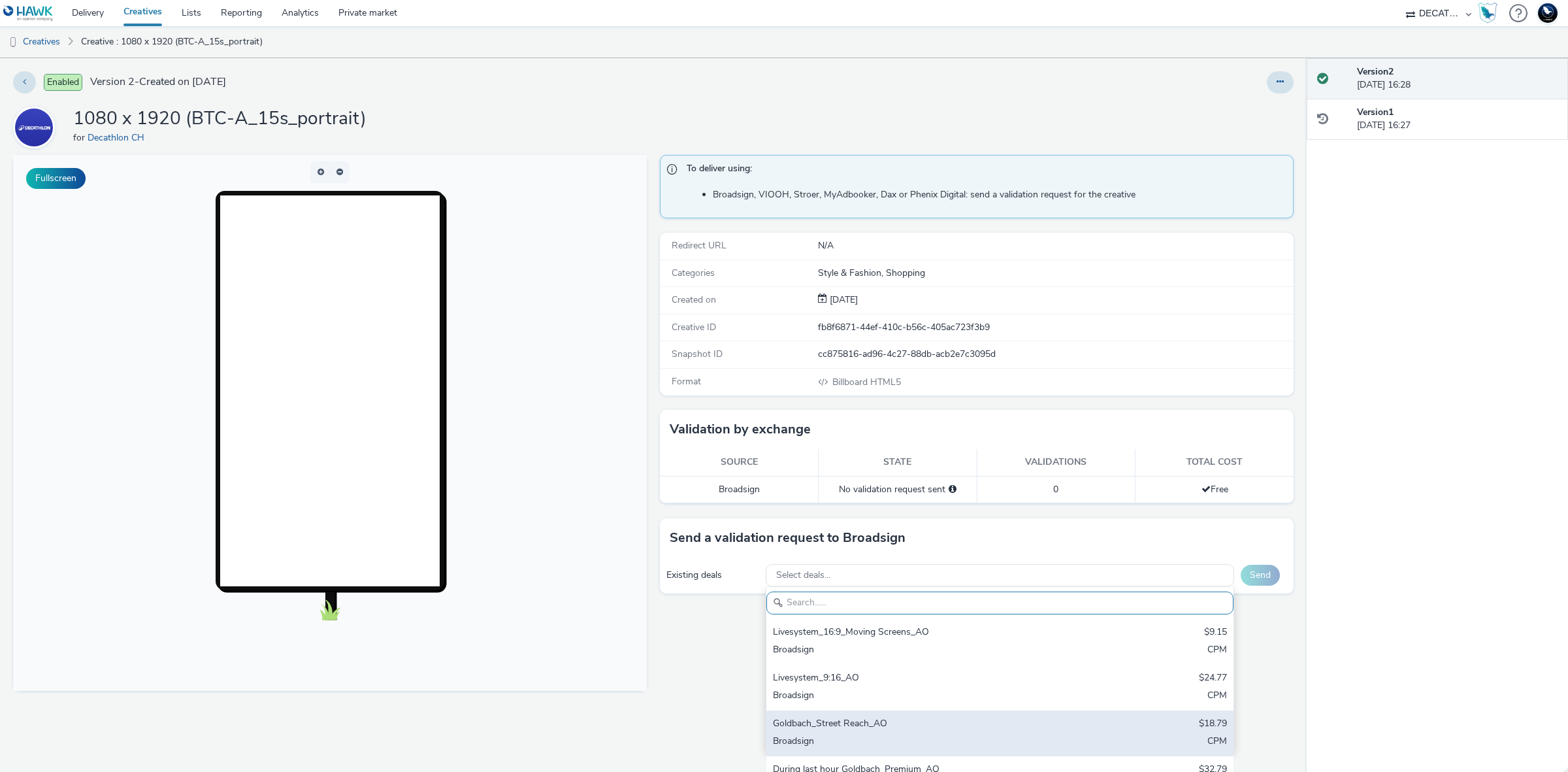
click at [1048, 720] on div "Goldbach_Street Reach_AO" at bounding box center [922, 724] width 300 height 15
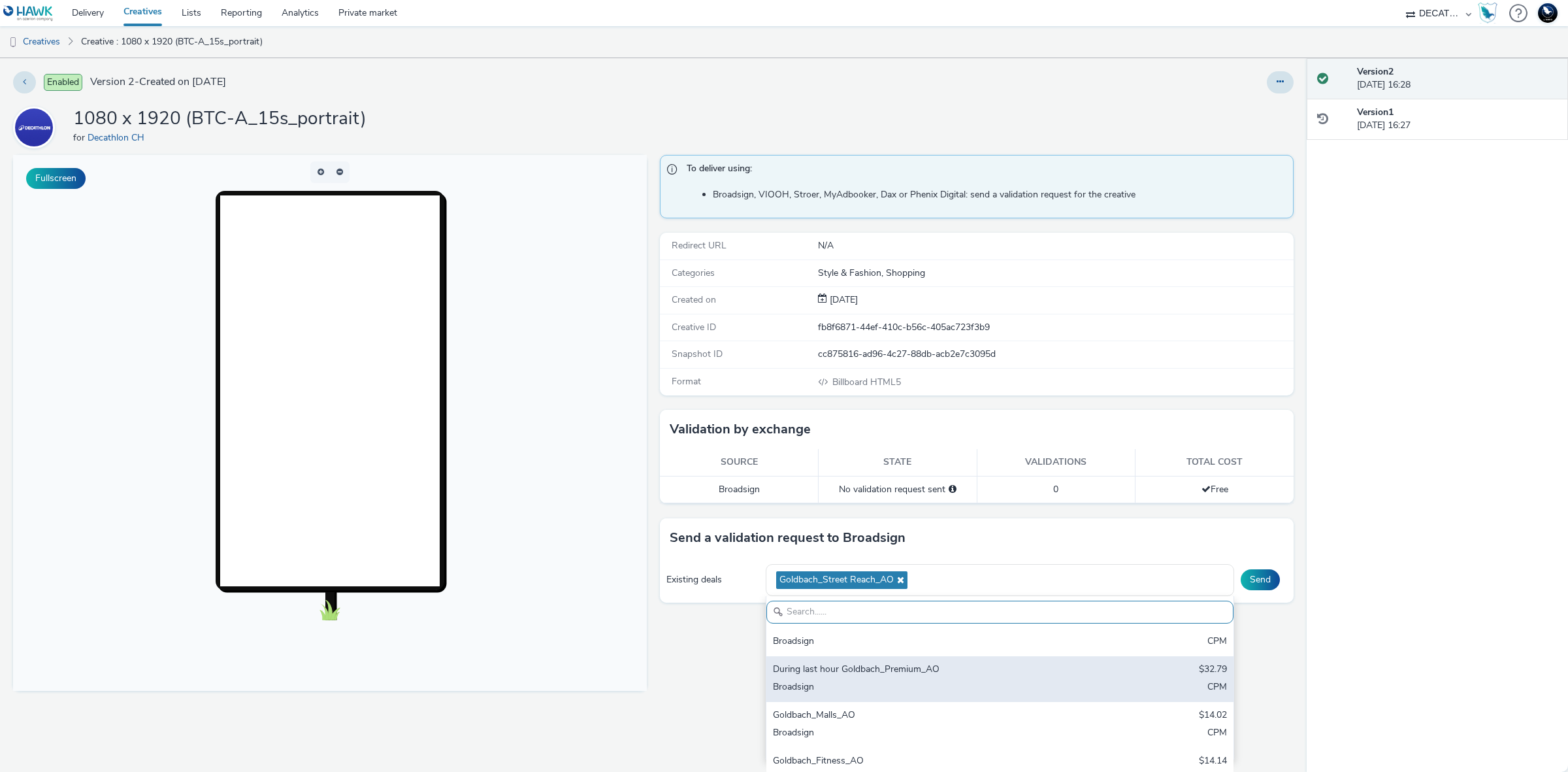
scroll to position [111, 0]
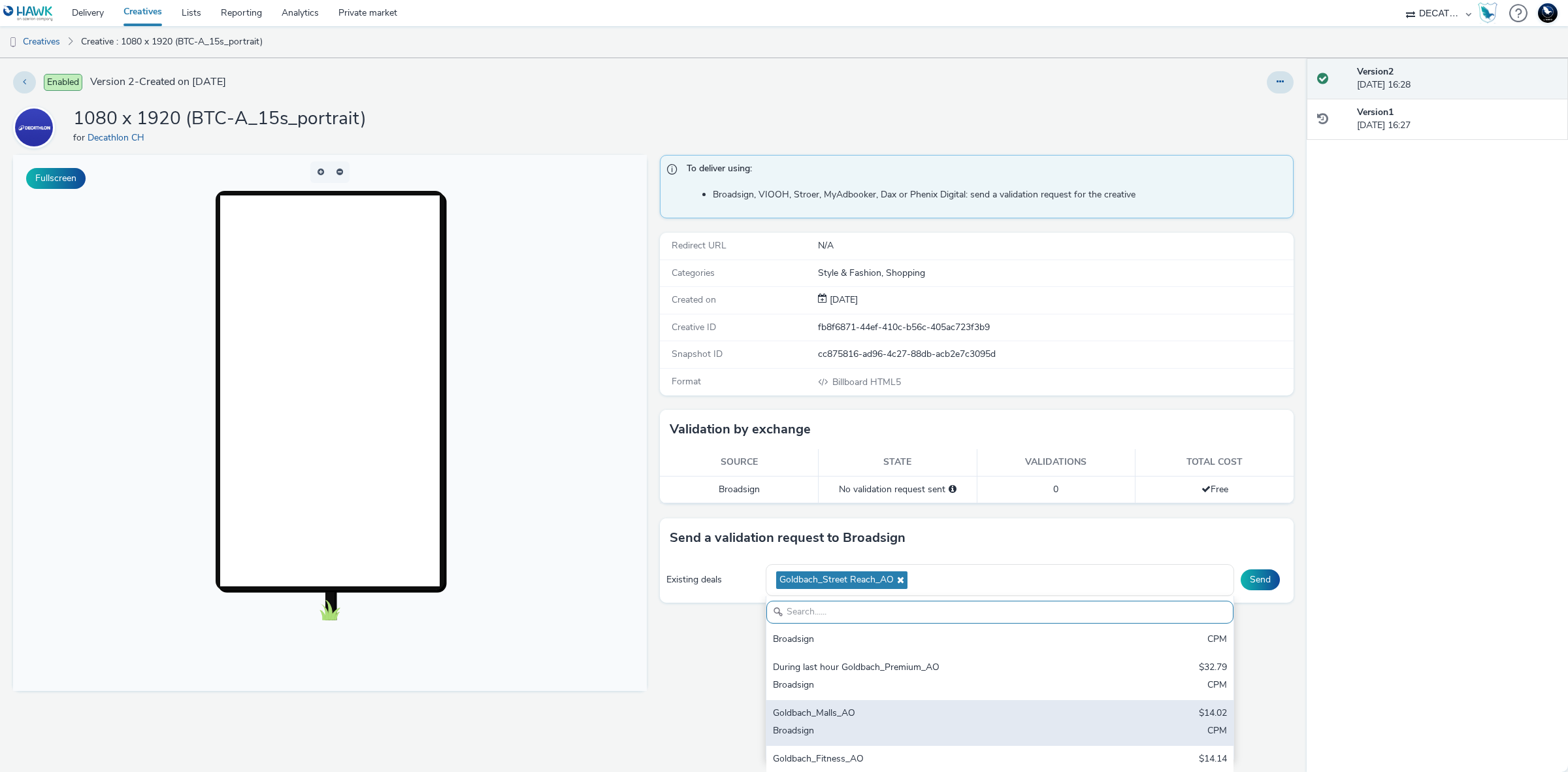
click at [973, 714] on div "Goldbach_Malls_AO" at bounding box center [922, 713] width 300 height 15
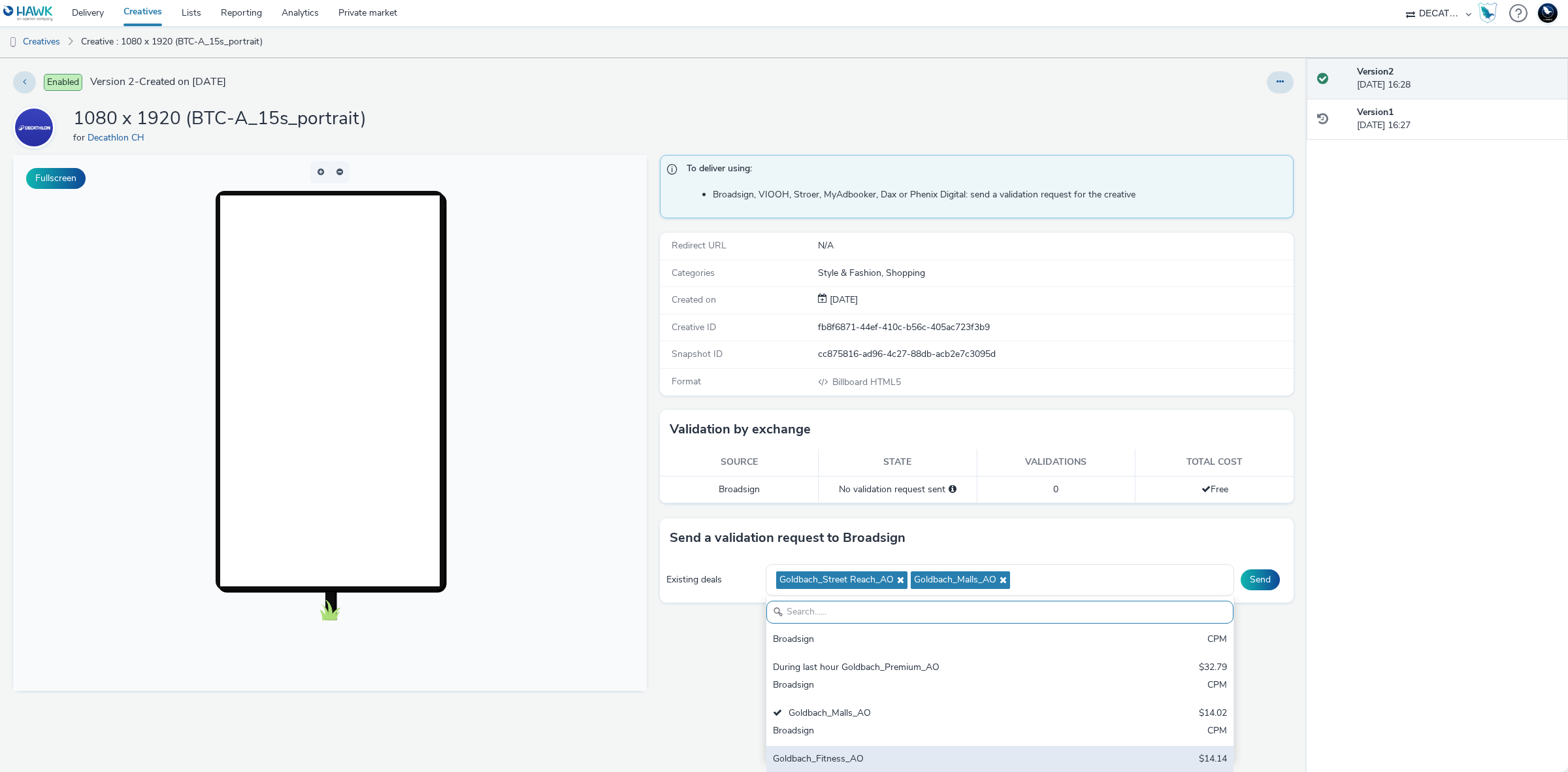
click at [961, 755] on div "Goldbach_Fitness_AO" at bounding box center [922, 759] width 300 height 15
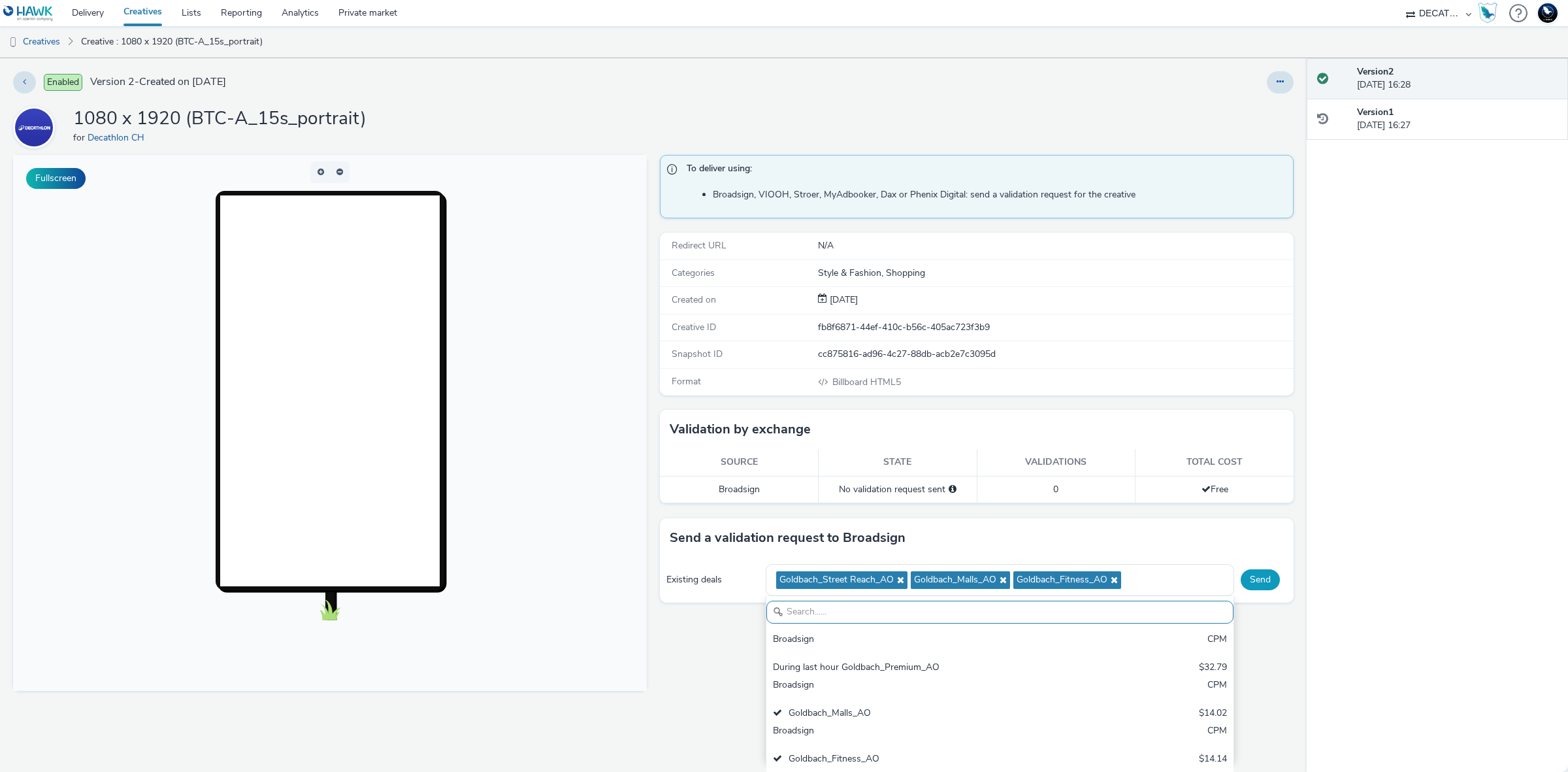
click at [1241, 582] on button "Send" at bounding box center [1260, 579] width 39 height 21
